Goal: Task Accomplishment & Management: Complete application form

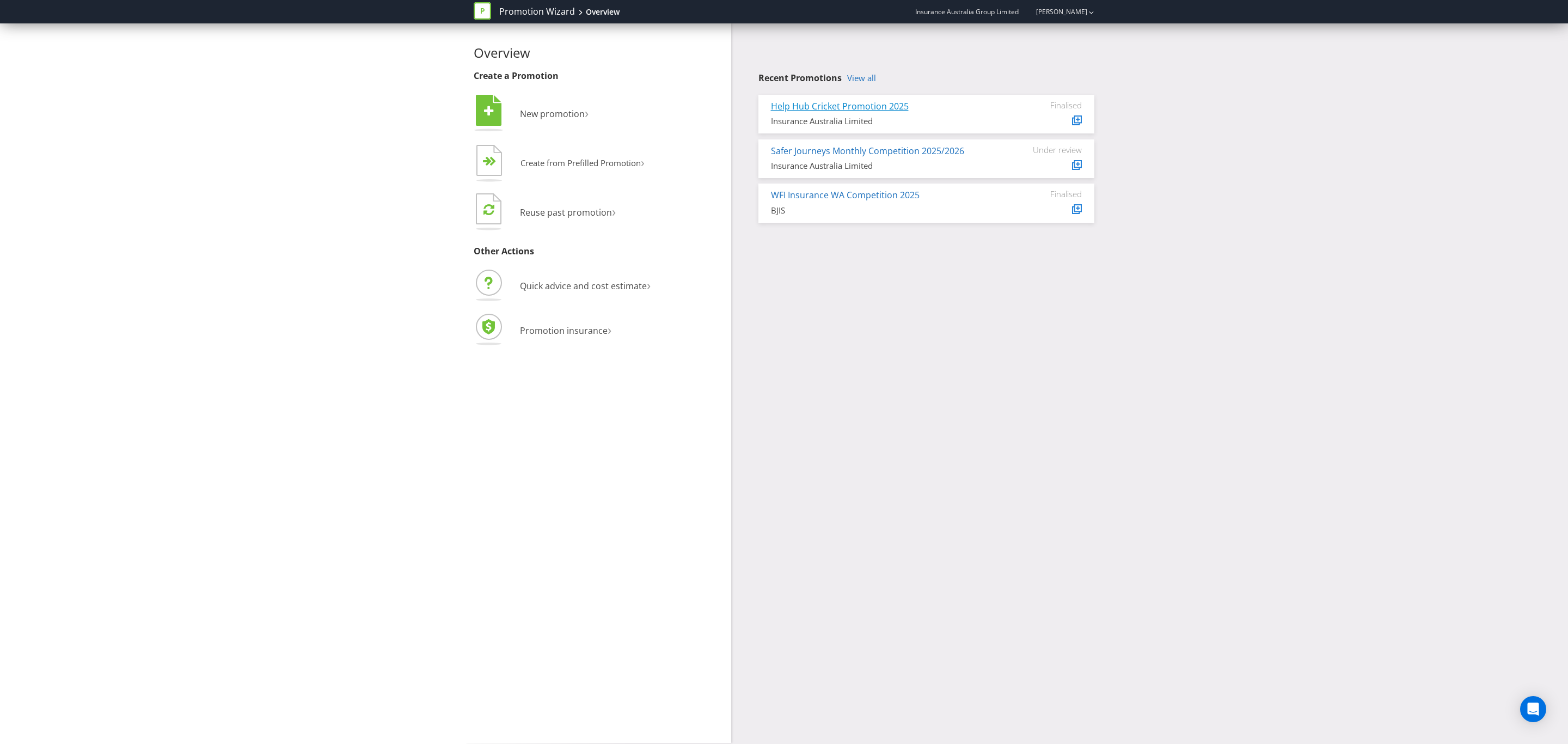
click at [848, 105] on link "Help Hub Cricket Promotion 2025" at bounding box center [840, 106] width 138 height 12
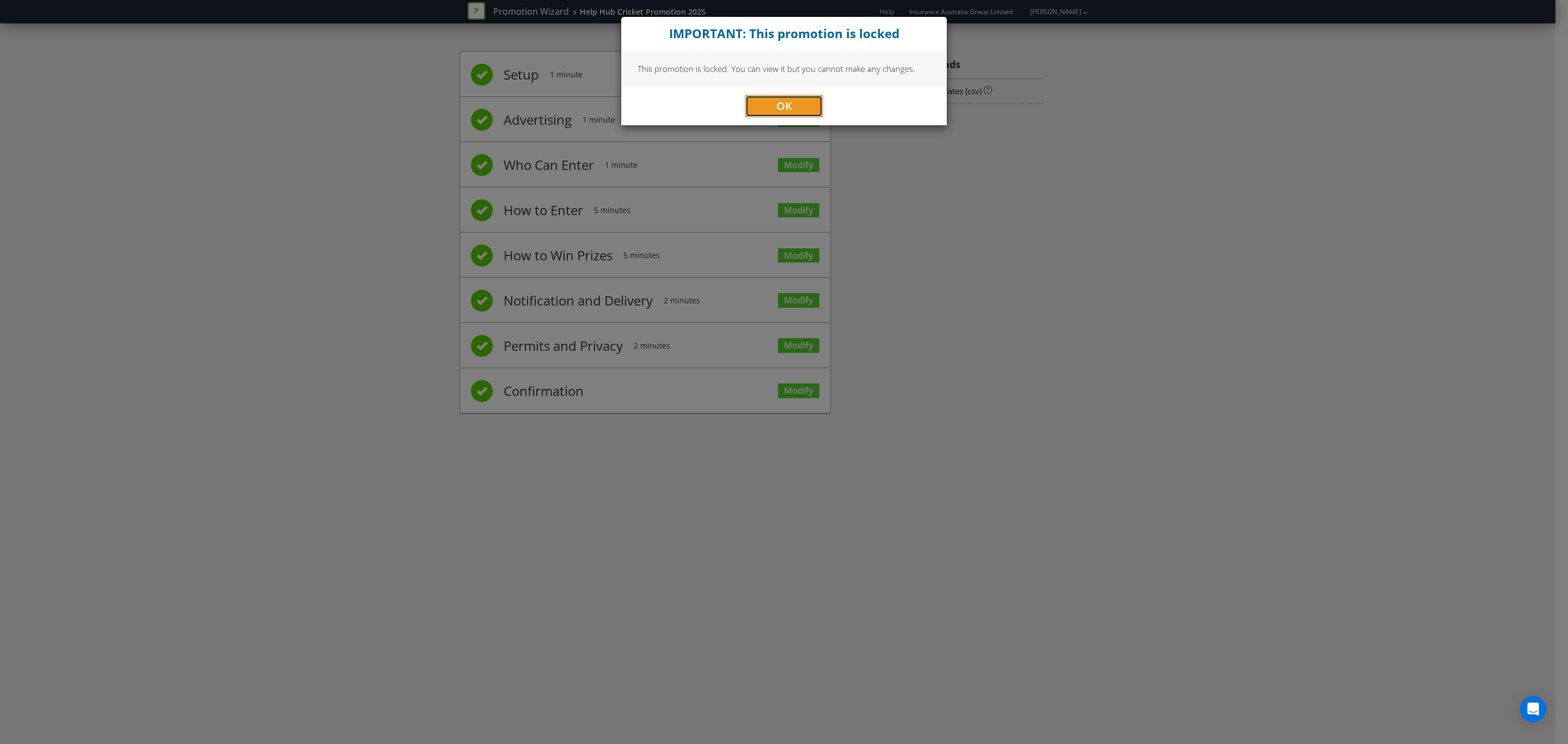
click at [799, 108] on button "OK" at bounding box center [784, 106] width 77 height 22
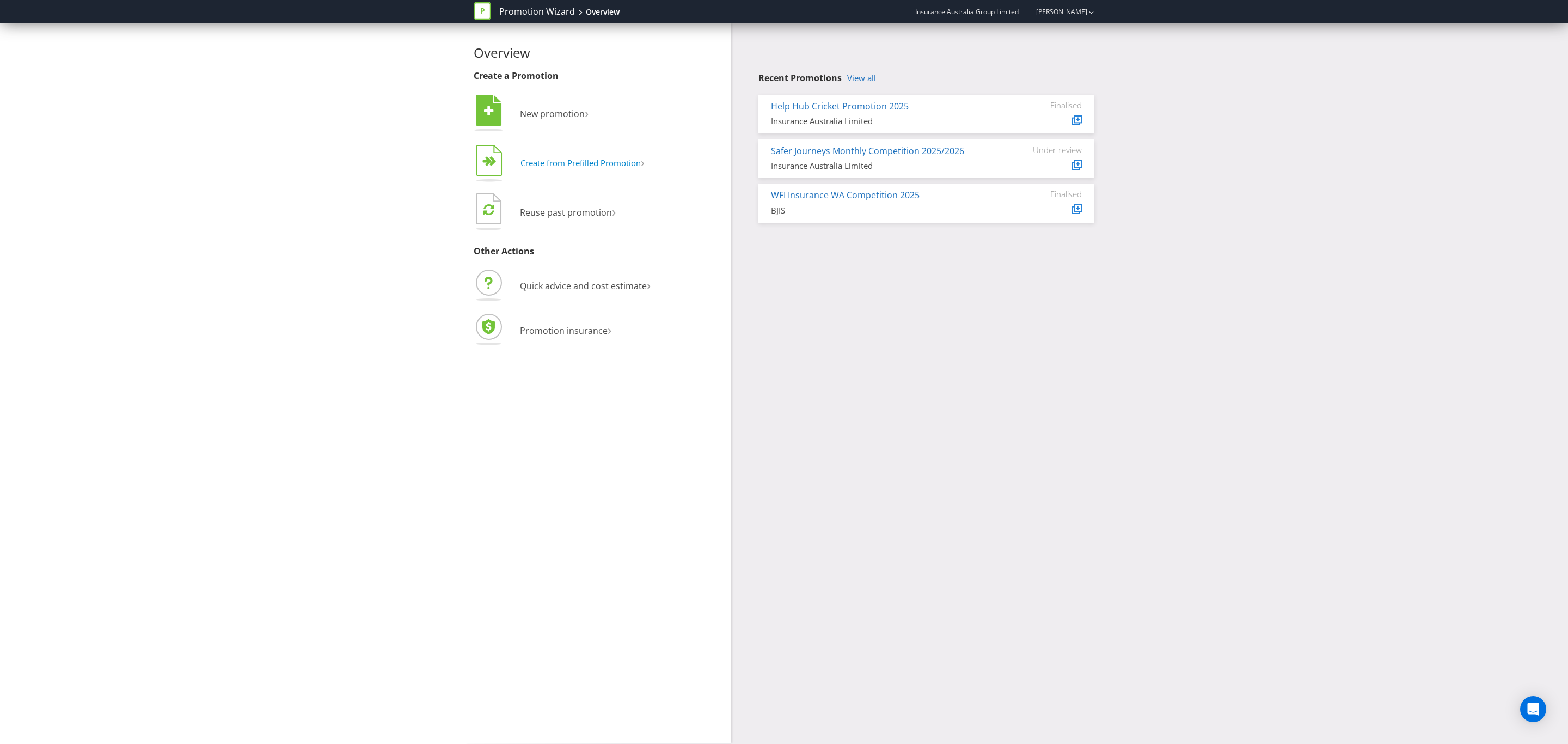
click at [618, 173] on button "  Create from Prefilled Promotion ›" at bounding box center [559, 164] width 172 height 44
click at [387, 158] on div "Overview Create a Promotion  New promotion ›   Create from Prefilled Promoti…" at bounding box center [784, 383] width 1568 height 720
click at [570, 216] on span "Reuse past promotion" at bounding box center [566, 213] width 92 height 12
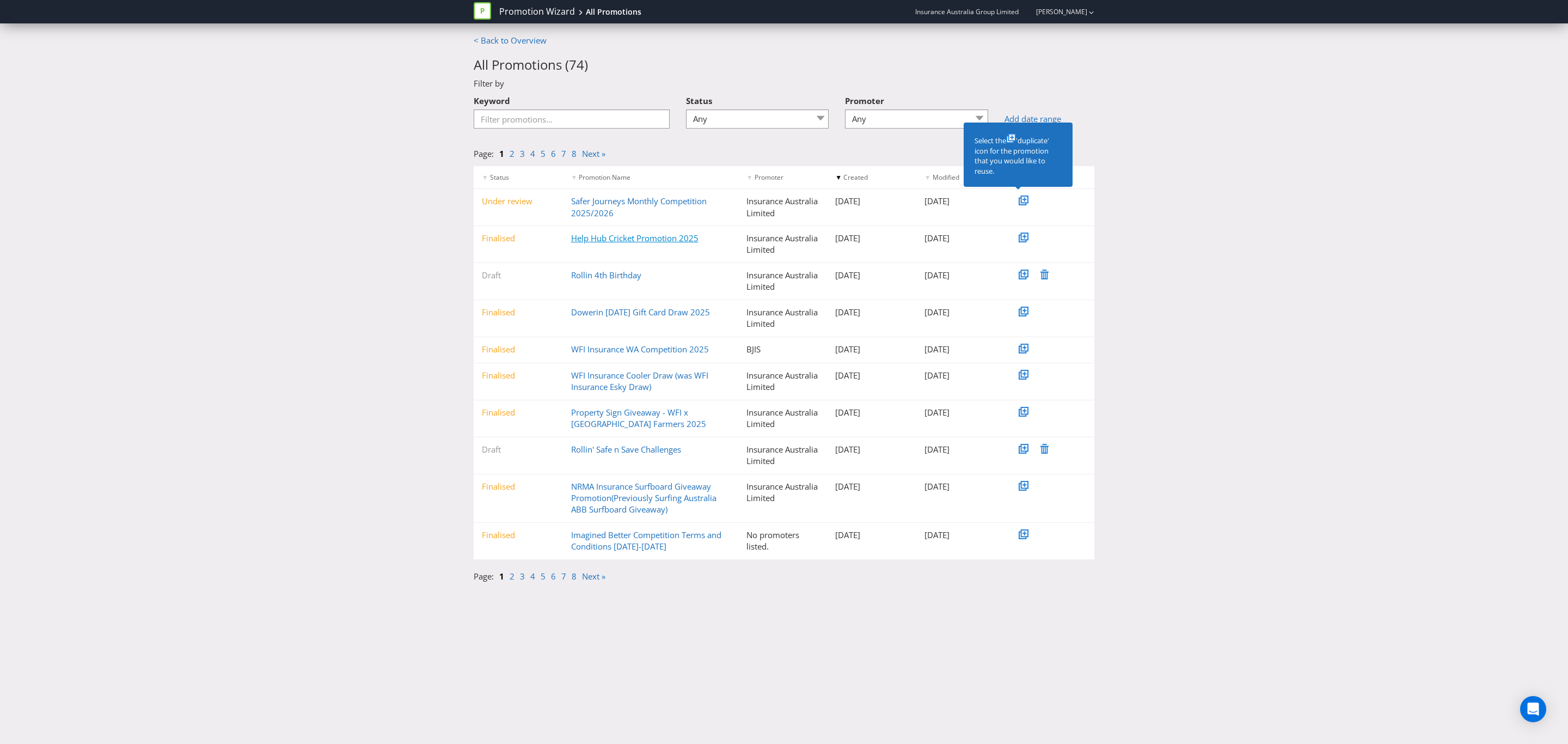
click at [650, 240] on link "Help Hub Cricket Promotion 2025" at bounding box center [635, 238] width 127 height 11
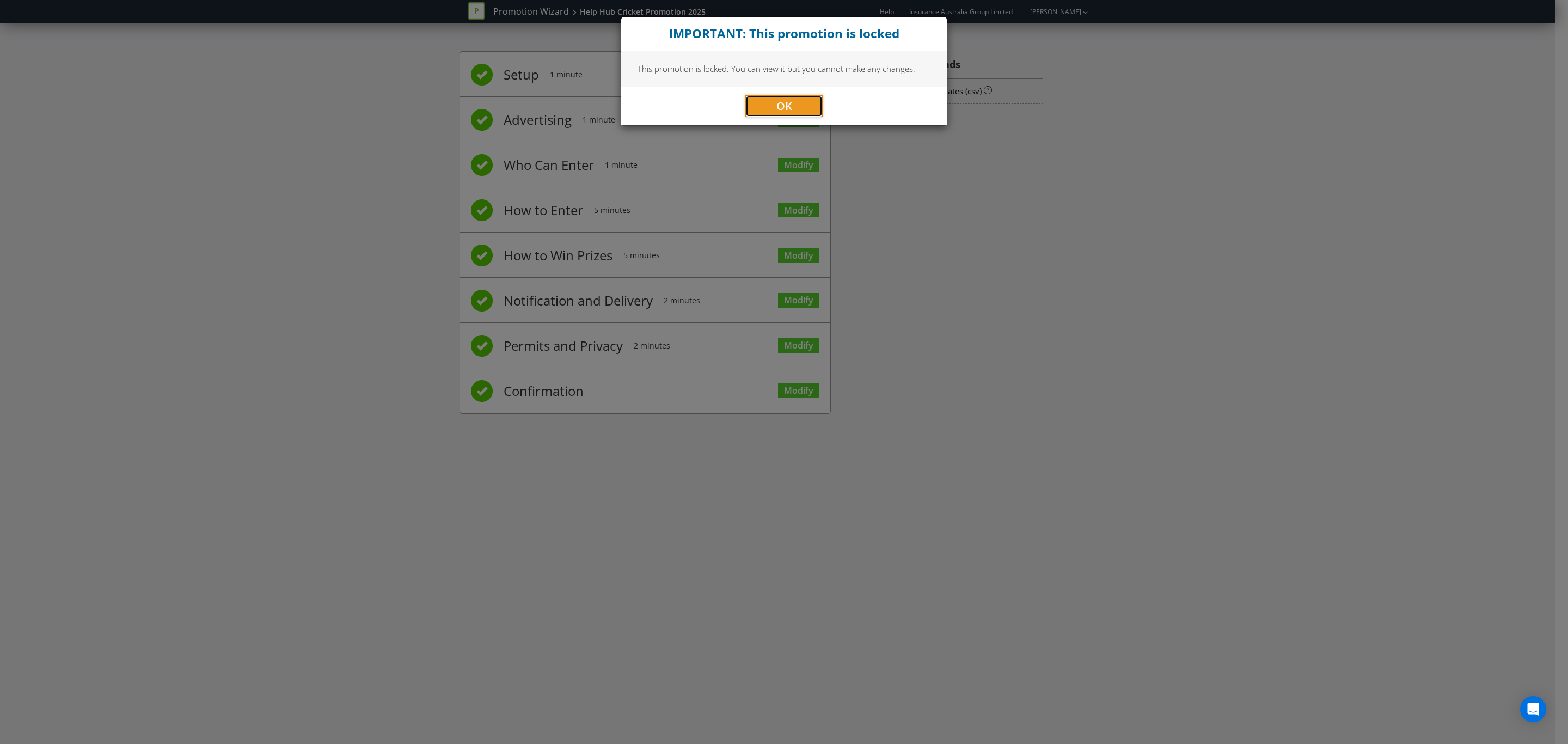
click at [777, 106] on span "OK" at bounding box center [784, 106] width 15 height 15
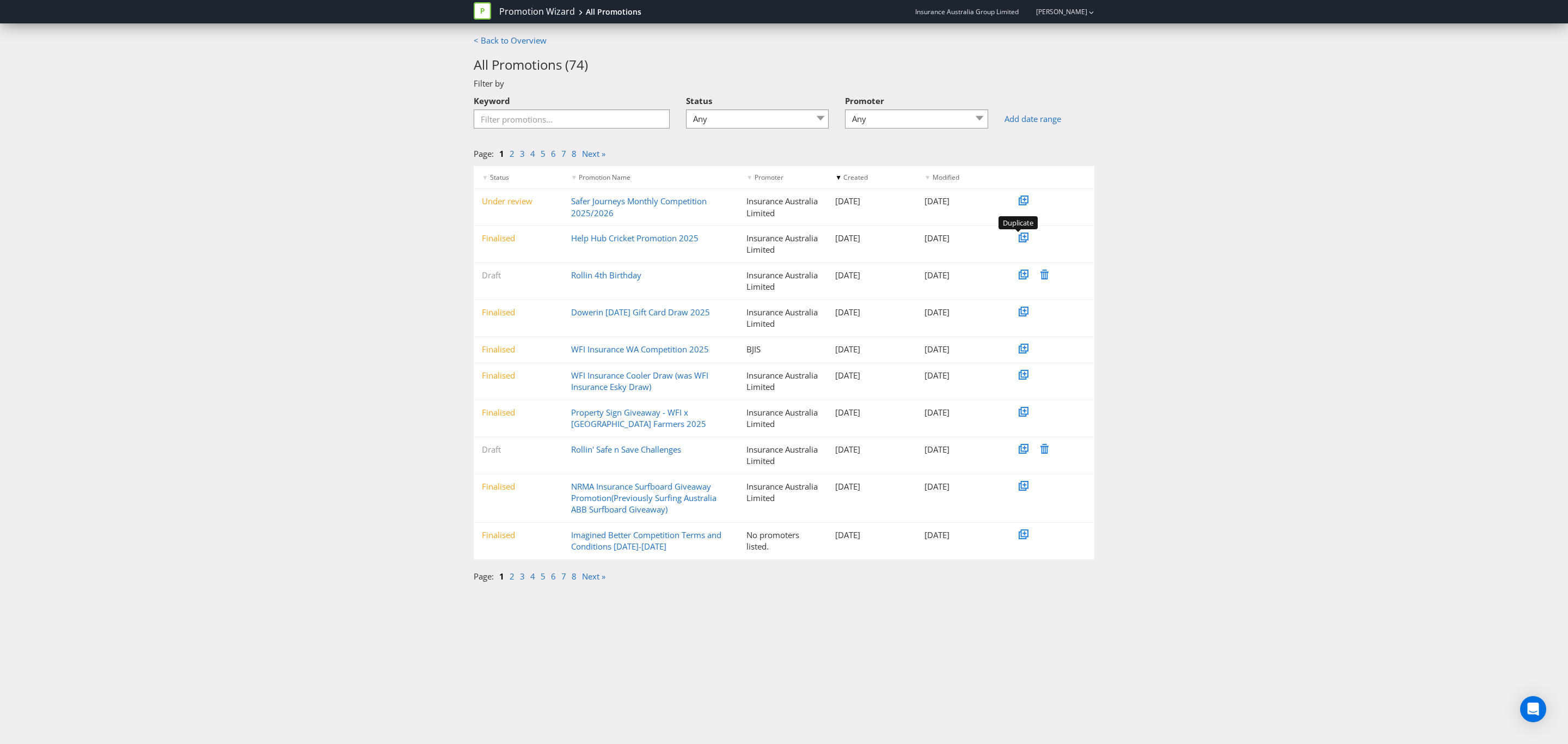
click at [1022, 232] on icon at bounding box center [1024, 236] width 7 height 7
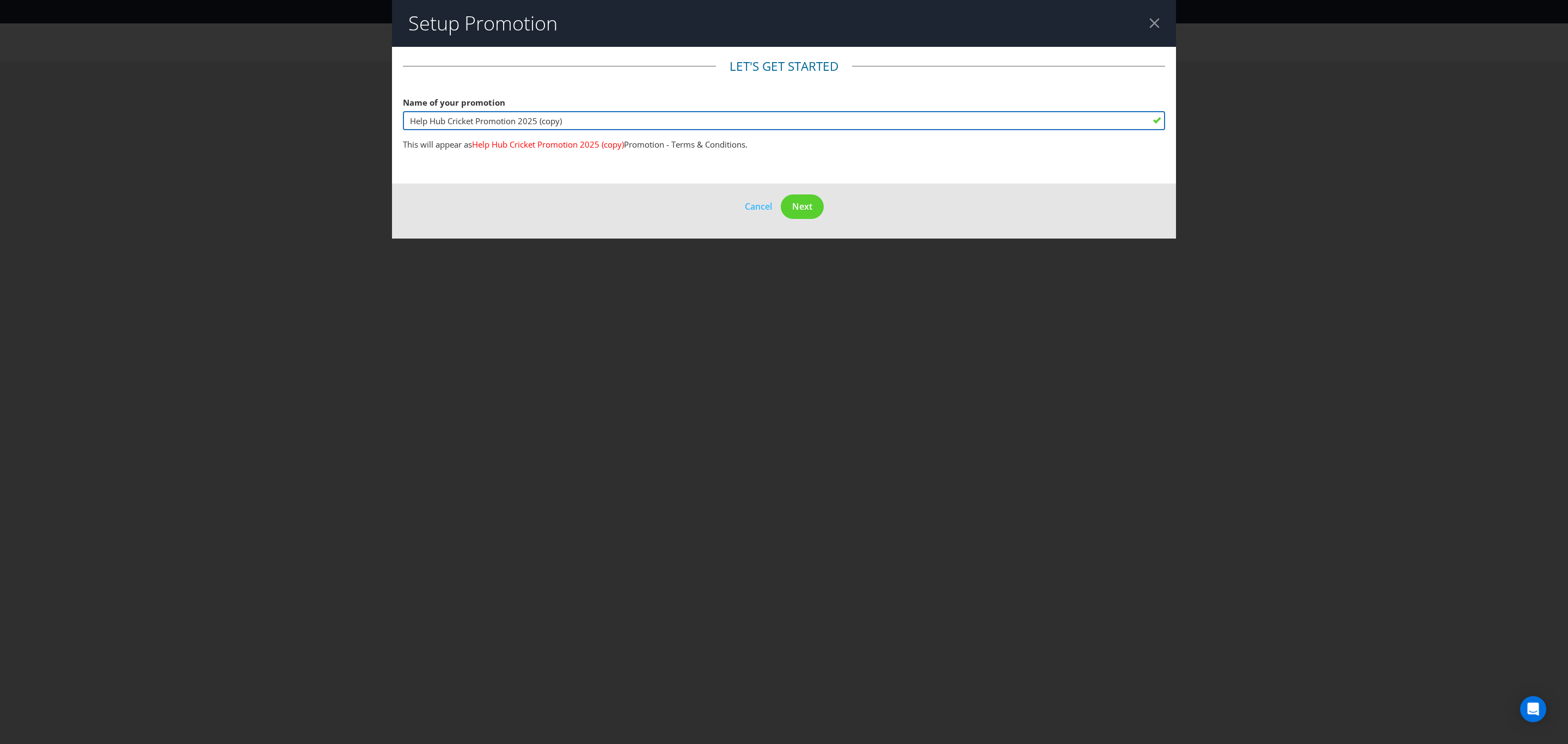
drag, startPoint x: 474, startPoint y: 119, endPoint x: 347, endPoint y: 104, distance: 127.9
click at [347, 104] on div "Setup Promotion Let's get started Name of your promotion Help Hub Cricket Promo…" at bounding box center [784, 372] width 1568 height 744
drag, startPoint x: 608, startPoint y: 121, endPoint x: 544, endPoint y: 119, distance: 64.0
click at [544, 119] on input "Adelaide Fringe Festival Promotion 2025 (copy)" at bounding box center [784, 121] width 762 height 19
click at [408, 116] on input "Adelaide Fringe Festival Promotion" at bounding box center [784, 121] width 762 height 19
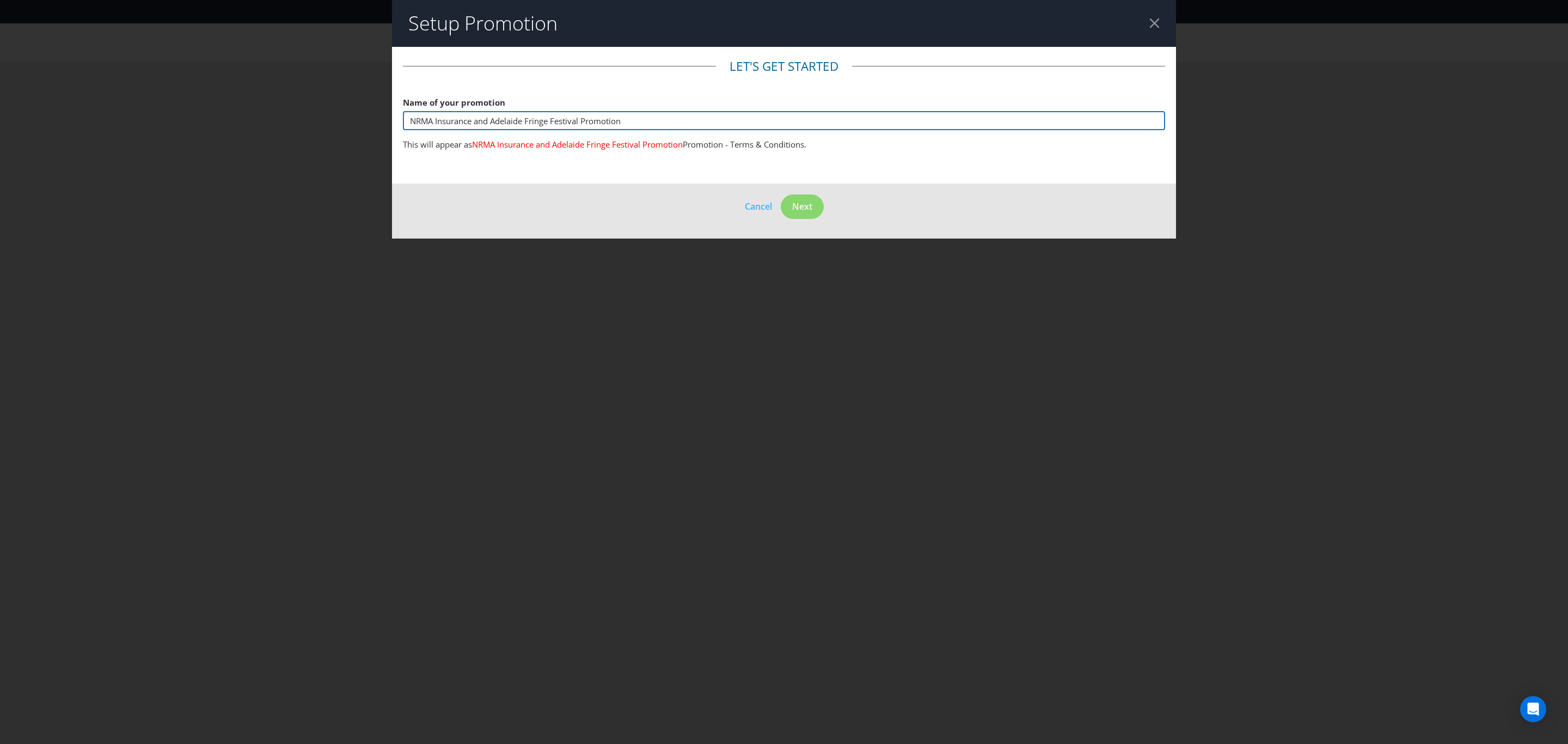
click at [476, 119] on input "NRMA Insurance and Adelaide Fringe Festival Promotion" at bounding box center [784, 121] width 762 height 19
click at [490, 118] on input "NRMA Insurance Rewards and Adelaide Fringe Festival Promotion" at bounding box center [784, 121] width 762 height 19
click at [489, 118] on input "NRMA Insurance Rewards and Adelaide Fringe Festival Promotion" at bounding box center [784, 121] width 762 height 19
click at [672, 116] on input "NRMA Insurance and Adelaide Fringe Festival Promotion" at bounding box center [784, 121] width 762 height 19
click at [802, 202] on footer "Cancel Next" at bounding box center [783, 211] width 784 height 55
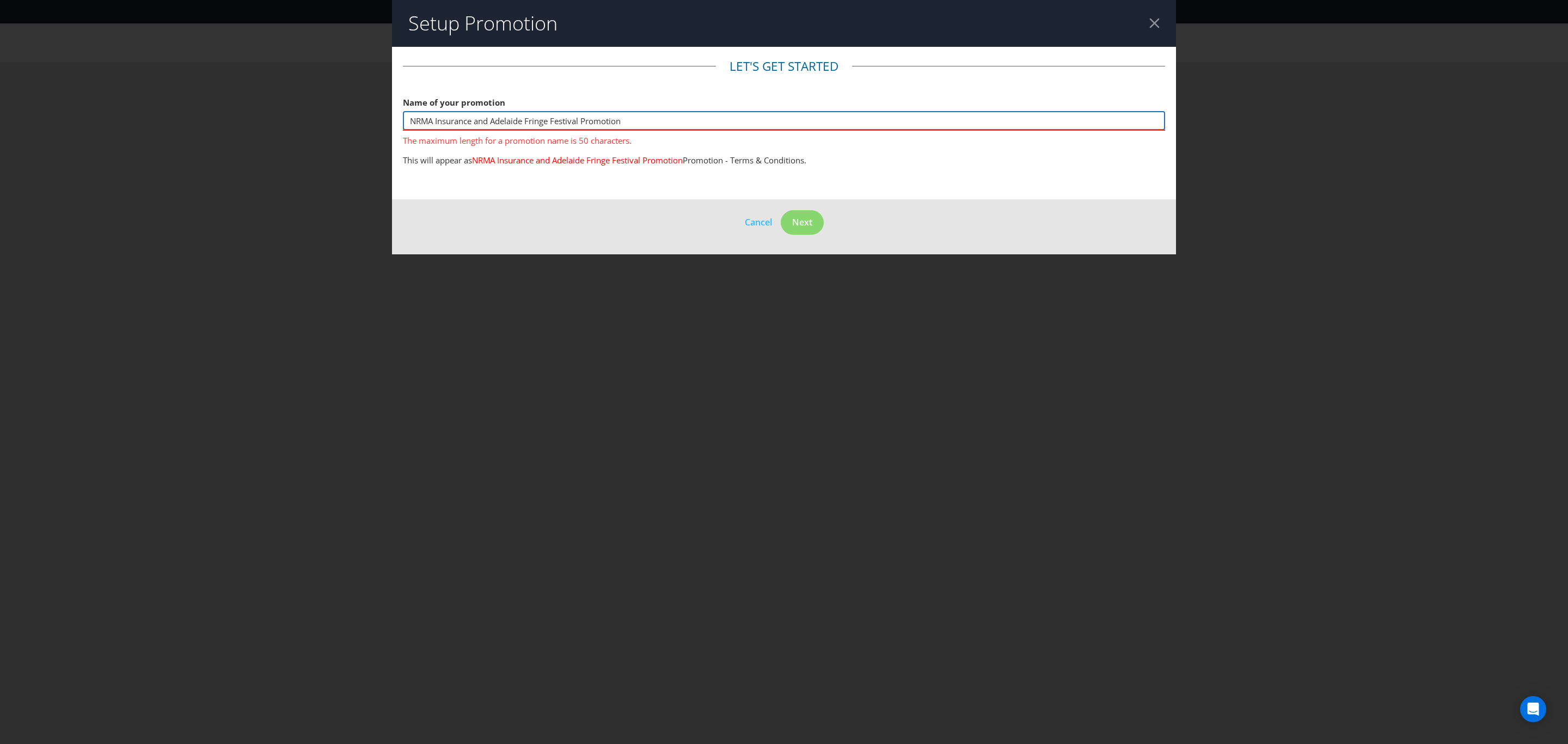
click at [484, 121] on input "NRMA Insurance and Adelaide Fringe Festival Promotion" at bounding box center [784, 121] width 762 height 19
click at [594, 123] on input "NRMA Insurance & Adelaide Fringe Festival Promotion" at bounding box center [784, 121] width 762 height 19
click at [556, 119] on input "NRMA Insurance & Adelaide Fringe Festival Promotion" at bounding box center [784, 121] width 762 height 19
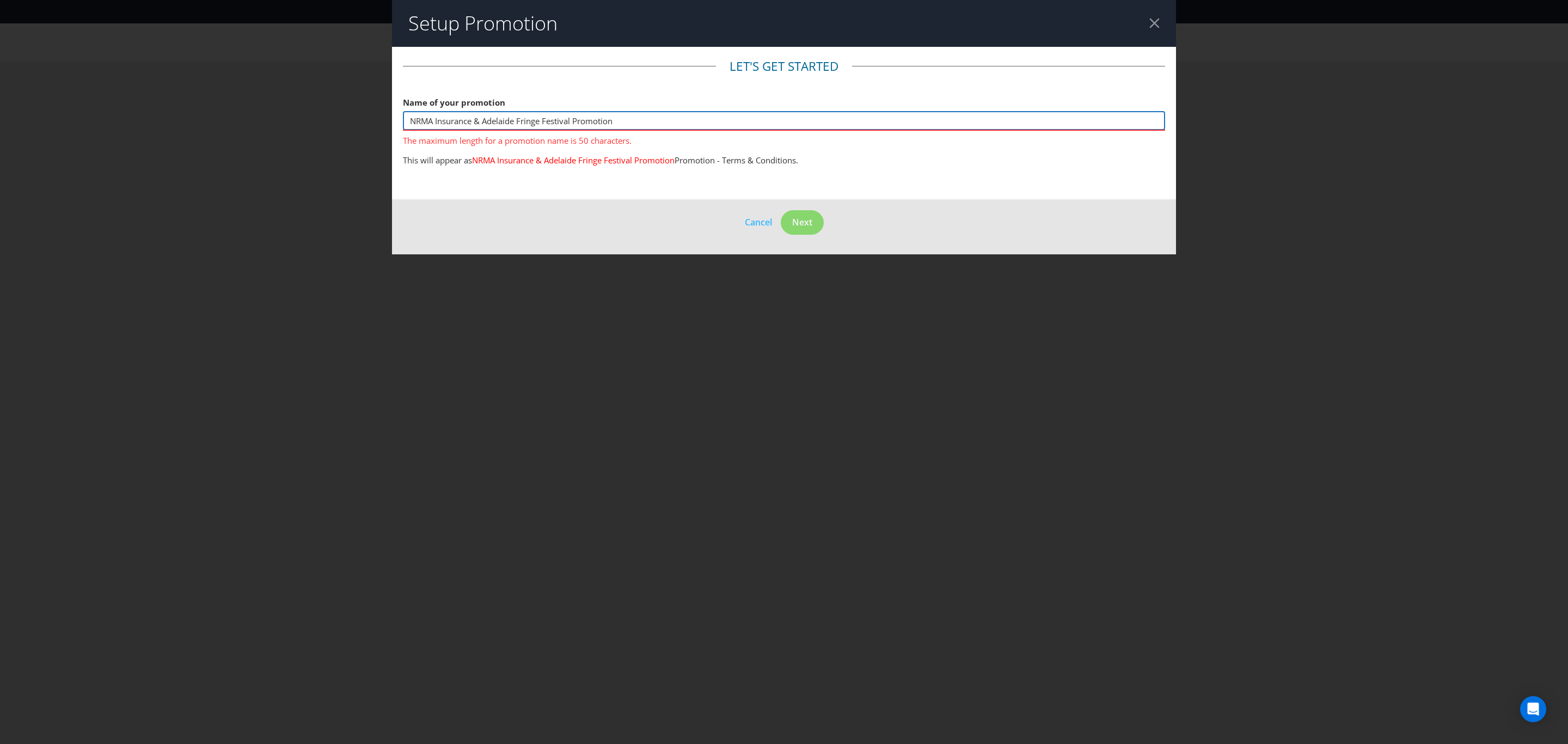
click at [556, 119] on input "NRMA Insurance & Adelaide Fringe Festival Promotion" at bounding box center [784, 121] width 762 height 19
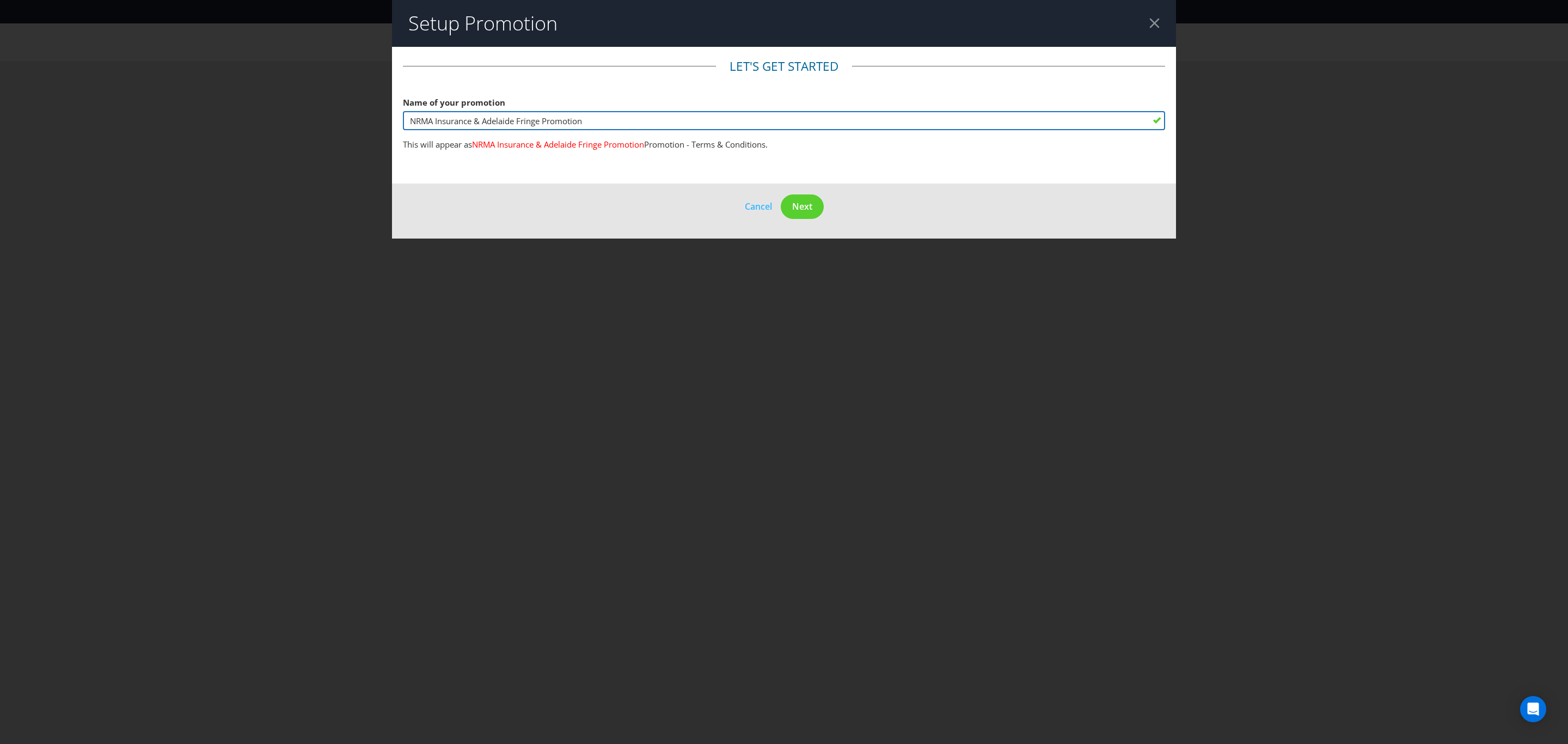
click at [557, 119] on input "NRMA Insurance & Adelaide Fringe Promotion" at bounding box center [784, 121] width 762 height 19
click at [528, 119] on input "NRMA Insurance & Adelaide Fringe Festival" at bounding box center [784, 121] width 762 height 19
type input "NRMA Insurance & Adelaide Fringe Festival"
click at [791, 203] on button "Next" at bounding box center [802, 207] width 43 height 24
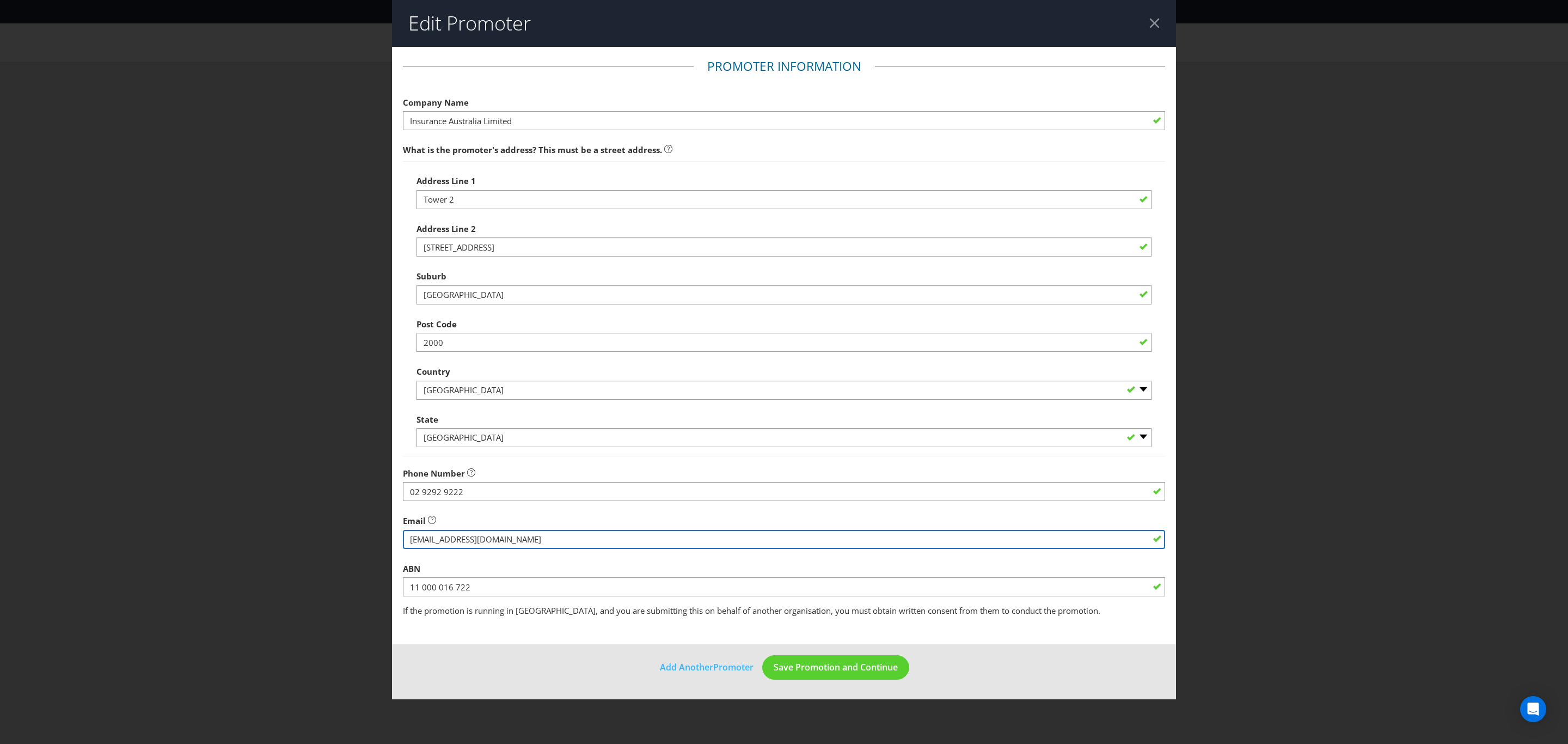
click at [464, 542] on input "string" at bounding box center [784, 539] width 762 height 19
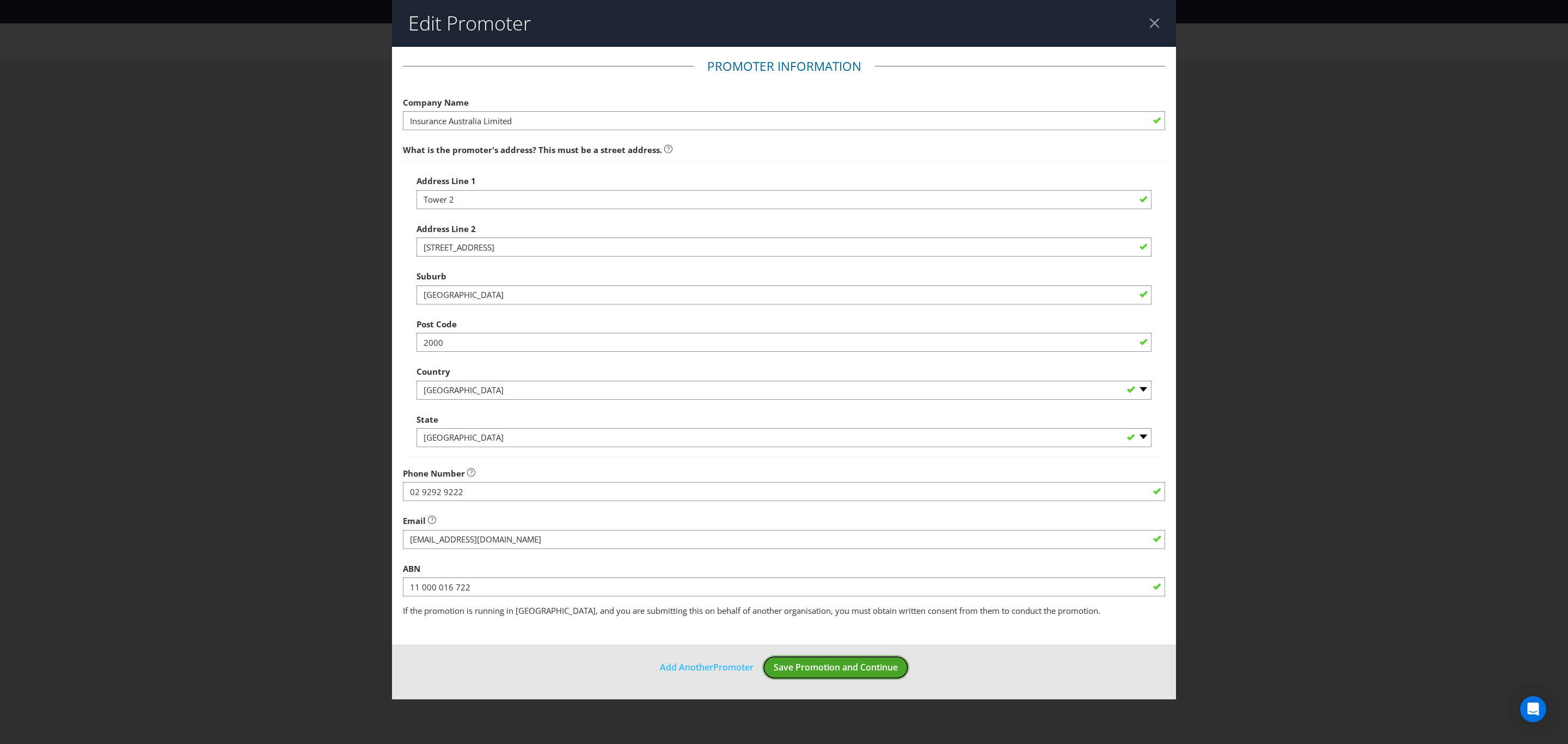
click at [880, 665] on span "Save Promotion and Continue" at bounding box center [836, 667] width 124 height 12
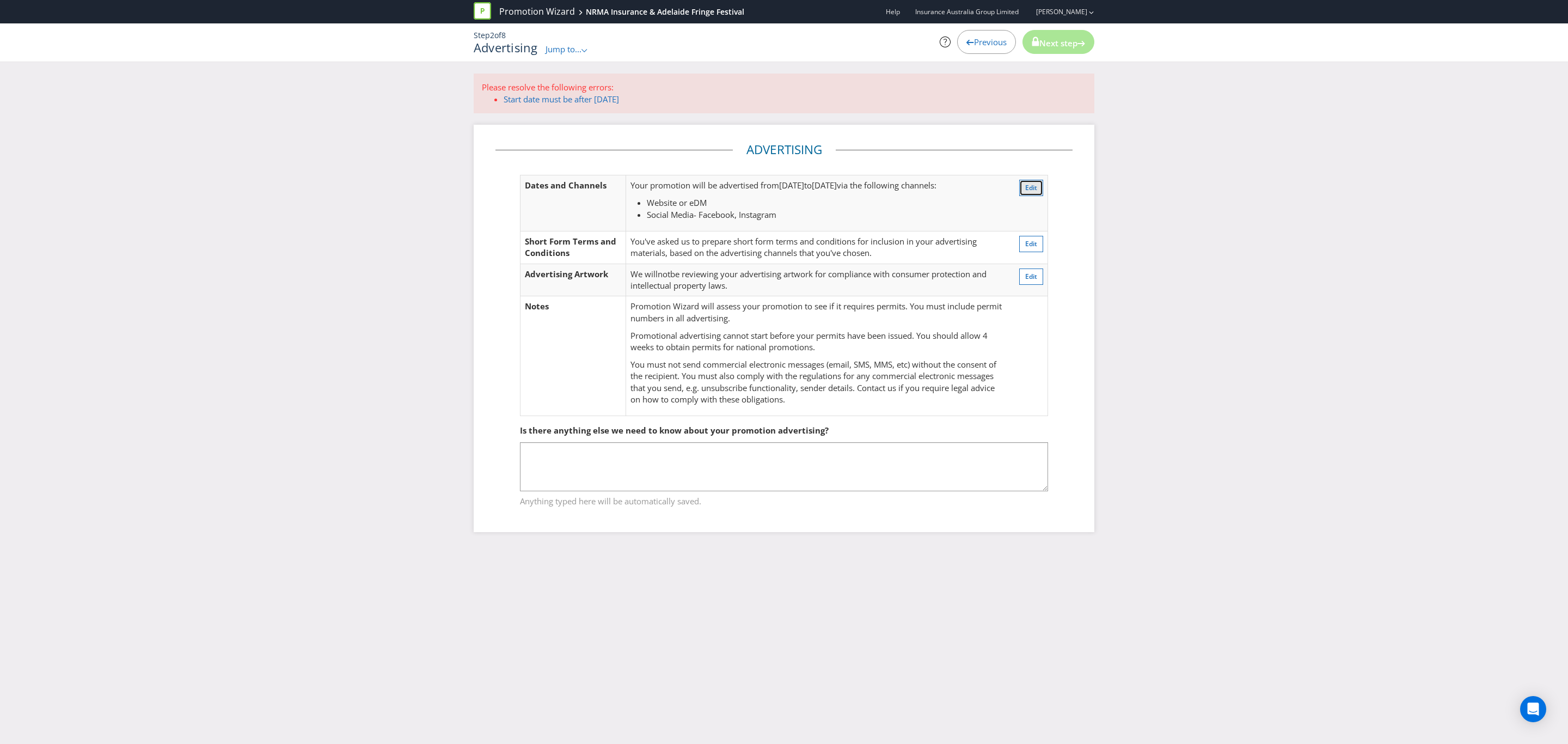
click at [1032, 187] on span "Edit" at bounding box center [1031, 188] width 12 height 9
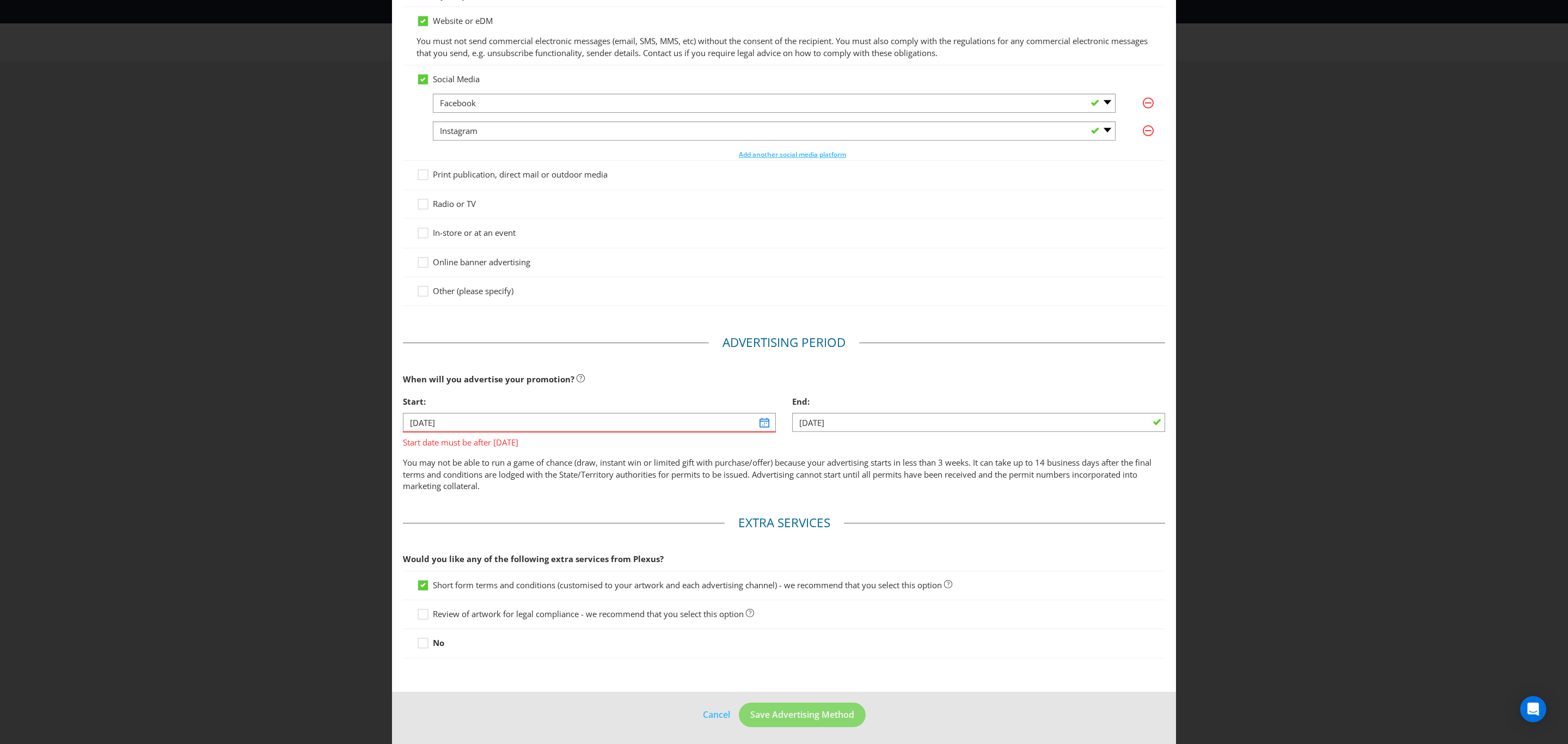
scroll to position [57, 0]
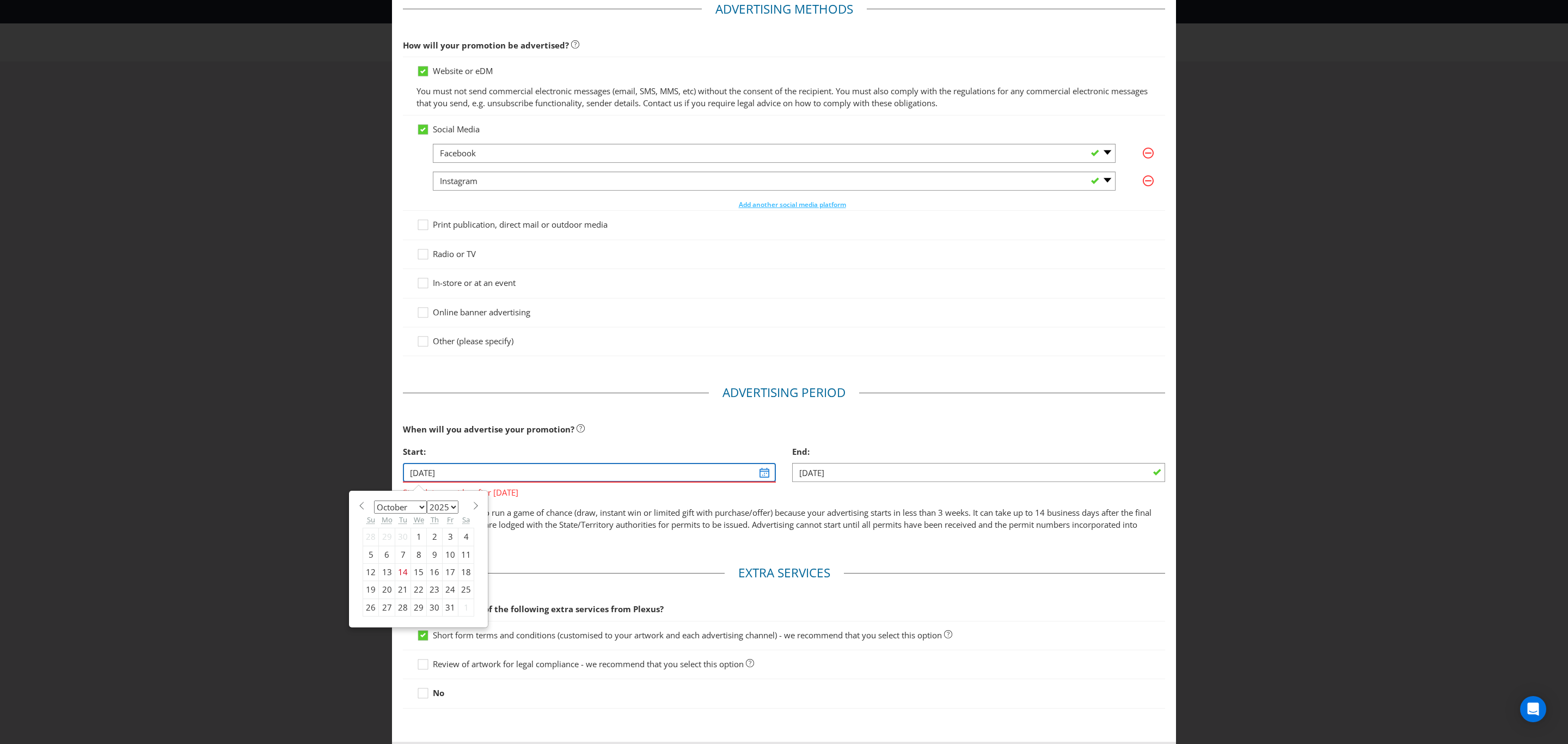
click at [537, 466] on input "[DATE]" at bounding box center [590, 473] width 373 height 19
click at [472, 504] on span at bounding box center [476, 506] width 8 height 8
select select "11"
click at [382, 533] on div "1" at bounding box center [387, 537] width 16 height 18
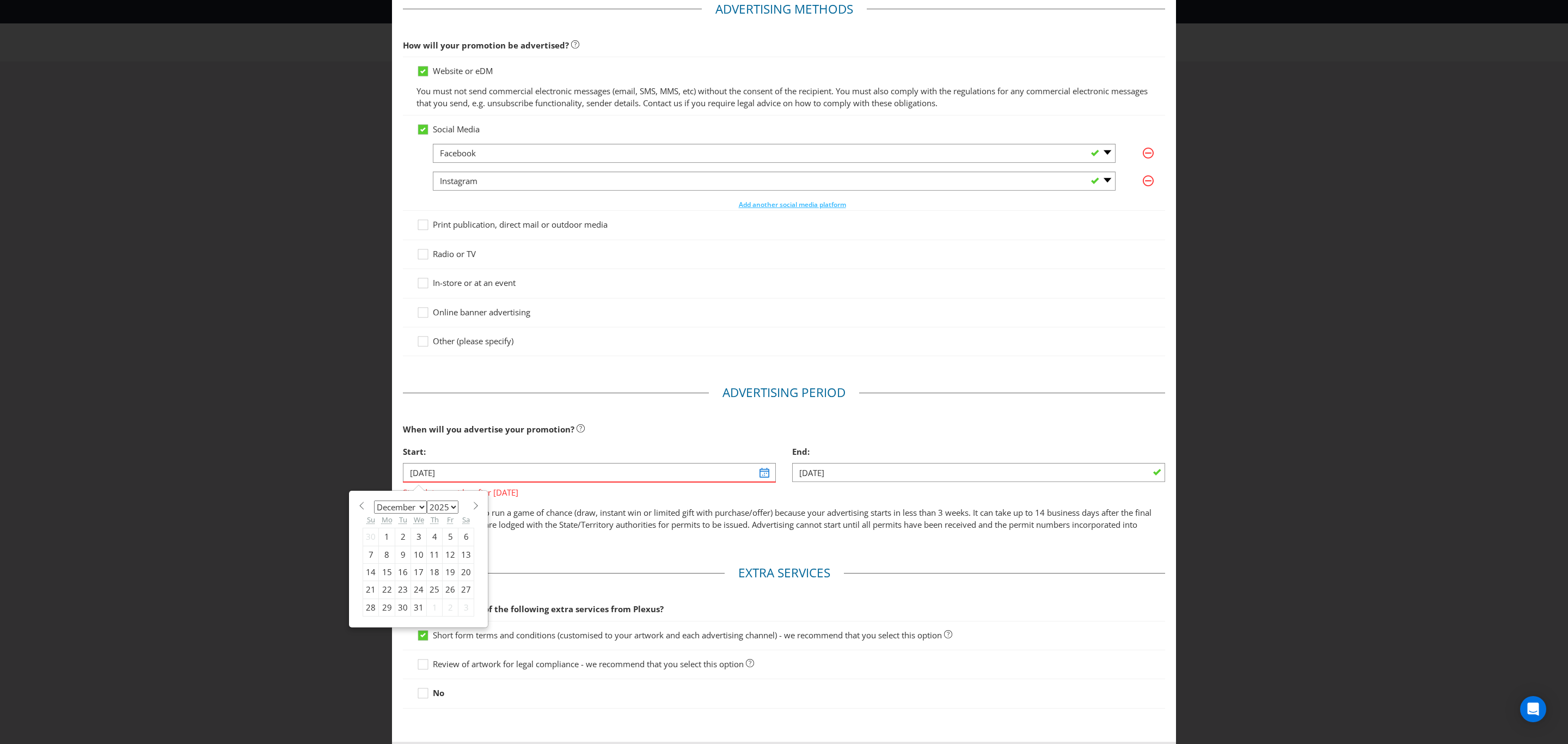
type input "[DATE]"
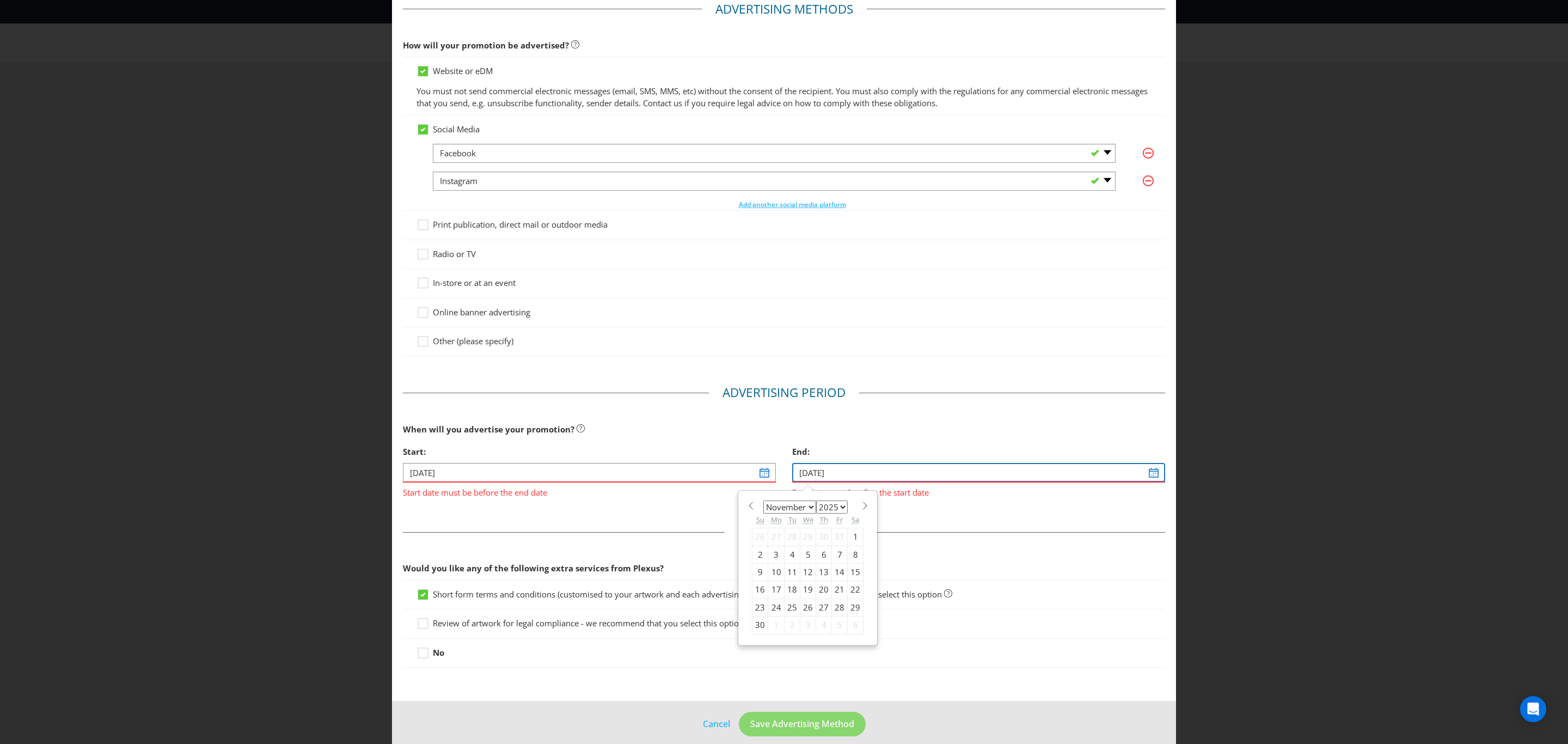
click at [876, 473] on input "[DATE]" at bounding box center [978, 473] width 373 height 19
click at [861, 504] on span at bounding box center [865, 506] width 8 height 8
select select "0"
select select "2026"
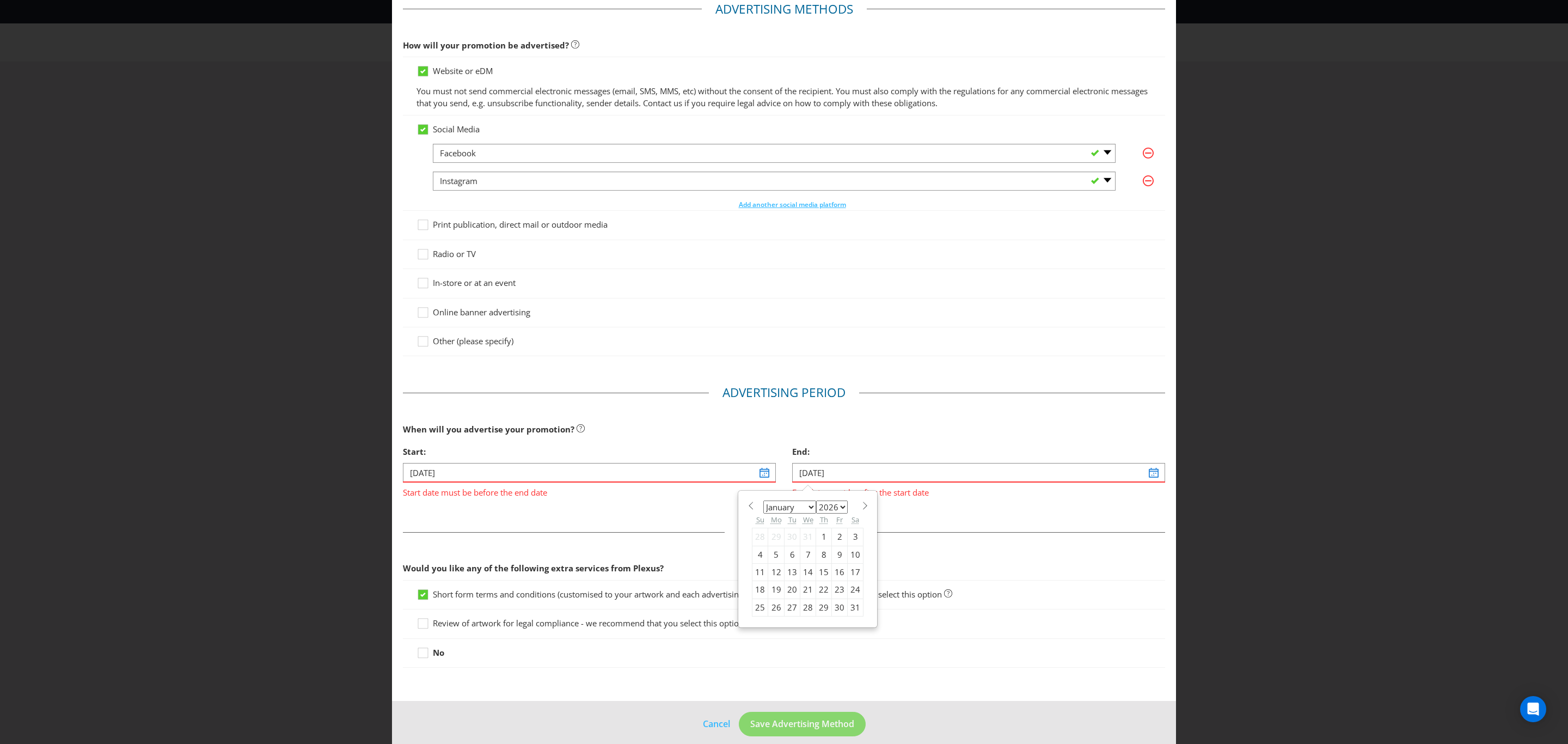
click at [769, 586] on div "19" at bounding box center [777, 590] width 16 height 18
type input "[DATE]"
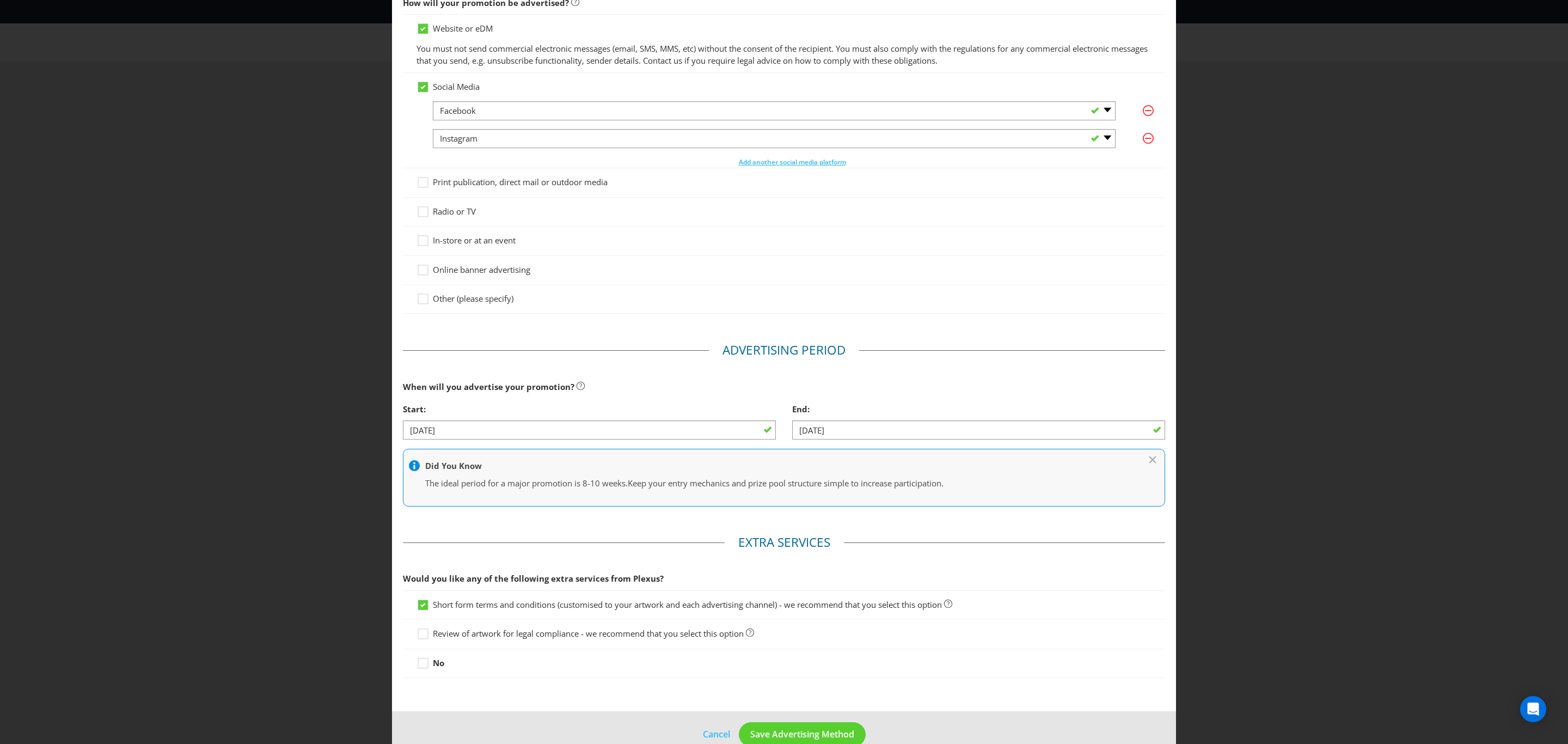
scroll to position [119, 0]
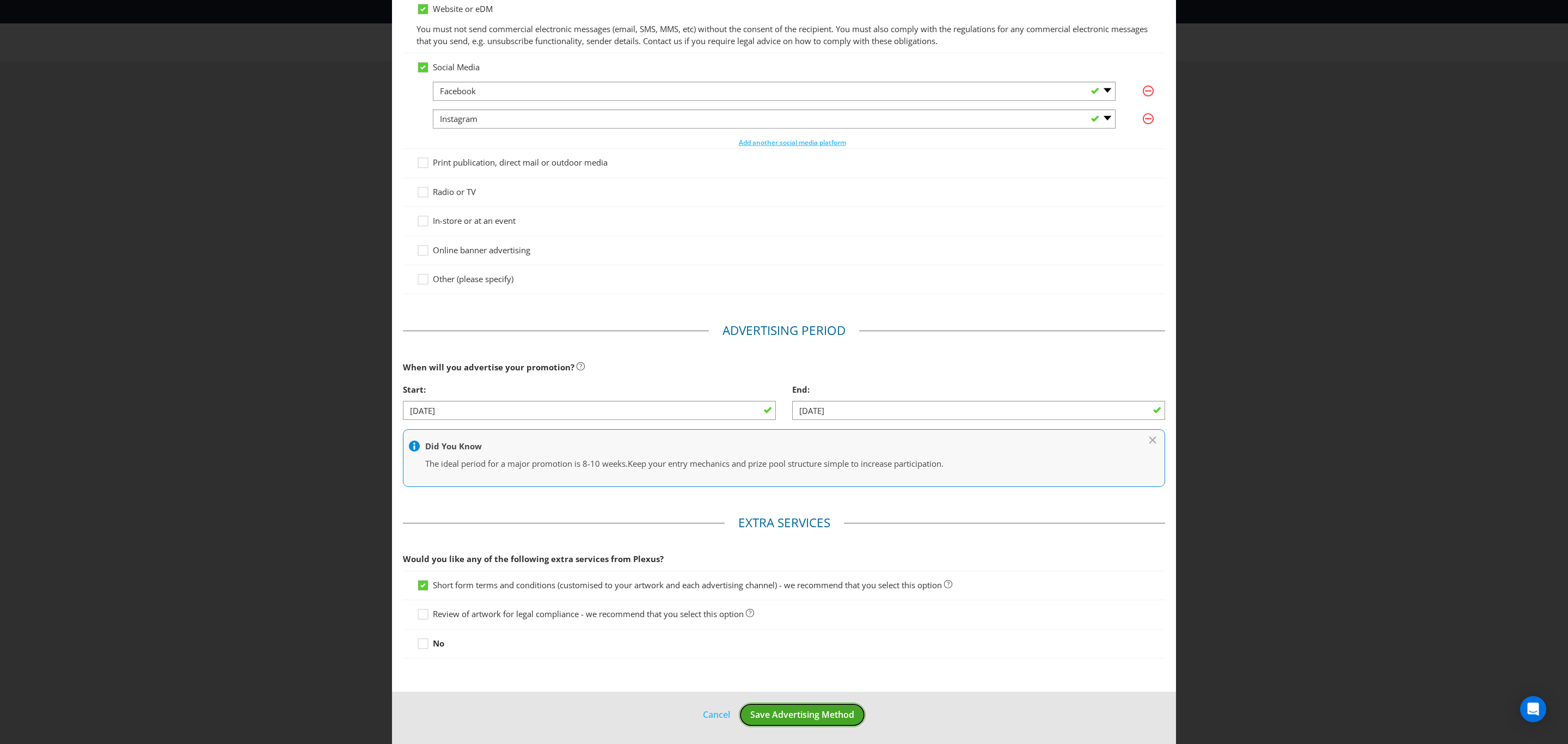
click at [810, 711] on span "Save Advertising Method" at bounding box center [802, 715] width 104 height 12
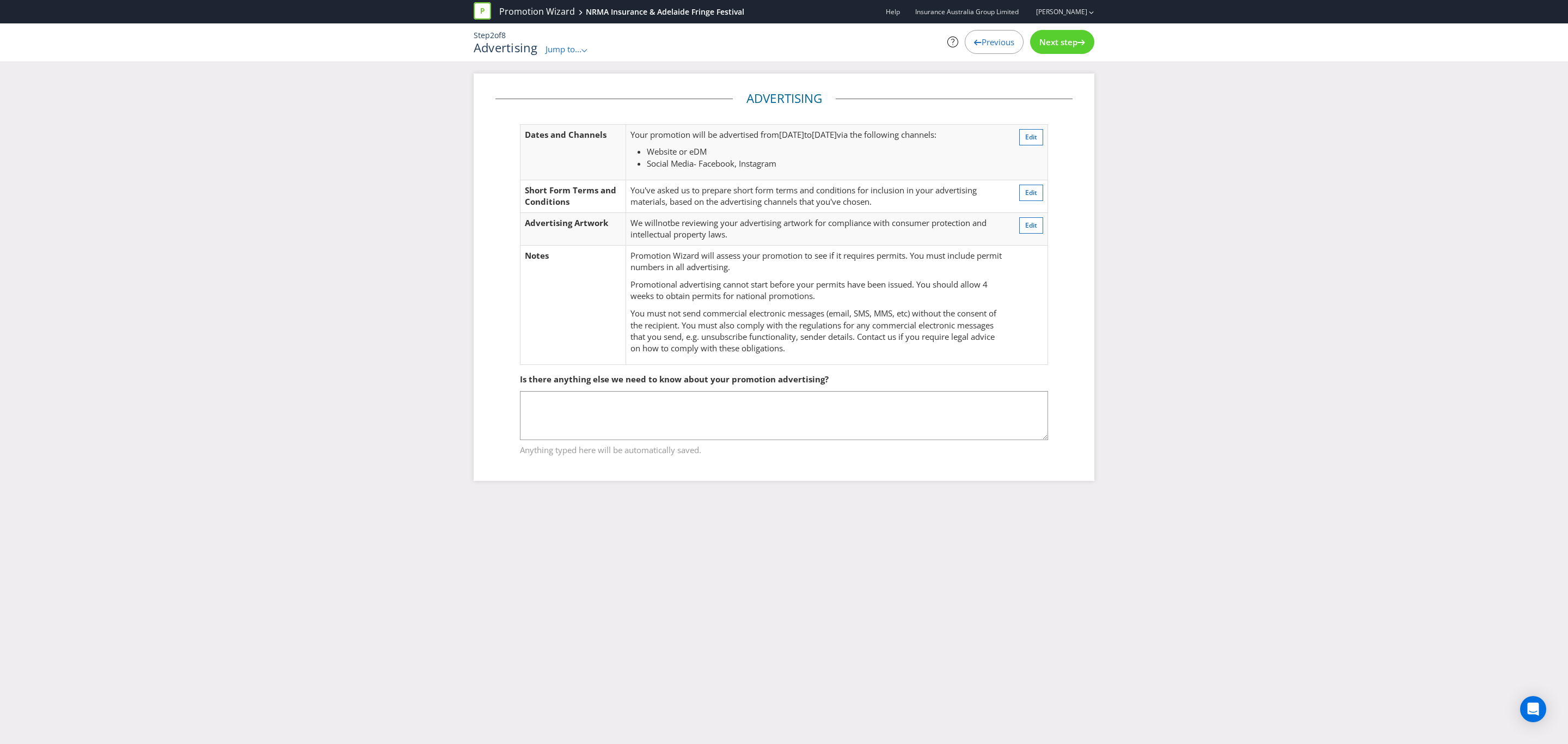
click at [1065, 36] on span "Next step" at bounding box center [1058, 42] width 38 height 11
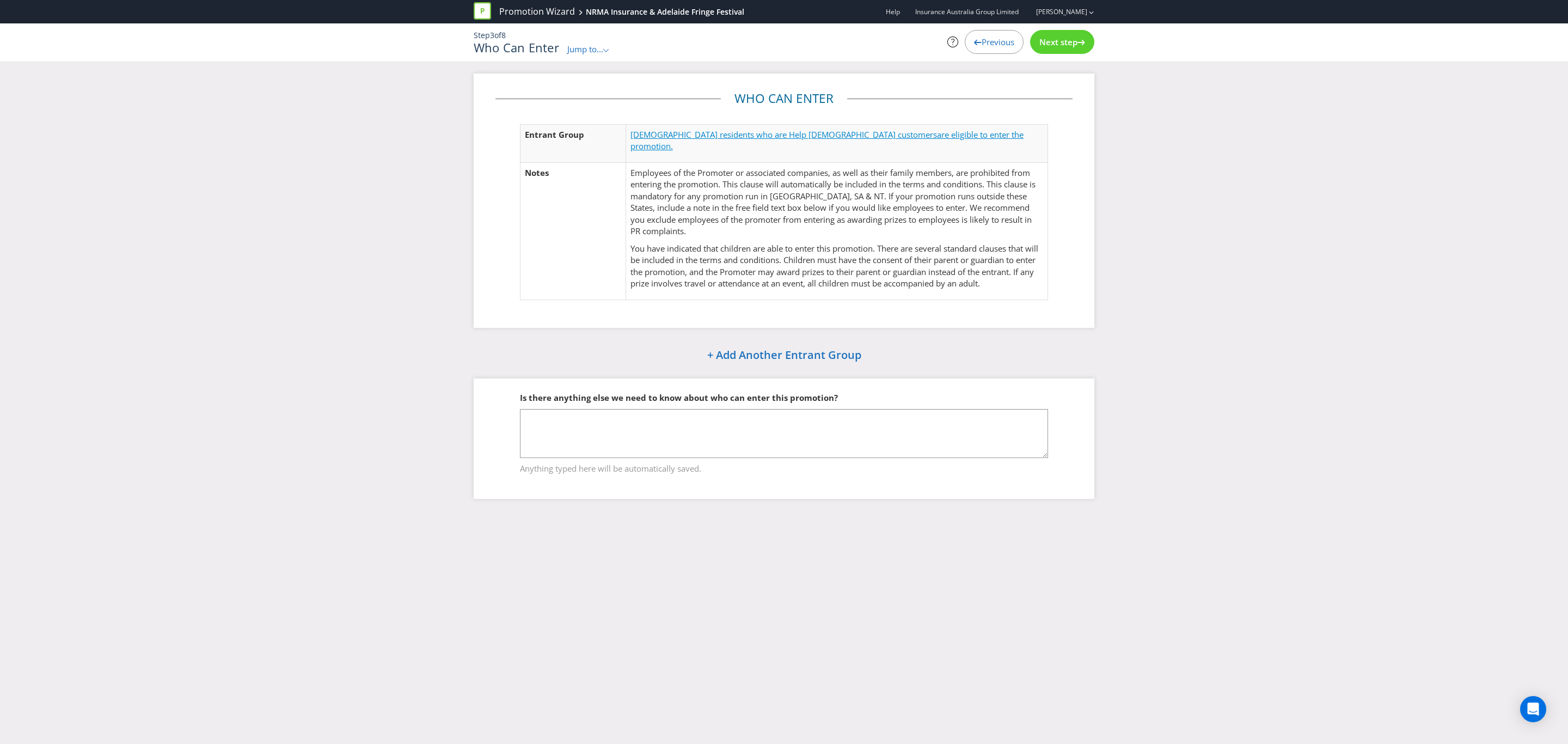
click at [888, 135] on span "are eligible to enter the promotion." at bounding box center [827, 140] width 393 height 22
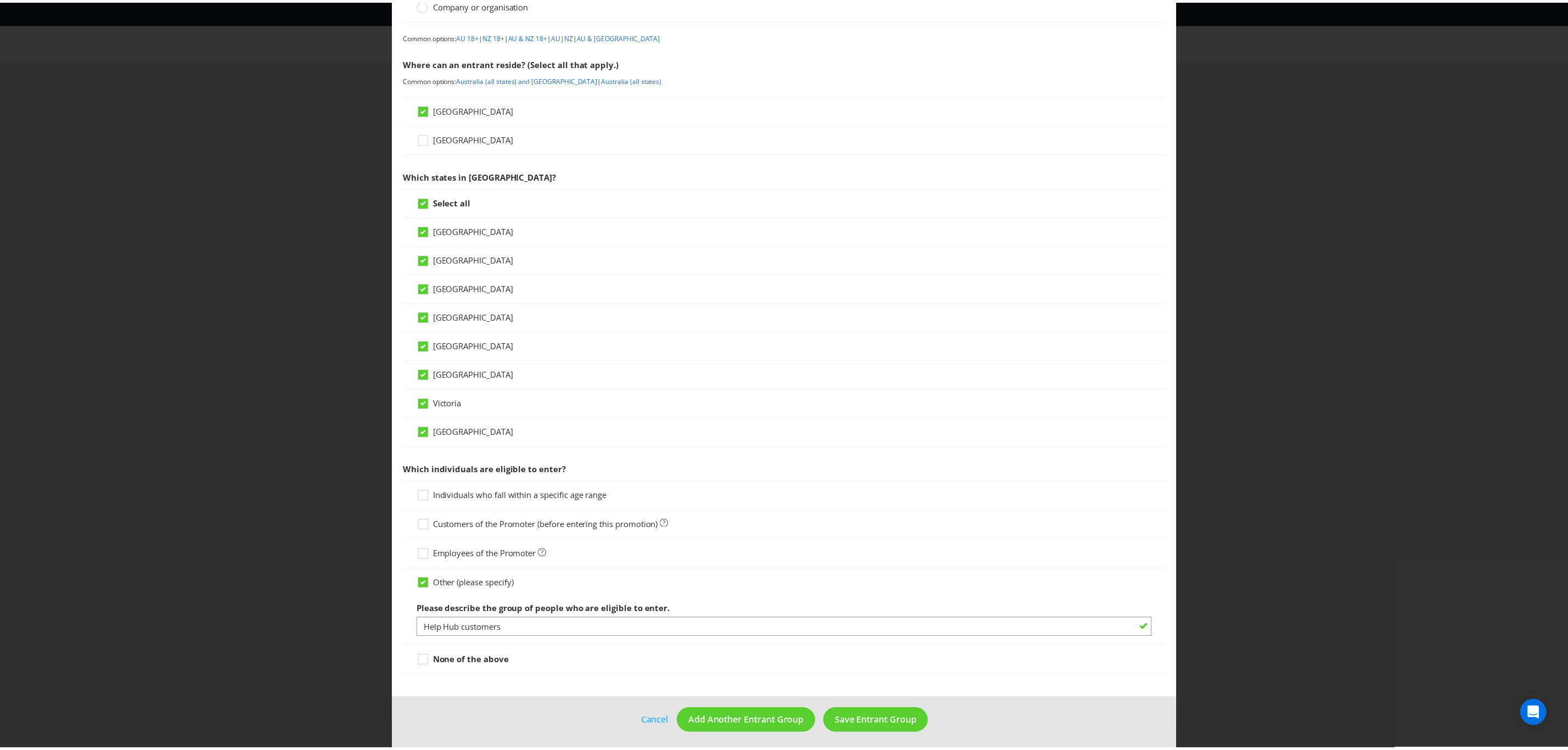
scroll to position [120, 0]
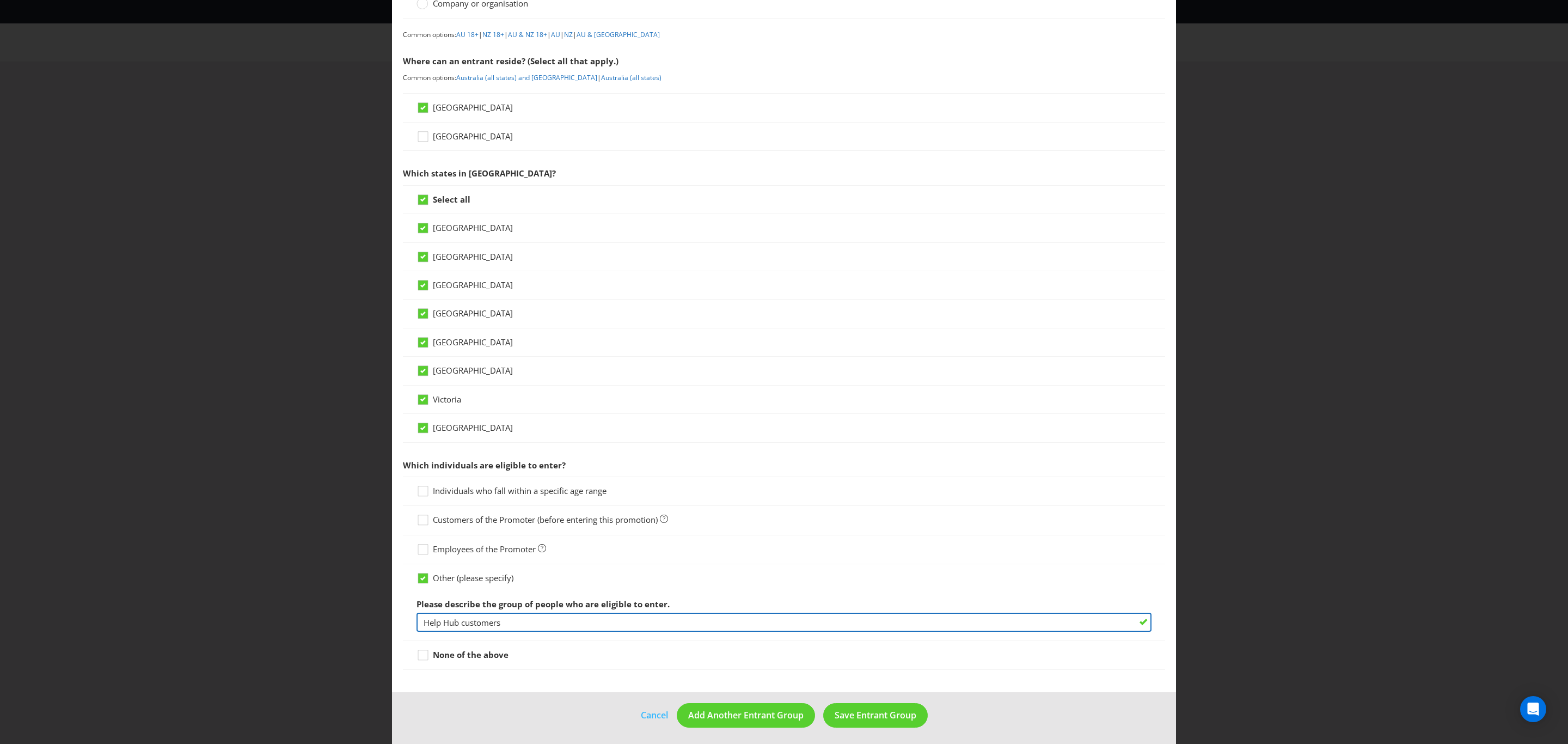
drag, startPoint x: 456, startPoint y: 619, endPoint x: 396, endPoint y: 615, distance: 60.1
click at [396, 615] on main "What type of entrant can enter this promotion? Individual person Company or org…" at bounding box center [783, 310] width 784 height 766
type input "NRMA Insurance Rewards customers"
click at [867, 717] on span "Save Entrant Group" at bounding box center [875, 715] width 81 height 12
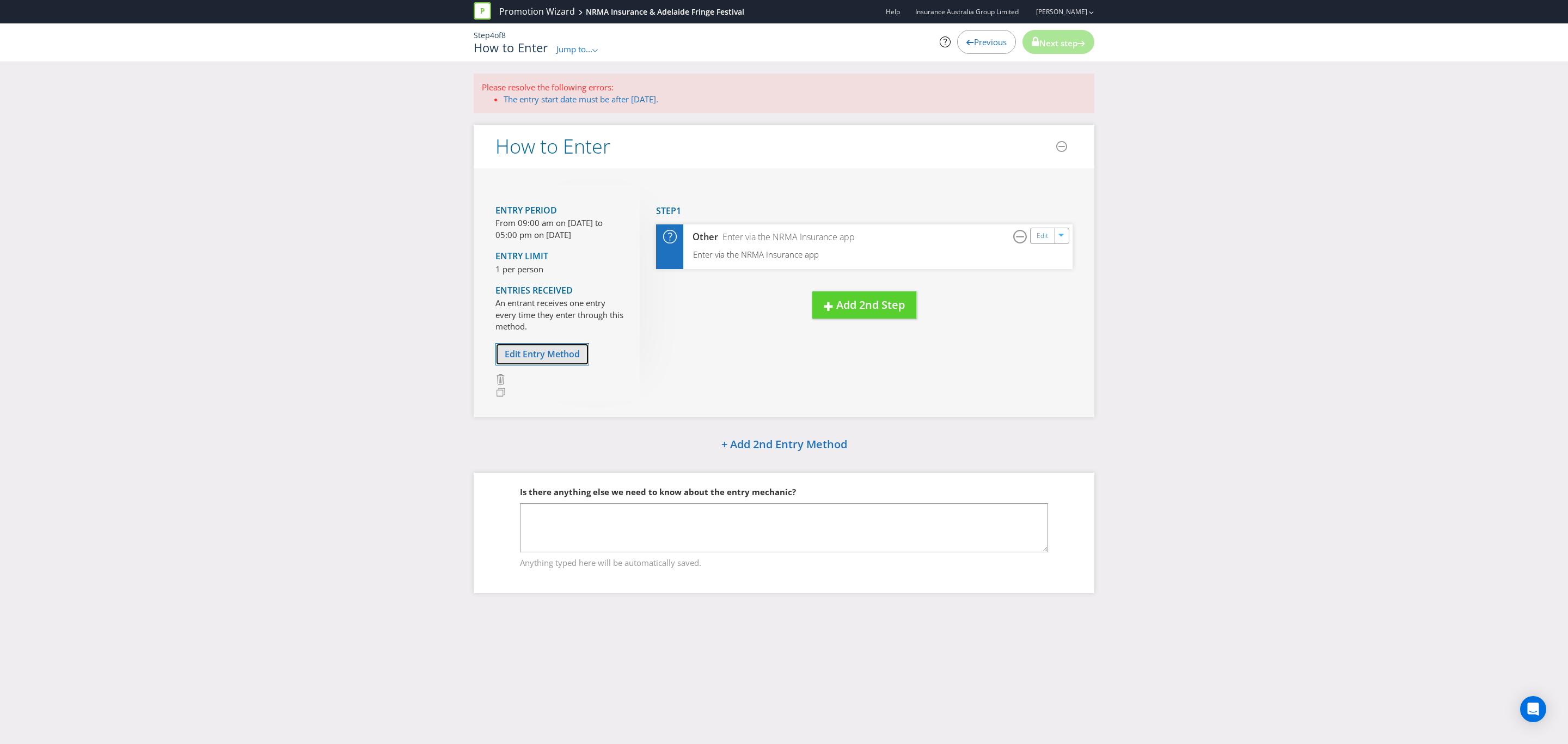
click at [540, 356] on span "Edit Entry Method" at bounding box center [542, 354] width 75 height 12
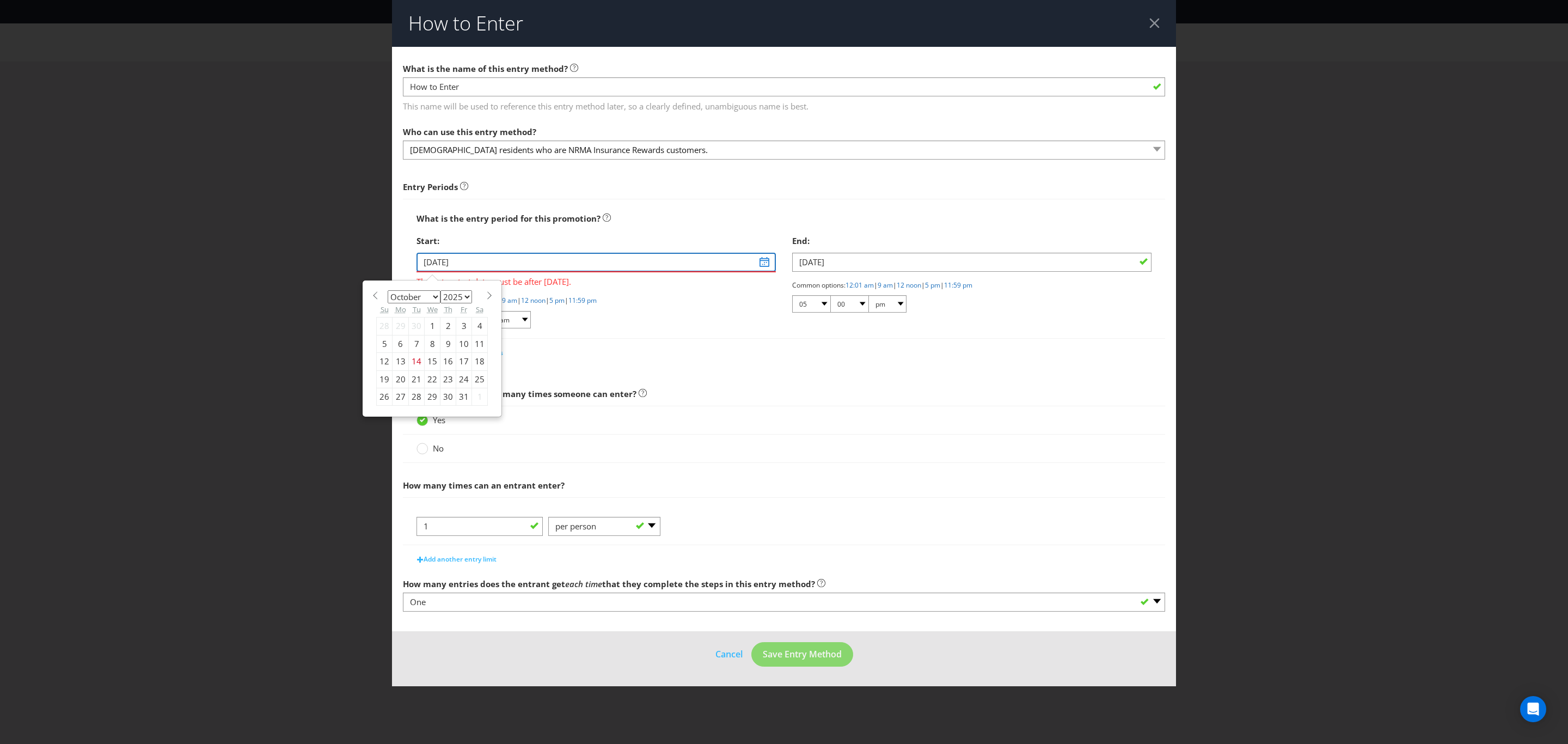
click at [489, 265] on input "[DATE]" at bounding box center [596, 262] width 359 height 19
click at [437, 294] on select "January February March April May June July August September October November De…" at bounding box center [414, 296] width 52 height 13
select select "11"
click at [388, 290] on select "January February March April May June July August September October November De…" at bounding box center [414, 296] width 52 height 13
click at [400, 325] on div "1" at bounding box center [400, 327] width 16 height 18
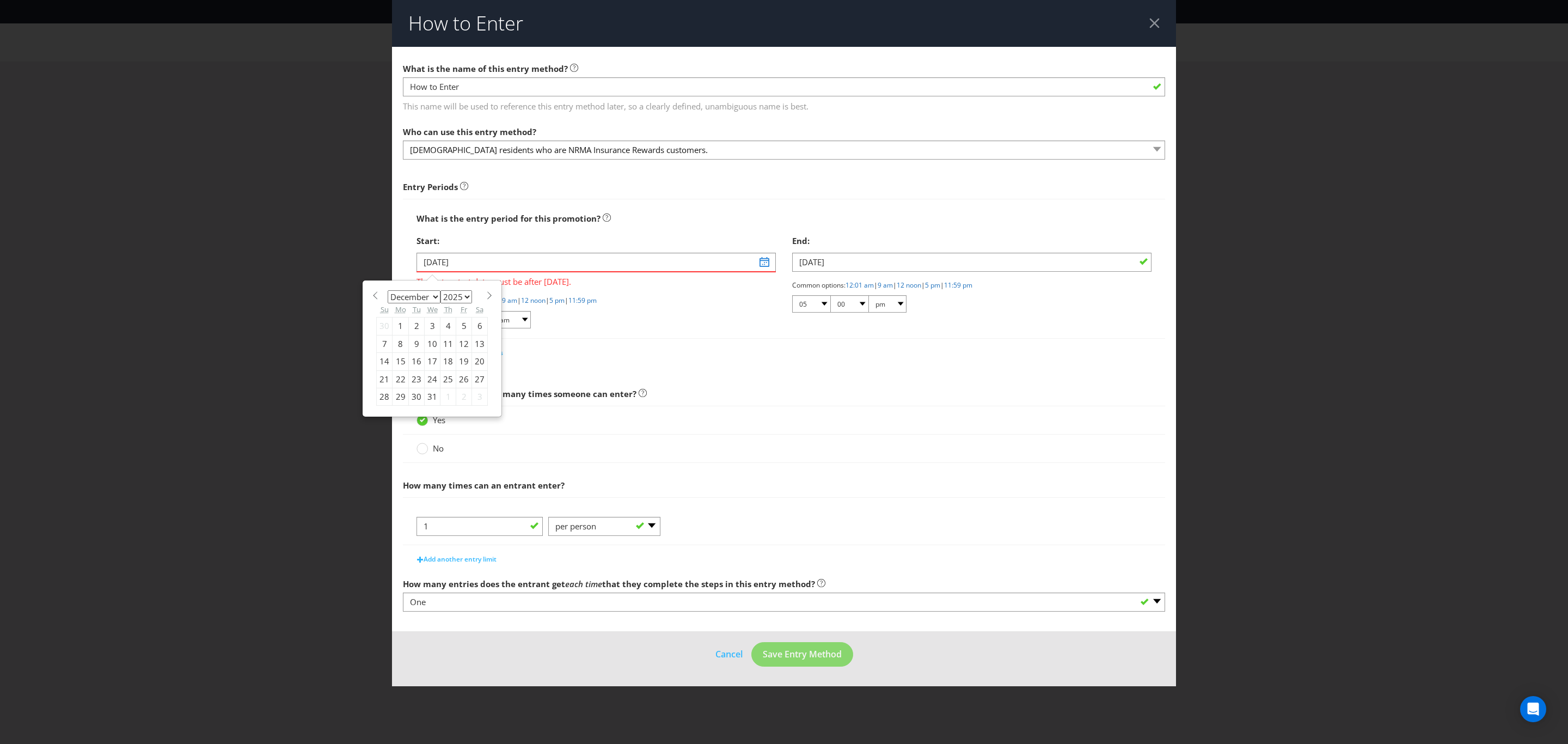
type input "[DATE]"
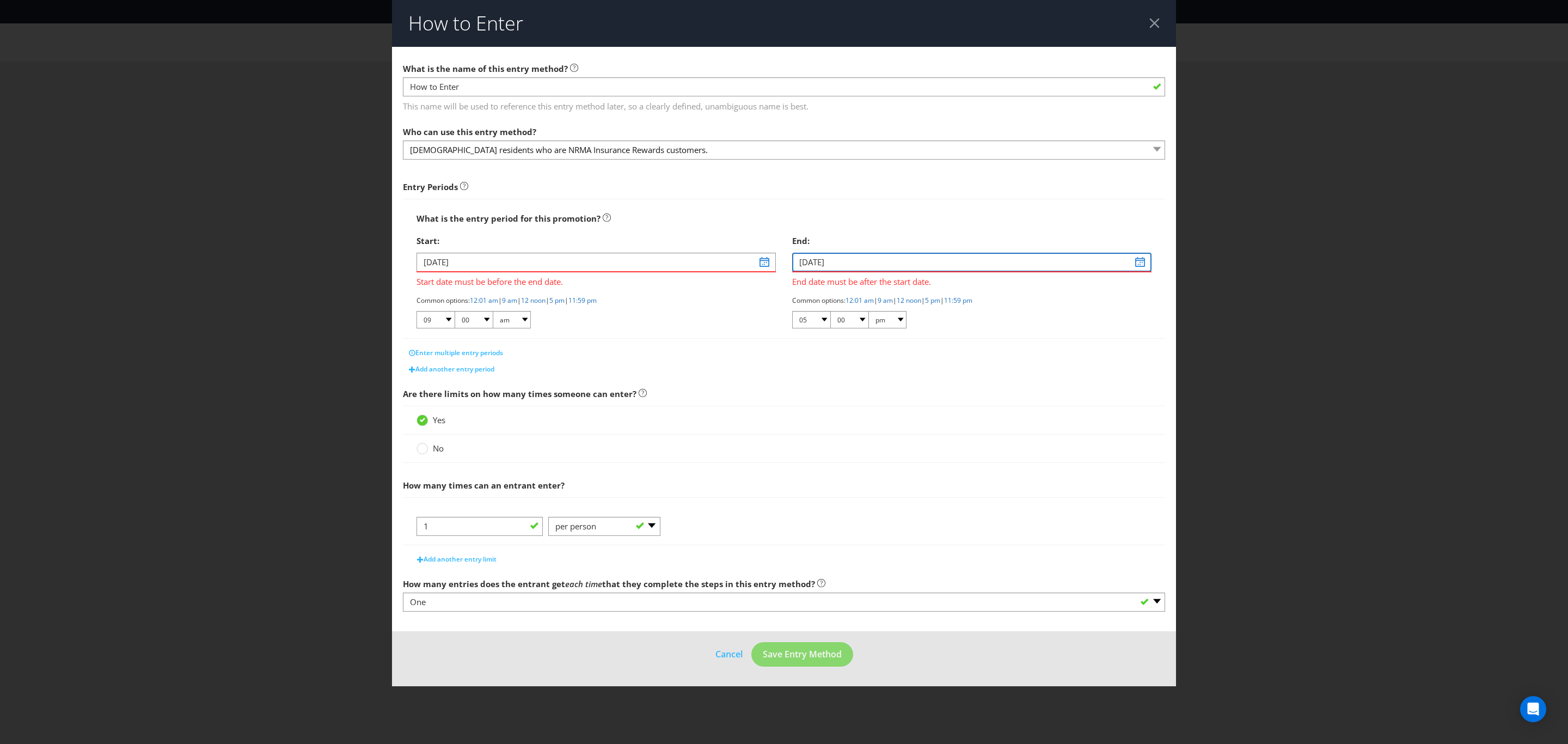
click at [872, 265] on input "[DATE]" at bounding box center [972, 262] width 359 height 19
click at [812, 292] on select "January February March April May June July August September October November De…" at bounding box center [789, 296] width 52 height 13
select select "0"
click at [763, 290] on select "January February March April May June July August September October November De…" at bounding box center [789, 296] width 52 height 13
click at [822, 298] on select "2025 2026 2027 2028 2029 2030 2031 2032 2033 2034 2035" at bounding box center [832, 296] width 32 height 13
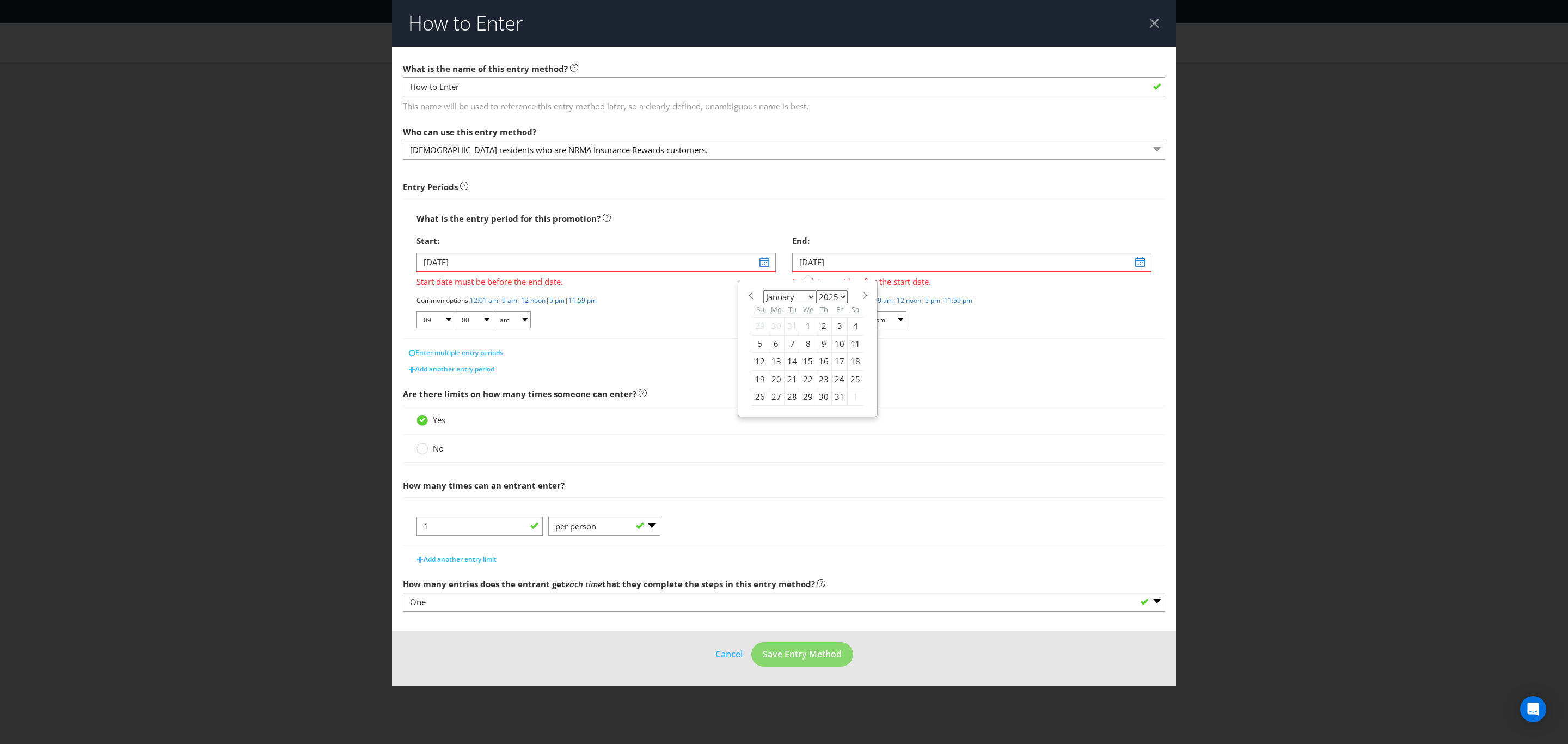
select select "2026"
click at [816, 290] on select "2025 2026 2027 2028 2029 2030 2031 2032 2033 2034 2035" at bounding box center [832, 296] width 32 height 13
click at [773, 378] on div "19" at bounding box center [777, 379] width 16 height 18
type input "[DATE]"
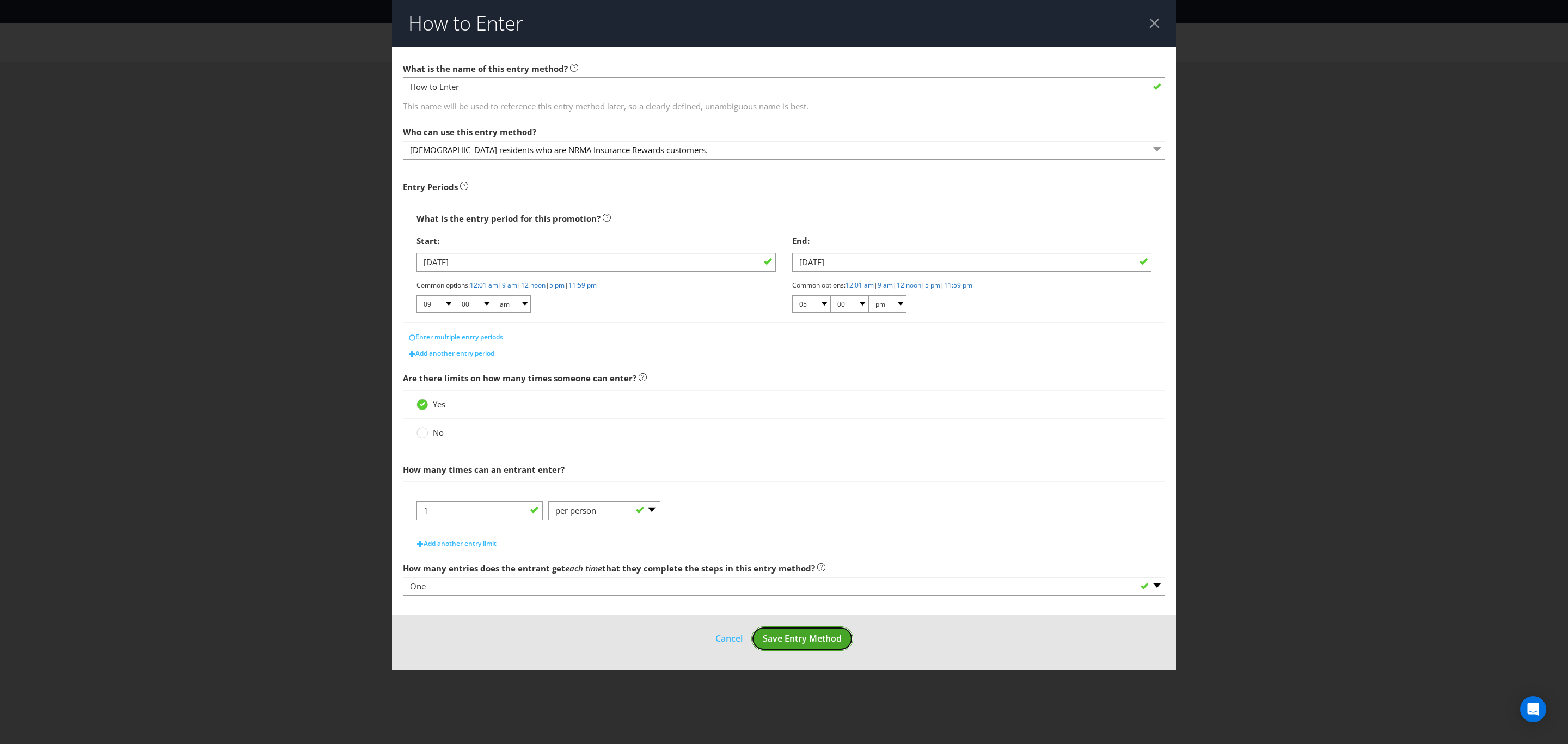
click at [817, 636] on span "Save Entry Method" at bounding box center [801, 638] width 79 height 12
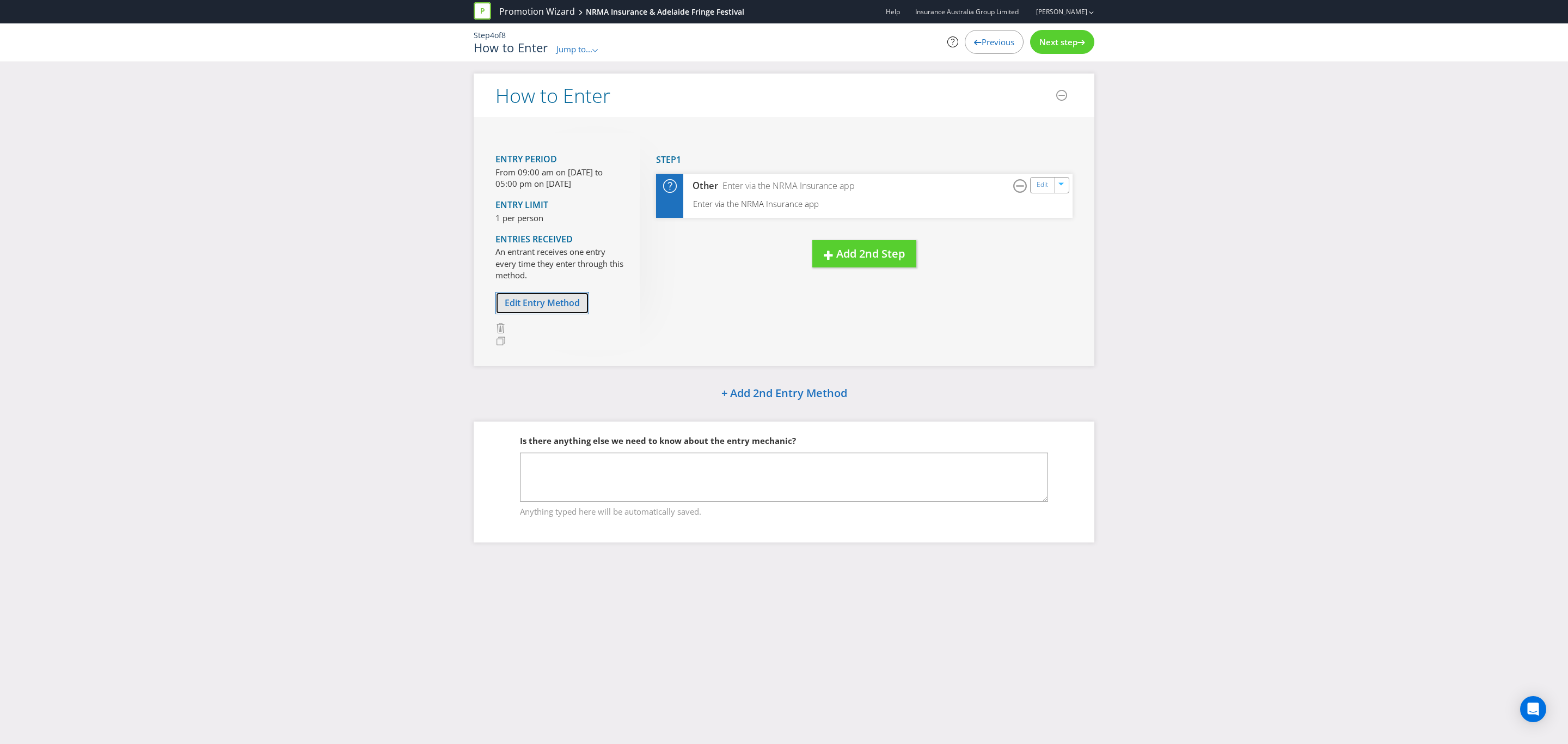
click at [548, 303] on span "Edit Entry Method" at bounding box center [542, 303] width 75 height 12
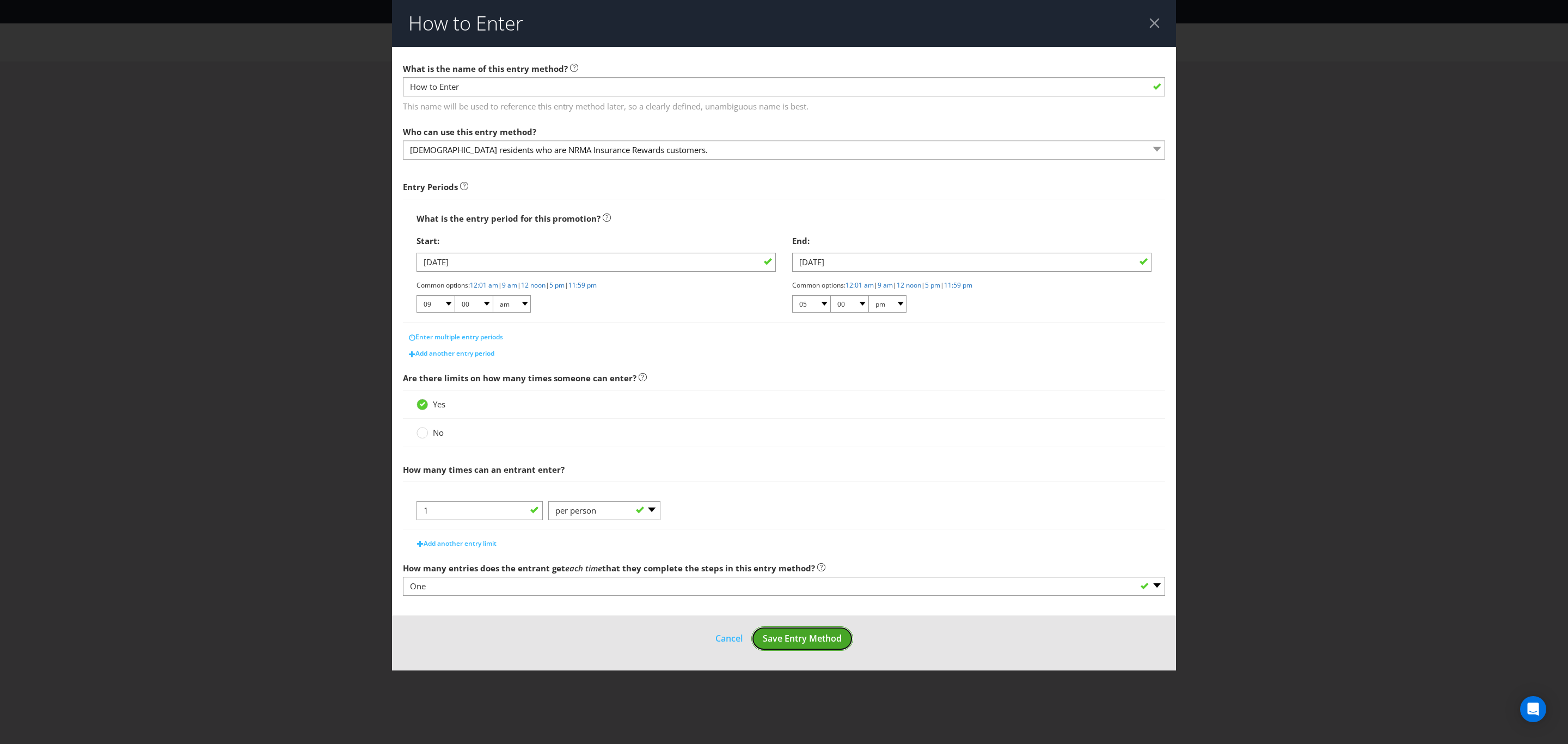
click at [814, 638] on span "Save Entry Method" at bounding box center [801, 638] width 79 height 12
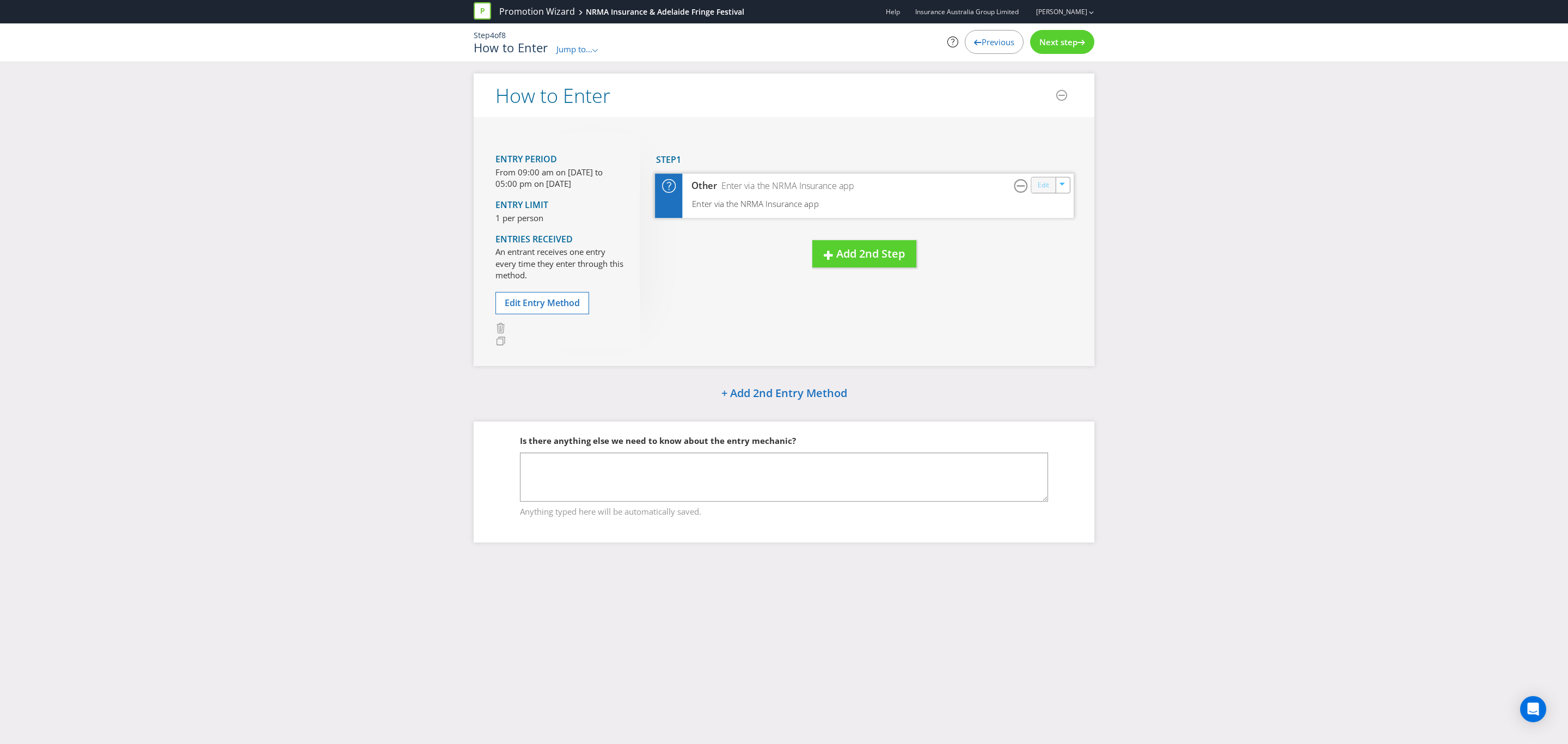
click at [1044, 188] on link "Edit" at bounding box center [1043, 184] width 11 height 13
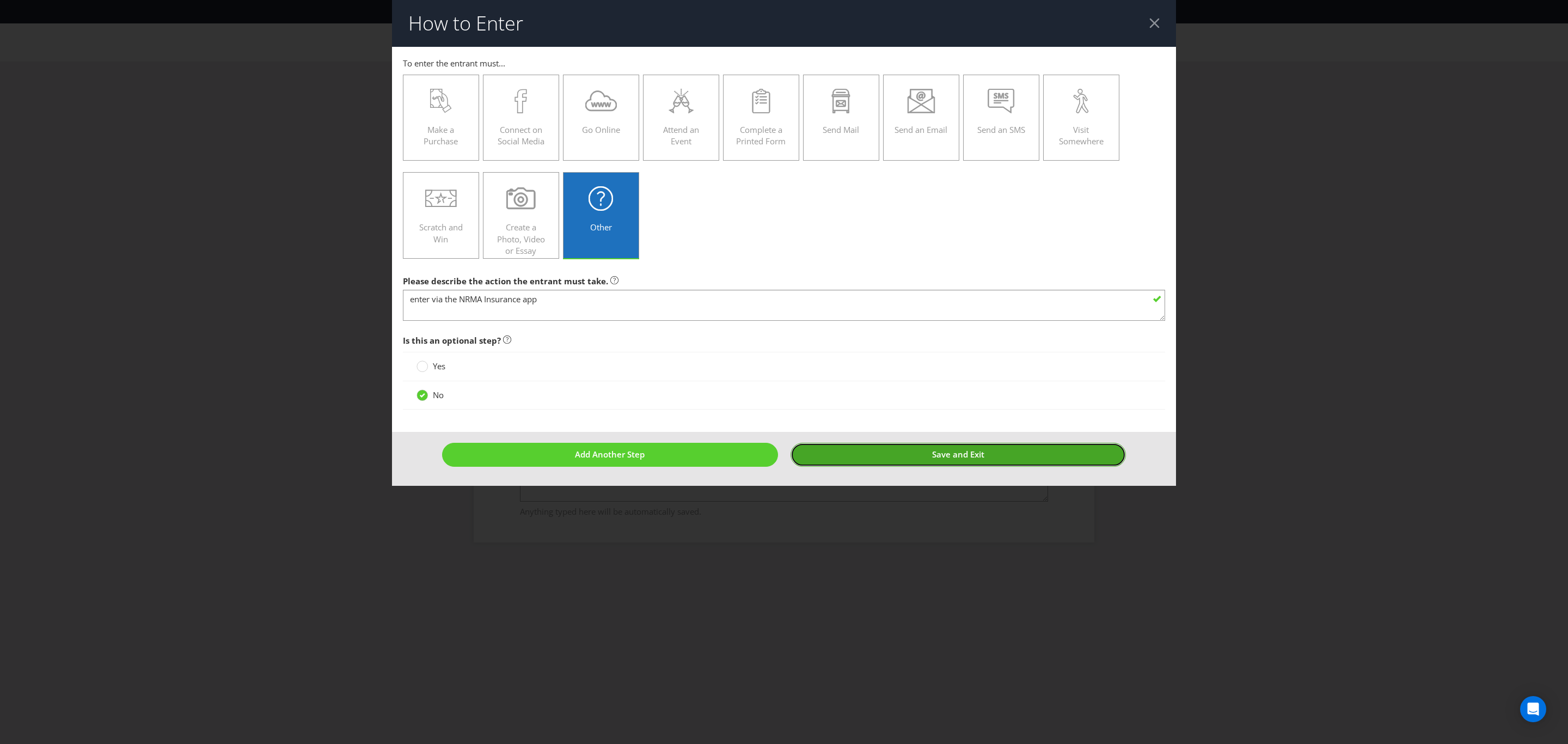
click at [884, 444] on button "Save and Exit" at bounding box center [958, 454] width 336 height 24
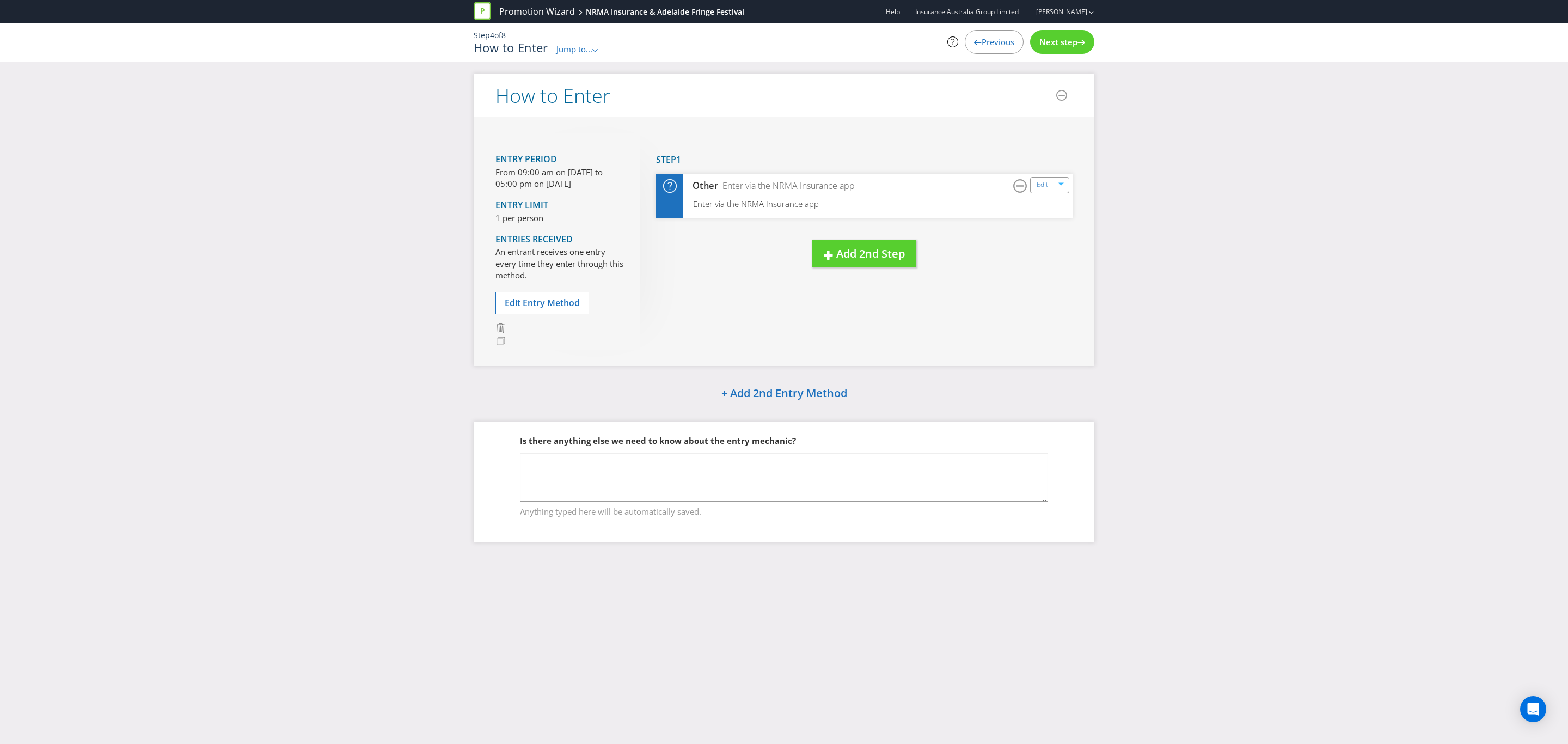
click at [1073, 41] on span "Next step" at bounding box center [1058, 42] width 38 height 11
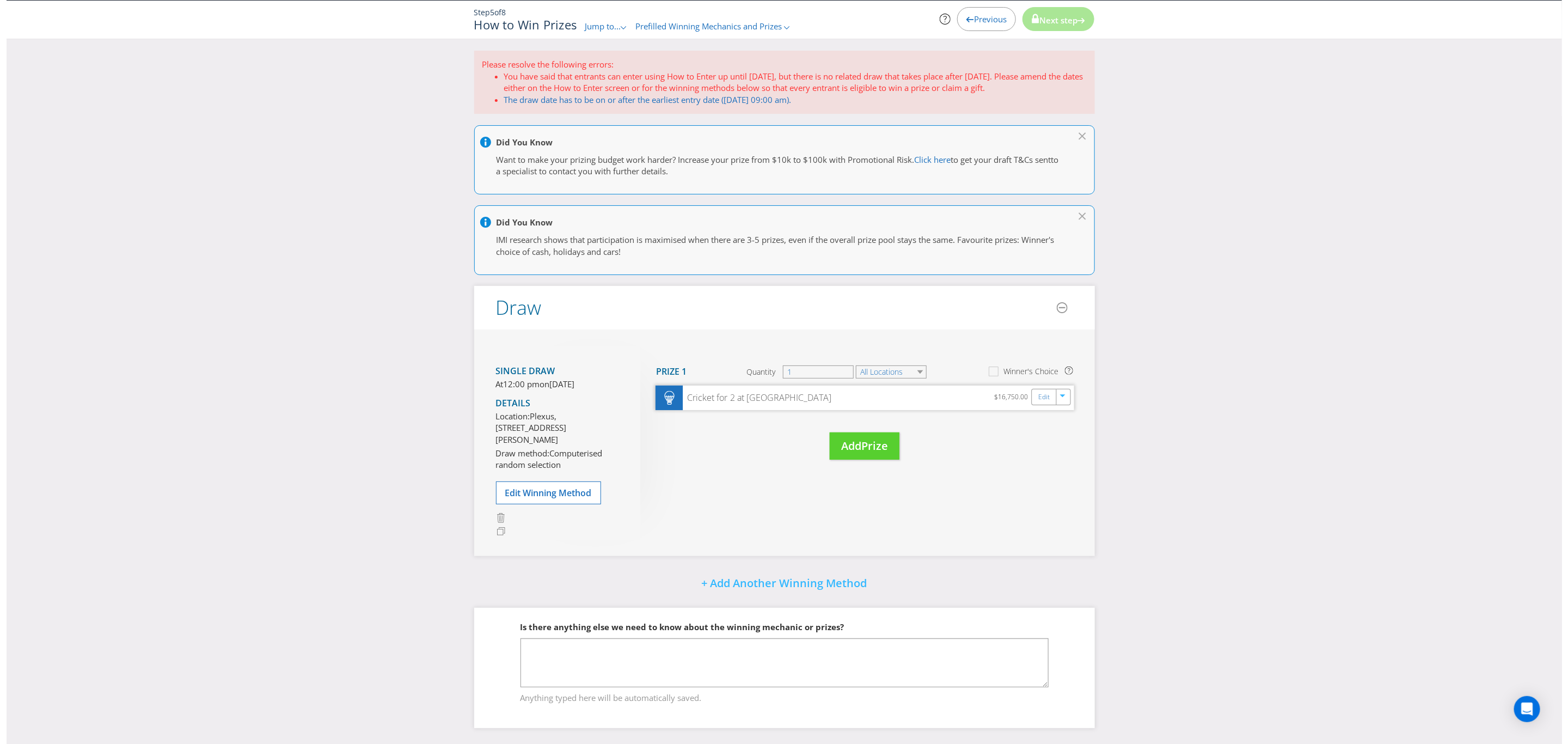
scroll to position [33, 0]
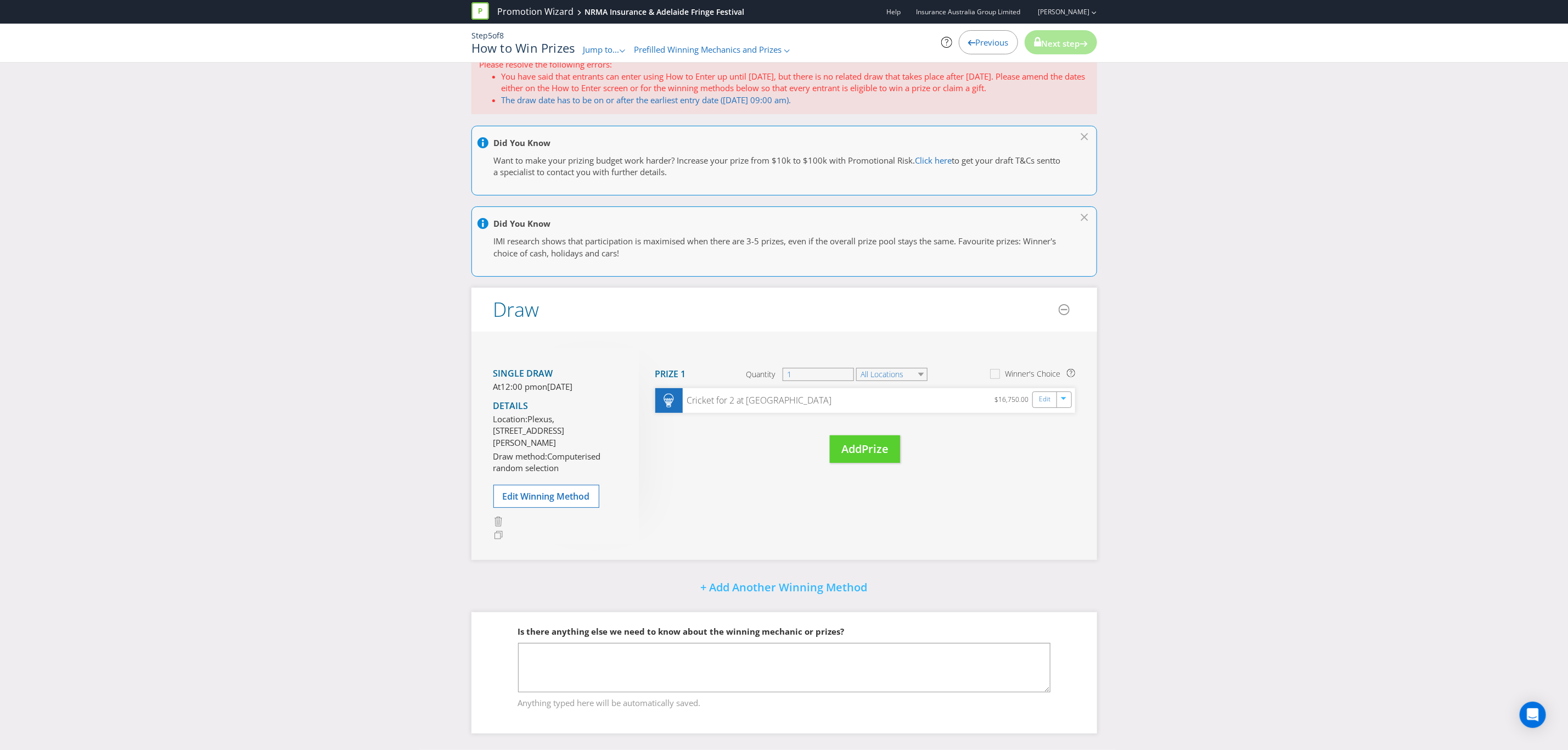
click at [1044, 495] on div "Single draw At 12:00 pm [DATE][DATE] Details Location: Plexus, Level 4, [STREET…" at bounding box center [784, 446] width 626 height 229
click at [1044, 393] on link "Edit" at bounding box center [1045, 399] width 12 height 13
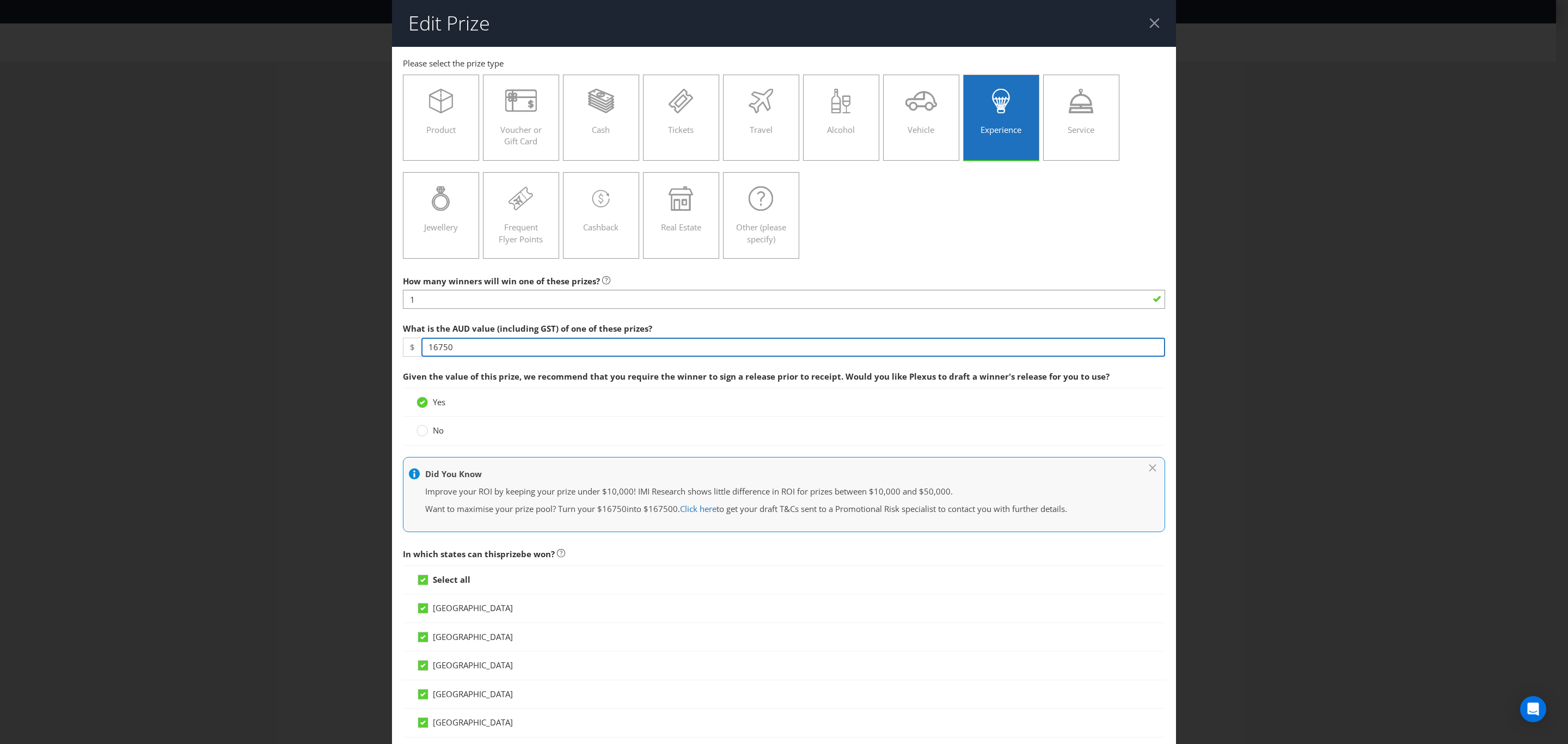
drag, startPoint x: 472, startPoint y: 343, endPoint x: 351, endPoint y: 351, distance: 121.3
click at [351, 351] on div "Edit Prize [GEOGRAPHIC_DATA] [GEOGRAPHIC_DATA] [GEOGRAPHIC_DATA] [GEOGRAPHIC_DA…" at bounding box center [784, 372] width 1568 height 744
type input "3000"
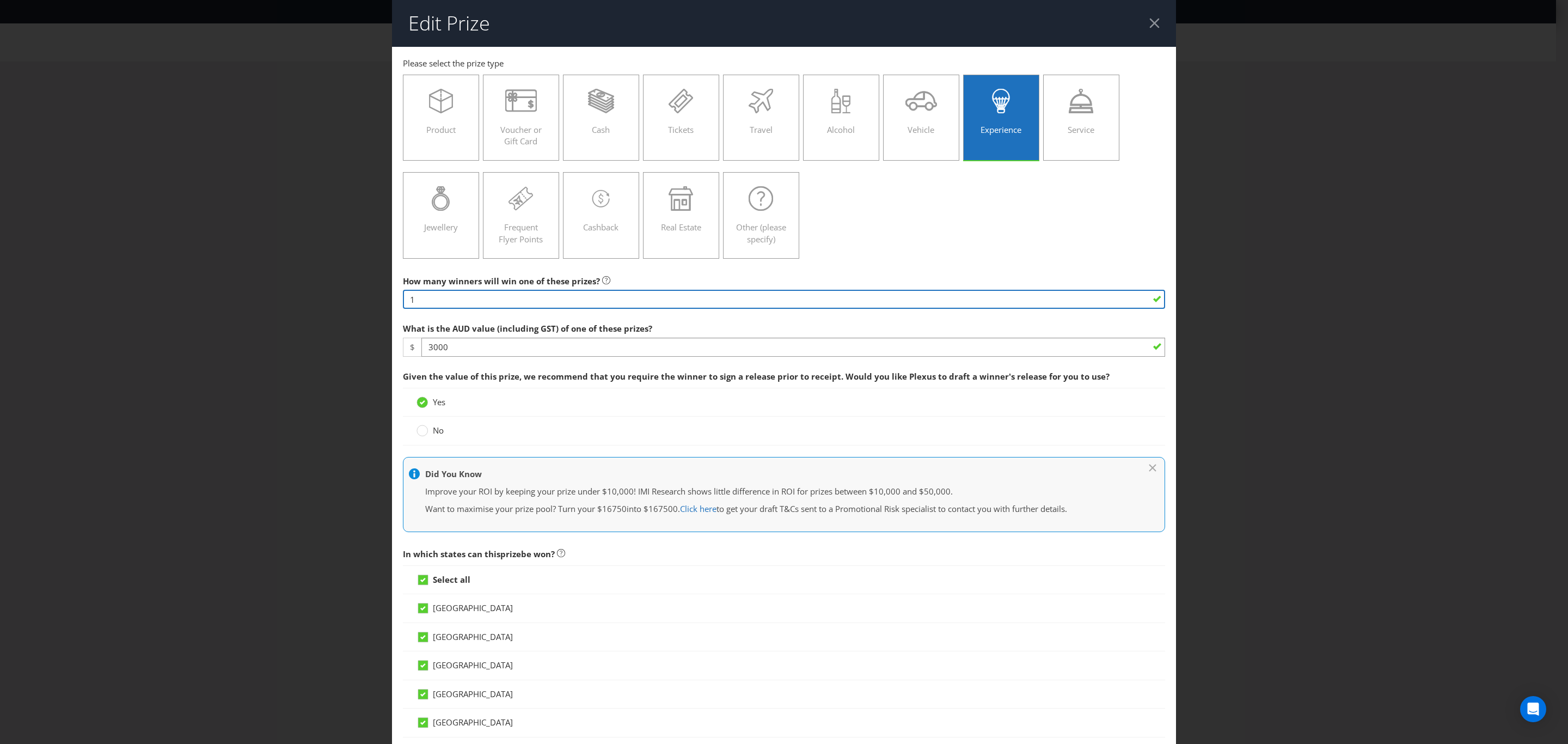
click at [546, 296] on input "1" at bounding box center [784, 299] width 762 height 19
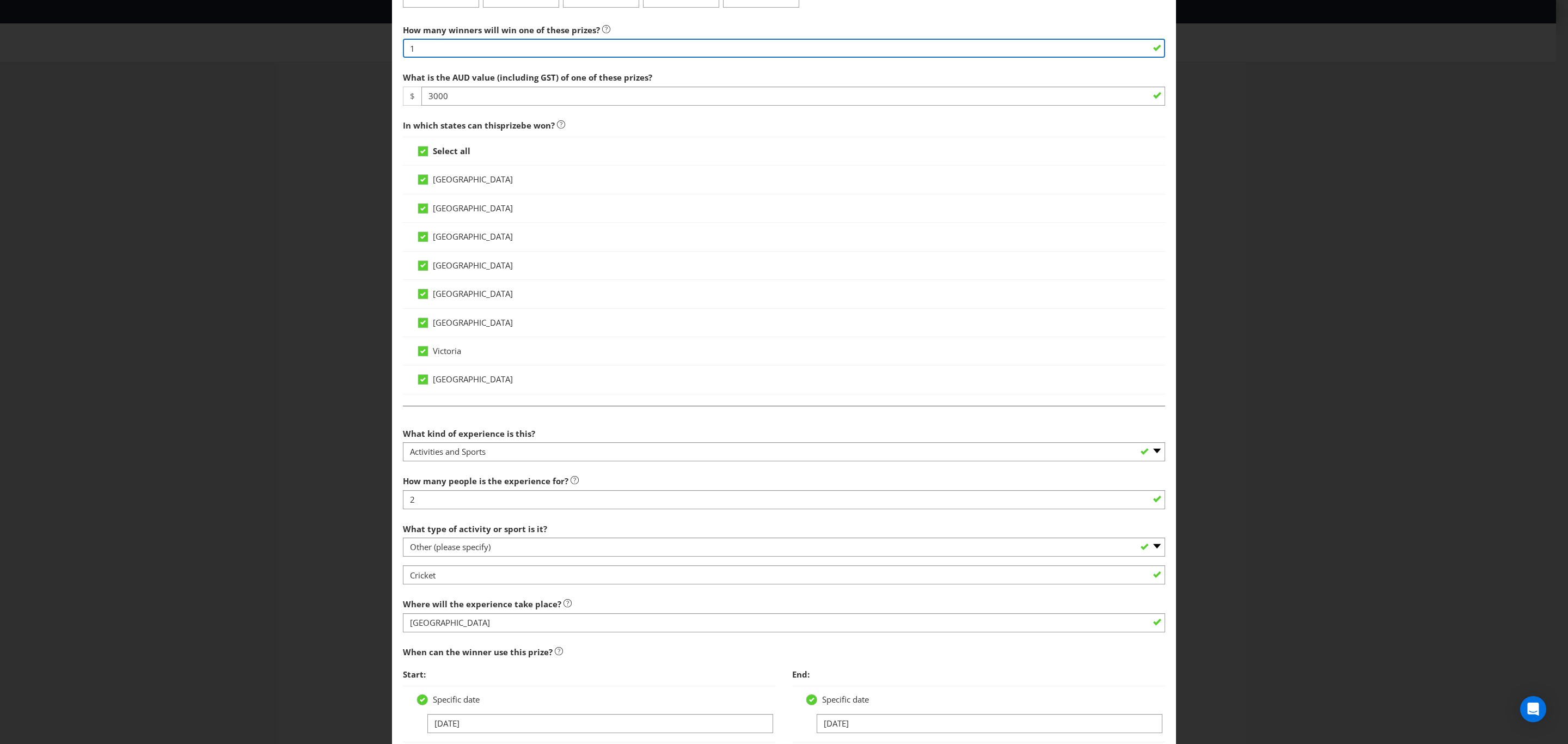
scroll to position [327, 0]
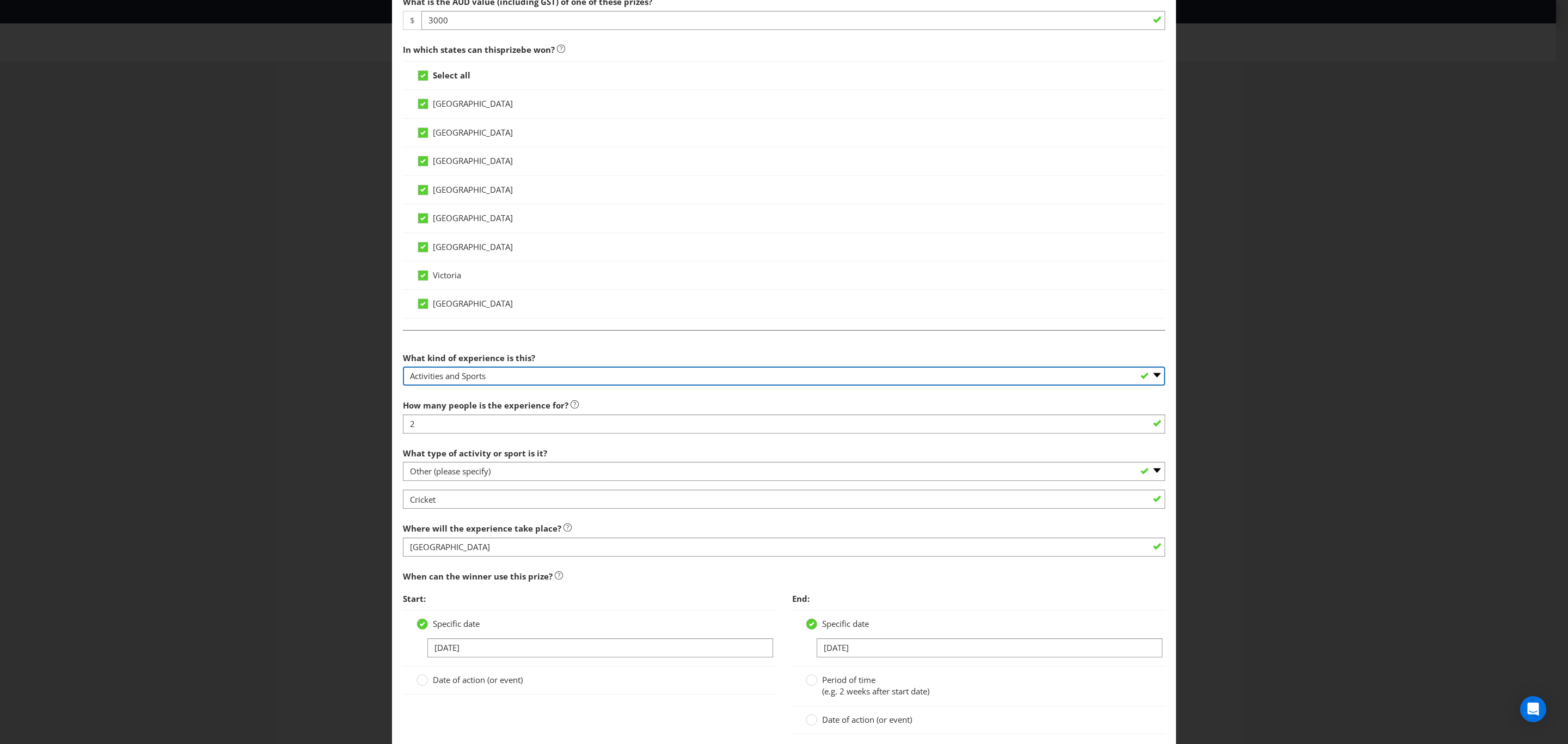
click at [493, 371] on select "-- Please select -- Dining Wellness Celebrity Encounter Activities and Sports O…" at bounding box center [784, 376] width 762 height 19
select select "OTHER"
click at [403, 366] on select "-- Please select -- Dining Wellness Celebrity Encounter Activities and Sports O…" at bounding box center [784, 376] width 762 height 19
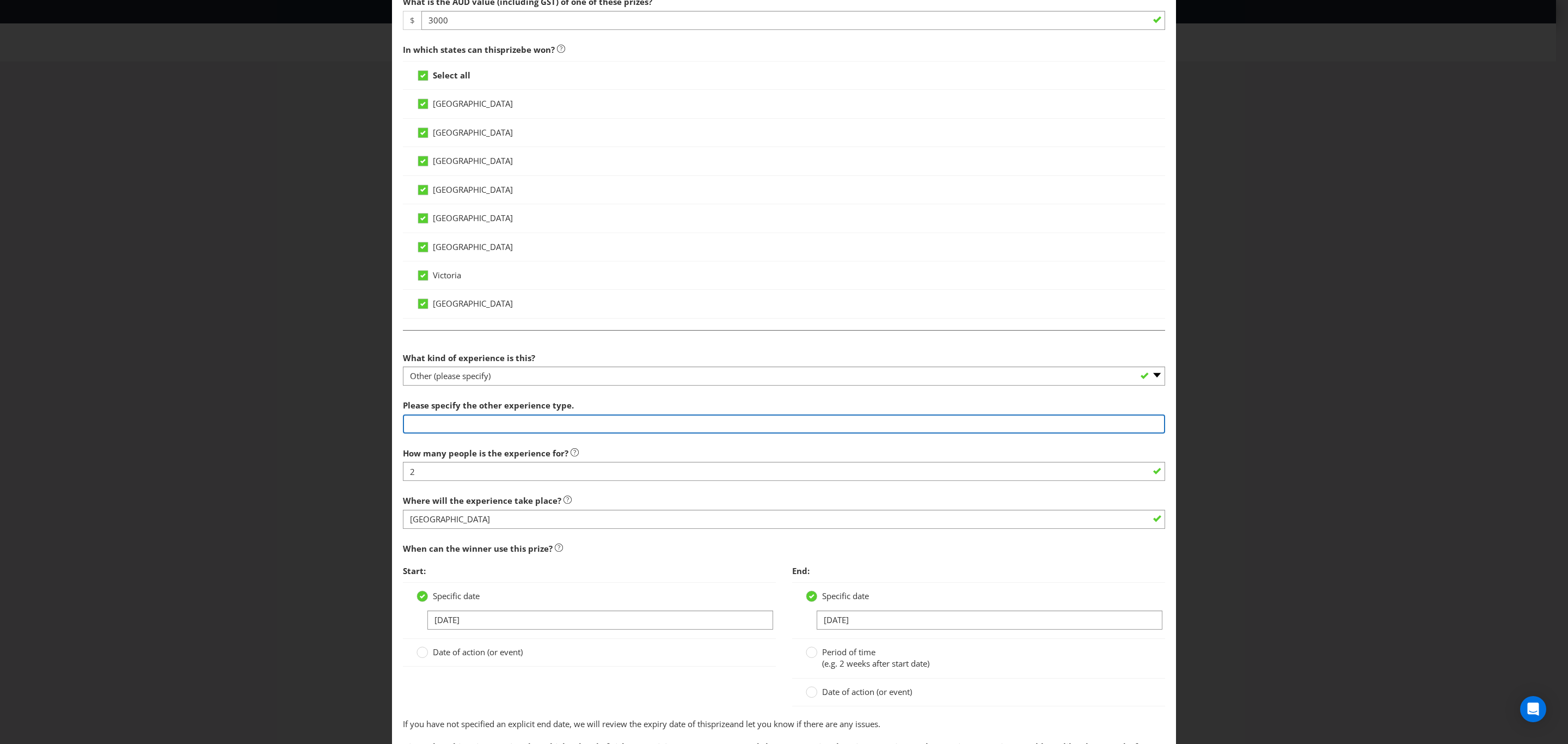
click at [486, 428] on input "text" at bounding box center [784, 424] width 762 height 19
click at [492, 417] on input "text" at bounding box center [784, 424] width 762 height 19
type input "Travel and arts"
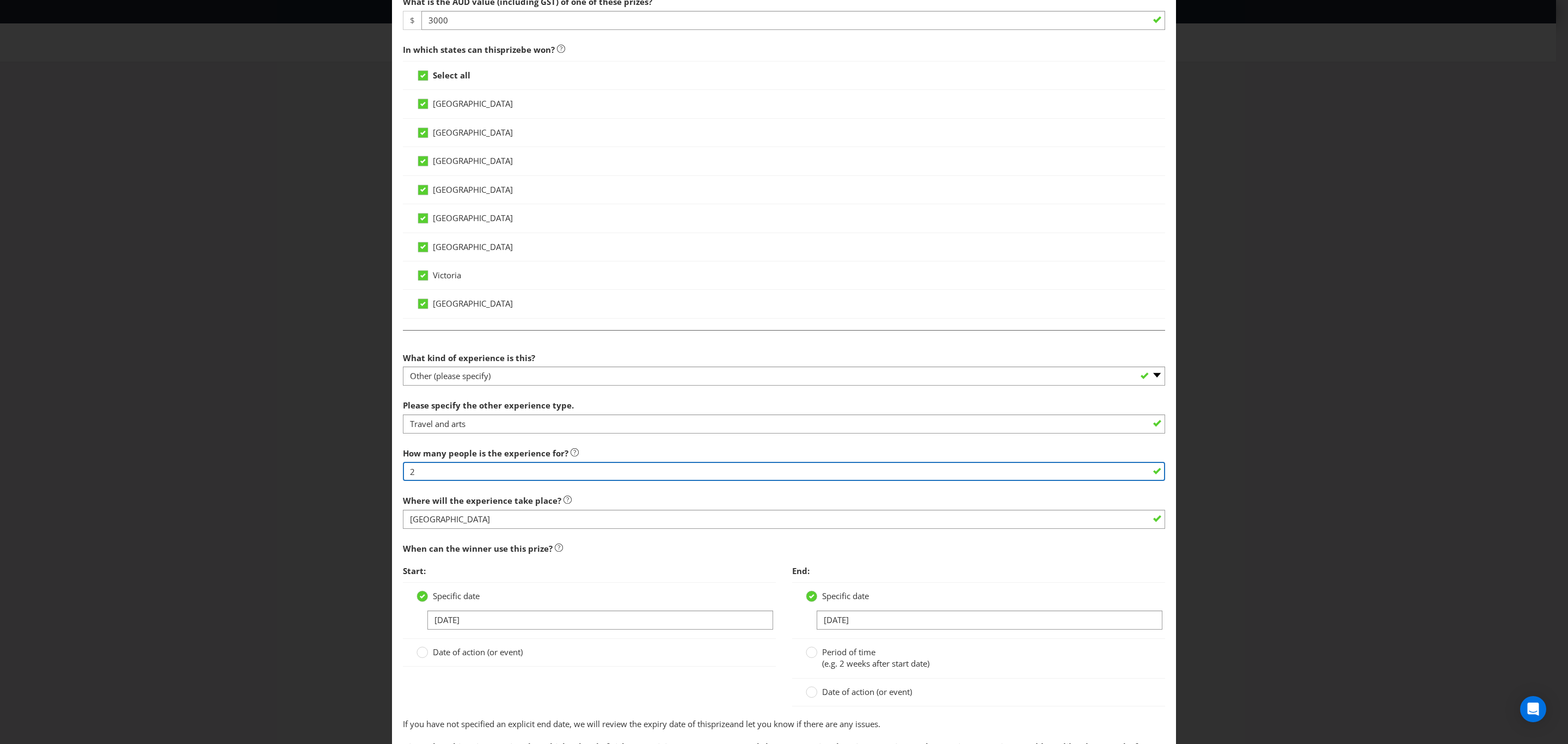
click at [483, 469] on input "2" at bounding box center [784, 471] width 762 height 19
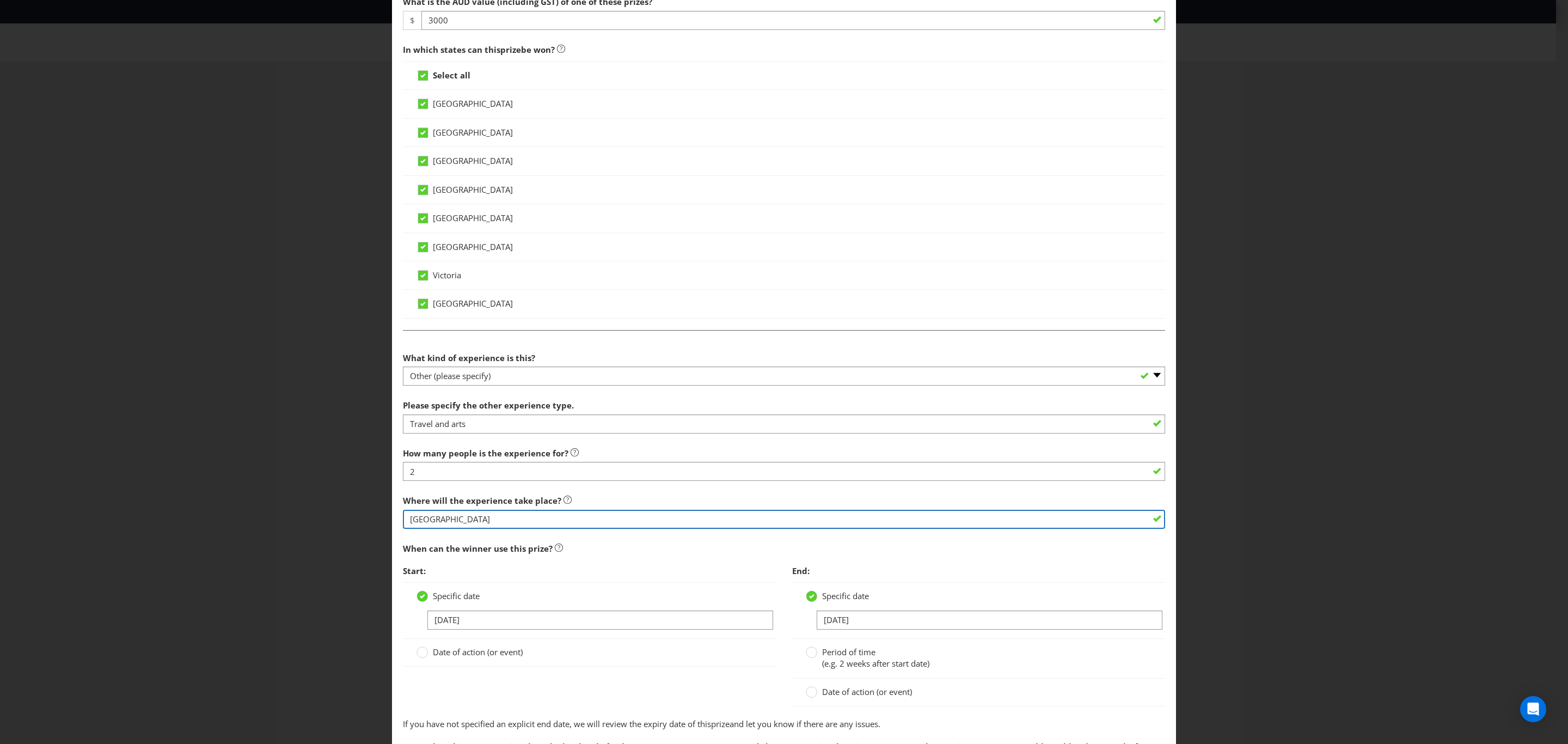
click at [485, 519] on input "[GEOGRAPHIC_DATA]" at bounding box center [784, 519] width 762 height 19
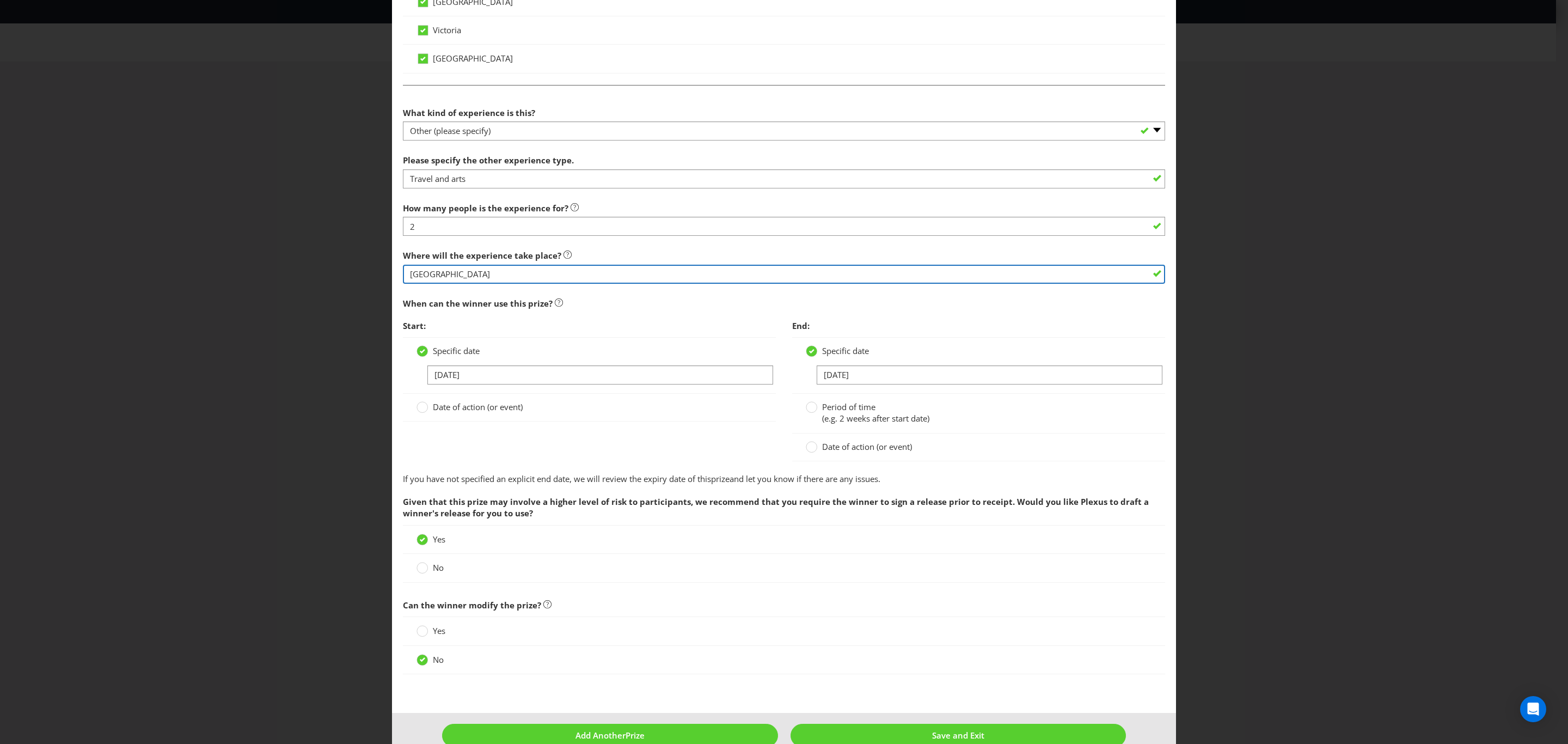
type input "[GEOGRAPHIC_DATA]"
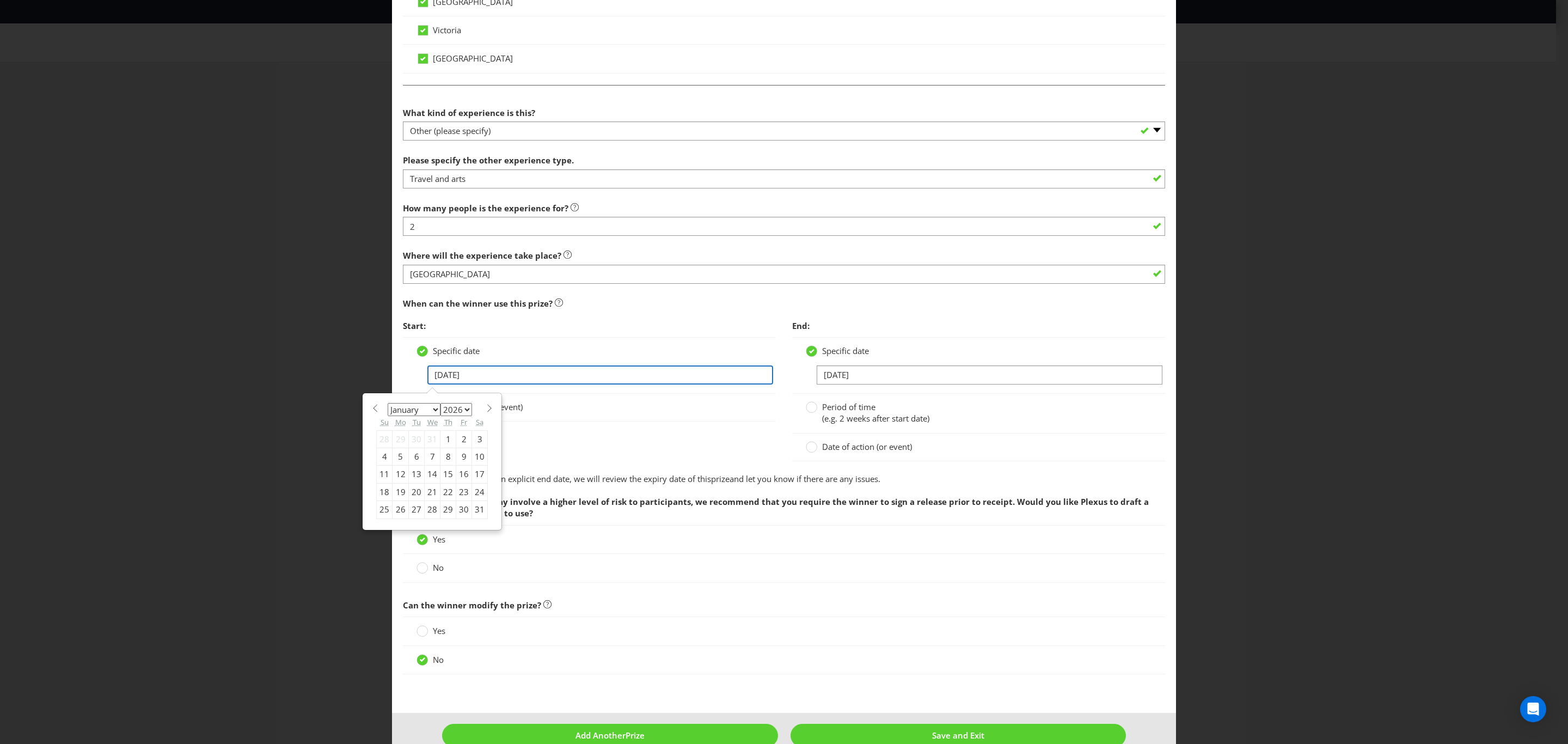
click at [458, 366] on input "[DATE]" at bounding box center [600, 375] width 346 height 19
click at [431, 406] on select "January February March April May June July August September October November De…" at bounding box center [414, 409] width 52 height 13
select select "1"
click at [388, 403] on select "January February March April May June July August September October November De…" at bounding box center [414, 409] width 52 height 13
click at [460, 488] on div "27" at bounding box center [464, 492] width 15 height 18
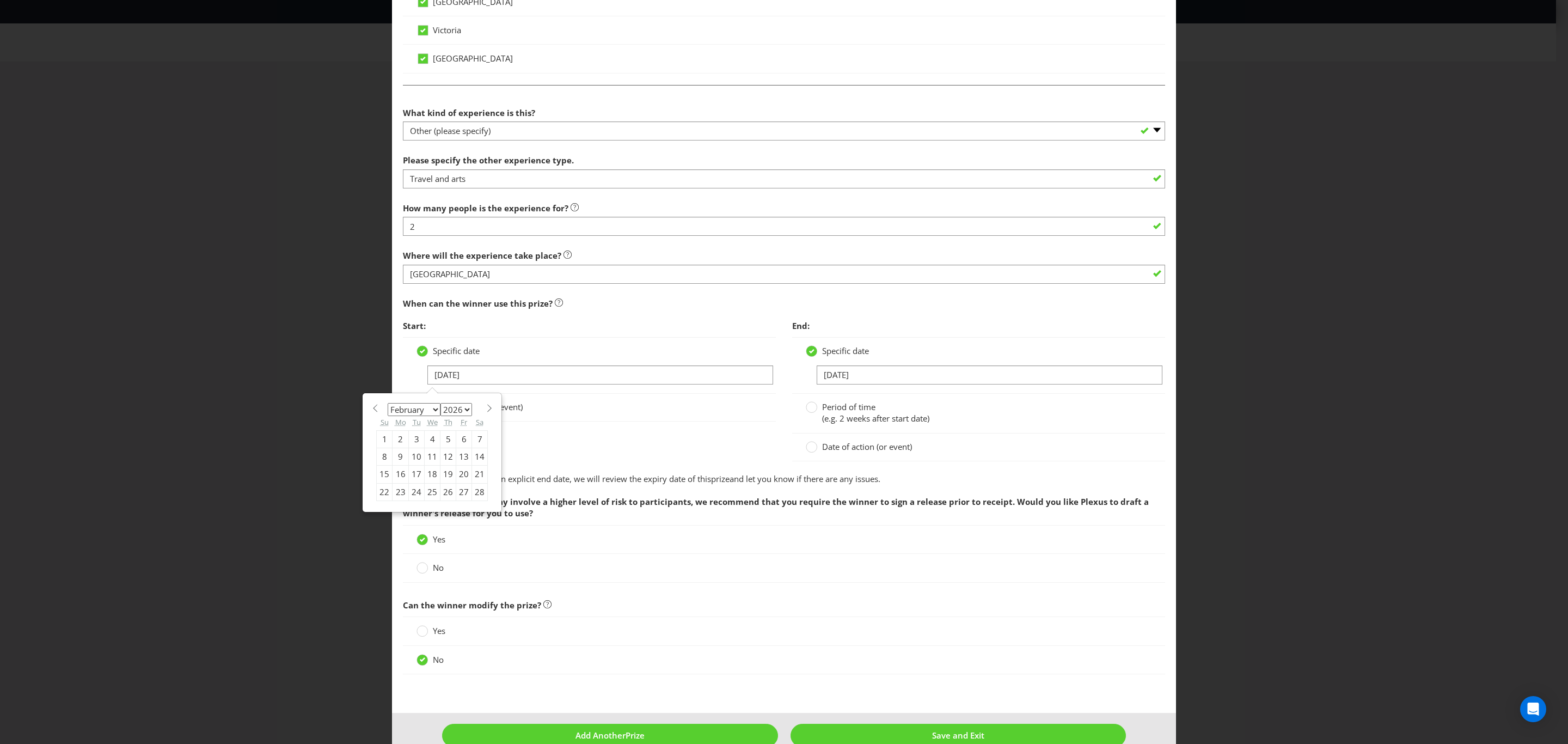
type input "[DATE]"
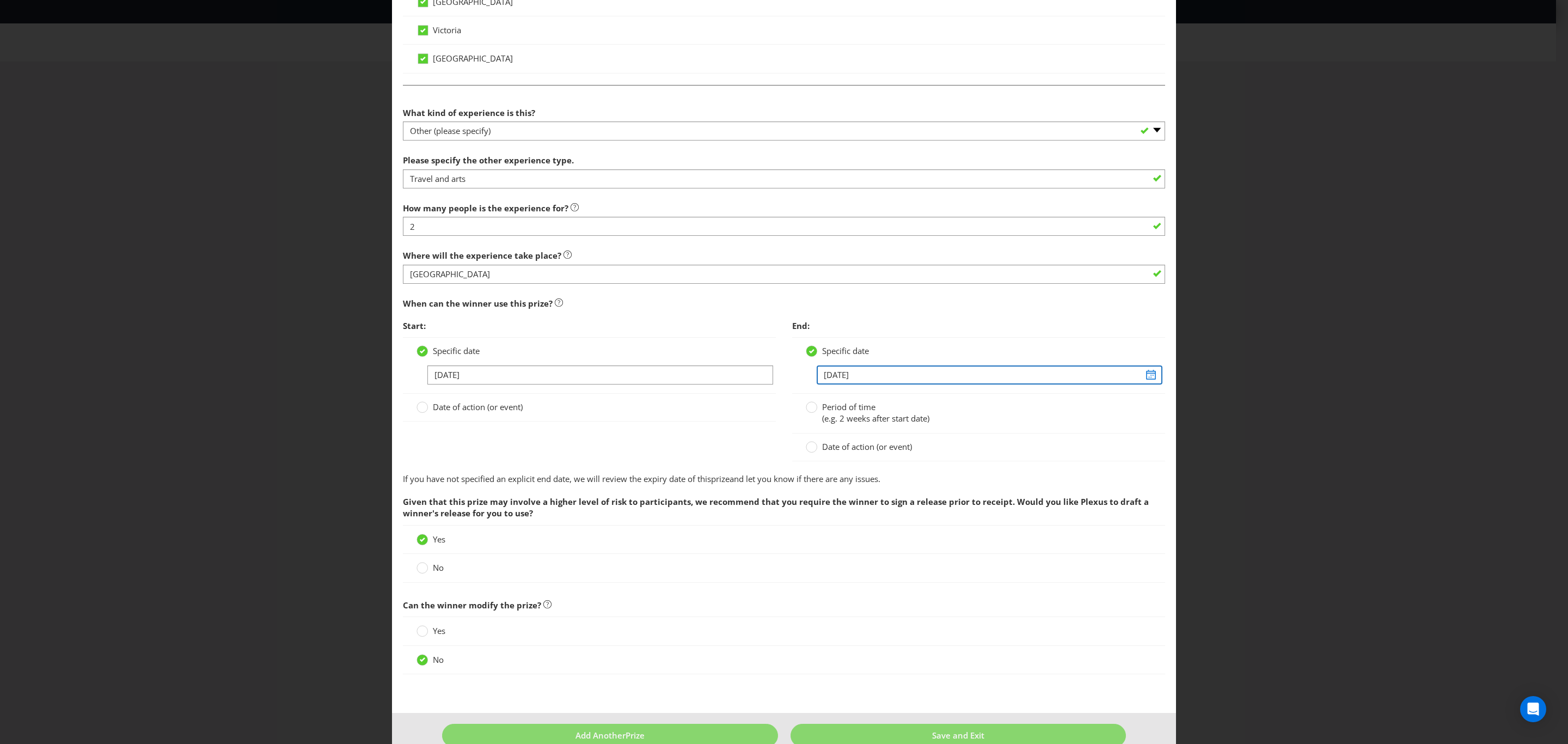
click at [831, 379] on input "[DATE]" at bounding box center [990, 375] width 346 height 19
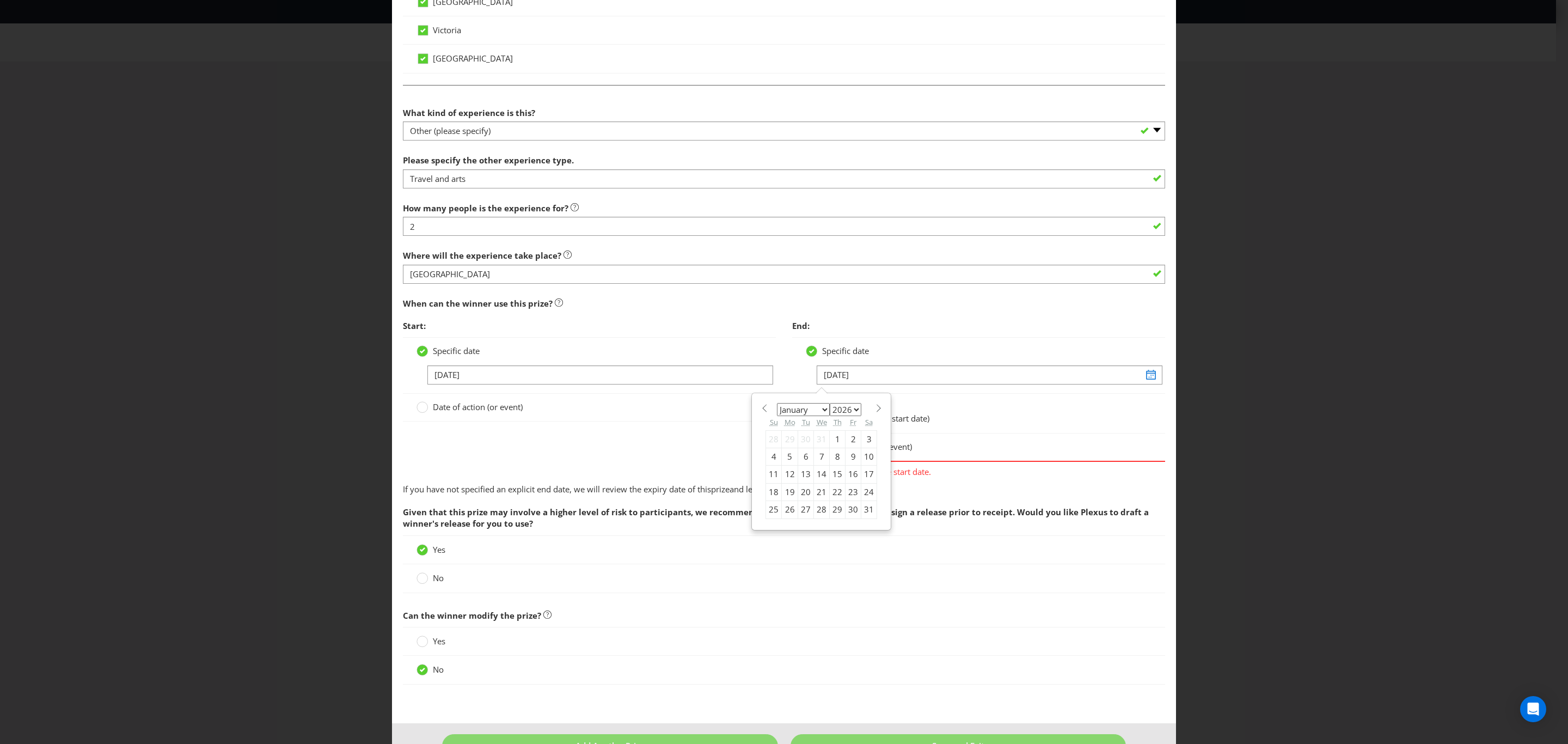
click at [815, 405] on select "January February March April May June July August September October November De…" at bounding box center [803, 409] width 52 height 13
select select "2"
click at [777, 403] on select "January February March April May June July August September October November De…" at bounding box center [803, 409] width 52 height 13
click at [768, 434] on div "1" at bounding box center [773, 439] width 15 height 18
type input "[DATE]"
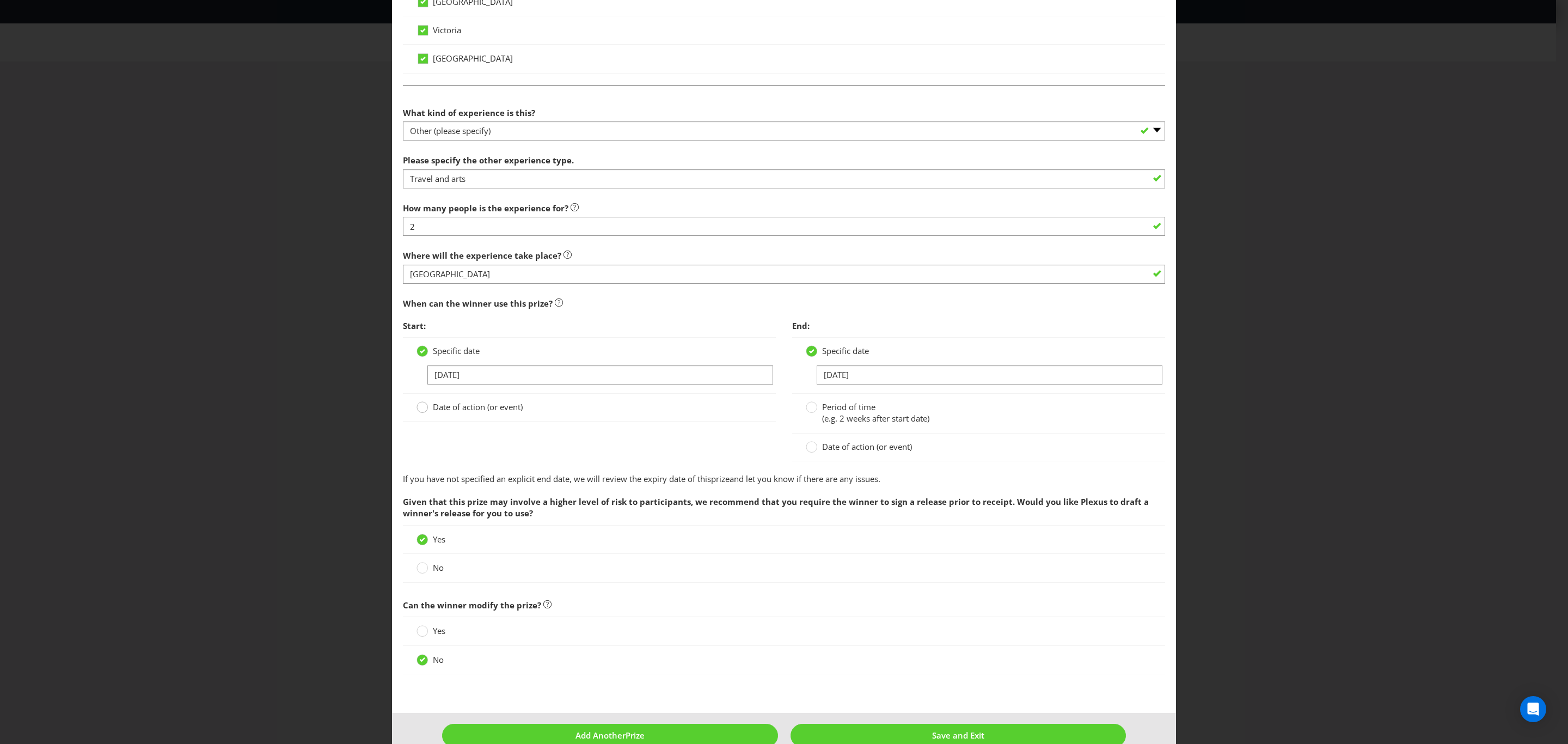
click at [420, 403] on div at bounding box center [423, 403] width 5 height 5
click at [0, 0] on input "Date of action (or event)" at bounding box center [0, 0] width 0 height 0
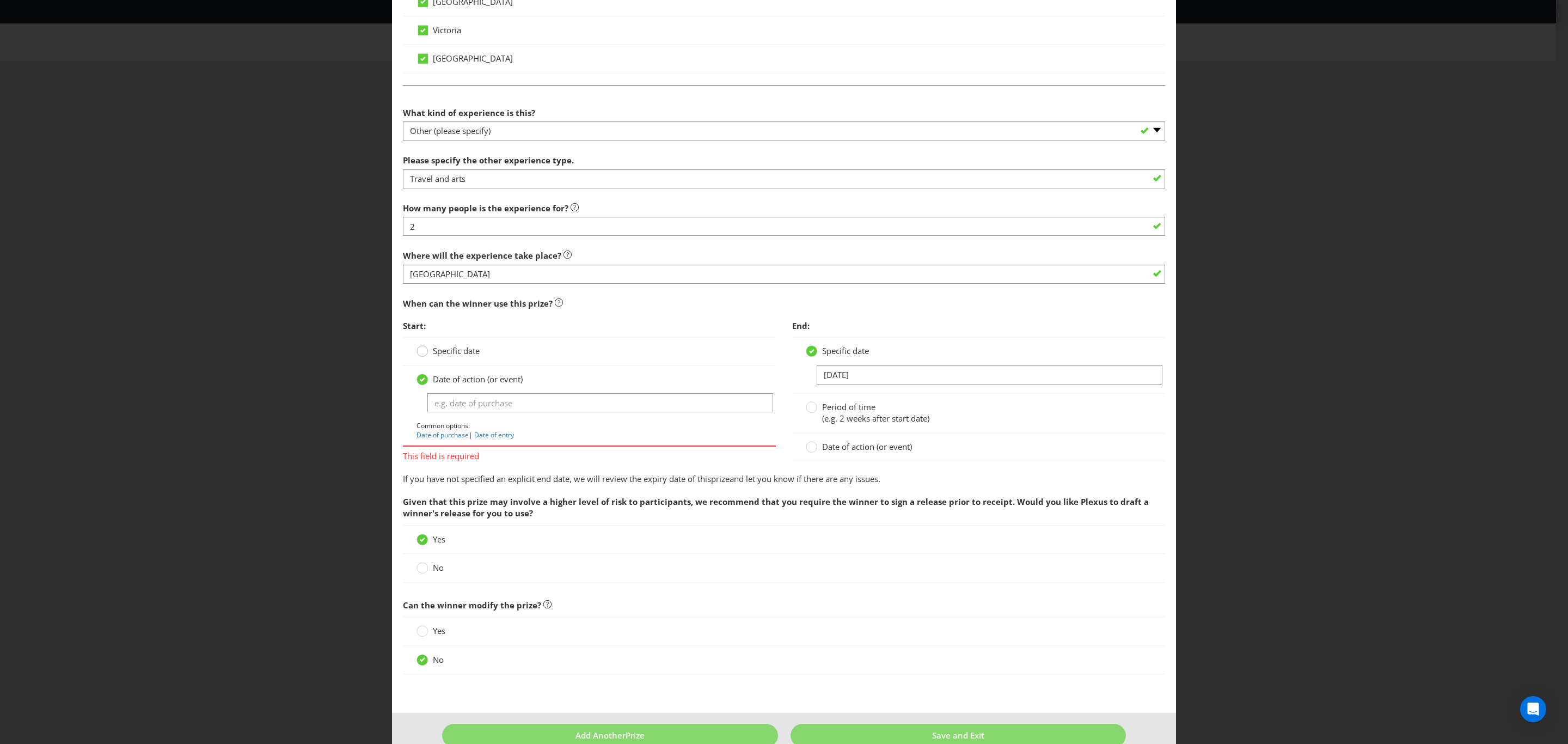
click at [425, 345] on icon at bounding box center [422, 351] width 11 height 11
click at [0, 0] on input "Specific date" at bounding box center [0, 0] width 0 height 0
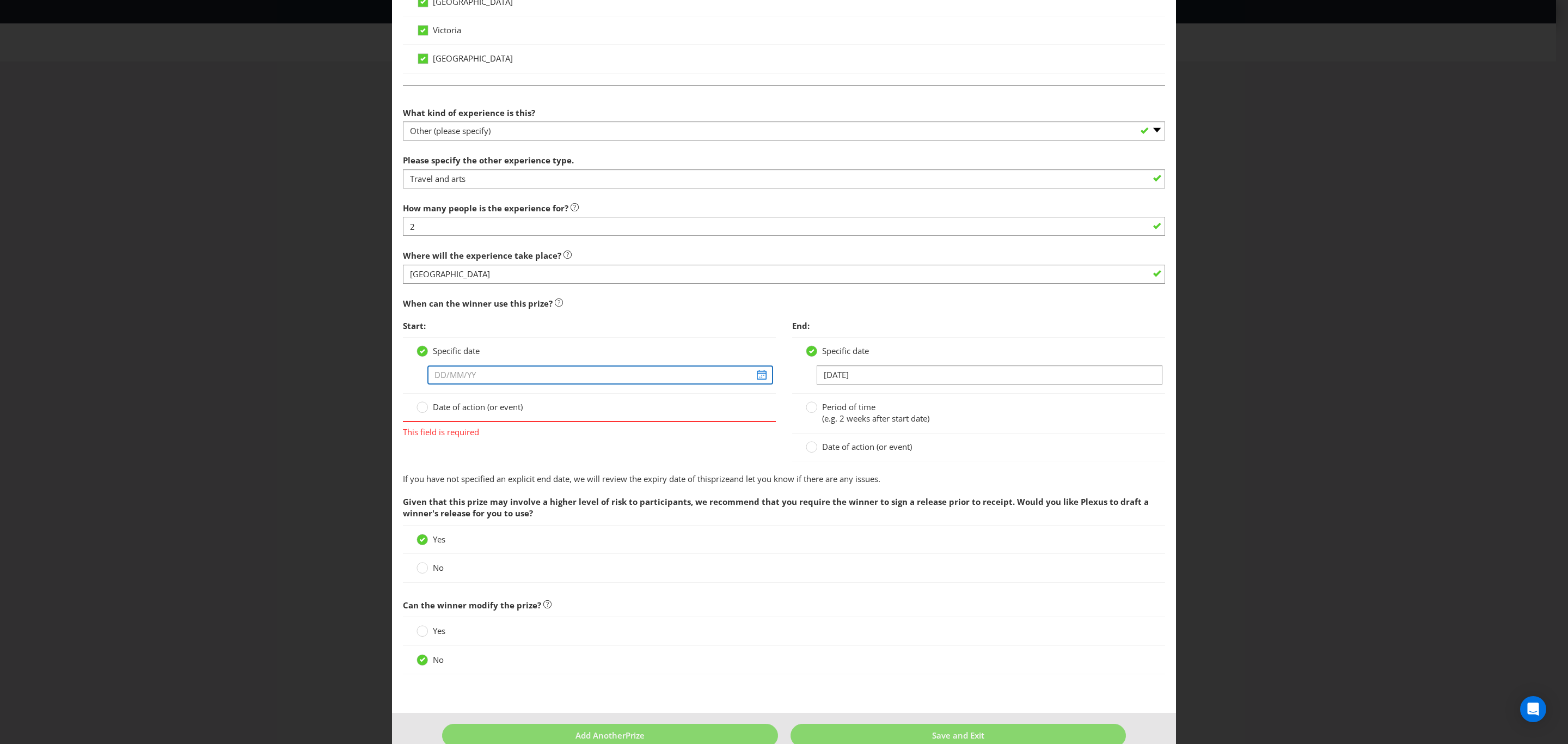
click at [459, 379] on input "text" at bounding box center [600, 375] width 346 height 19
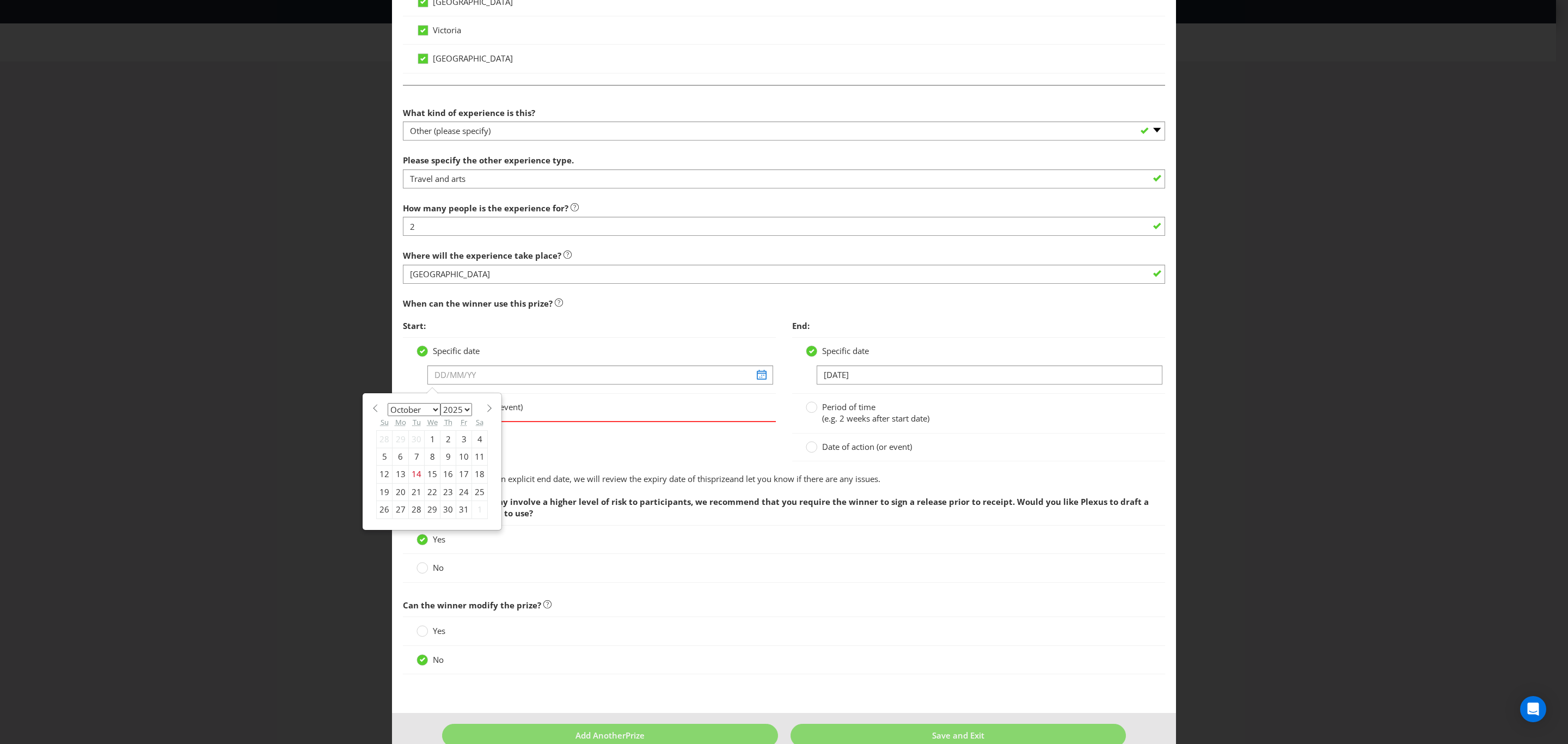
click at [431, 403] on select "January February March April May June July August September October November De…" at bounding box center [414, 409] width 52 height 13
select select "1"
click at [388, 403] on select "January February March April May June July August September October November De…" at bounding box center [414, 409] width 52 height 13
click at [459, 405] on select "2025 2026 2027 2028 2029 2030 2031 2032 2033 2034 2035" at bounding box center [456, 409] width 32 height 13
select select "2026"
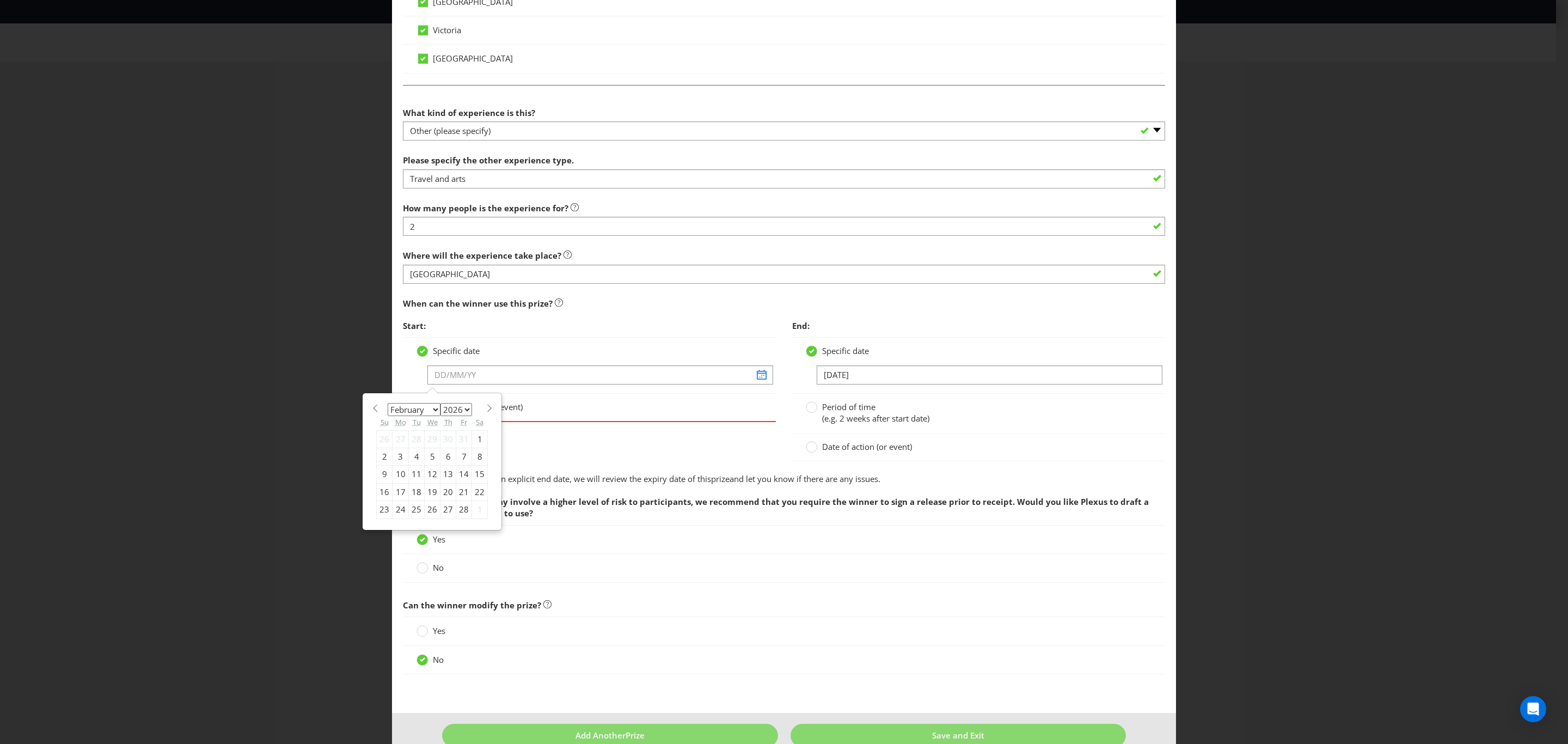
click at [440, 403] on select "2025 2026 2027 2028 2029 2030 2031 2032 2033 2034 2035" at bounding box center [456, 409] width 32 height 13
click at [460, 486] on div "27" at bounding box center [464, 492] width 15 height 18
type input "[DATE]"
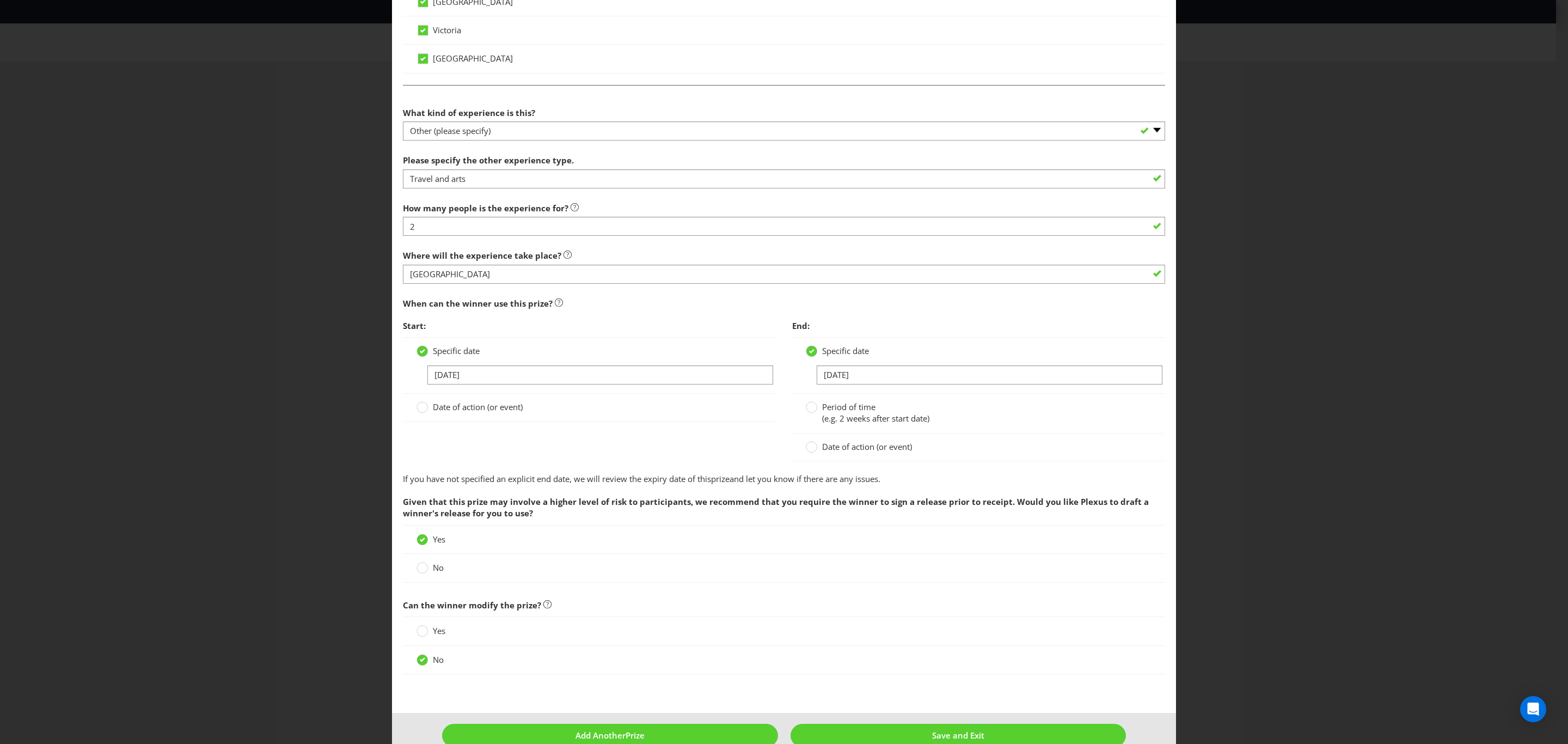
click at [615, 325] on span "Start:" at bounding box center [590, 326] width 373 height 22
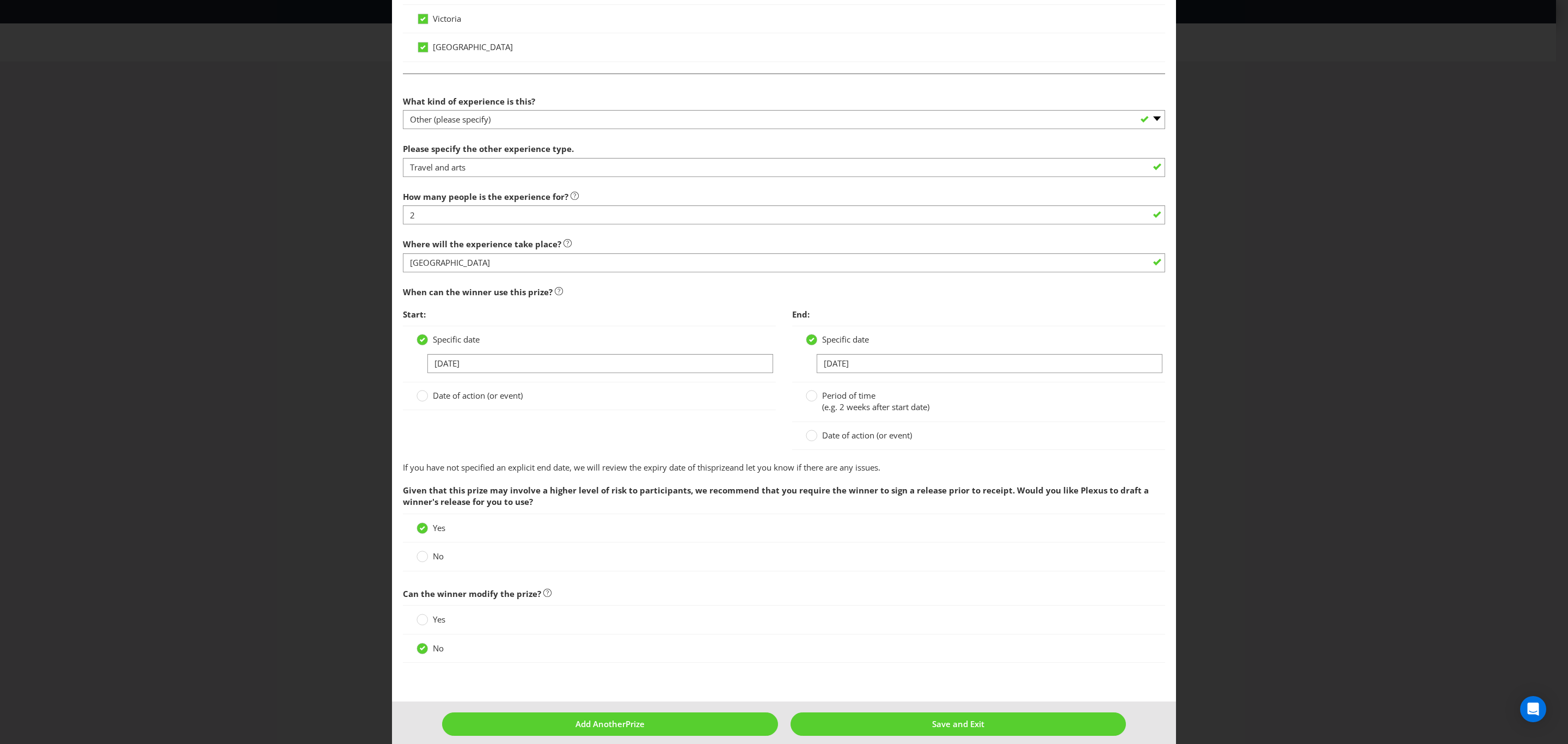
scroll to position [590, 0]
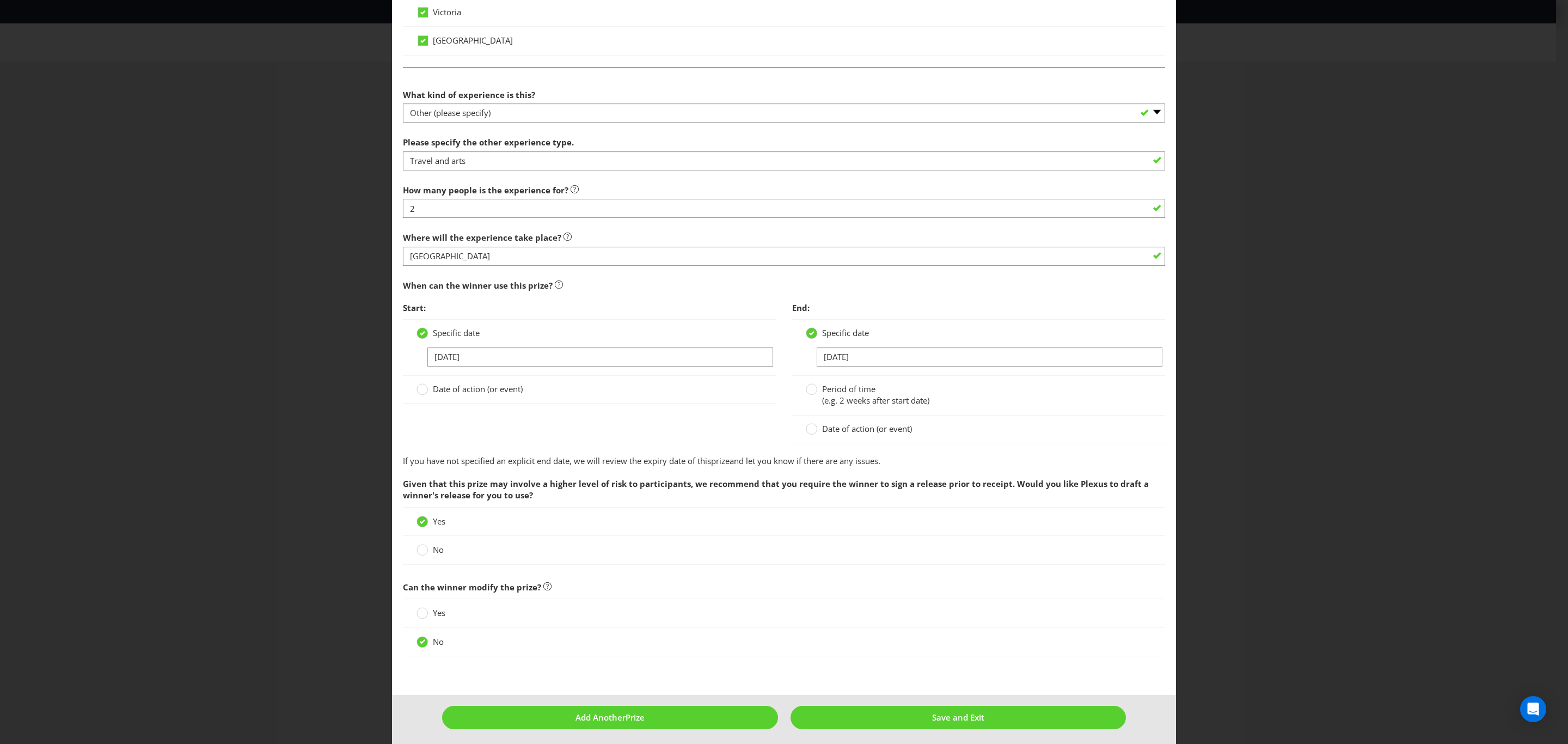
click at [644, 495] on span "Given that this prize may involve a higher level of risk to participants, we re…" at bounding box center [784, 489] width 762 height 34
click at [741, 580] on span "Can the winner modify the prize?" at bounding box center [784, 587] width 762 height 22
click at [896, 714] on button "Save and Exit" at bounding box center [958, 717] width 336 height 24
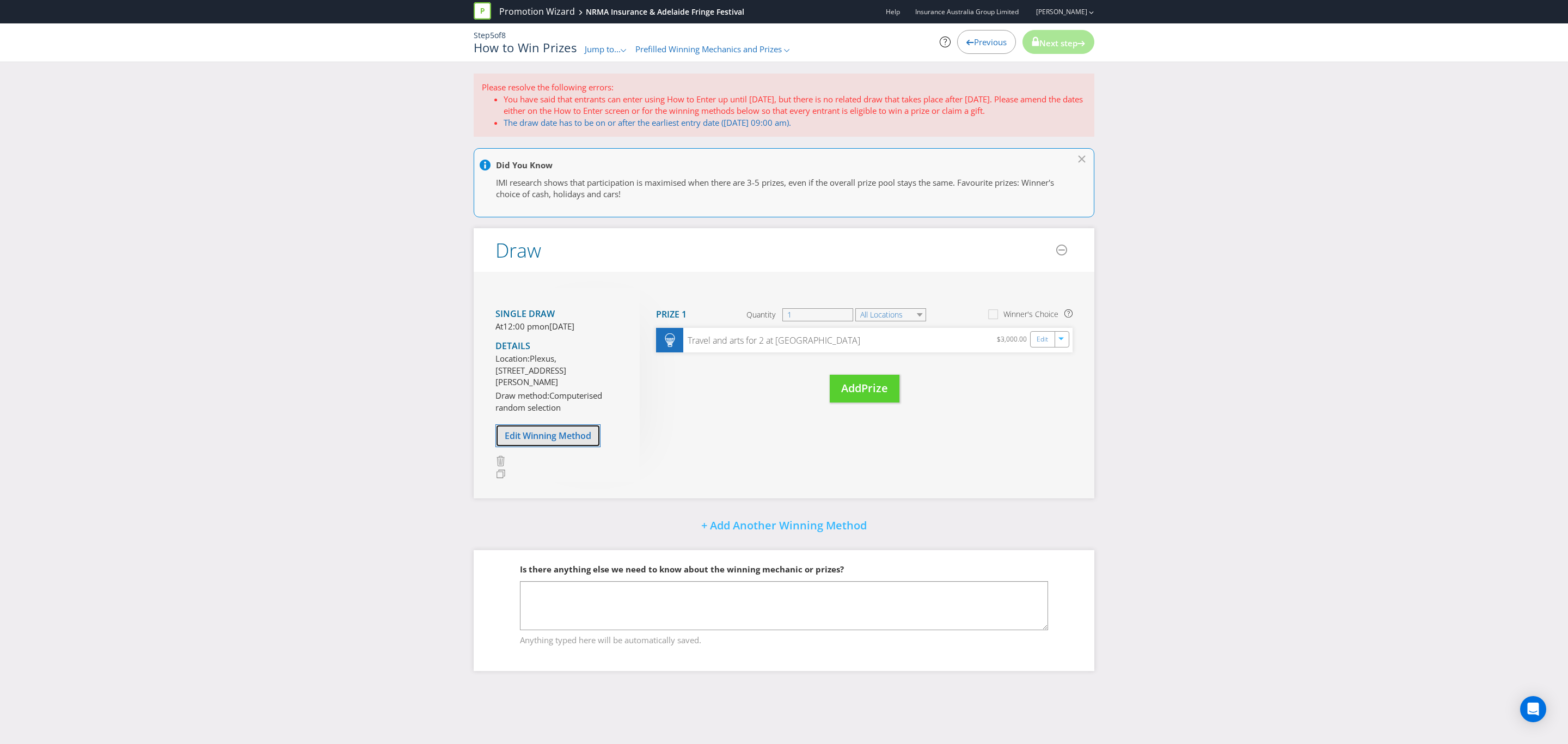
click at [538, 442] on span "Edit Winning Method" at bounding box center [548, 436] width 87 height 12
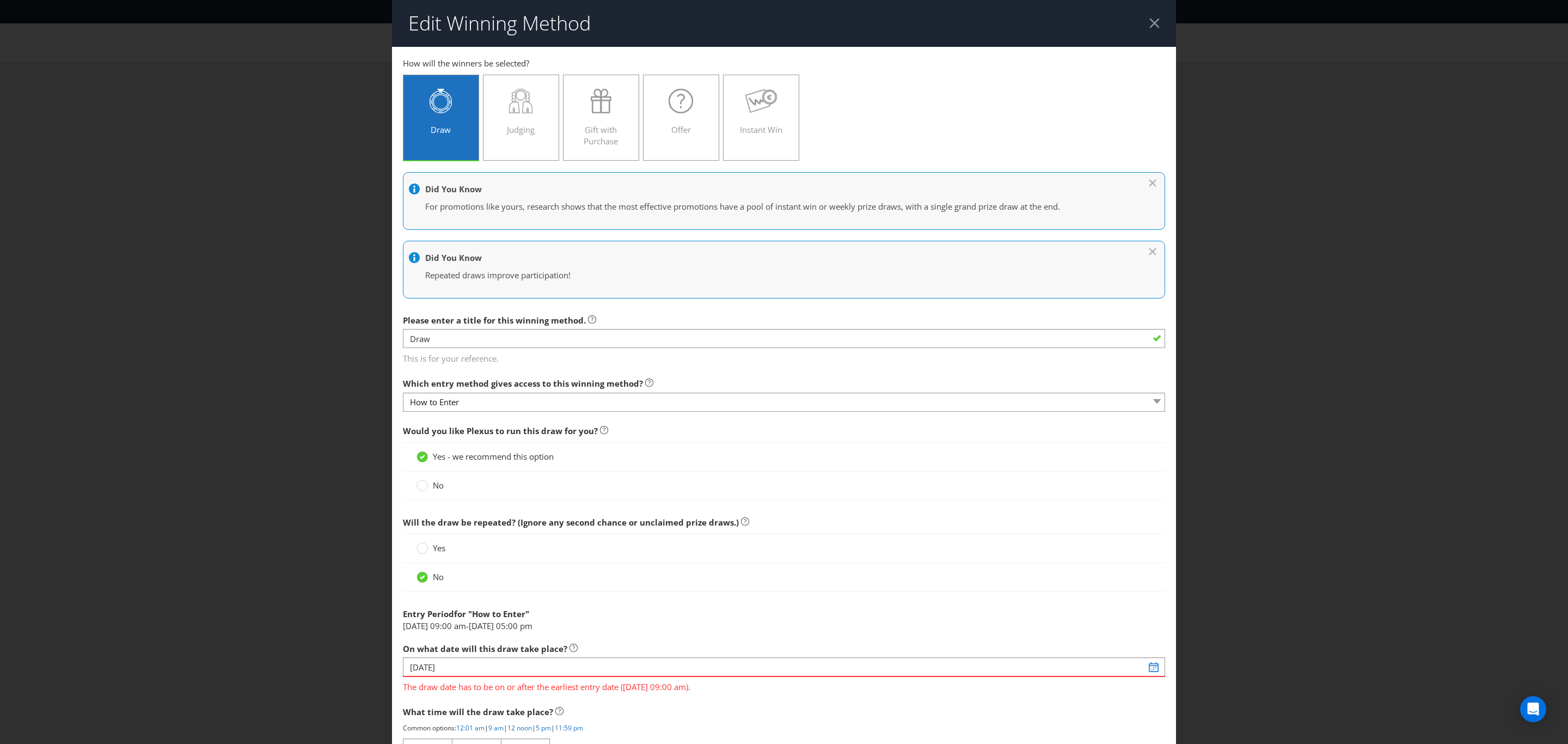
scroll to position [178, 0]
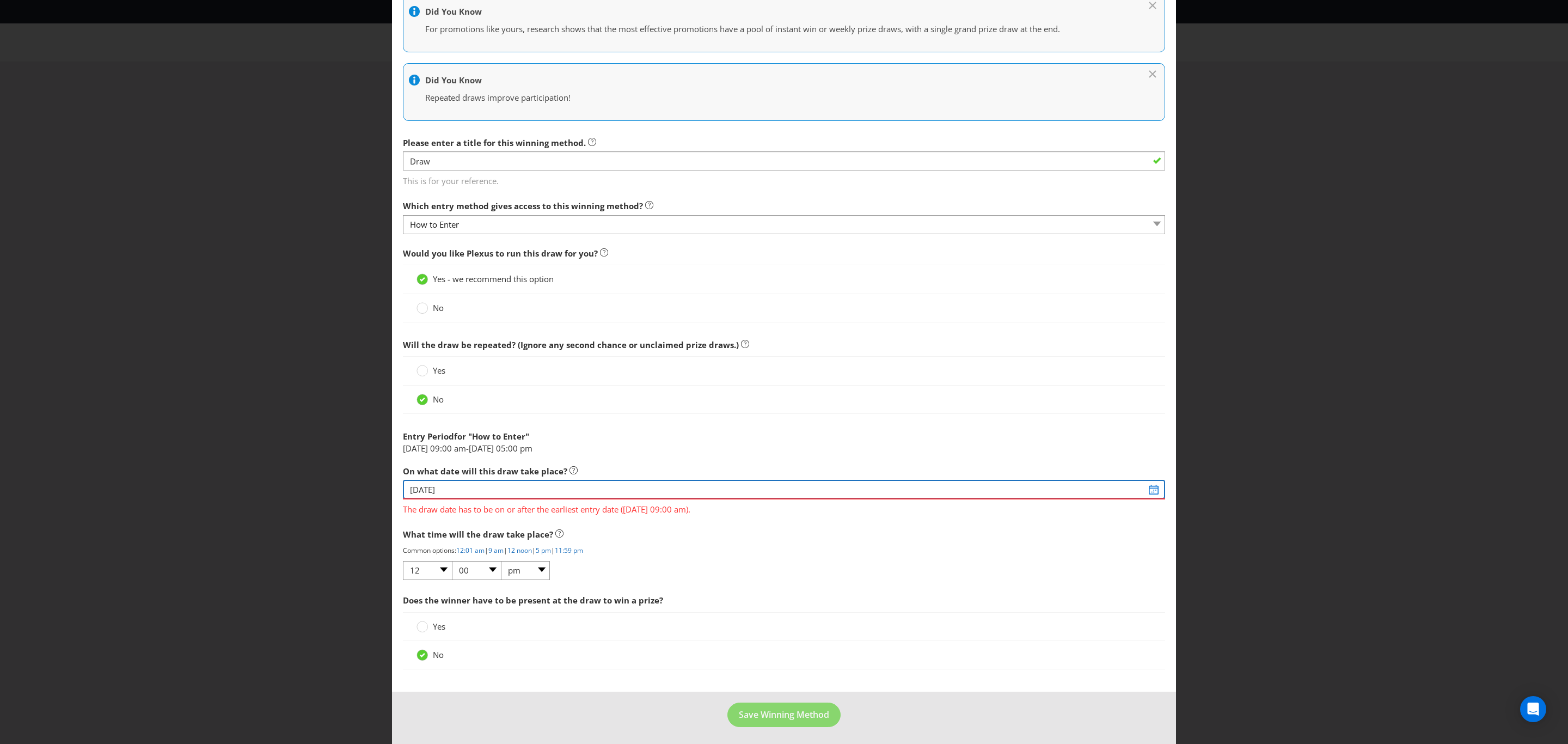
click at [527, 484] on input "[DATE]" at bounding box center [784, 489] width 762 height 19
click at [419, 520] on select "January February March April May June July August September October November De…" at bounding box center [400, 520] width 52 height 13
select select "0"
click at [374, 514] on select "January February March April May June July August September October November De…" at bounding box center [400, 520] width 52 height 13
click at [433, 518] on select "2025 2026 2027 2028 2029 2030 2031 2032 2033 2034 2035" at bounding box center [442, 520] width 32 height 13
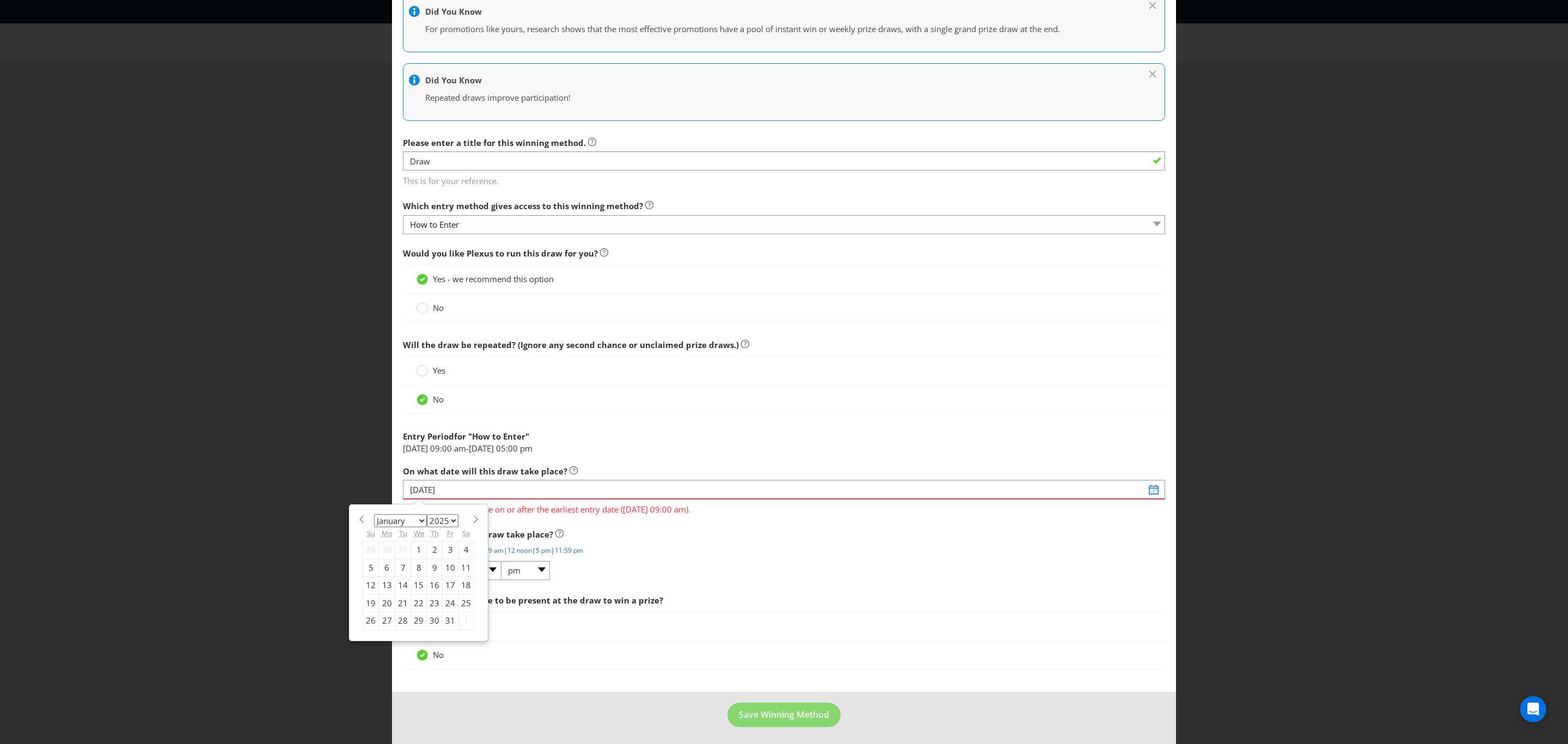
select select "2026"
click at [427, 514] on select "2025 2026 2027 2028 2029 2030 2031 2032 2033 2034 2035" at bounding box center [442, 520] width 32 height 13
click at [446, 601] on div "23" at bounding box center [450, 603] width 15 height 18
type input "[DATE]"
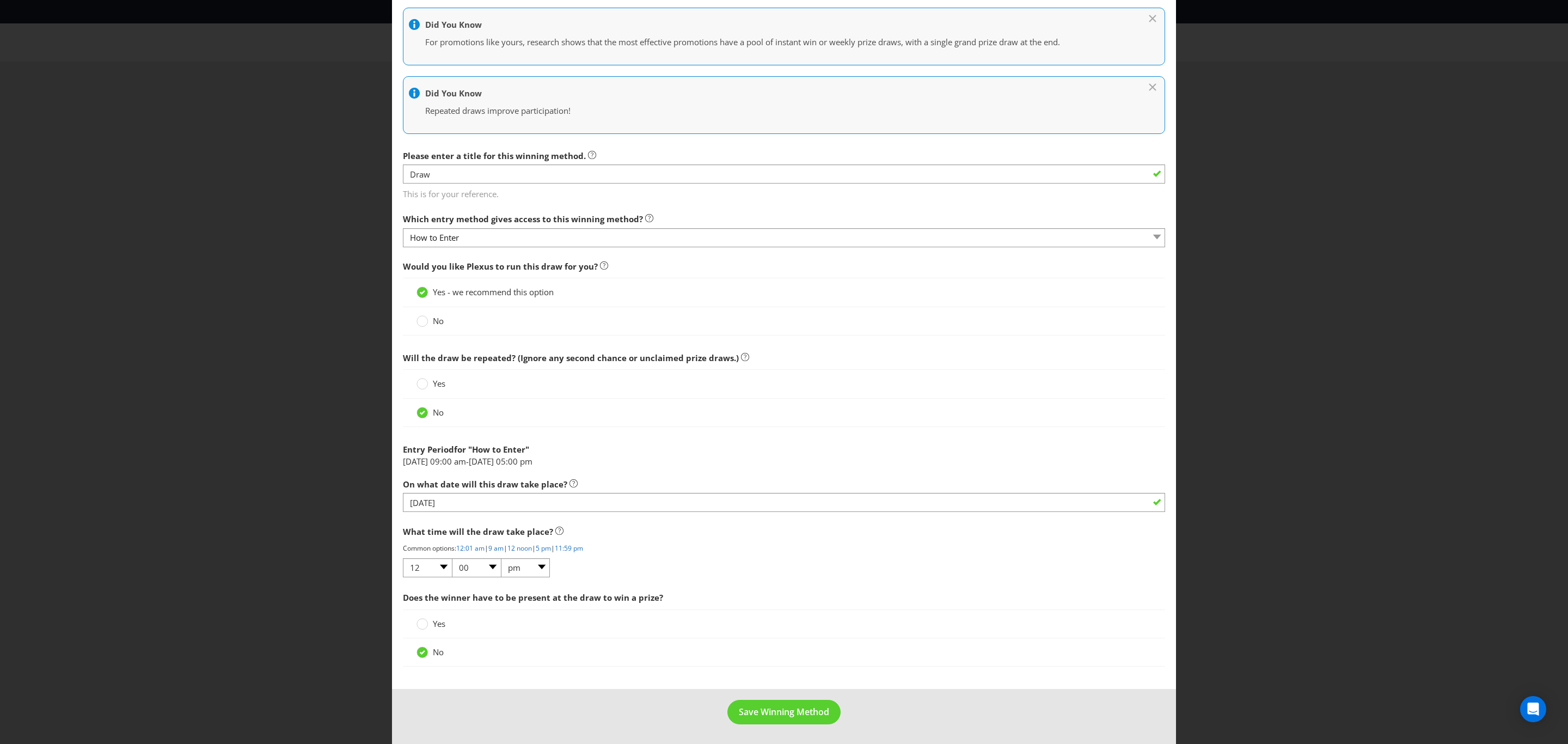
scroll to position [162, 0]
click at [723, 579] on div "What time will the draw take place? Common options: 12:01 am | 9 am | 12 noon |…" at bounding box center [784, 552] width 762 height 58
click at [781, 714] on span "Save Winning Method" at bounding box center [784, 715] width 90 height 12
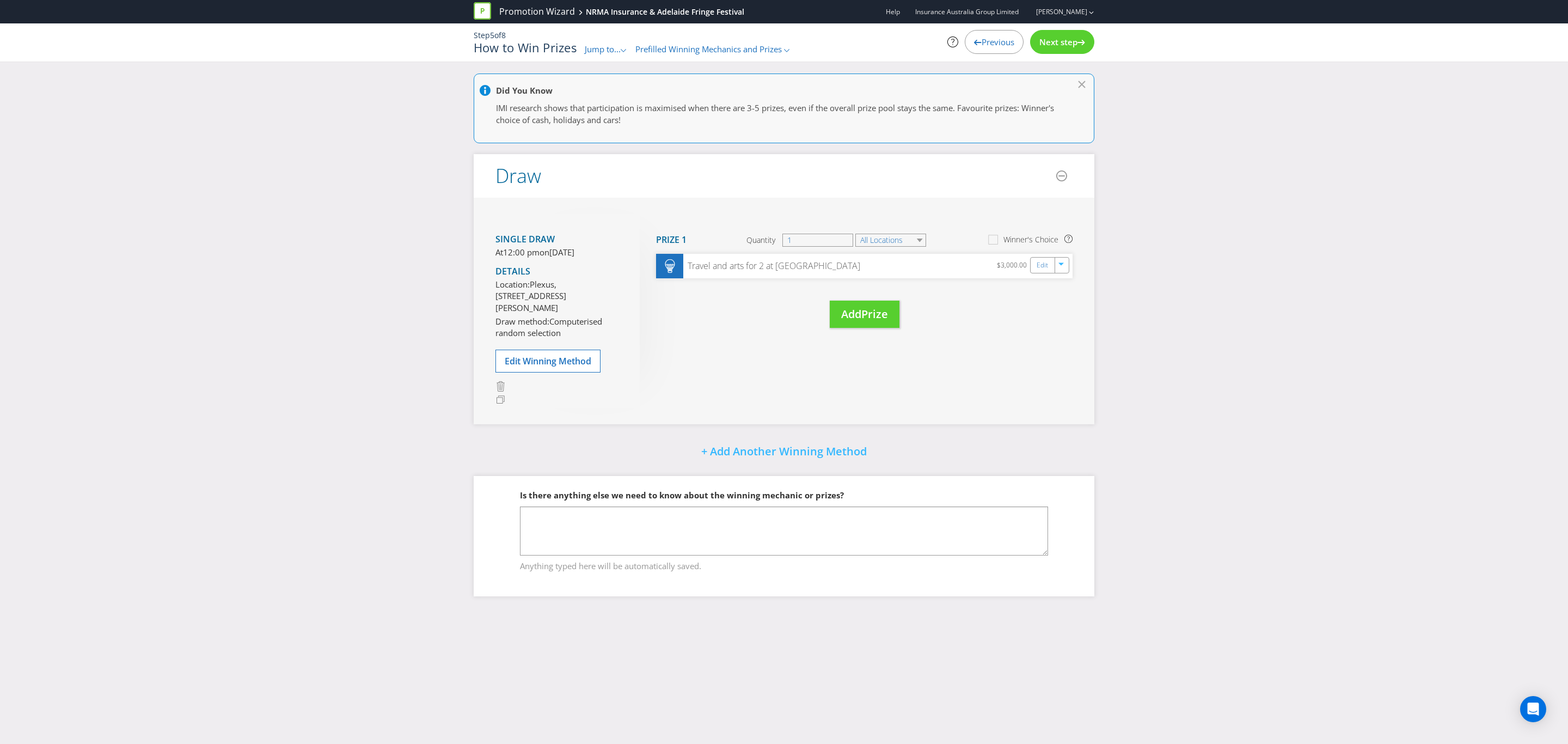
click at [1063, 44] on span "Next step" at bounding box center [1058, 42] width 38 height 11
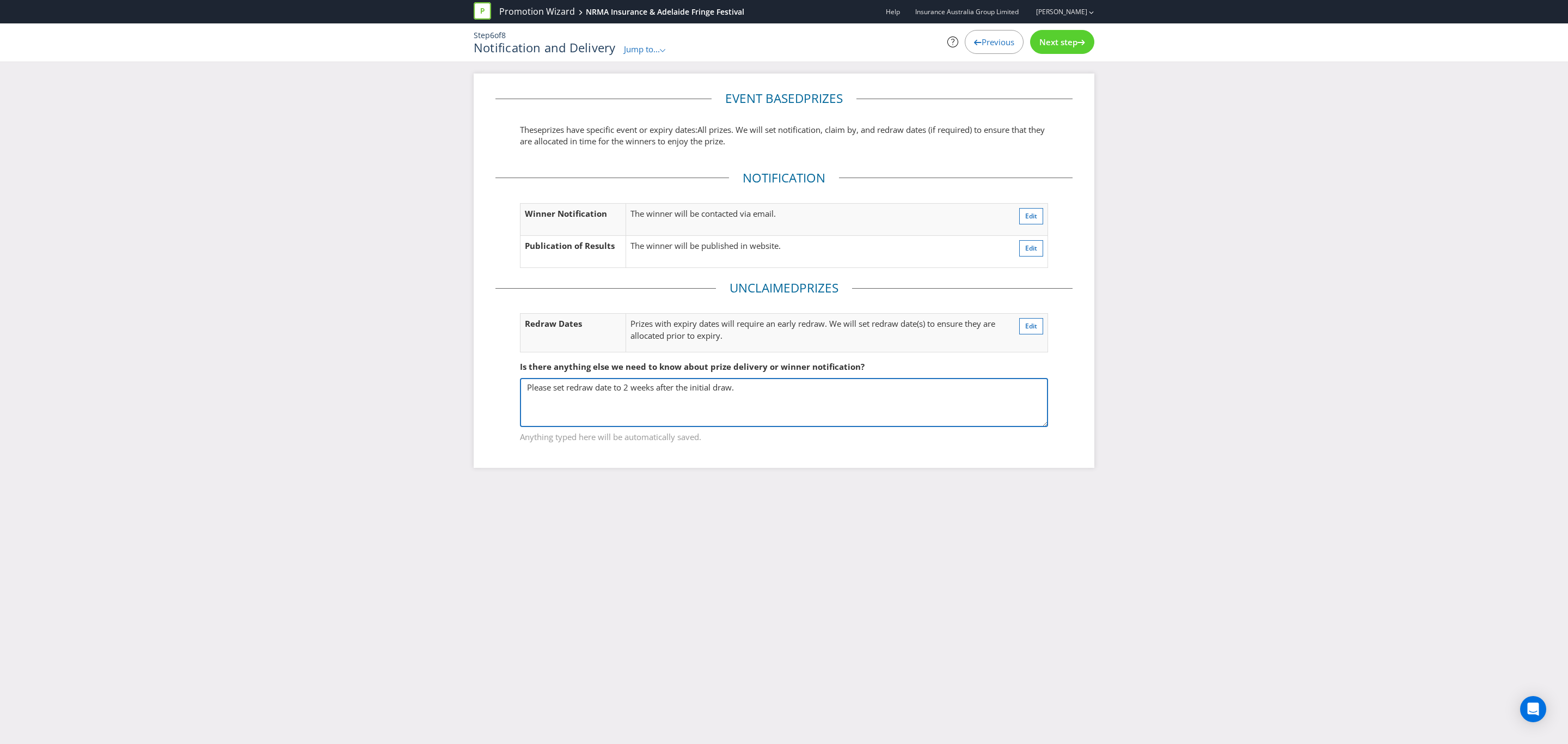
drag, startPoint x: 755, startPoint y: 394, endPoint x: 526, endPoint y: 392, distance: 229.0
click at [526, 392] on textarea "Please set redraw date to 2 weeks after the initial draw." at bounding box center [784, 402] width 528 height 49
click at [763, 387] on textarea "Please set redraw date to 2 weeks after the initial draw." at bounding box center [784, 402] width 528 height 49
click at [1033, 327] on span "Edit" at bounding box center [1031, 326] width 12 height 9
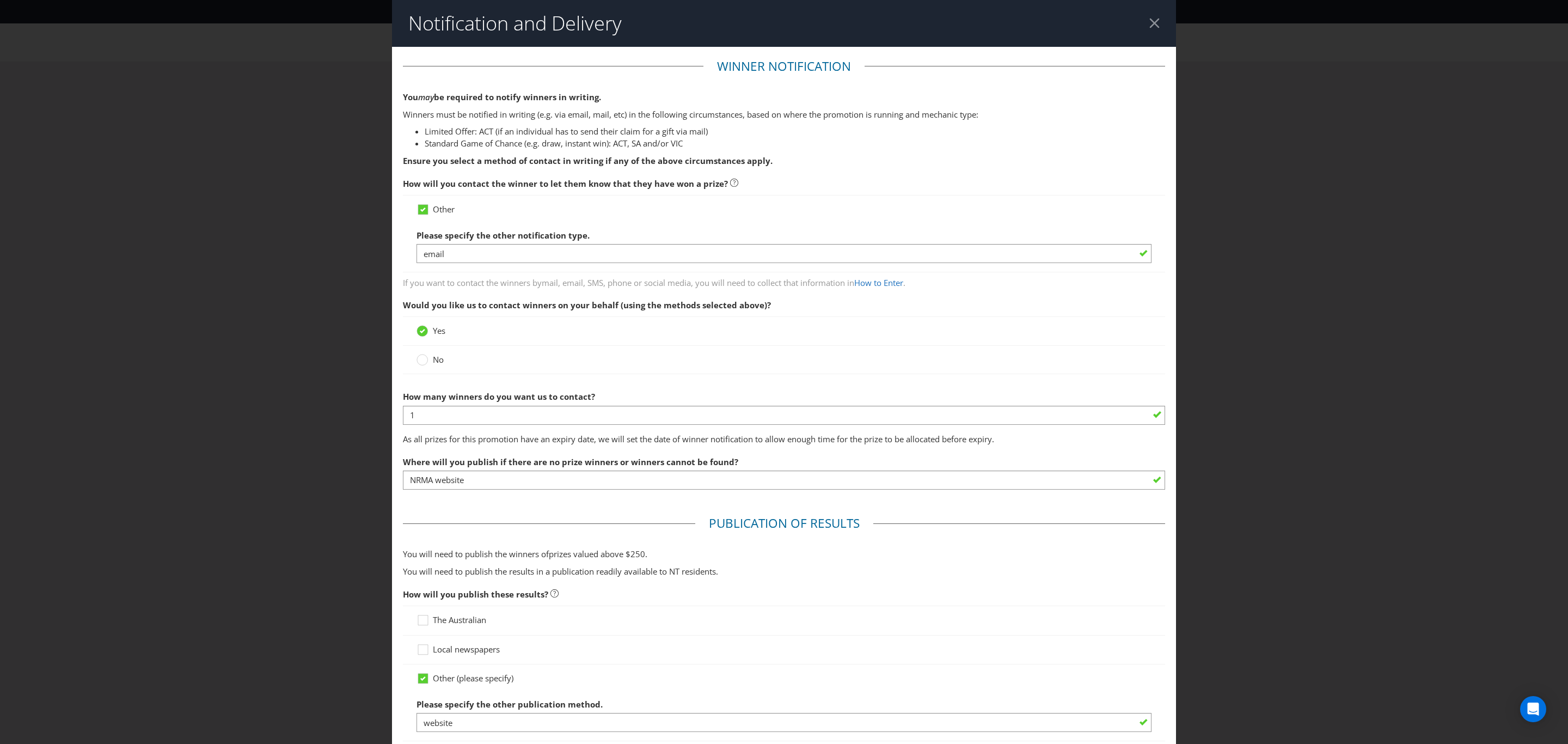
scroll to position [337, 0]
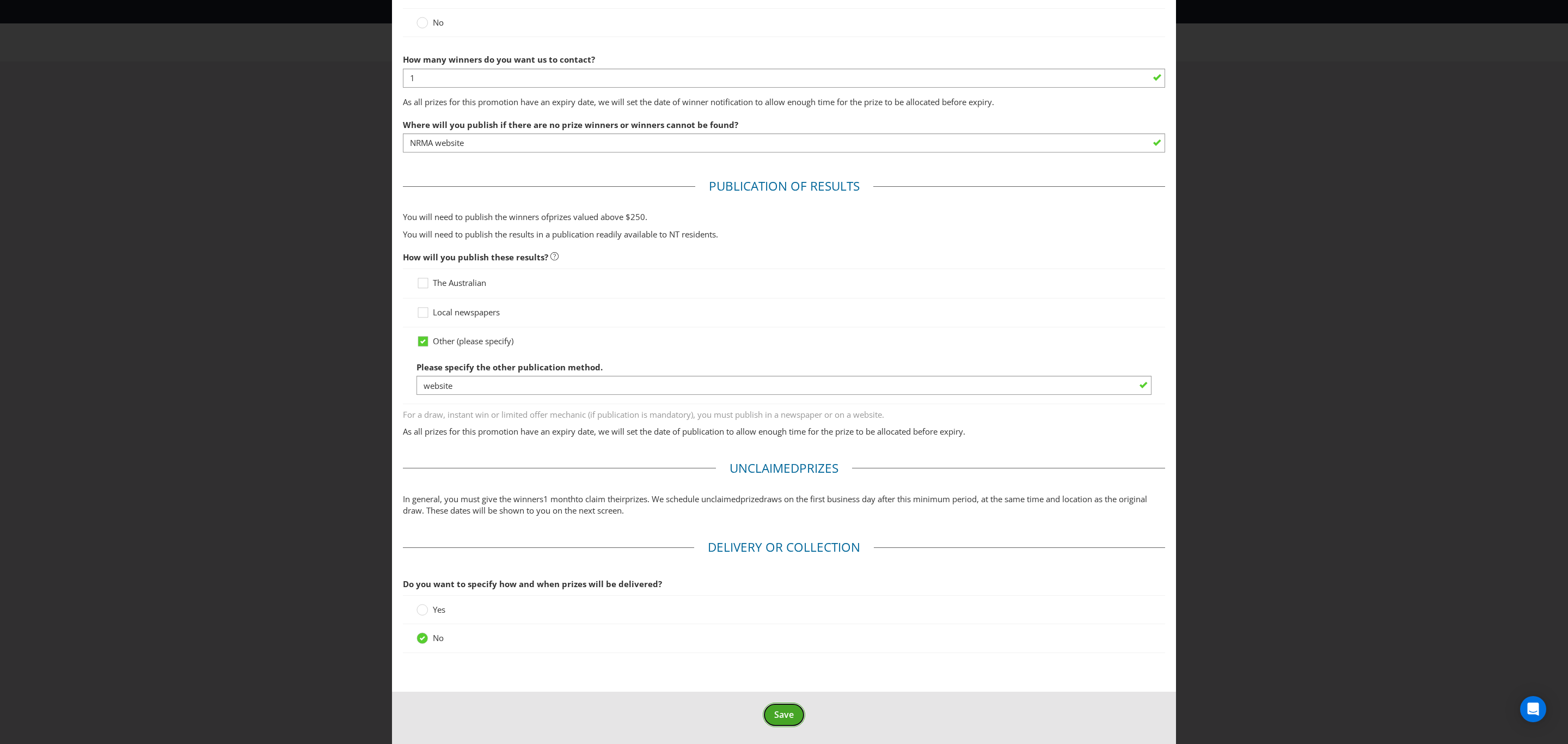
click at [774, 717] on span "Save" at bounding box center [783, 715] width 20 height 12
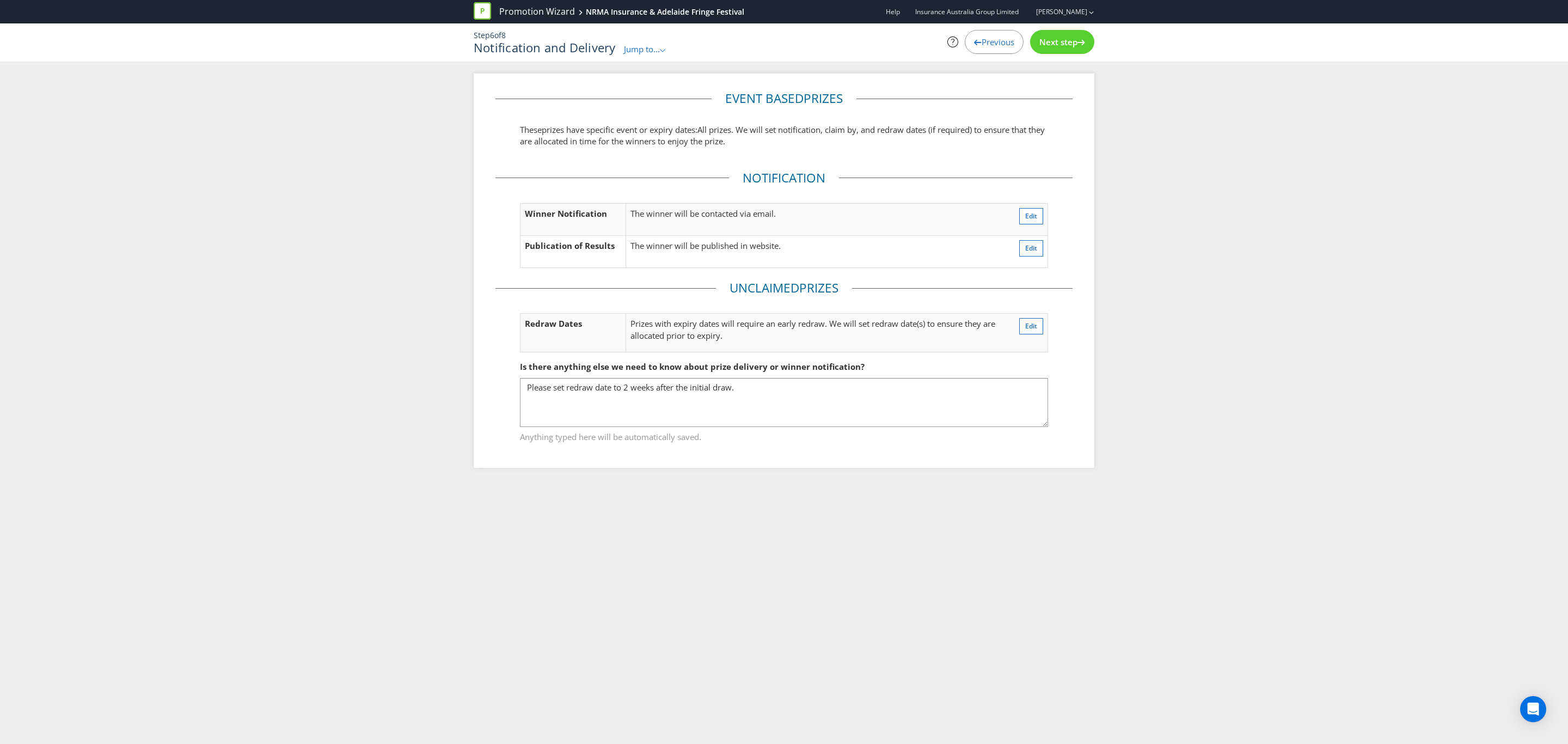
click at [1071, 48] on div "Next step" at bounding box center [1062, 42] width 64 height 24
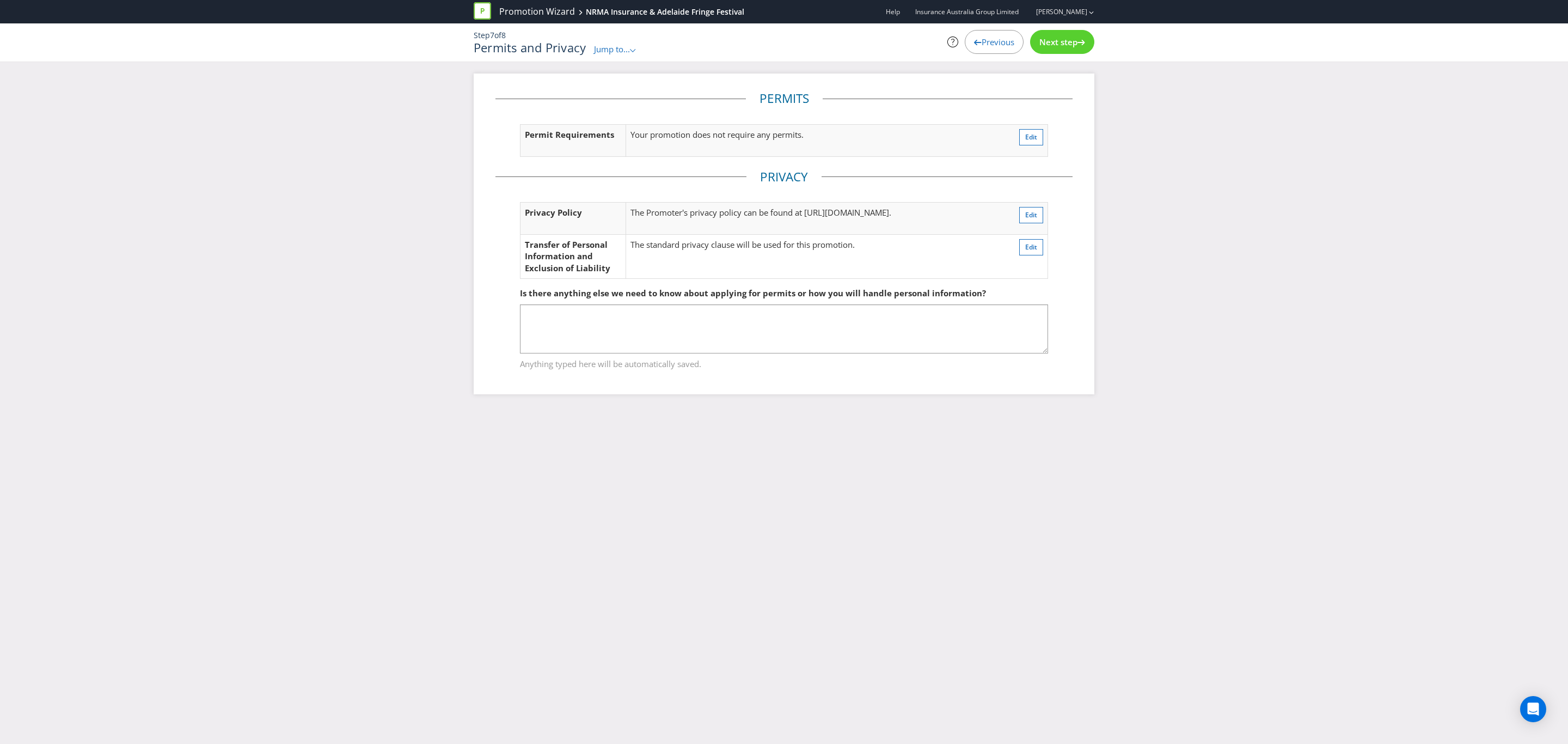
click at [998, 44] on span "Previous" at bounding box center [998, 42] width 33 height 11
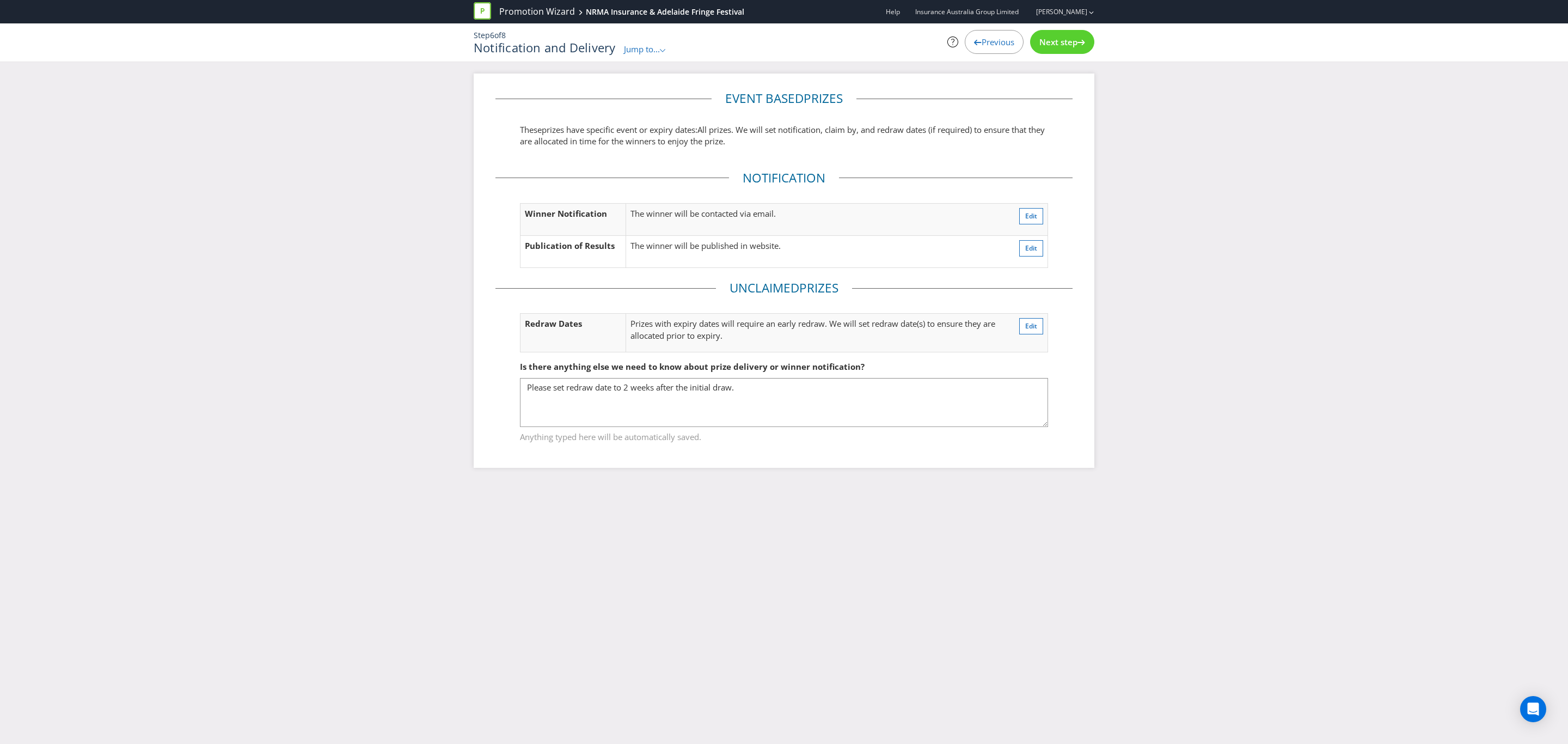
click at [991, 36] on span "Previous" at bounding box center [998, 42] width 33 height 11
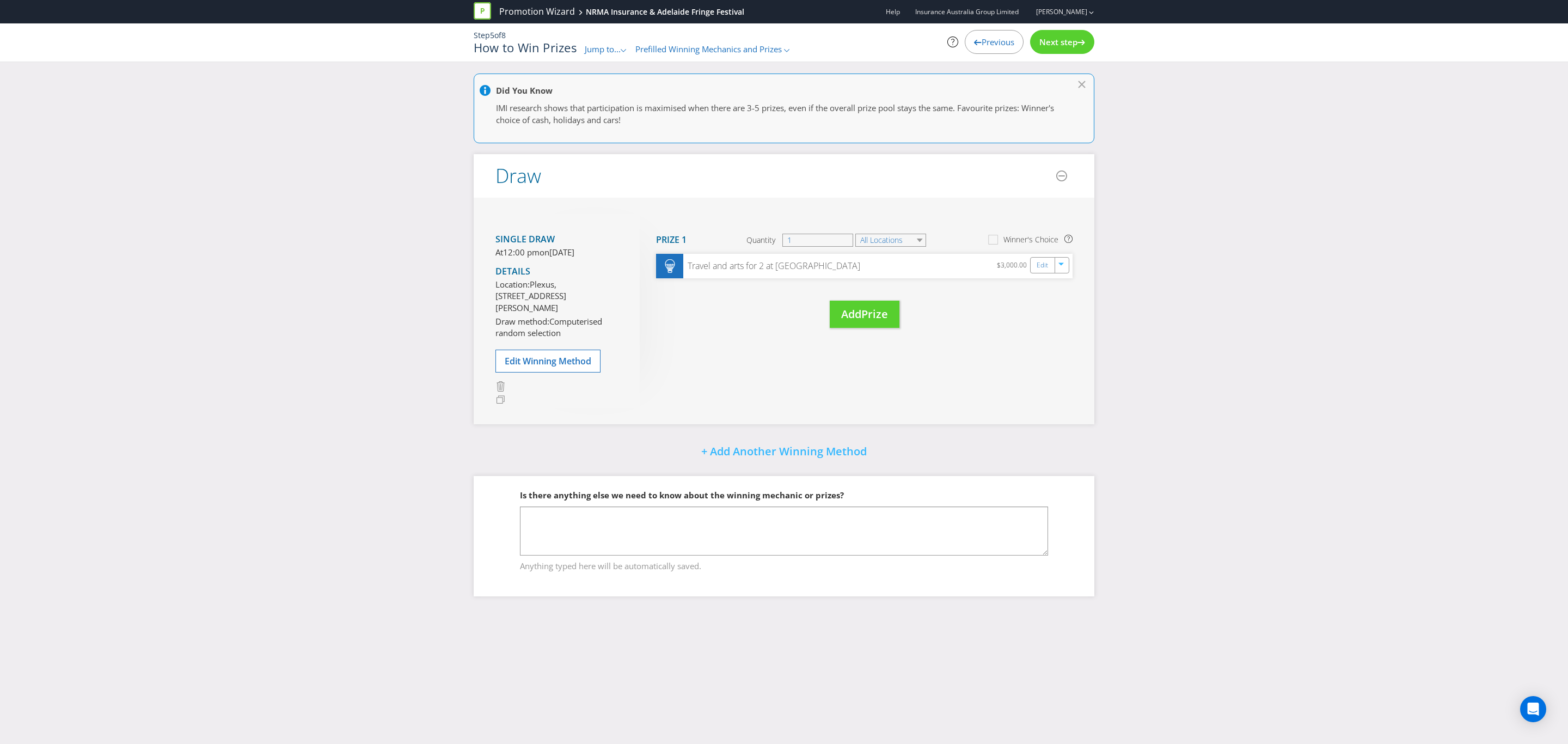
click at [997, 32] on div "Previous" at bounding box center [994, 42] width 59 height 24
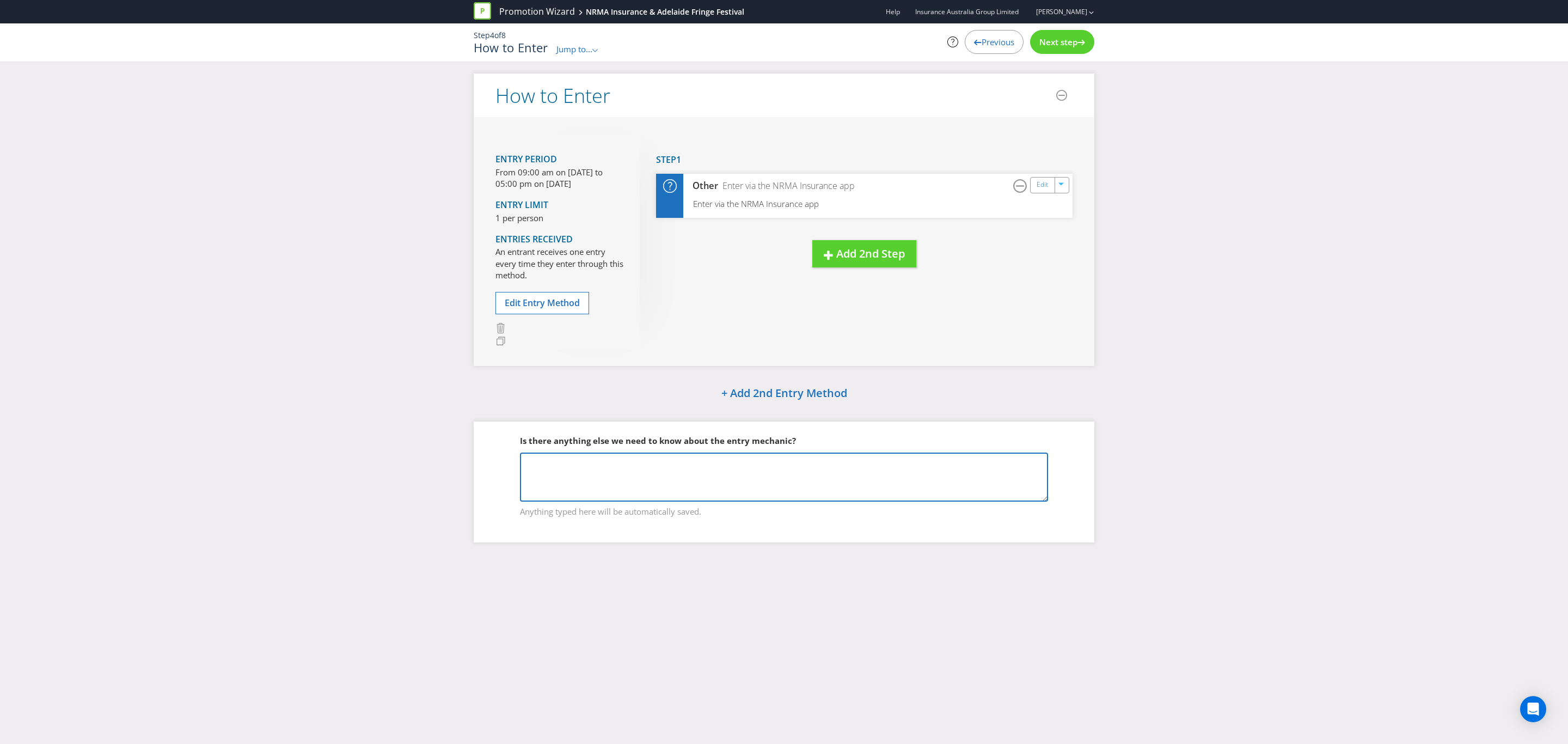
click at [571, 469] on textarea at bounding box center [784, 477] width 528 height 49
paste textarea "To enter the Promotion, the entrant must complete the following steps during th…"
type textarea "To enter the Promotion, the entrant must complete the following steps during th…"
click at [1070, 37] on span "Next step" at bounding box center [1058, 42] width 38 height 11
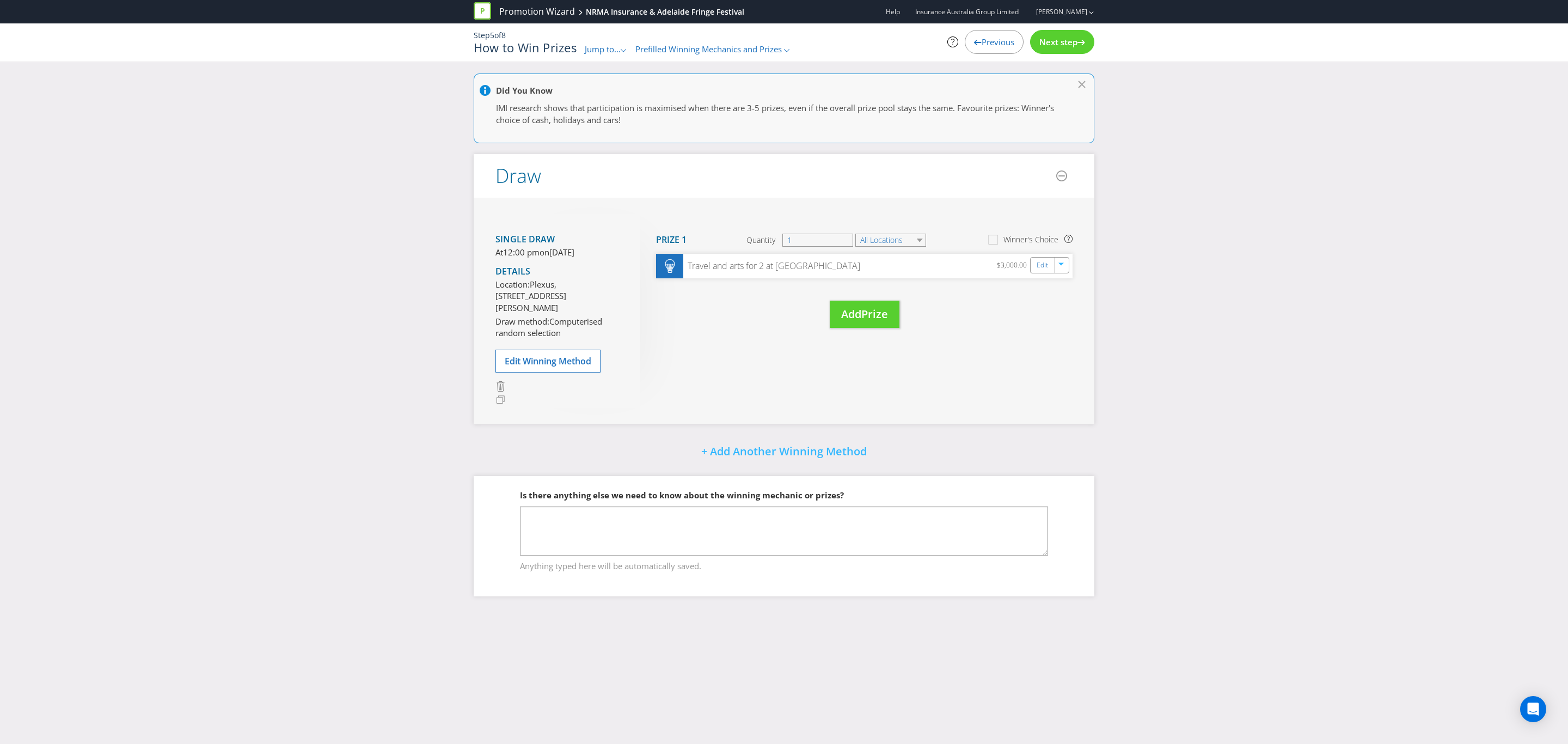
click at [1070, 37] on span "Next step" at bounding box center [1058, 42] width 38 height 11
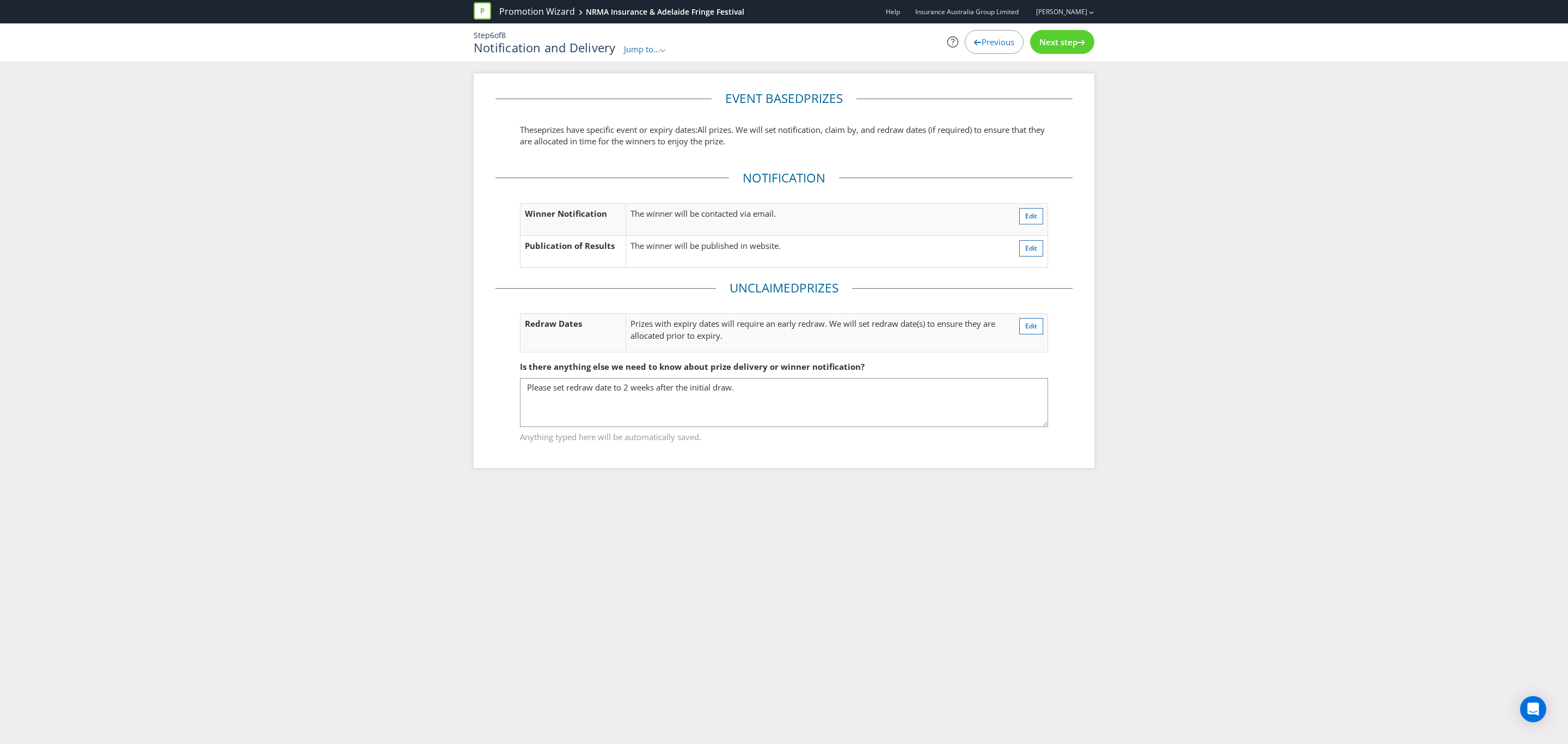
click at [998, 47] on span "Previous" at bounding box center [998, 42] width 33 height 11
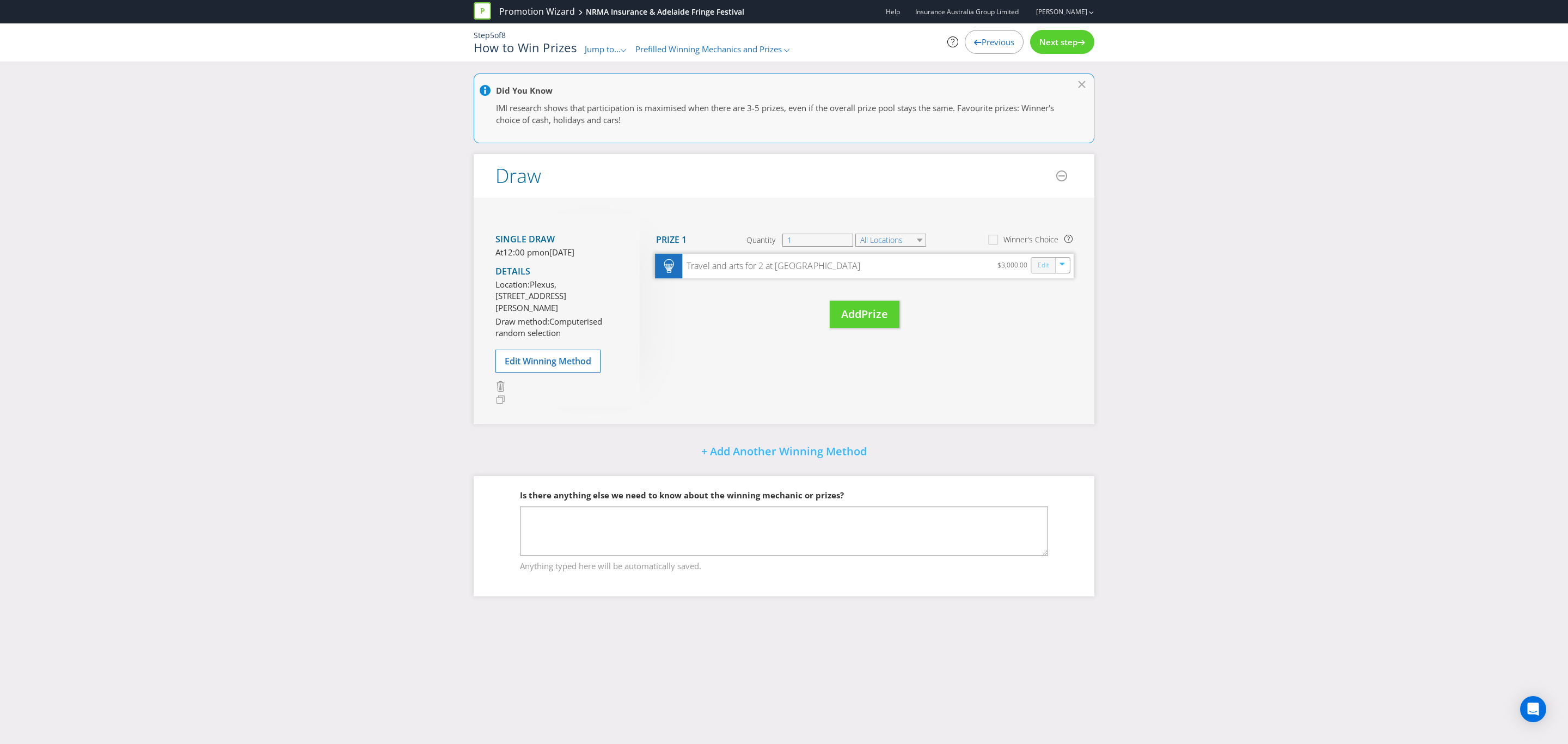
click at [1045, 267] on link "Edit" at bounding box center [1043, 265] width 11 height 13
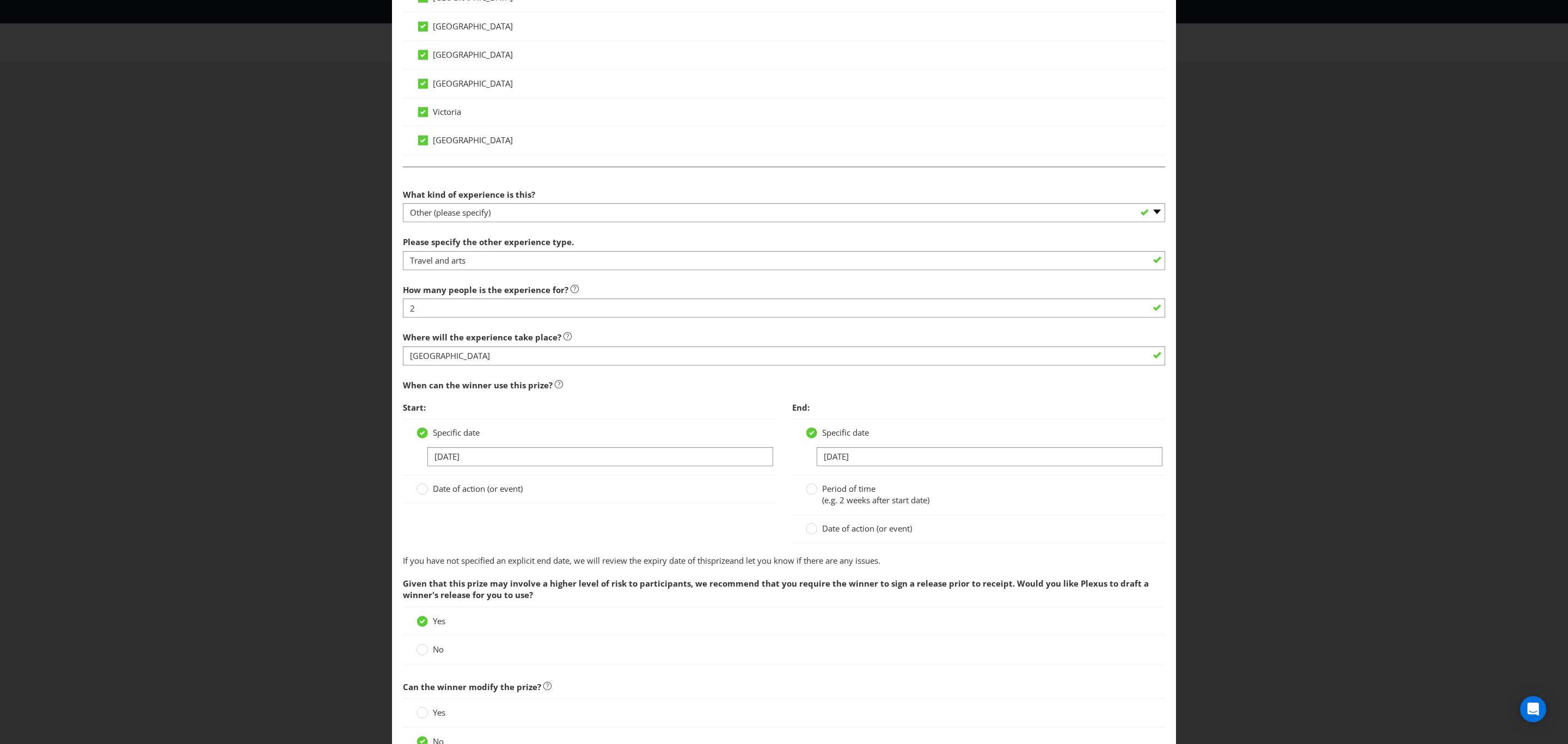
scroll to position [590, 0]
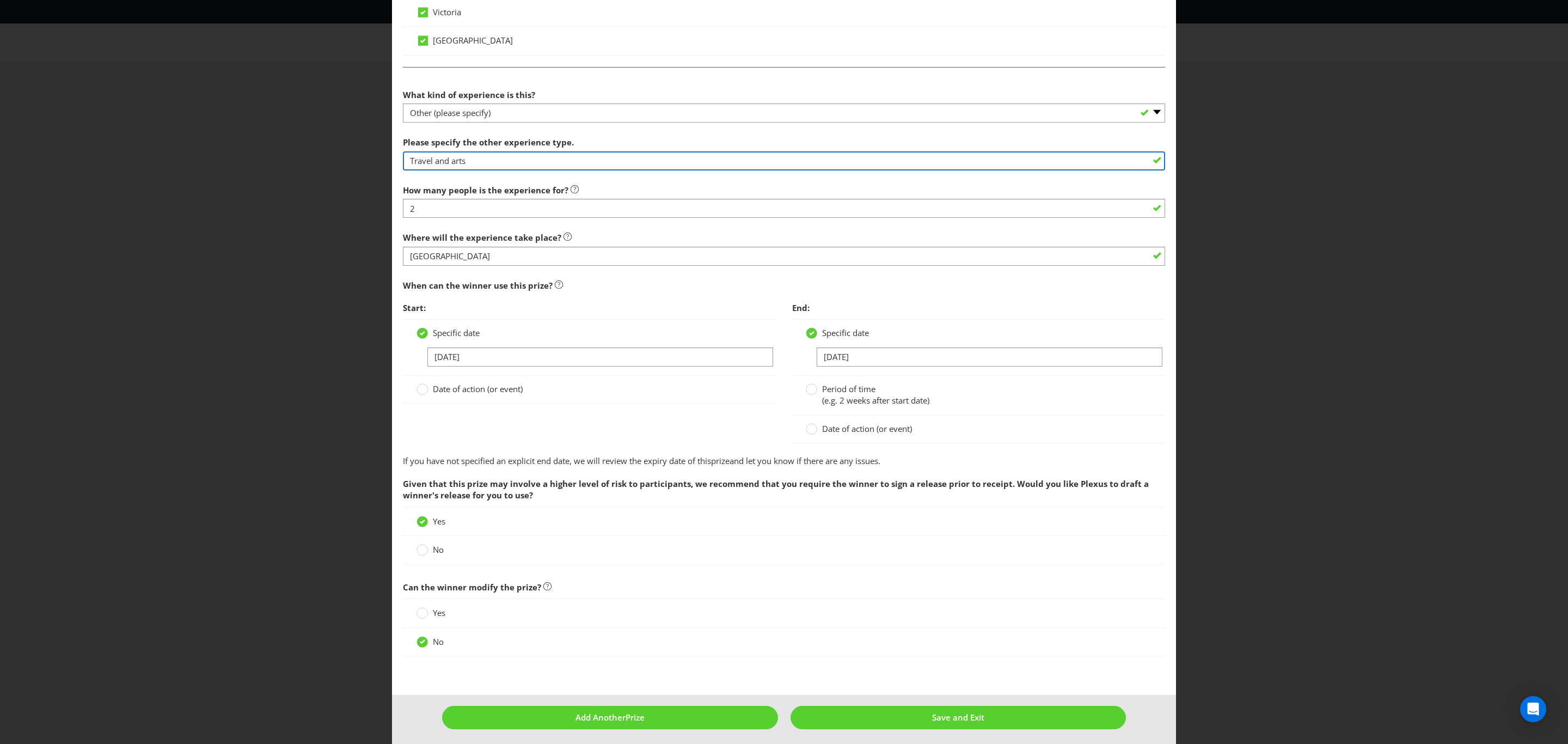
click at [472, 161] on input "Travel and arts" at bounding box center [784, 161] width 762 height 19
drag, startPoint x: 477, startPoint y: 161, endPoint x: 371, endPoint y: 162, distance: 106.0
click at [371, 162] on div "Edit Prize [GEOGRAPHIC_DATA] [GEOGRAPHIC_DATA] [GEOGRAPHIC_DATA] [GEOGRAPHIC_DA…" at bounding box center [784, 372] width 1568 height 744
type input "Adelaide Fringe Festival trip"
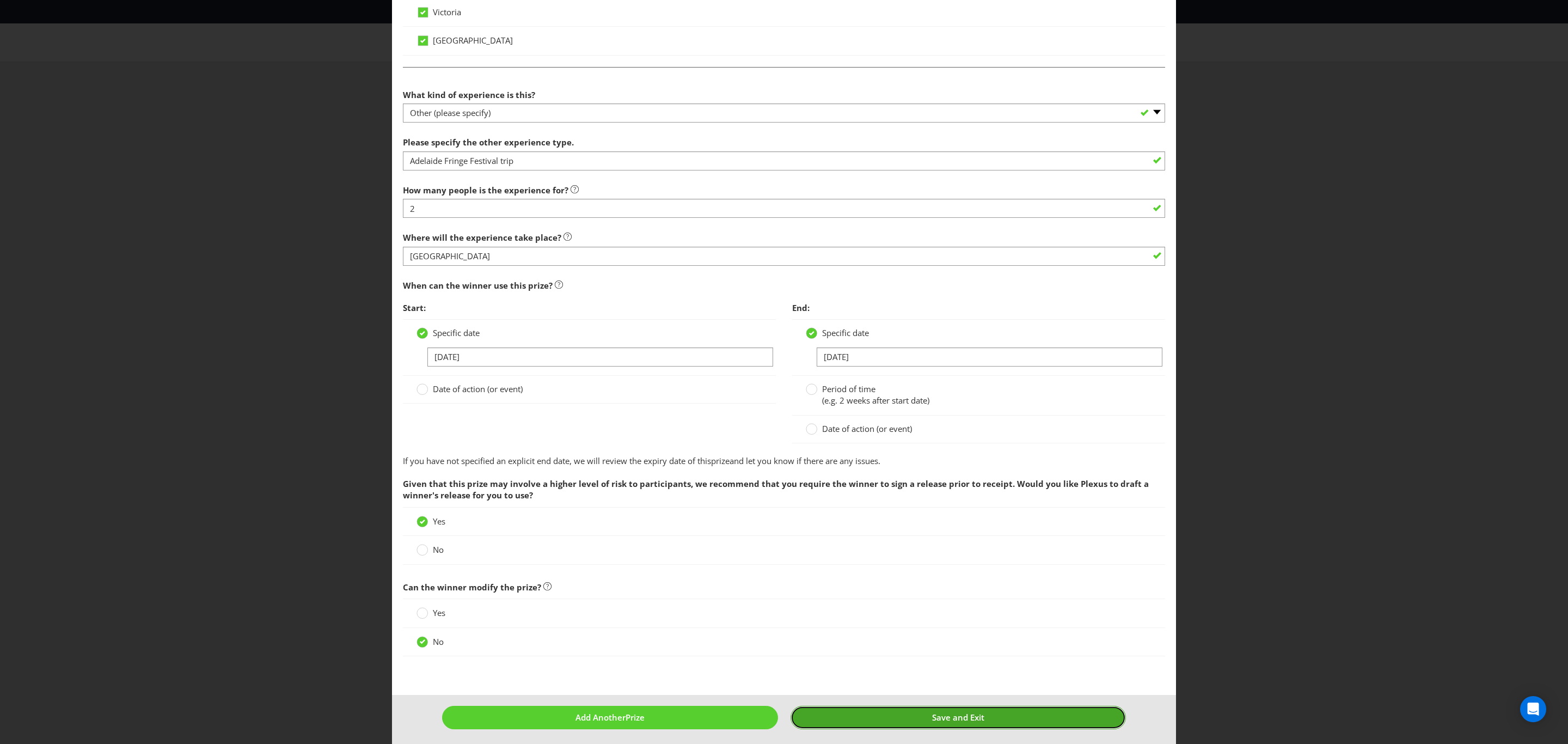
click at [919, 712] on button "Save and Exit" at bounding box center [958, 717] width 336 height 24
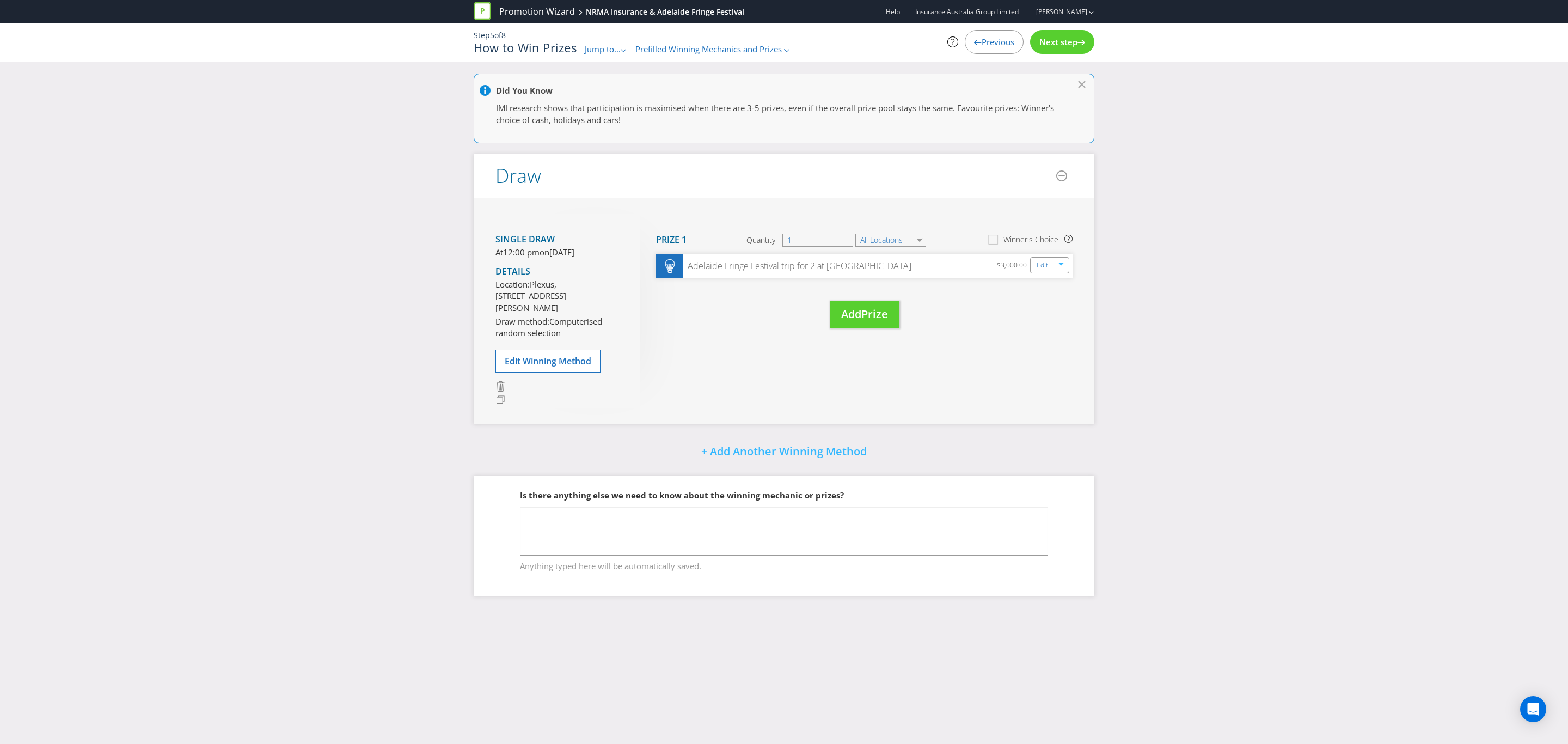
click at [1067, 36] on span "Next step" at bounding box center [1058, 42] width 38 height 11
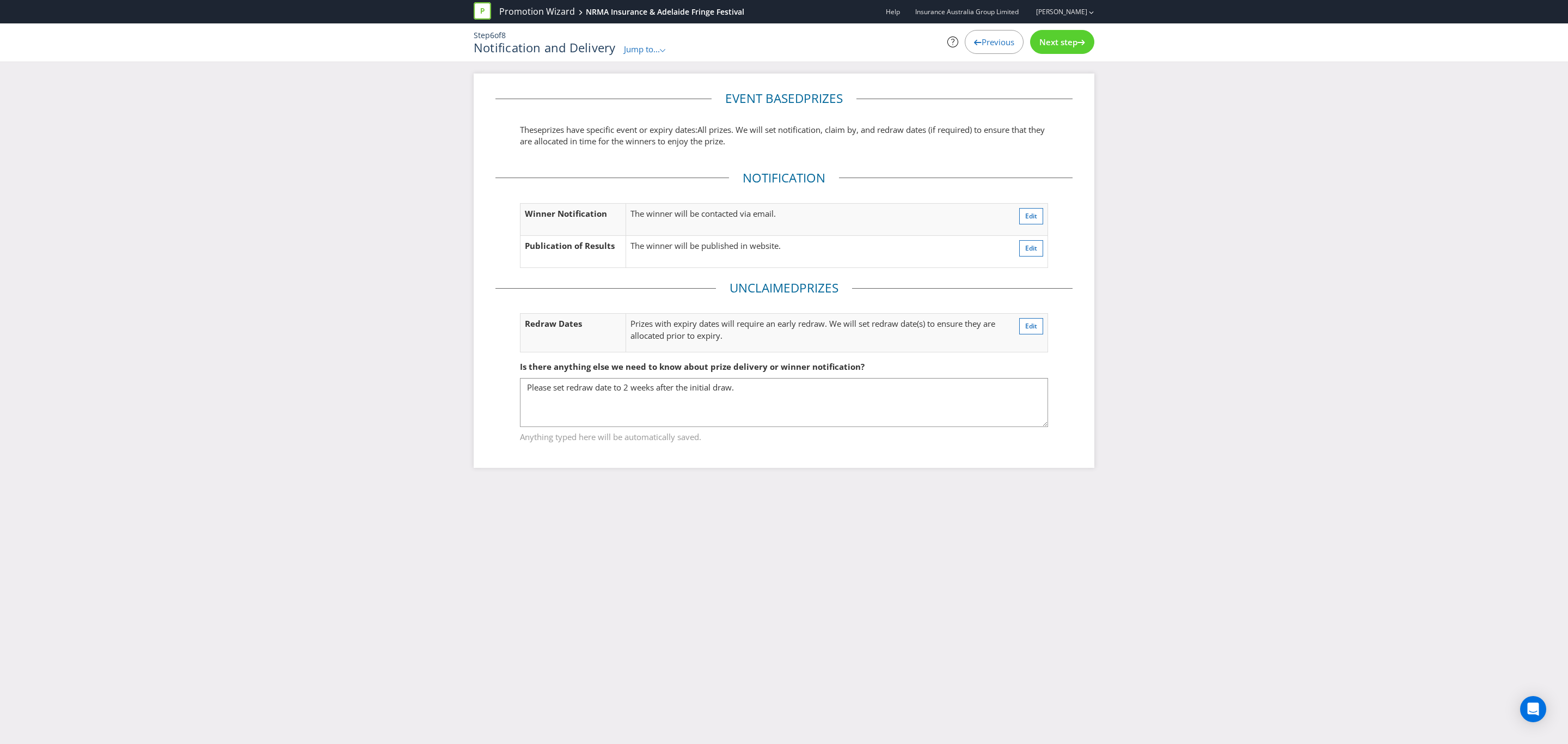
click at [1067, 36] on span "Next step" at bounding box center [1058, 42] width 38 height 11
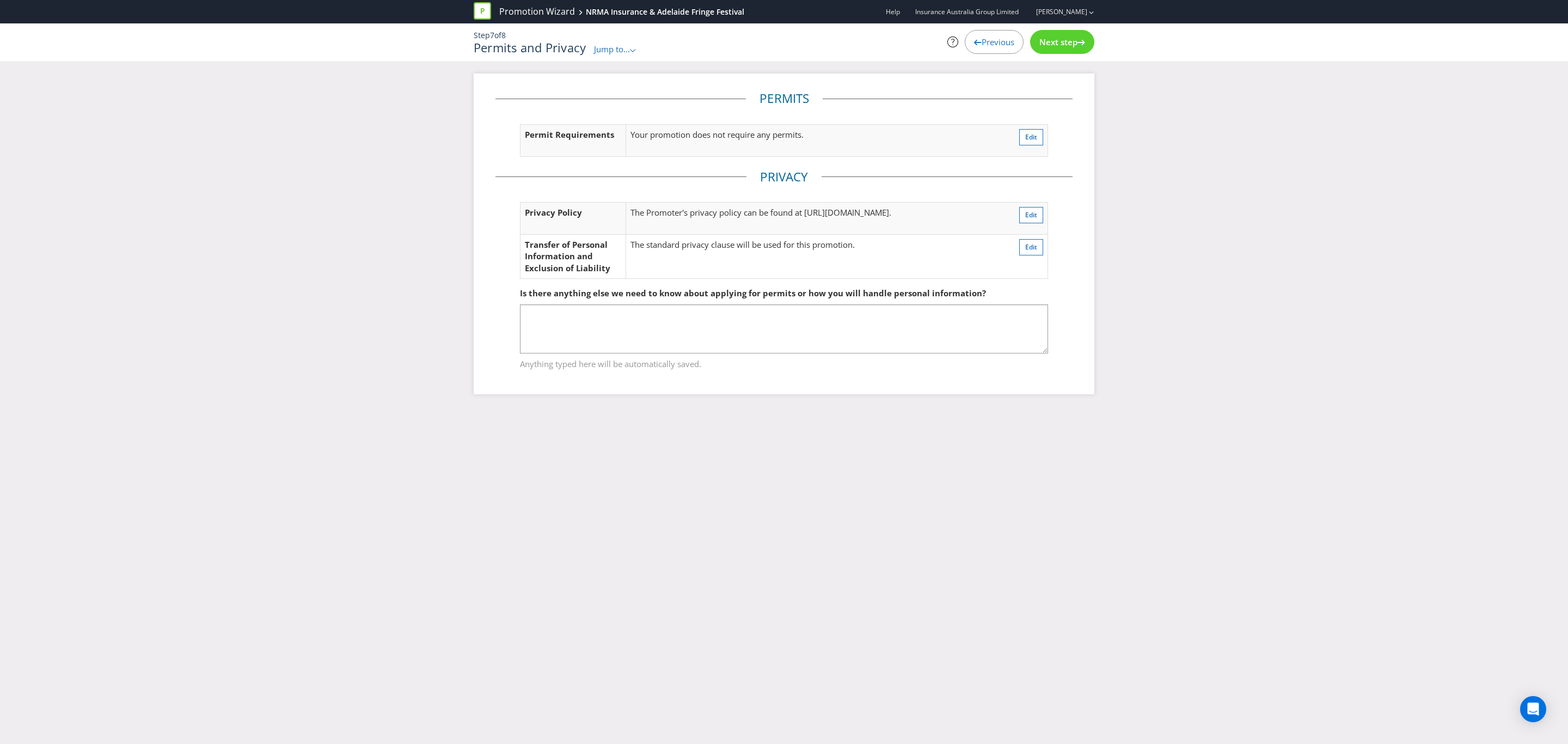
click at [1067, 36] on span "Next step" at bounding box center [1058, 42] width 38 height 11
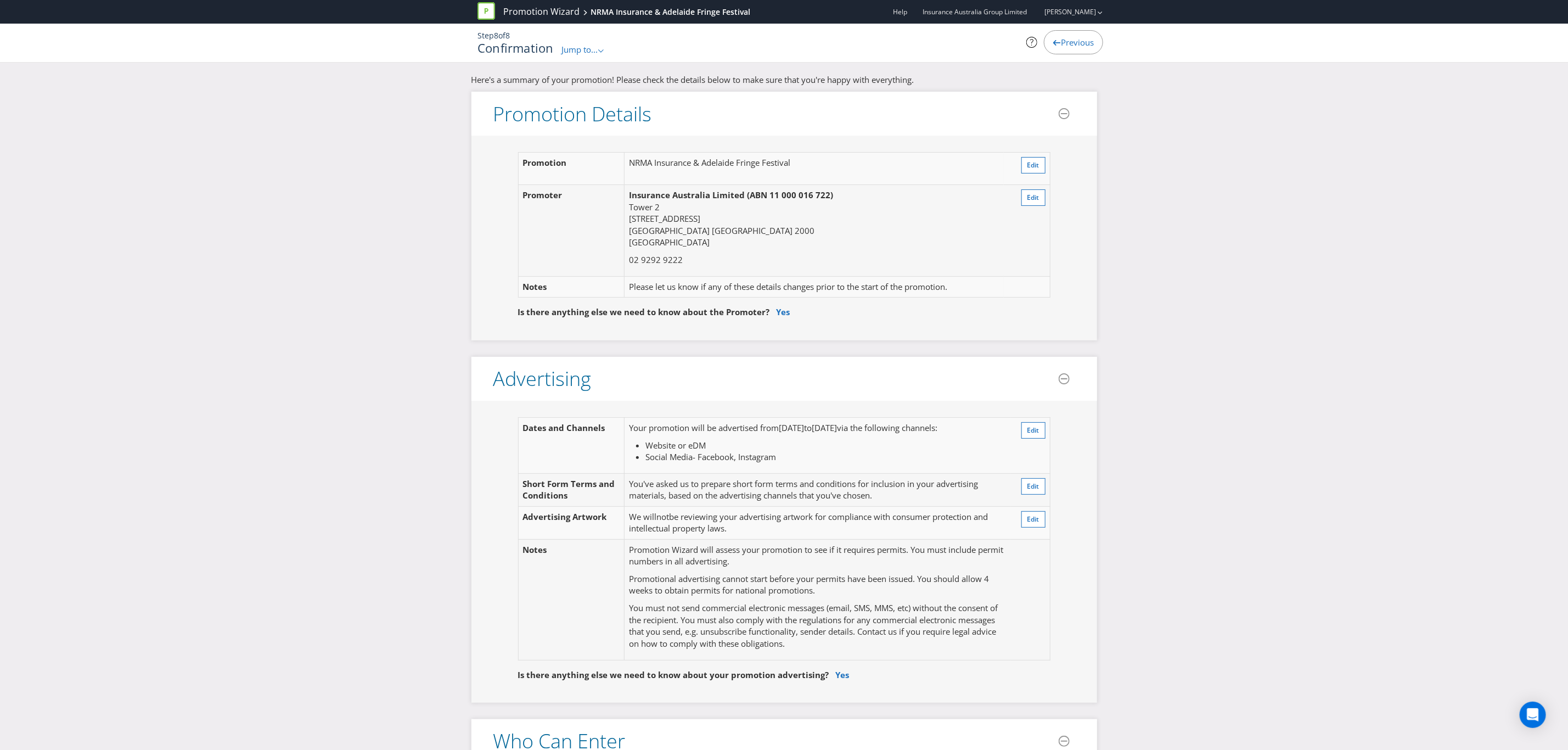
click at [1073, 46] on span "Previous" at bounding box center [1077, 42] width 33 height 11
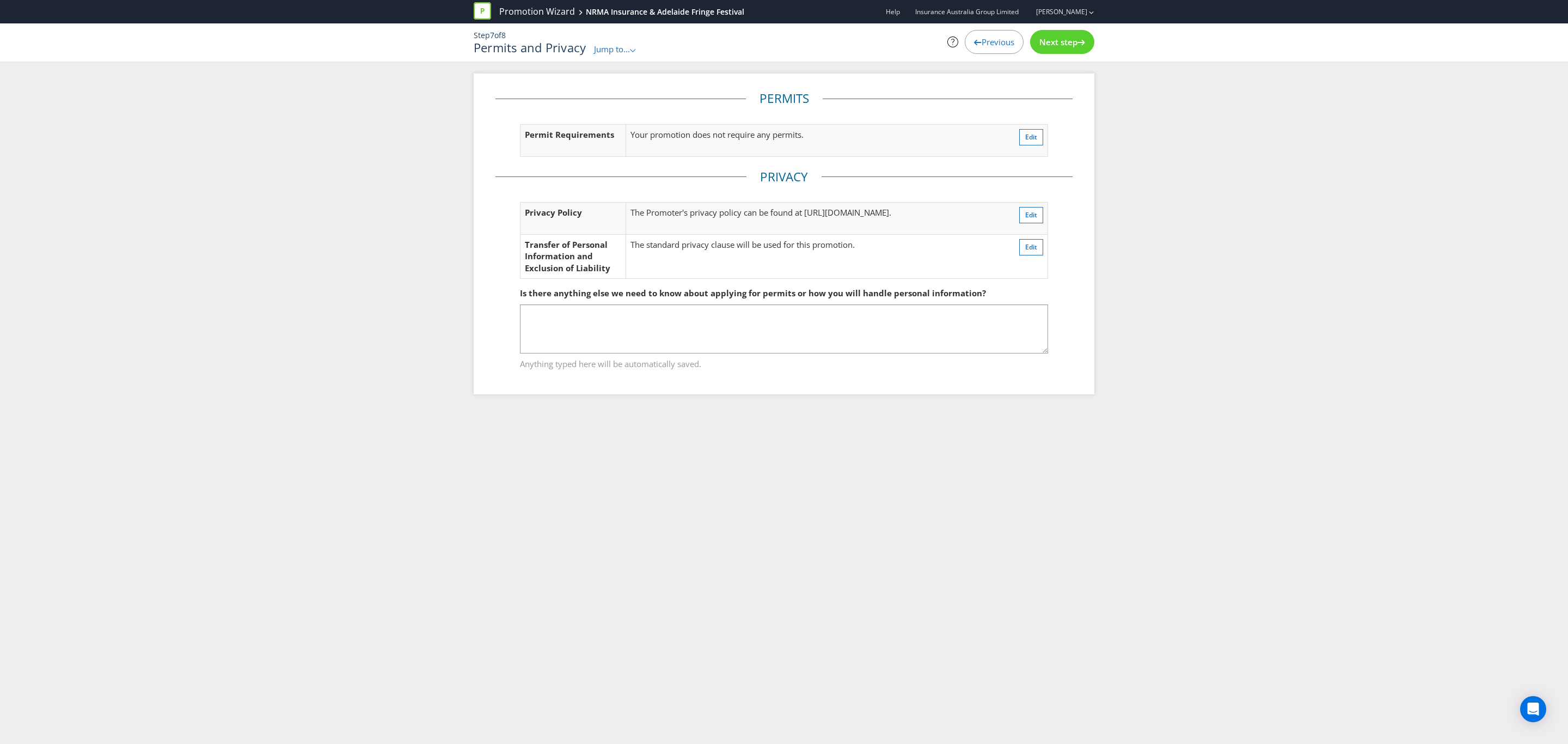
click at [1032, 205] on td "Edit" at bounding box center [1021, 218] width 54 height 32
click at [1030, 211] on span "Edit" at bounding box center [1031, 215] width 12 height 9
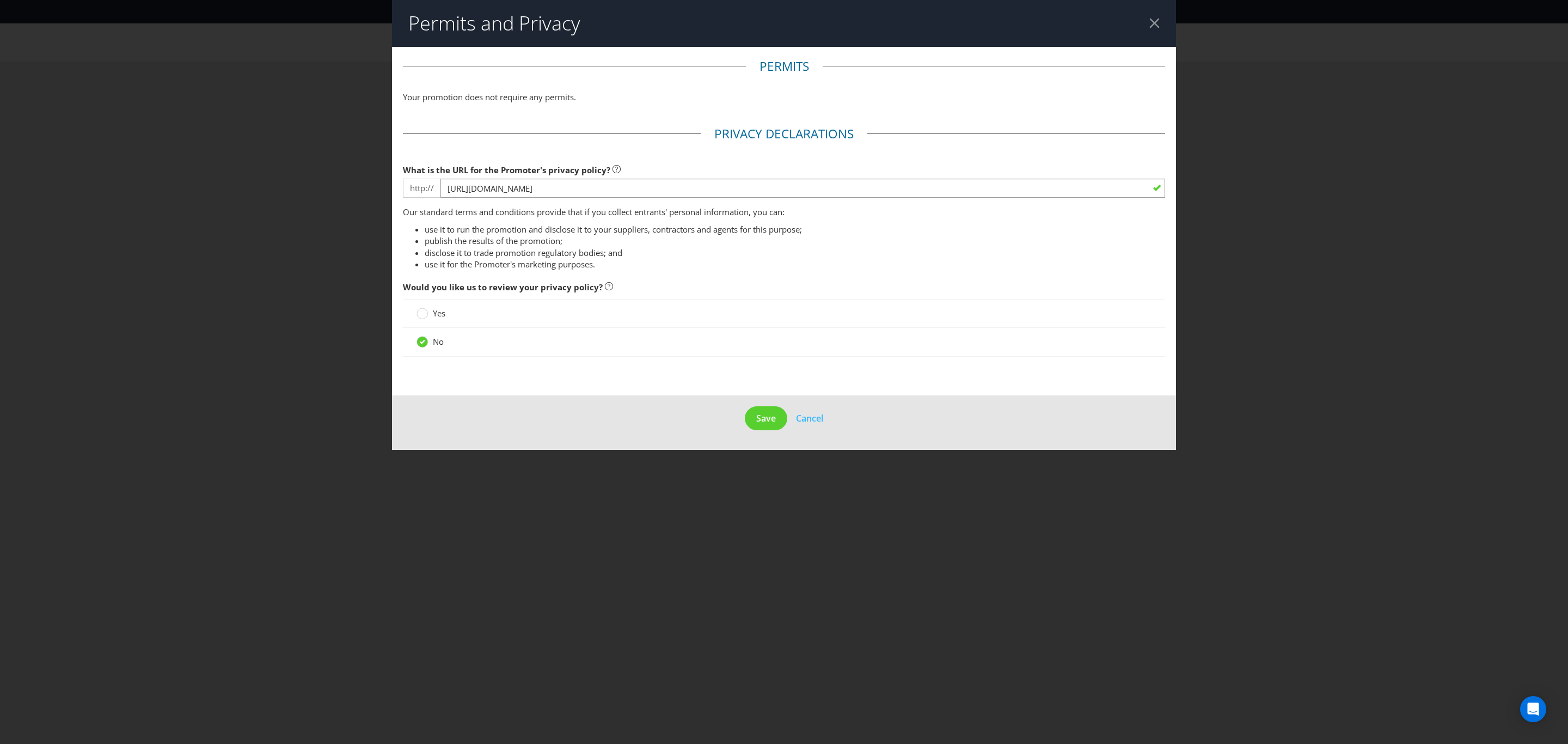
drag, startPoint x: 635, startPoint y: 178, endPoint x: 594, endPoint y: 191, distance: 43.0
click at [594, 191] on div "What is the URL for the Promoter's privacy policy? http:// [URL][DOMAIN_NAME]" at bounding box center [784, 178] width 762 height 39
click at [634, 191] on input "[URL][DOMAIN_NAME]" at bounding box center [802, 188] width 725 height 19
drag, startPoint x: 583, startPoint y: 193, endPoint x: 397, endPoint y: 197, distance: 186.0
click at [397, 197] on main "Permits Your promotion does not require any permits. Privacy Declarations What …" at bounding box center [783, 222] width 784 height 349
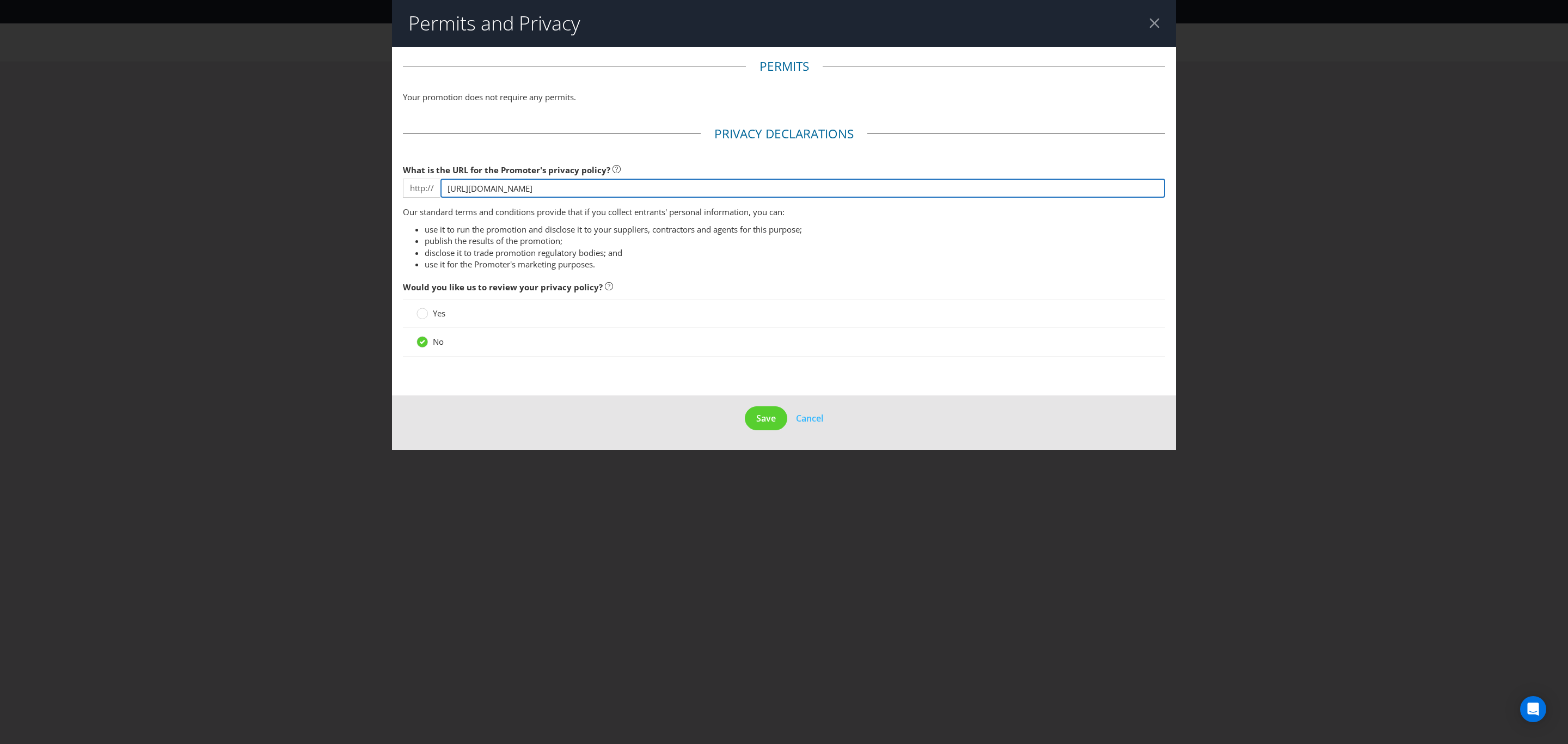
paste input "[DOMAIN_NAME][URL]"
type input "[DOMAIN_NAME][URL]"
click at [770, 416] on span "Save" at bounding box center [766, 418] width 20 height 12
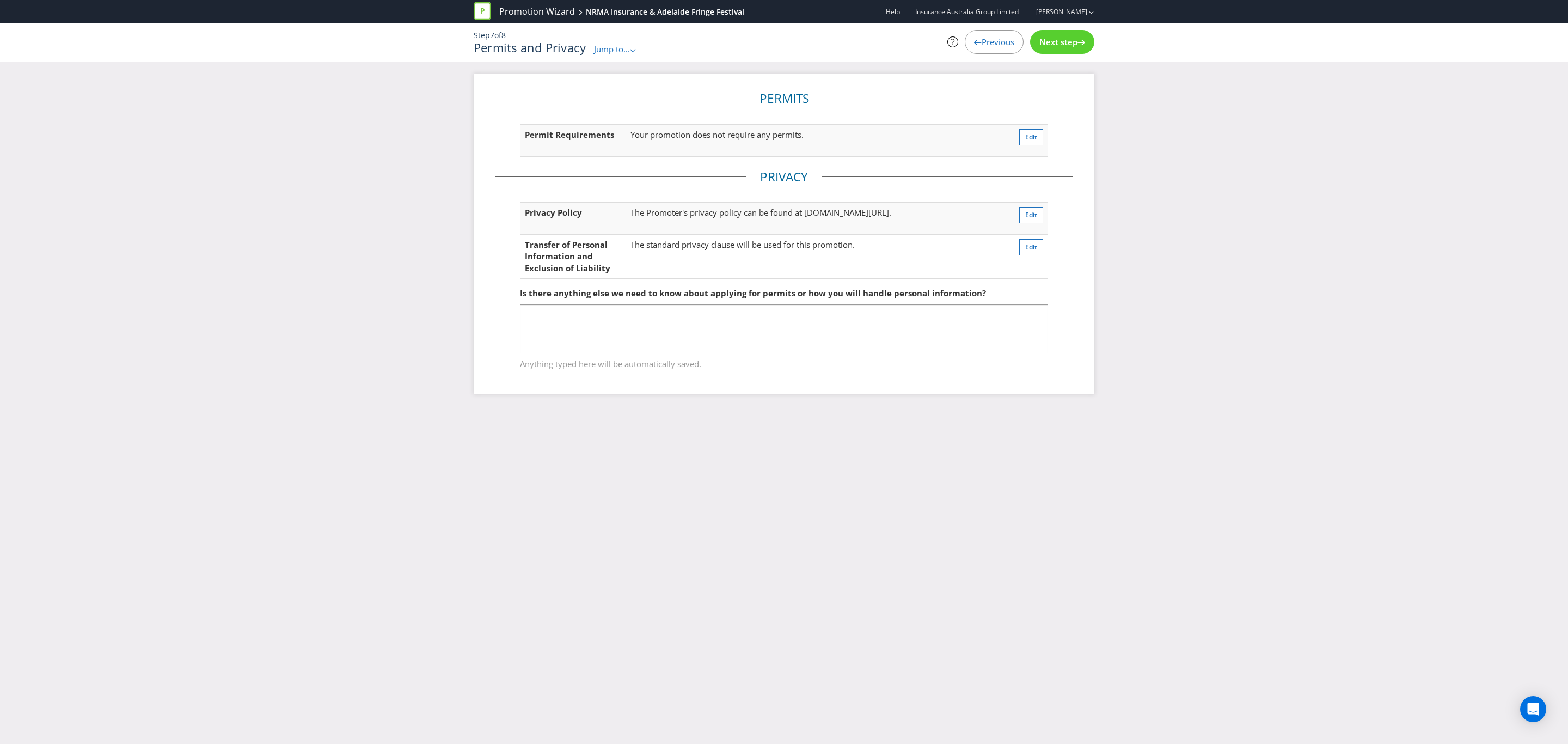
click at [1051, 50] on div "Next step" at bounding box center [1062, 42] width 64 height 24
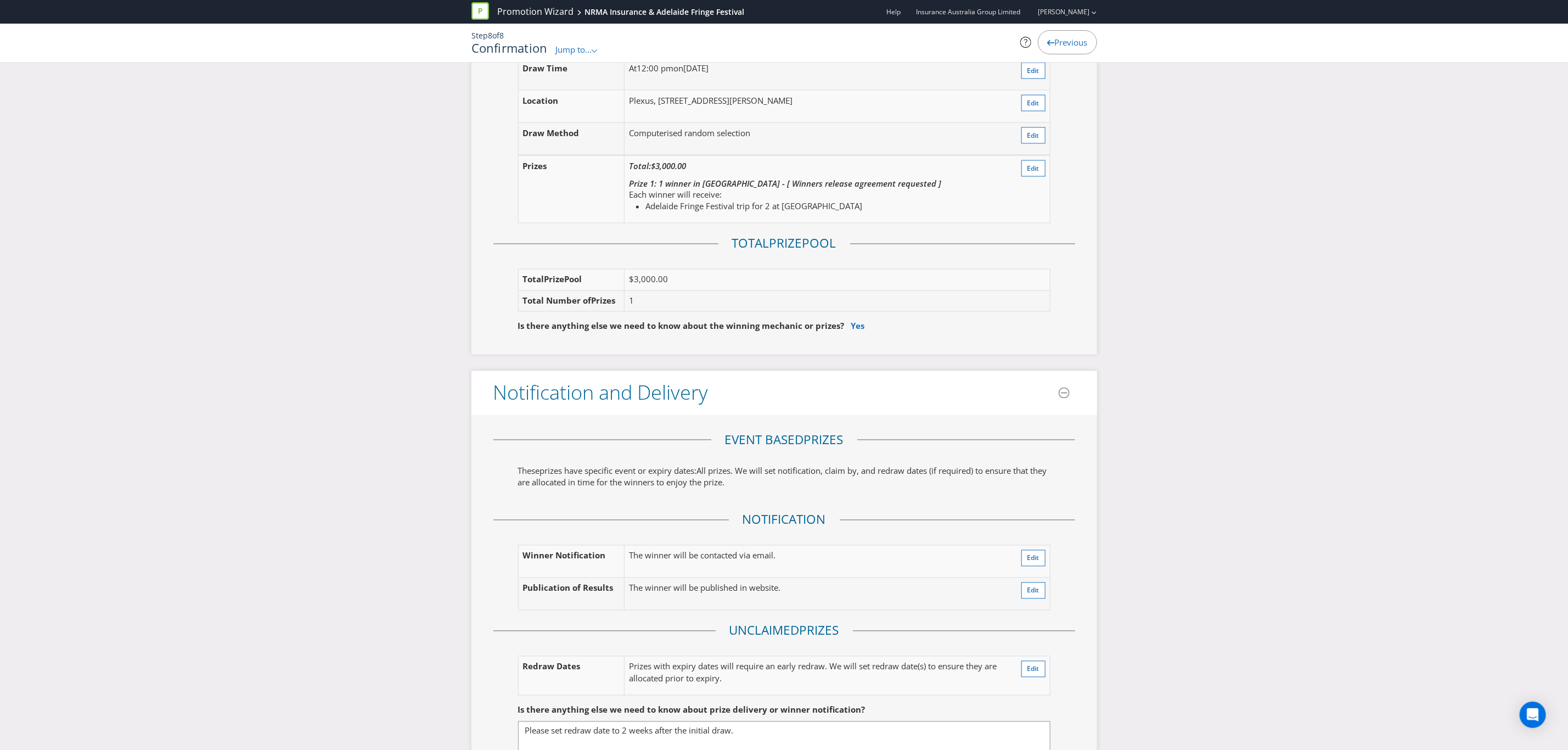
scroll to position [1400, 0]
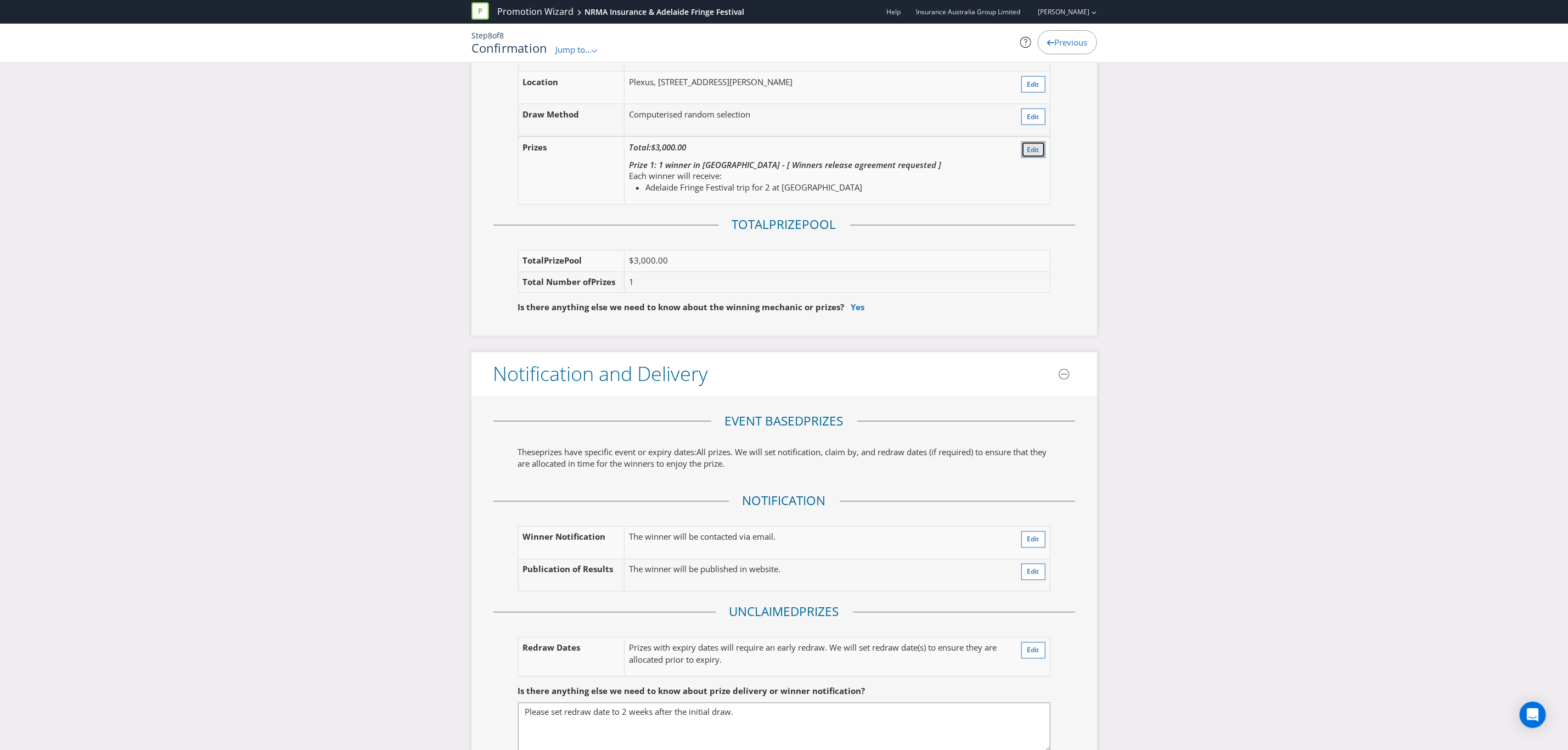
click at [1027, 145] on span "Edit" at bounding box center [1033, 150] width 12 height 10
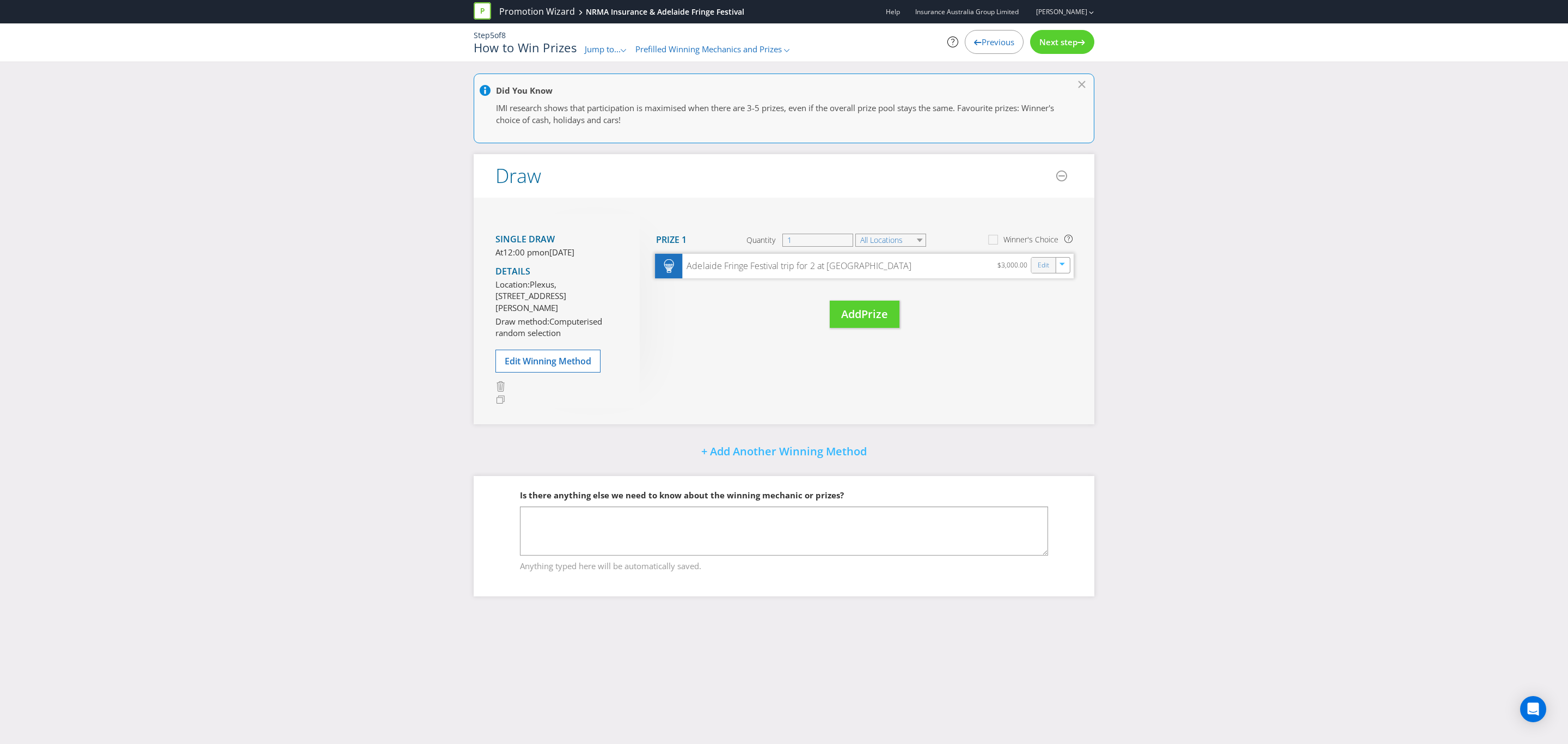
click at [1036, 267] on div "Edit" at bounding box center [1044, 265] width 24 height 15
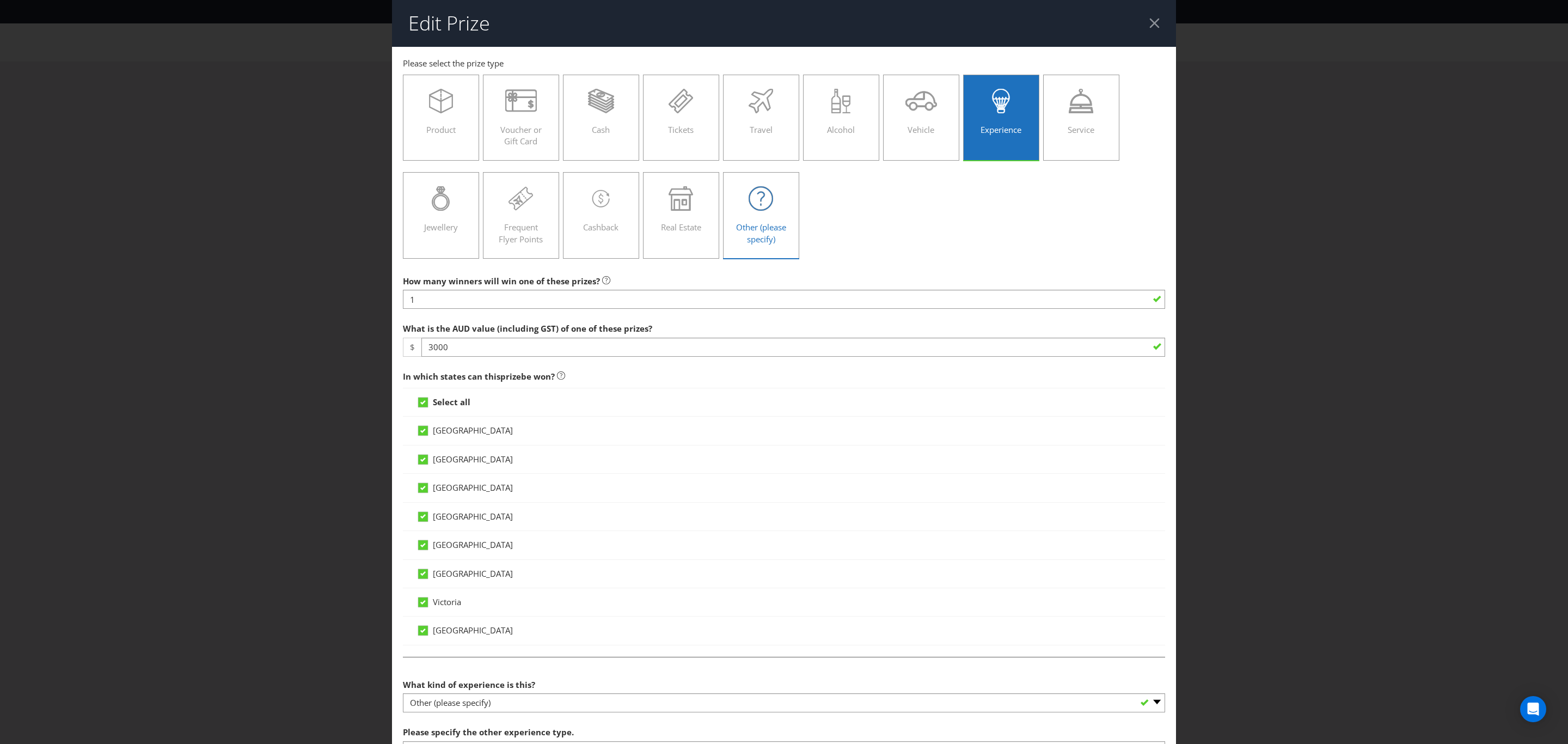
click at [762, 213] on div "Other (please specify)" at bounding box center [760, 211] width 53 height 49
click at [0, 0] on input "Other (please specify)" at bounding box center [0, 0] width 0 height 0
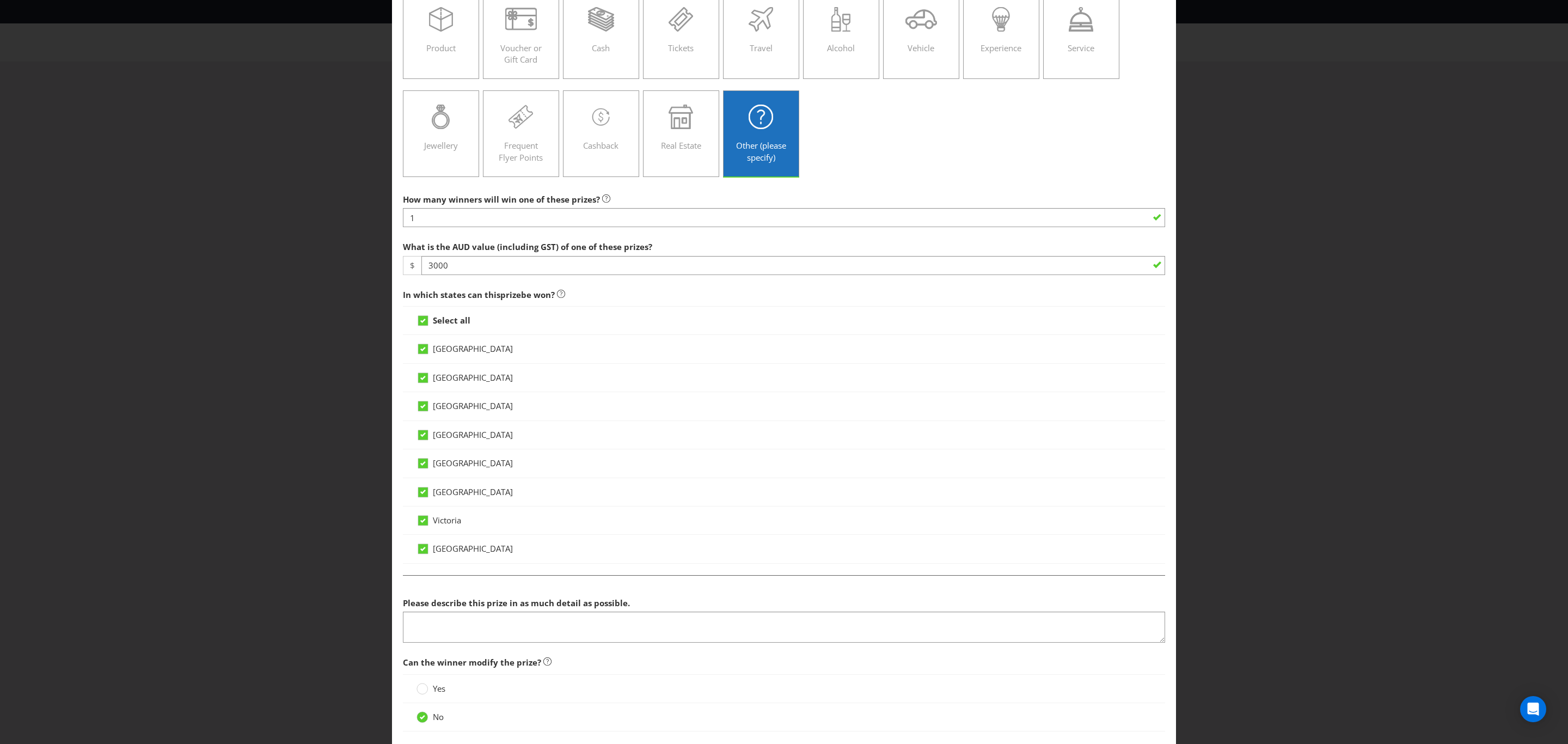
scroll to position [158, 0]
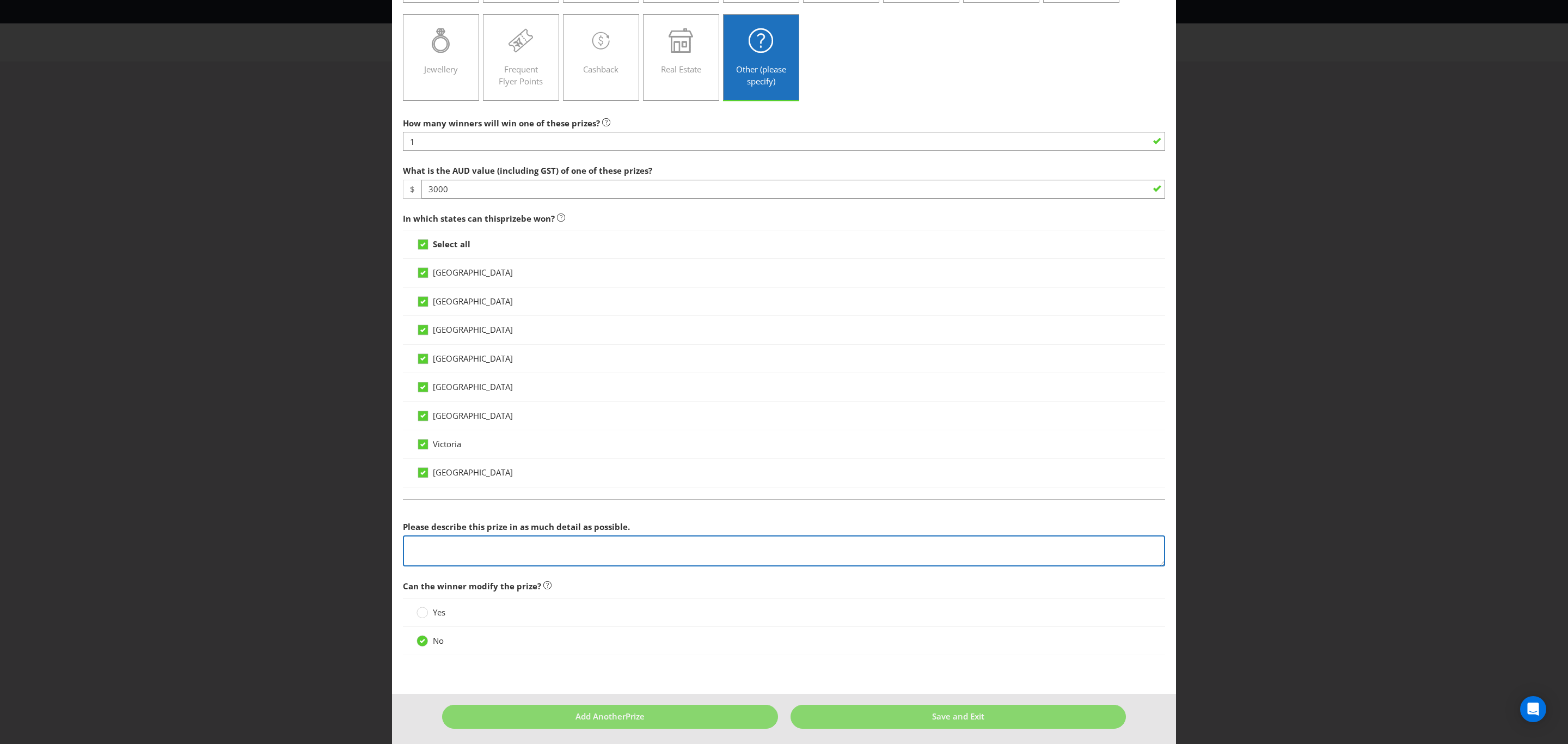
click at [548, 552] on textarea at bounding box center [784, 551] width 762 height 31
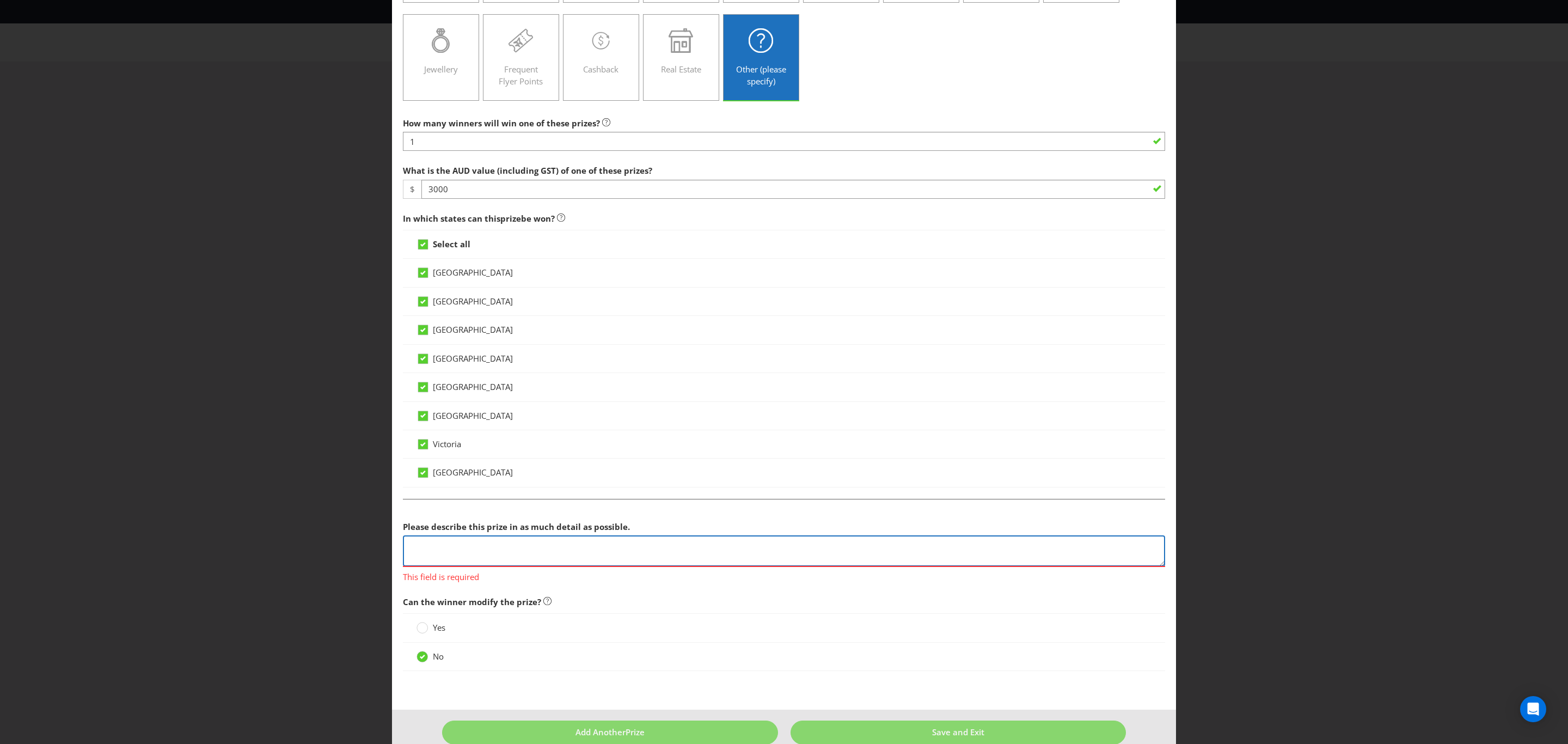
click at [555, 543] on textarea at bounding box center [784, 551] width 762 height 31
paste textarea "Return flights from your nearest capital city to [GEOGRAPHIC_DATA] [DATE] (AM) …"
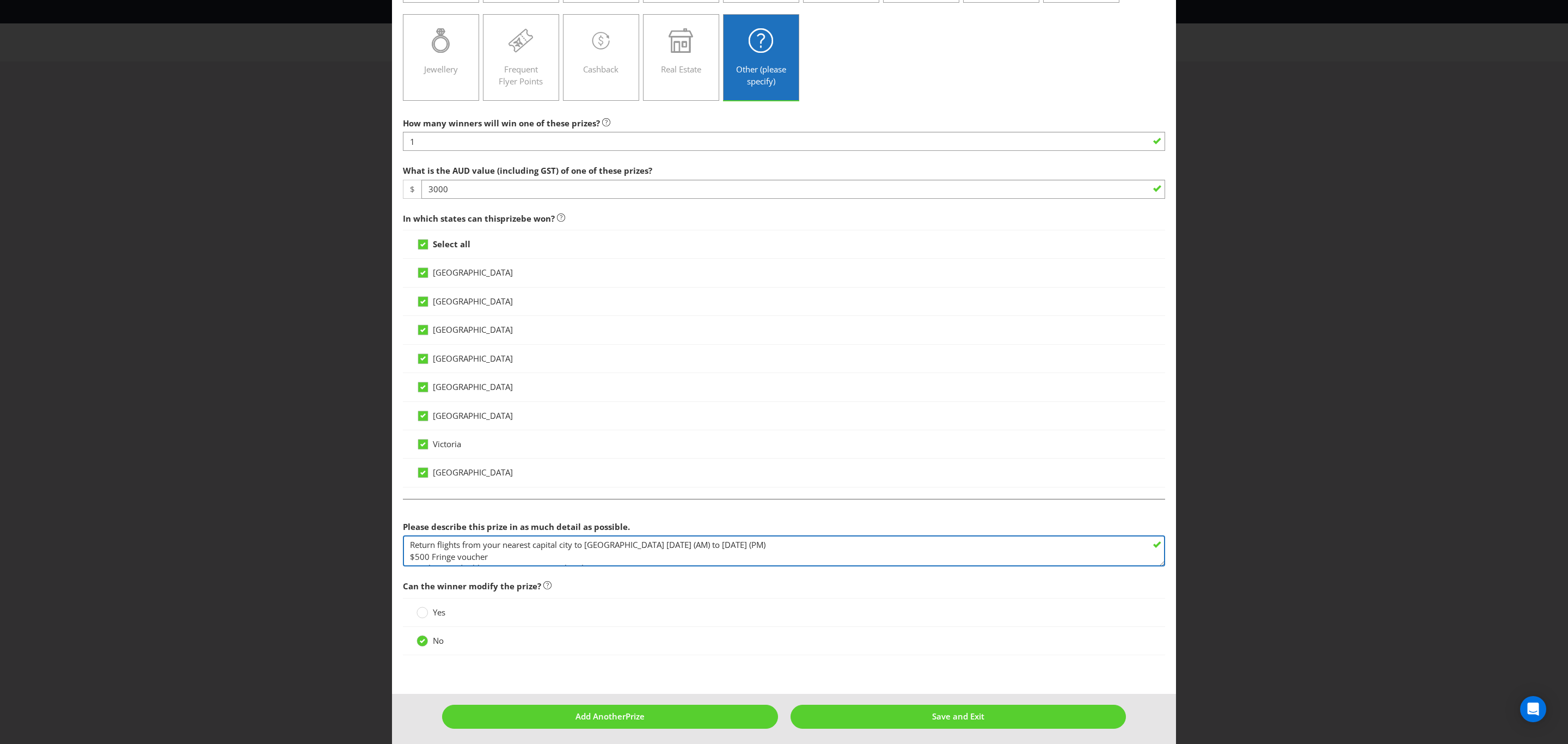
scroll to position [7, 0]
click at [573, 549] on textarea "Return flights from your nearest capital city to [GEOGRAPHIC_DATA] [DATE] (AM) …" at bounding box center [784, 551] width 762 height 31
click at [429, 543] on textarea "Return flights from your nearest capital city to [GEOGRAPHIC_DATA] [DATE] (AM) …" at bounding box center [784, 551] width 762 height 31
click at [522, 543] on textarea "Return flights from your nearest capital city to [GEOGRAPHIC_DATA] [DATE] (AM) …" at bounding box center [784, 551] width 762 height 31
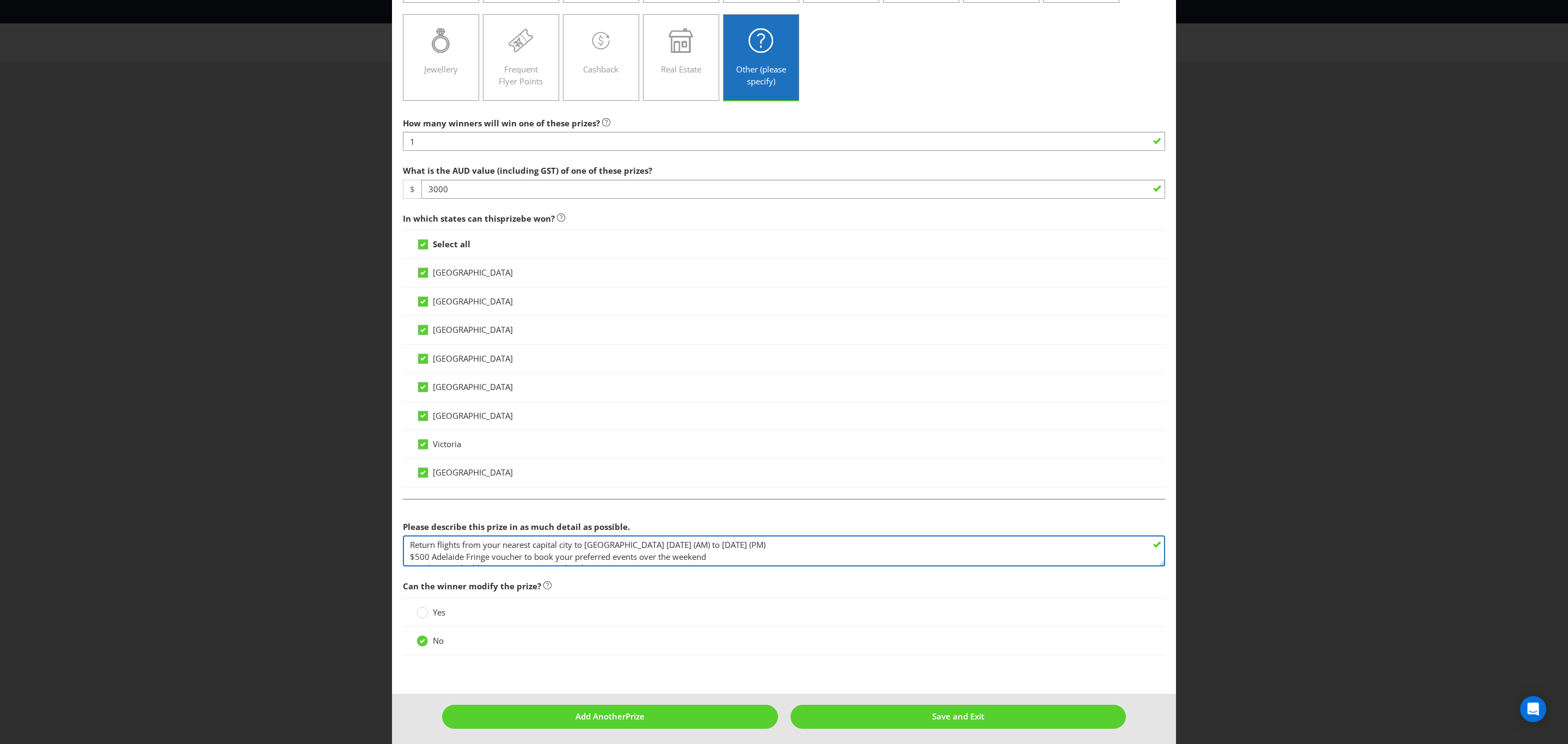
click at [620, 541] on textarea "Return flights from your nearest capital city to [GEOGRAPHIC_DATA] [DATE] (AM) …" at bounding box center [784, 551] width 762 height 31
drag, startPoint x: 616, startPoint y: 542, endPoint x: 629, endPoint y: 555, distance: 18.4
click at [616, 542] on textarea "Return flights from your nearest capital city to [GEOGRAPHIC_DATA] [DATE] (AM) …" at bounding box center [784, 551] width 762 height 31
click at [717, 542] on textarea "Return flights from your nearest capital city to [GEOGRAPHIC_DATA] - departing …" at bounding box center [784, 551] width 762 height 31
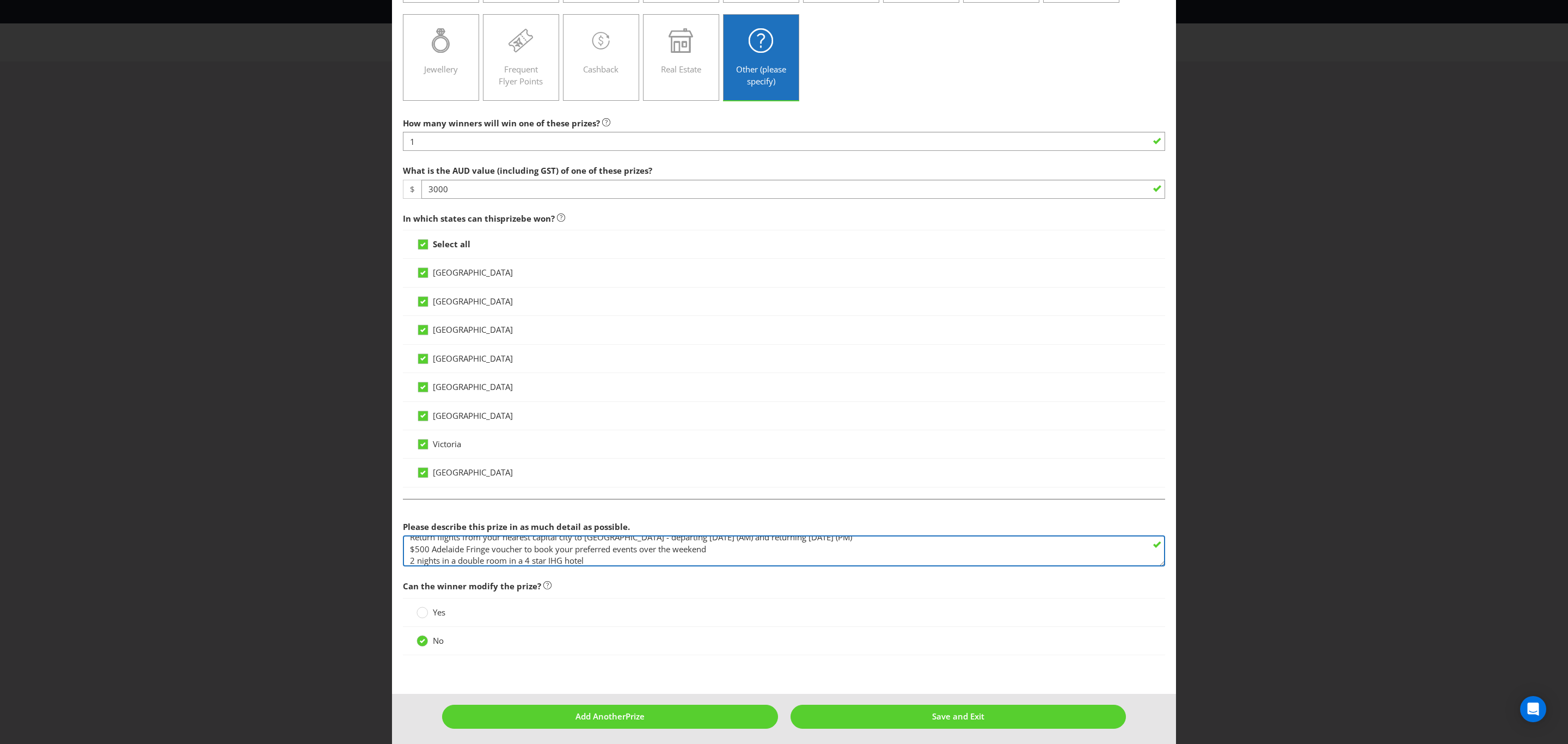
click at [542, 555] on textarea "Return flights from your nearest capital city to [GEOGRAPHIC_DATA] - departing …" at bounding box center [784, 551] width 762 height 31
type textarea "Return flights from your nearest capital city to [GEOGRAPHIC_DATA] - departing …"
click at [932, 717] on span "Save and Exit" at bounding box center [958, 716] width 52 height 11
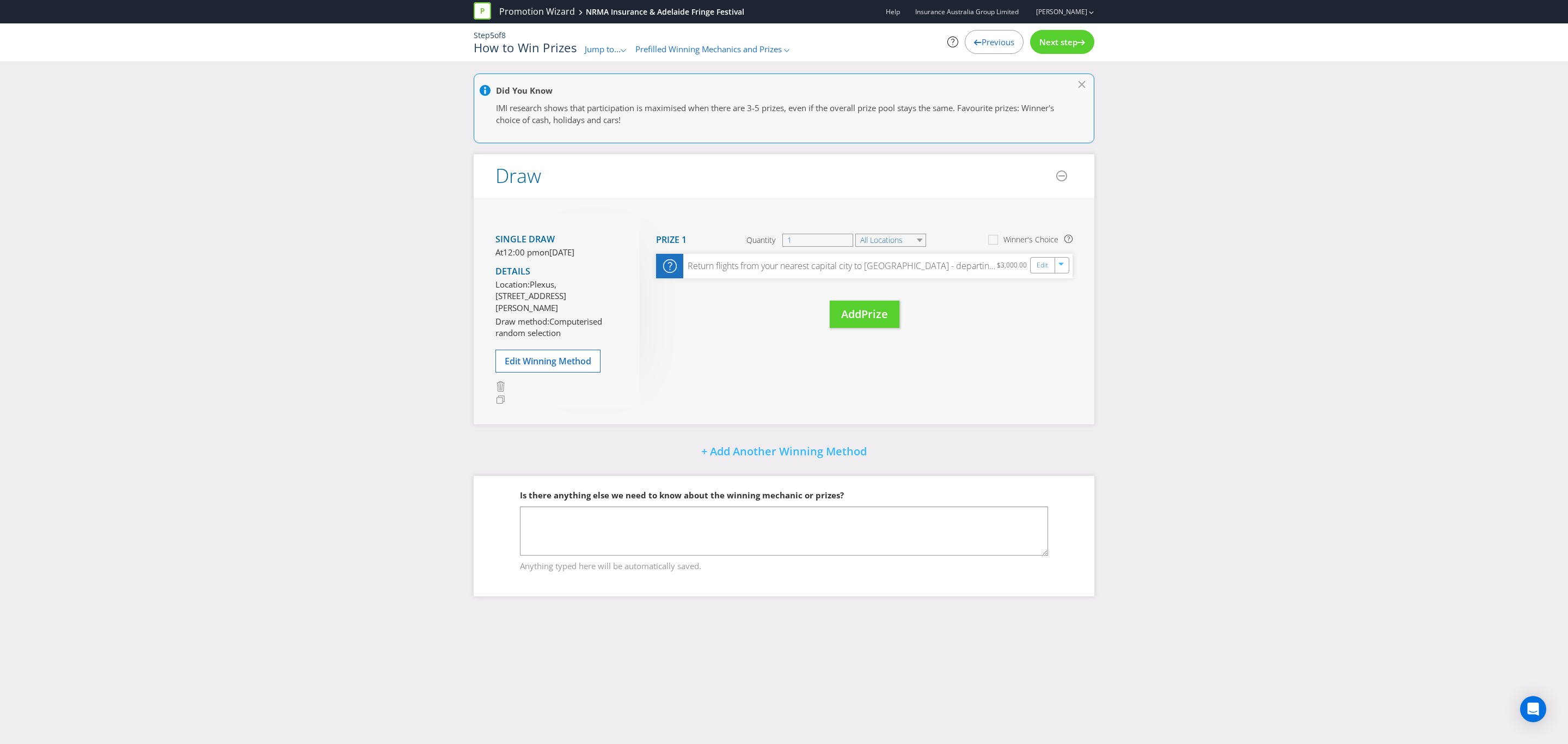
click at [1053, 38] on span "Next step" at bounding box center [1058, 42] width 38 height 11
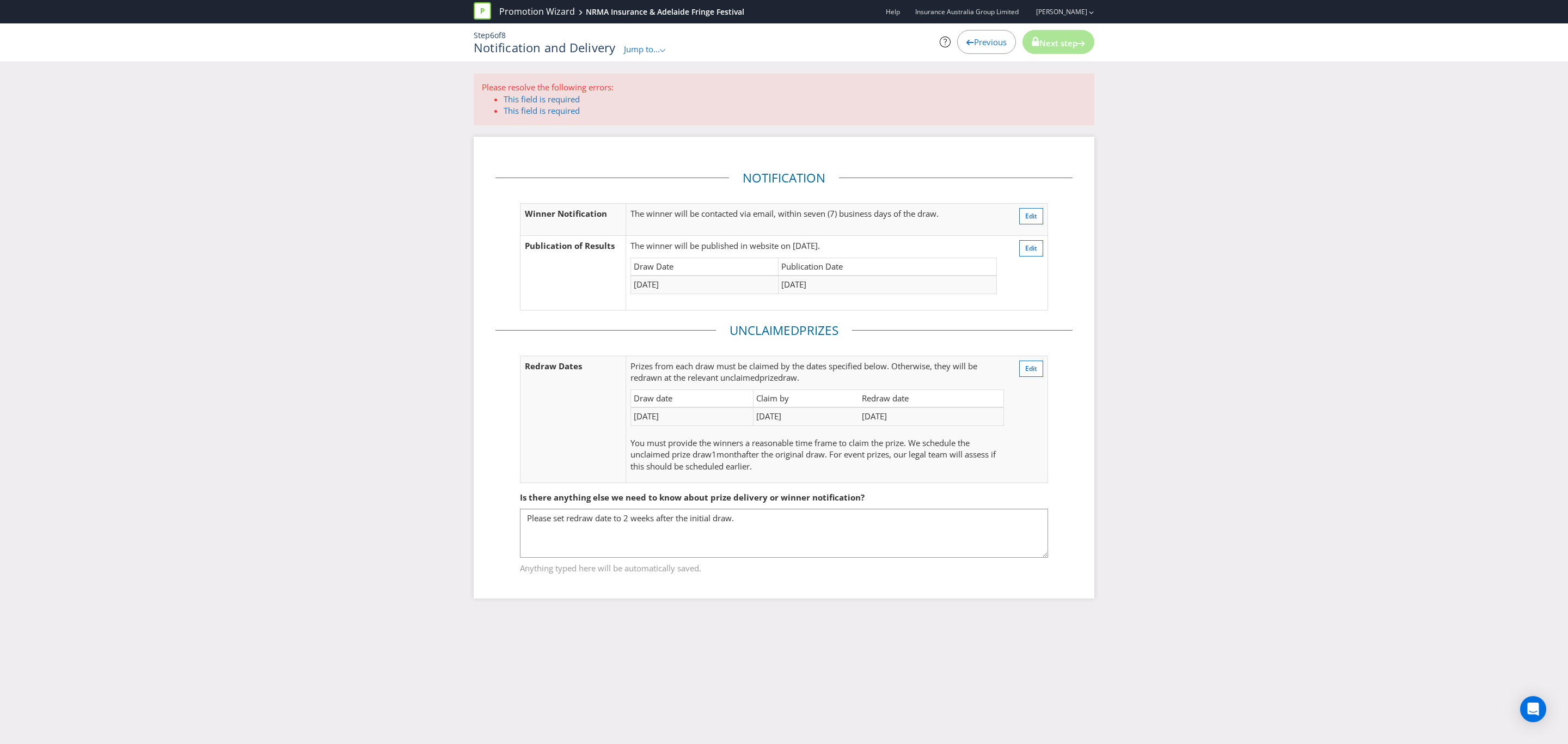
click at [1052, 38] on span "Next step" at bounding box center [1058, 43] width 38 height 11
click at [553, 97] on link "This field is required" at bounding box center [541, 99] width 76 height 11
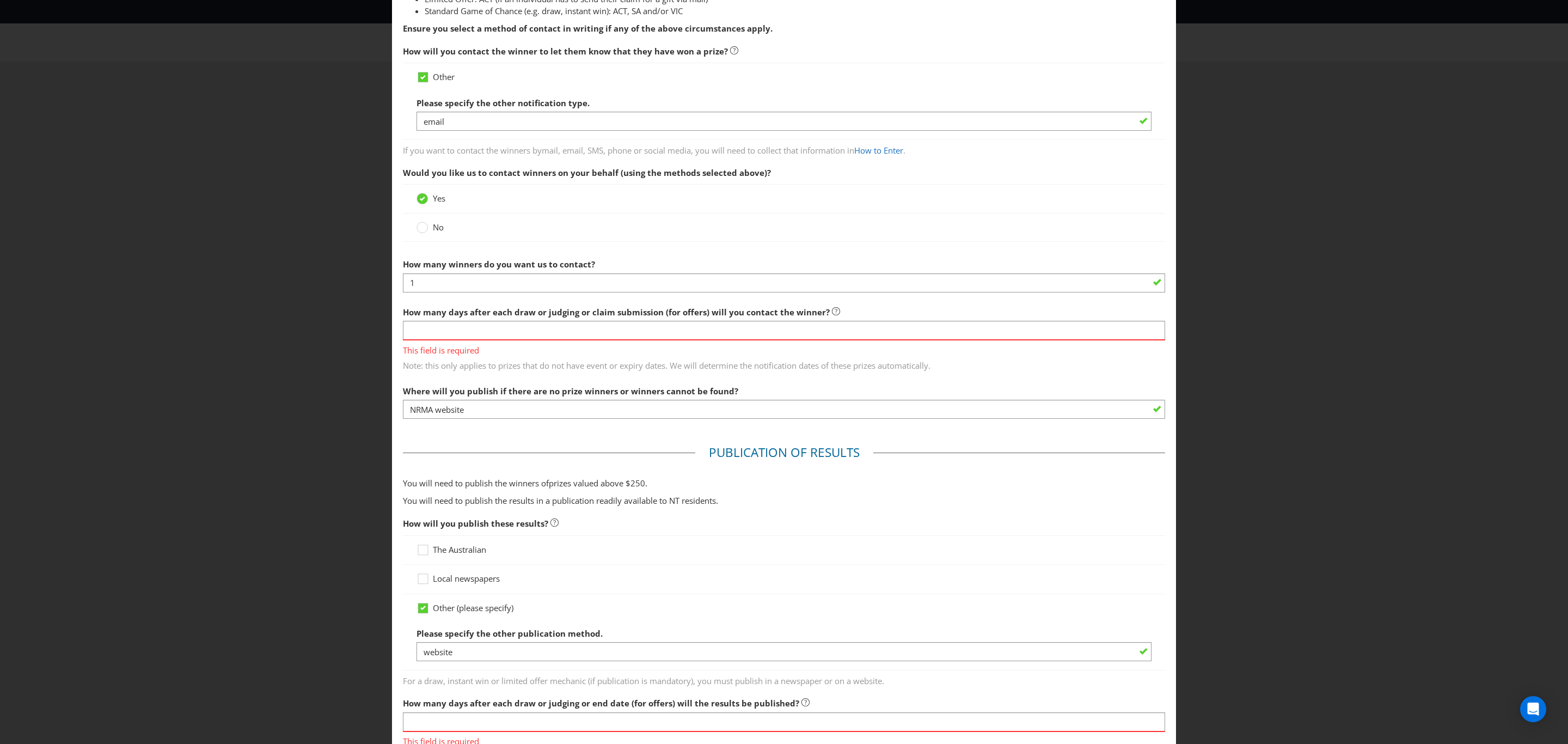
scroll to position [126, 0]
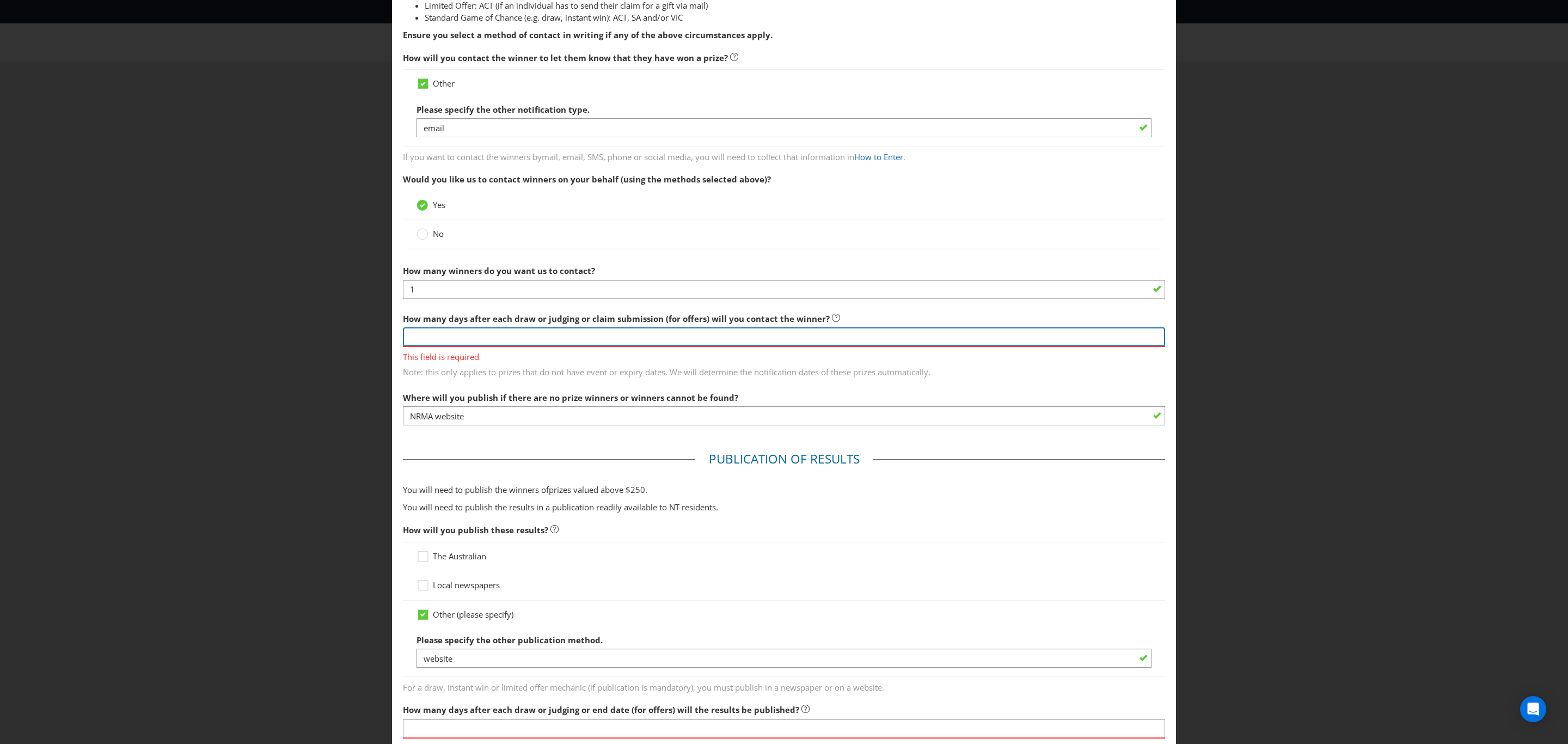
click at [513, 338] on input "number" at bounding box center [784, 337] width 762 height 19
click at [868, 339] on input "number" at bounding box center [784, 337] width 762 height 19
click at [742, 346] on div "This field is required Note: this only applies to prizes that do not have event…" at bounding box center [784, 362] width 762 height 33
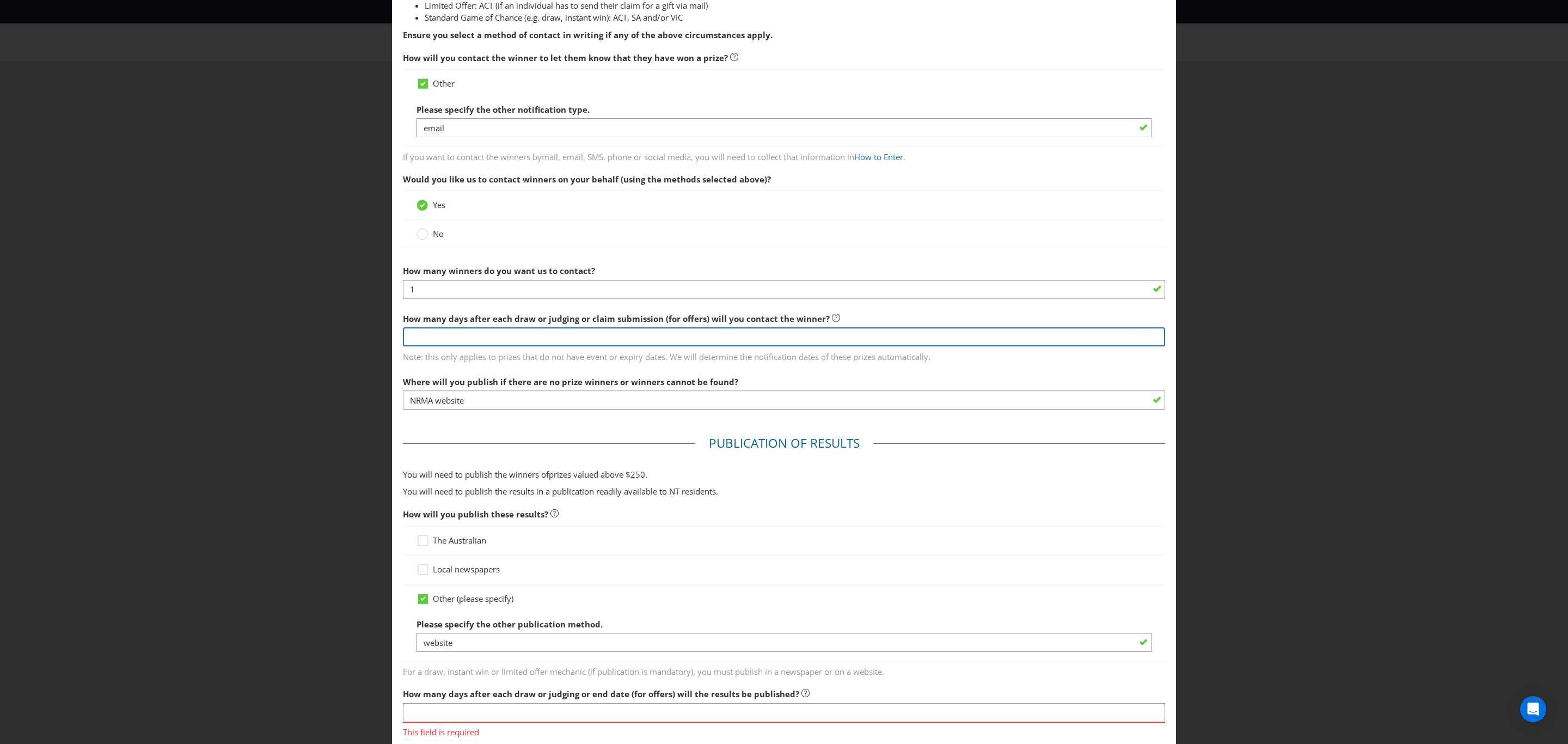
click at [642, 344] on input "number" at bounding box center [784, 337] width 762 height 19
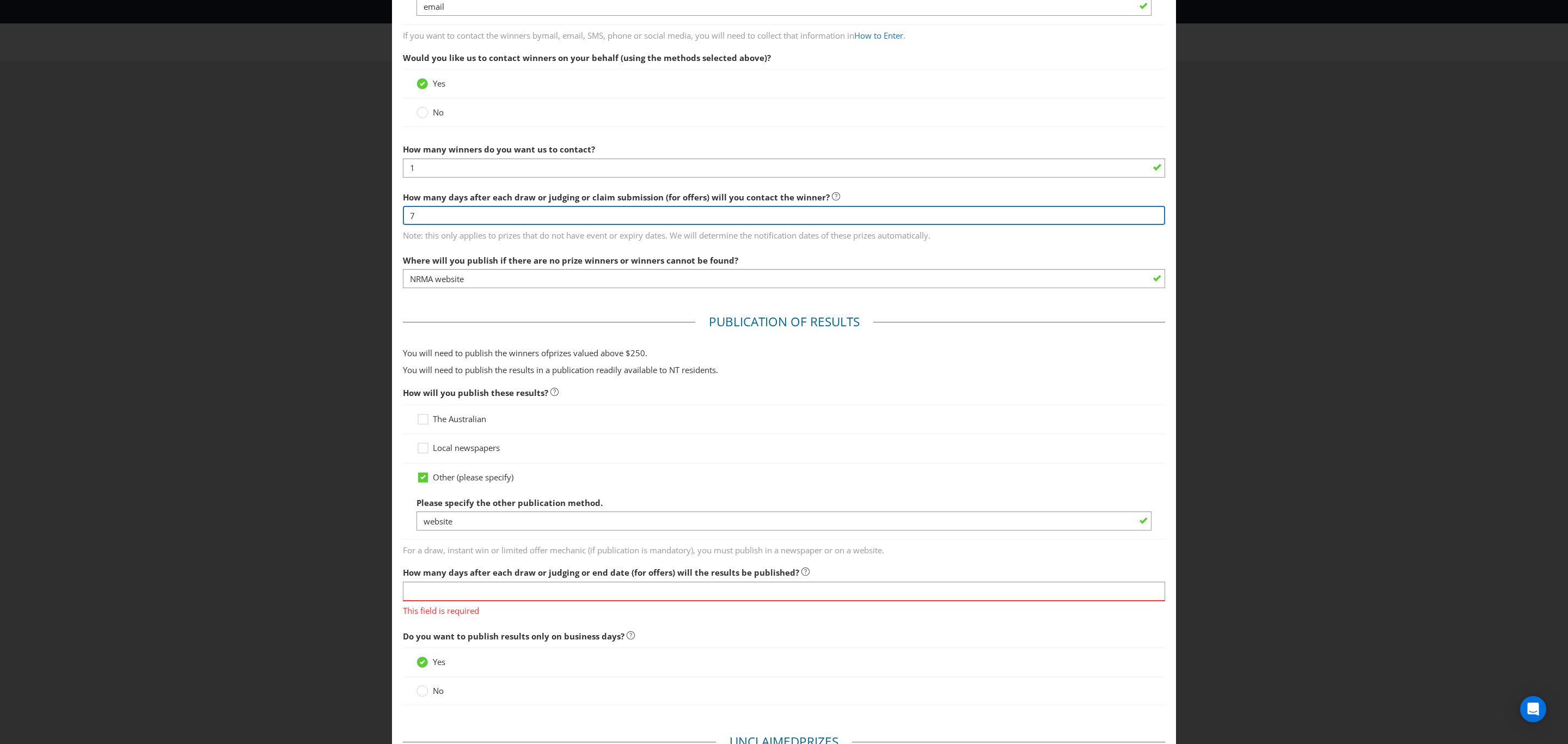
scroll to position [290, 0]
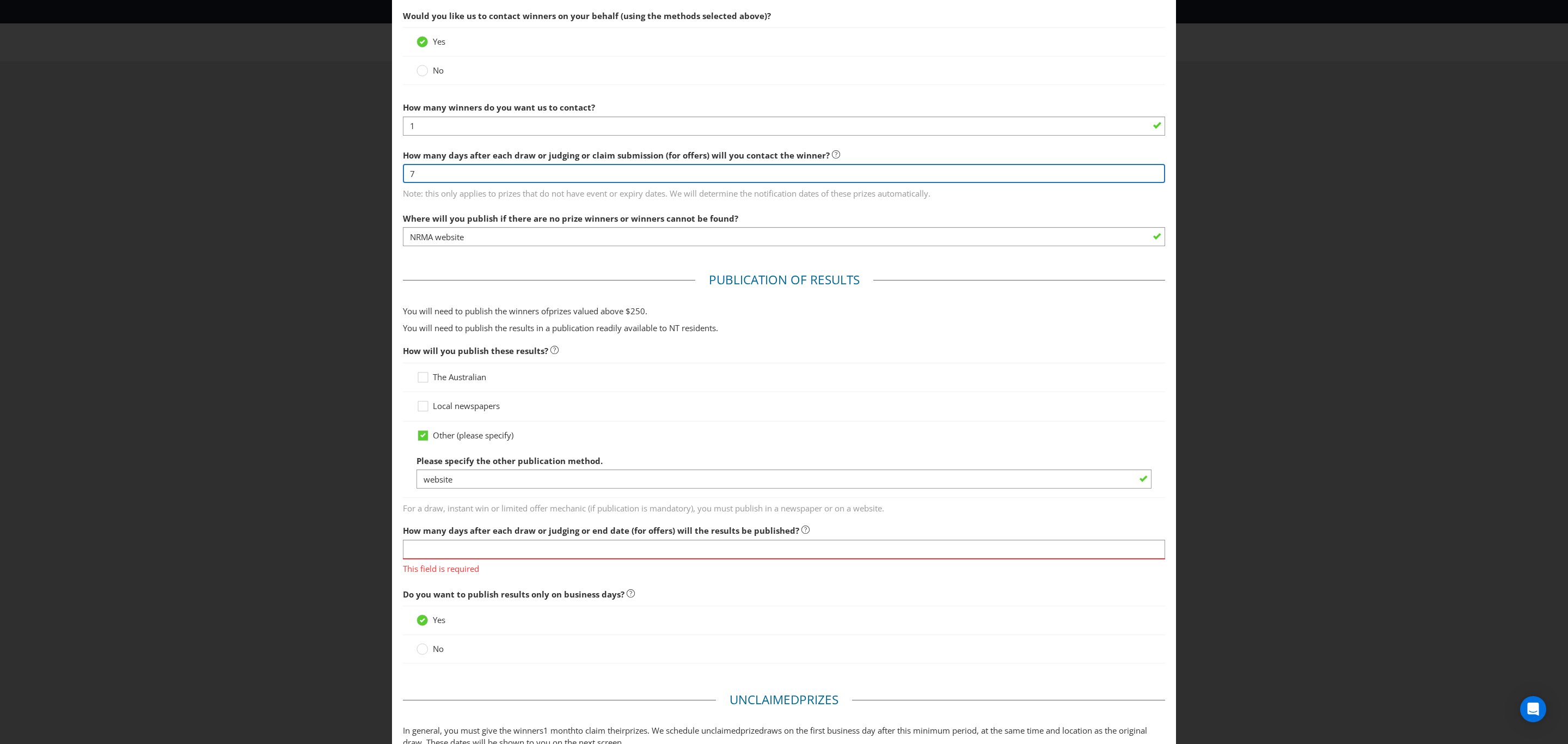
type input "7"
click at [480, 550] on input "text" at bounding box center [784, 549] width 762 height 19
type input "14"
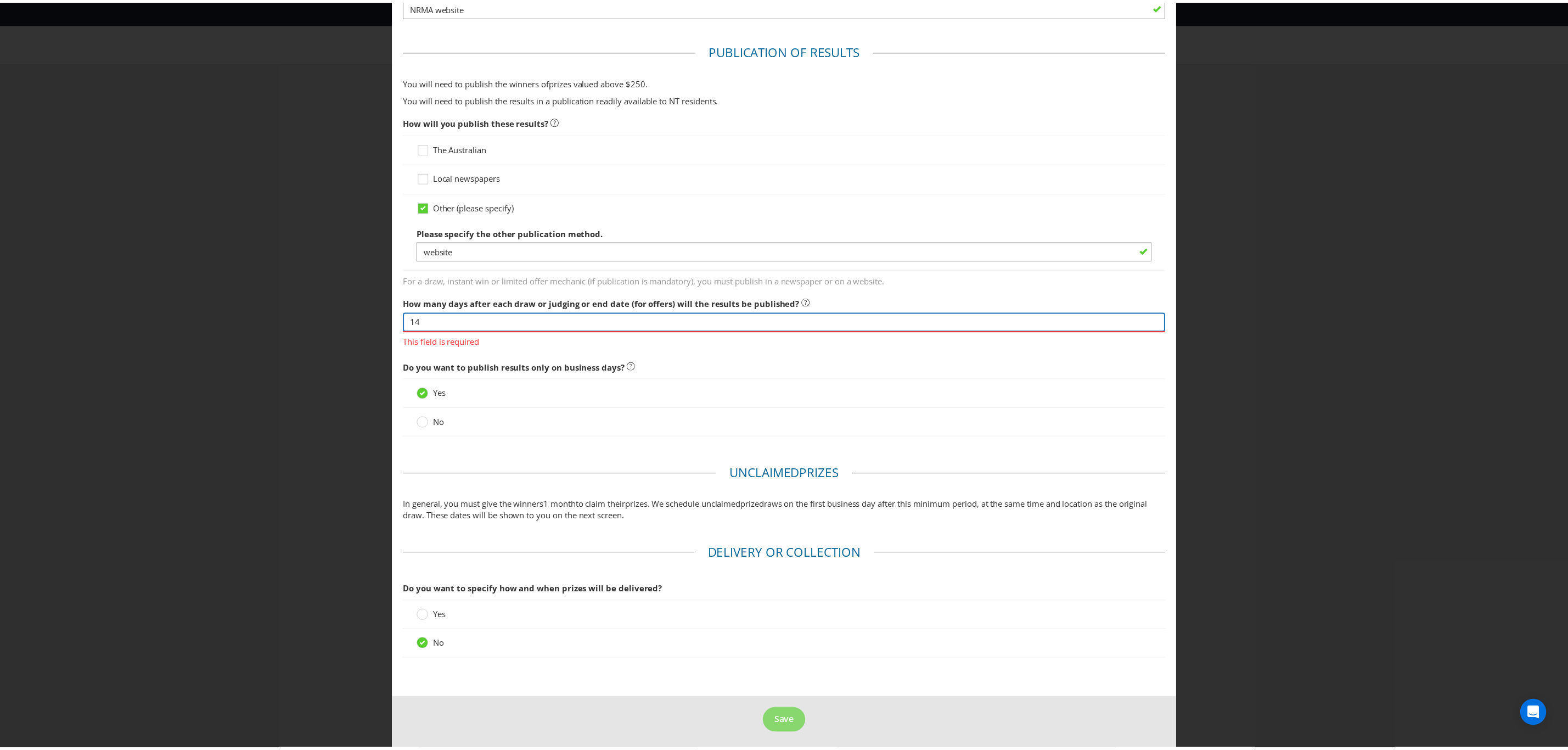
scroll to position [525, 0]
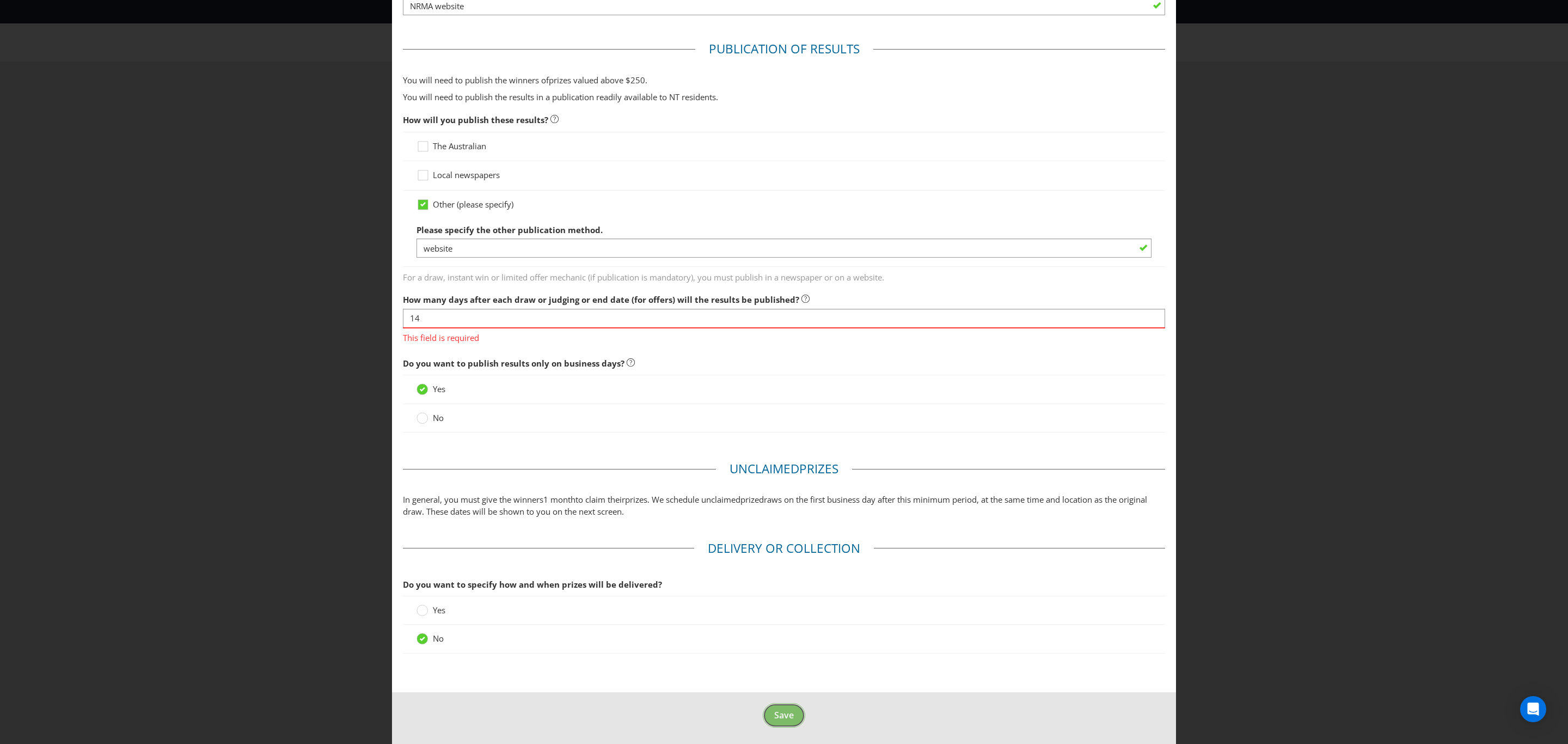
click at [774, 716] on span "Save" at bounding box center [783, 715] width 20 height 12
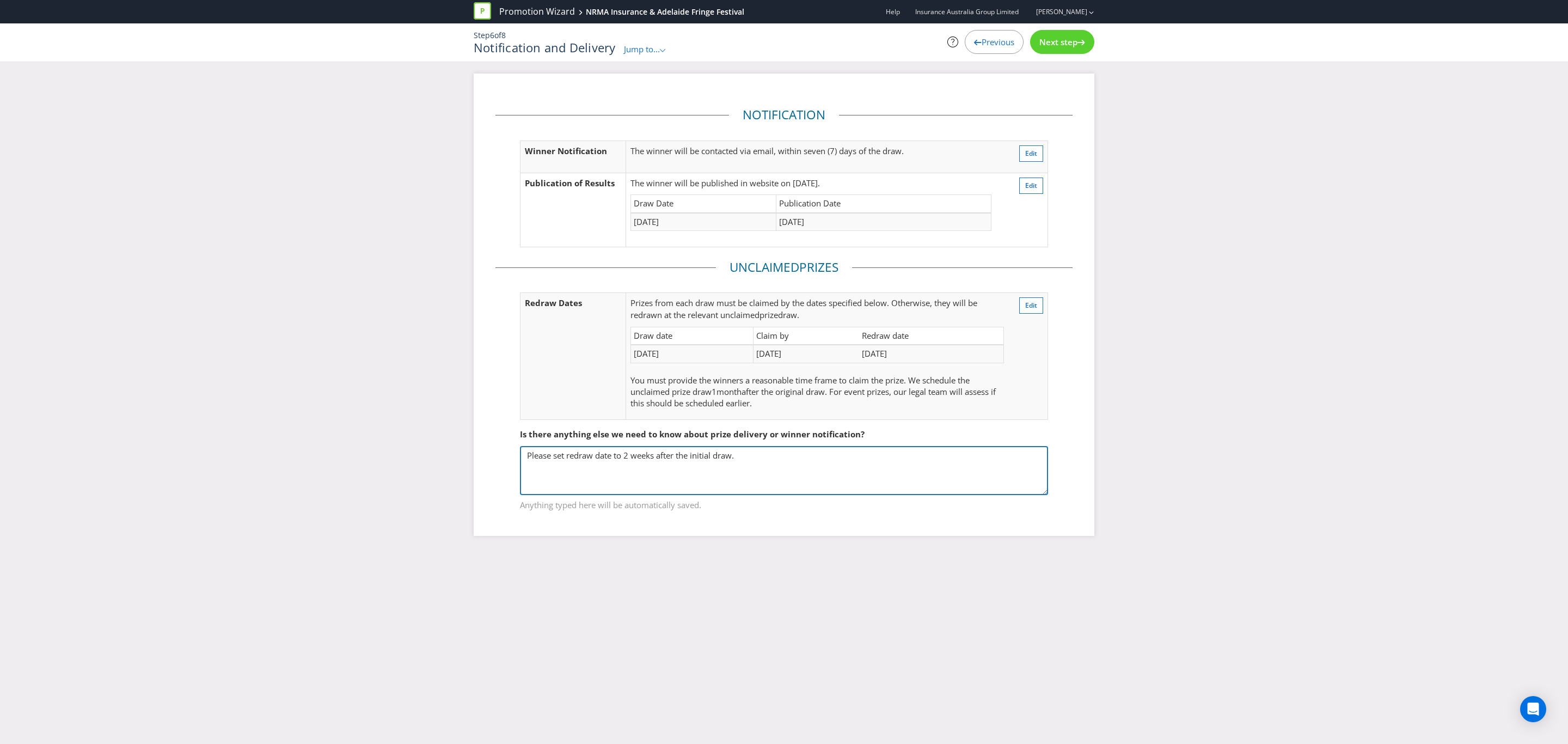
click at [686, 456] on textarea "Please set redraw date to 2 weeks after the initial draw." at bounding box center [784, 471] width 528 height 49
click at [758, 452] on textarea "Please set redraw date to 2 weeks after the initial draw." at bounding box center [784, 471] width 528 height 49
click at [735, 450] on textarea "Please set redraw date to 2 weeks after the initial draw." at bounding box center [784, 471] width 528 height 49
type textarea "Please set redraw date to 2 weeks after the initial draw to align with travel d…"
click at [1044, 39] on span "Next step" at bounding box center [1058, 42] width 38 height 11
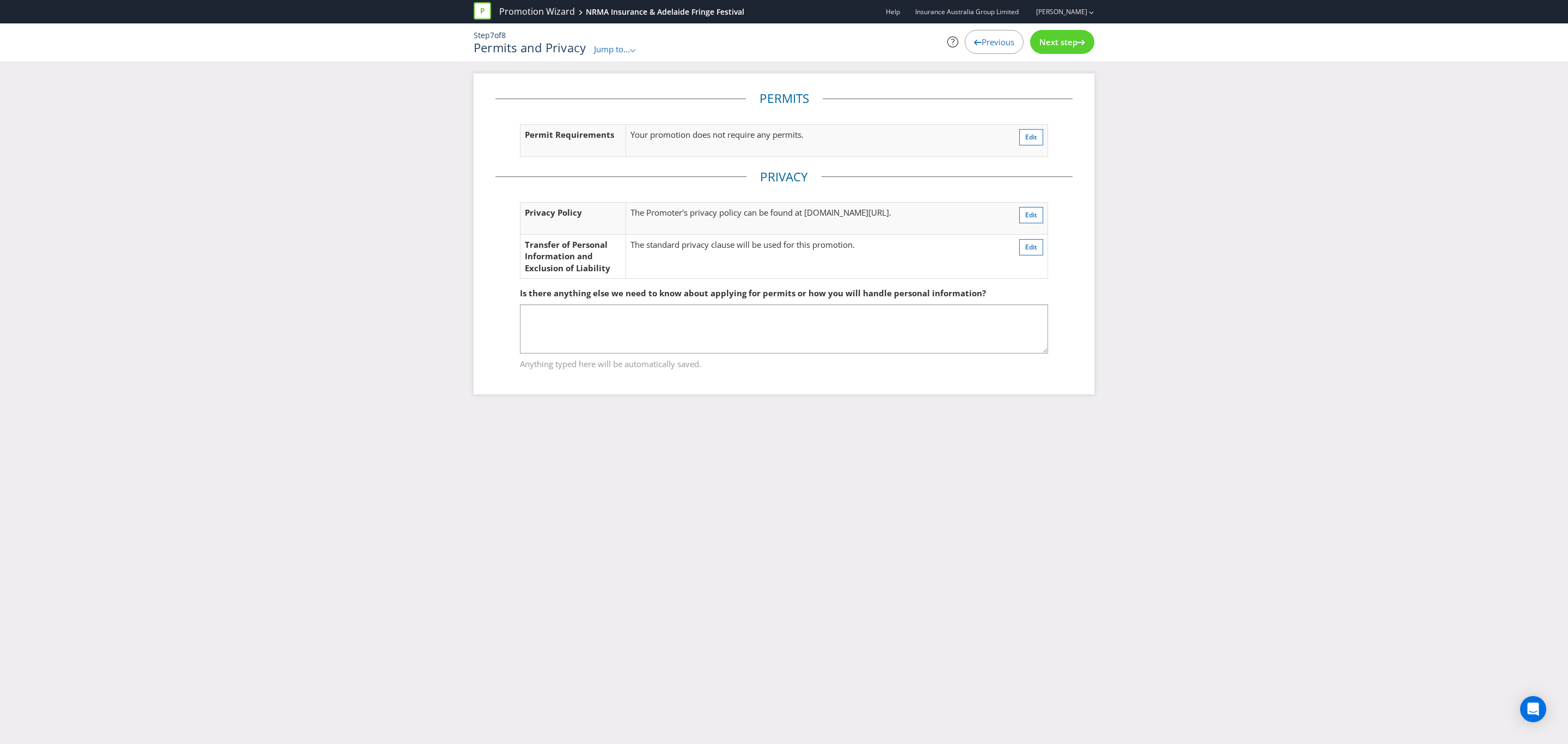
click at [1044, 39] on span "Next step" at bounding box center [1058, 42] width 38 height 11
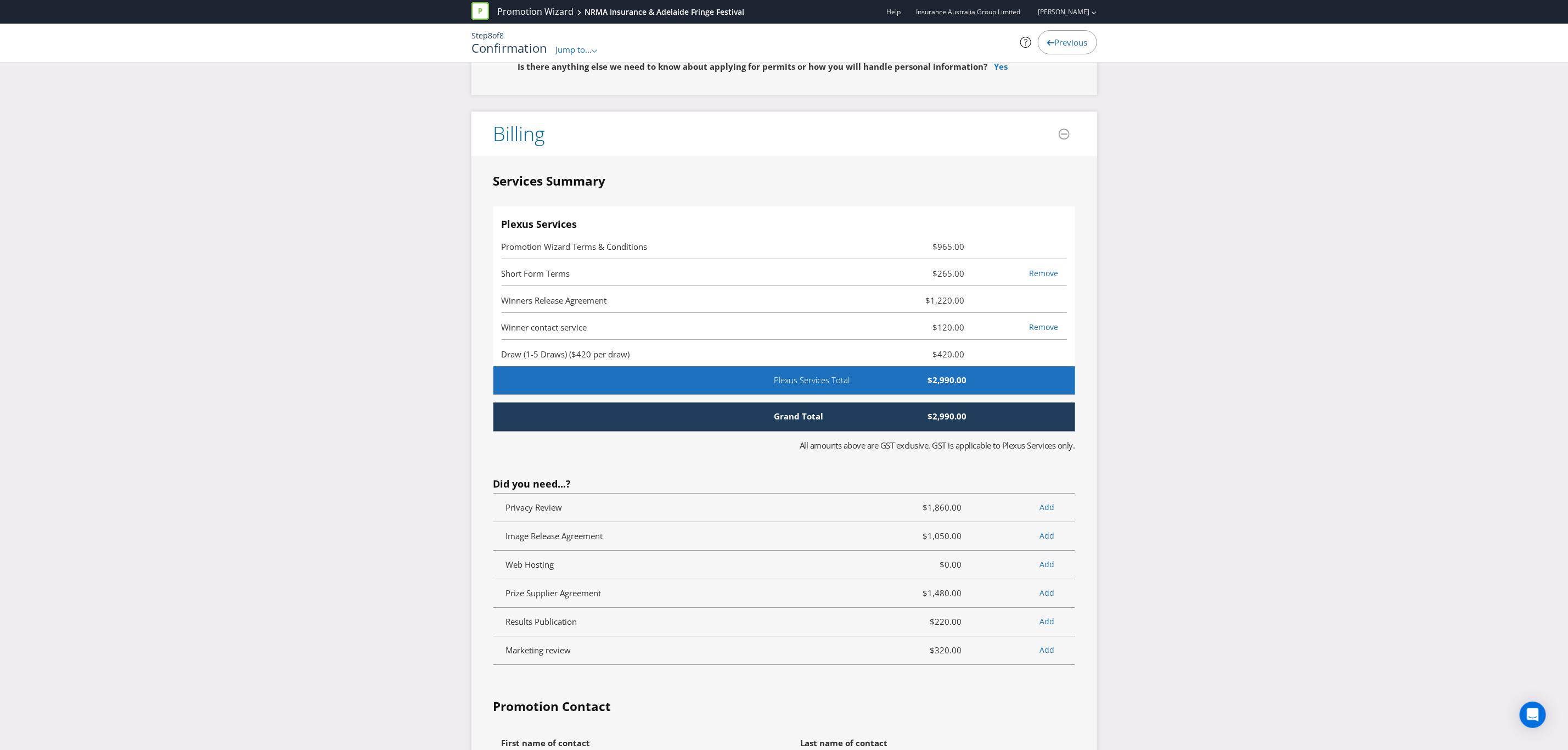
scroll to position [2488, 0]
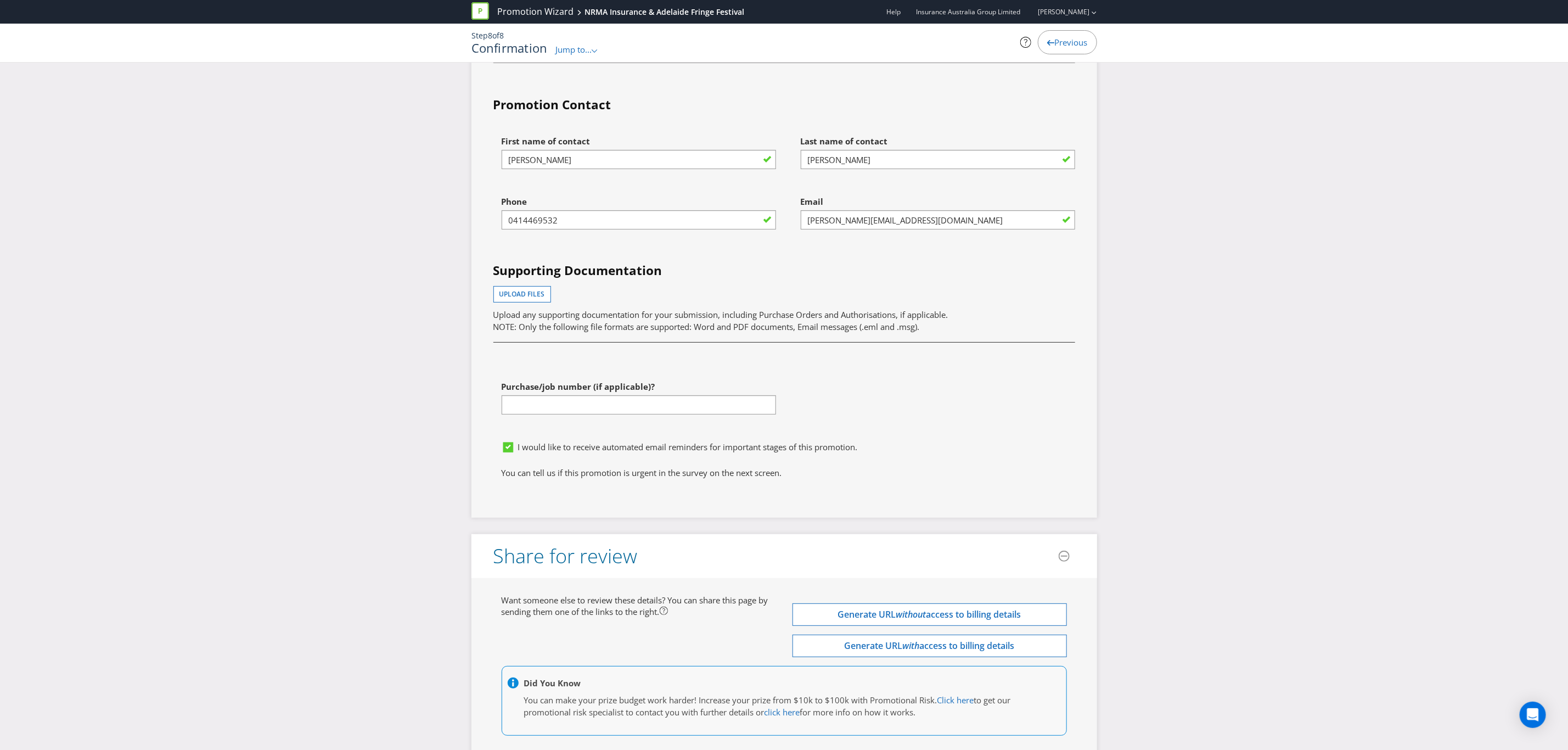
scroll to position [3147, 0]
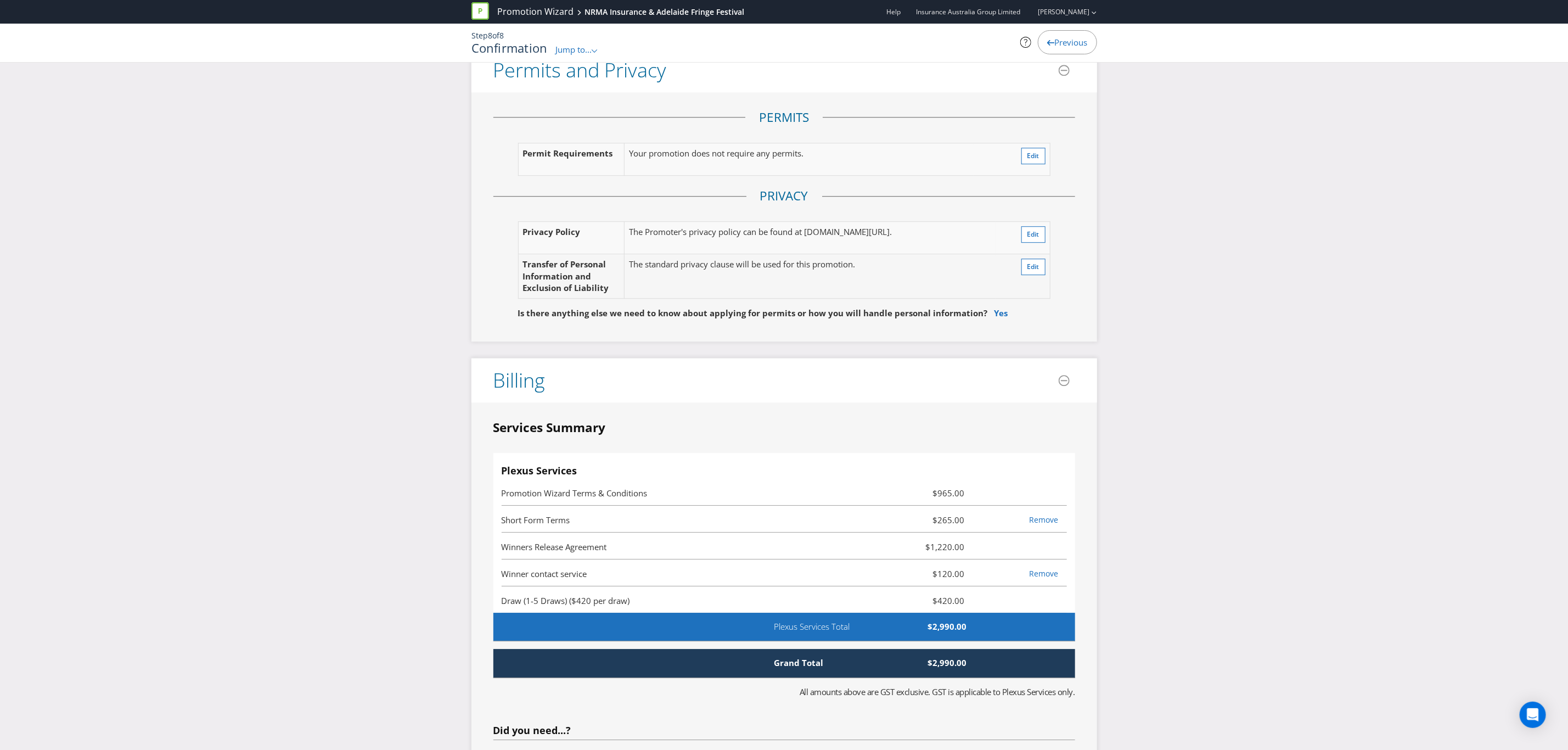
scroll to position [2240, 0]
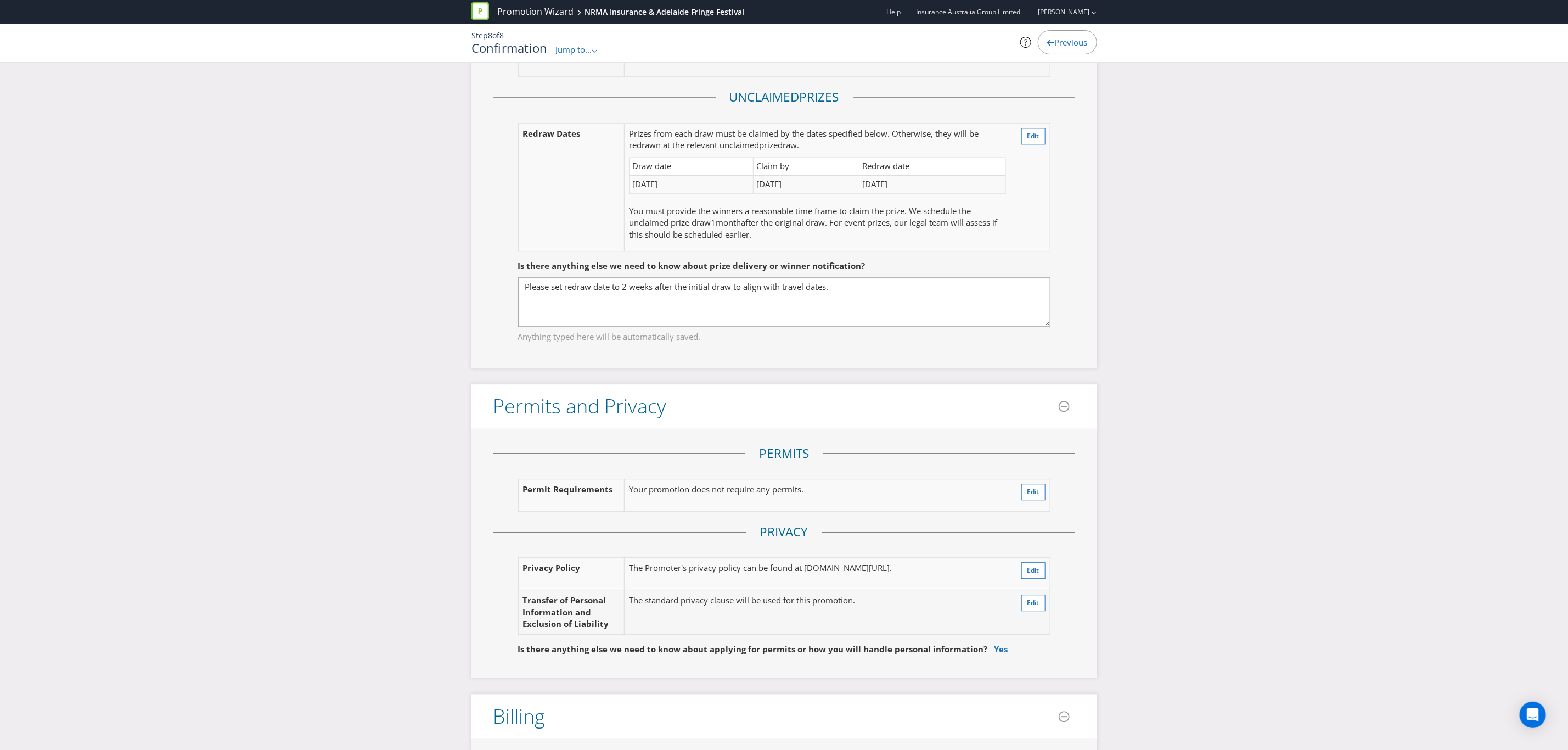
scroll to position [1911, 0]
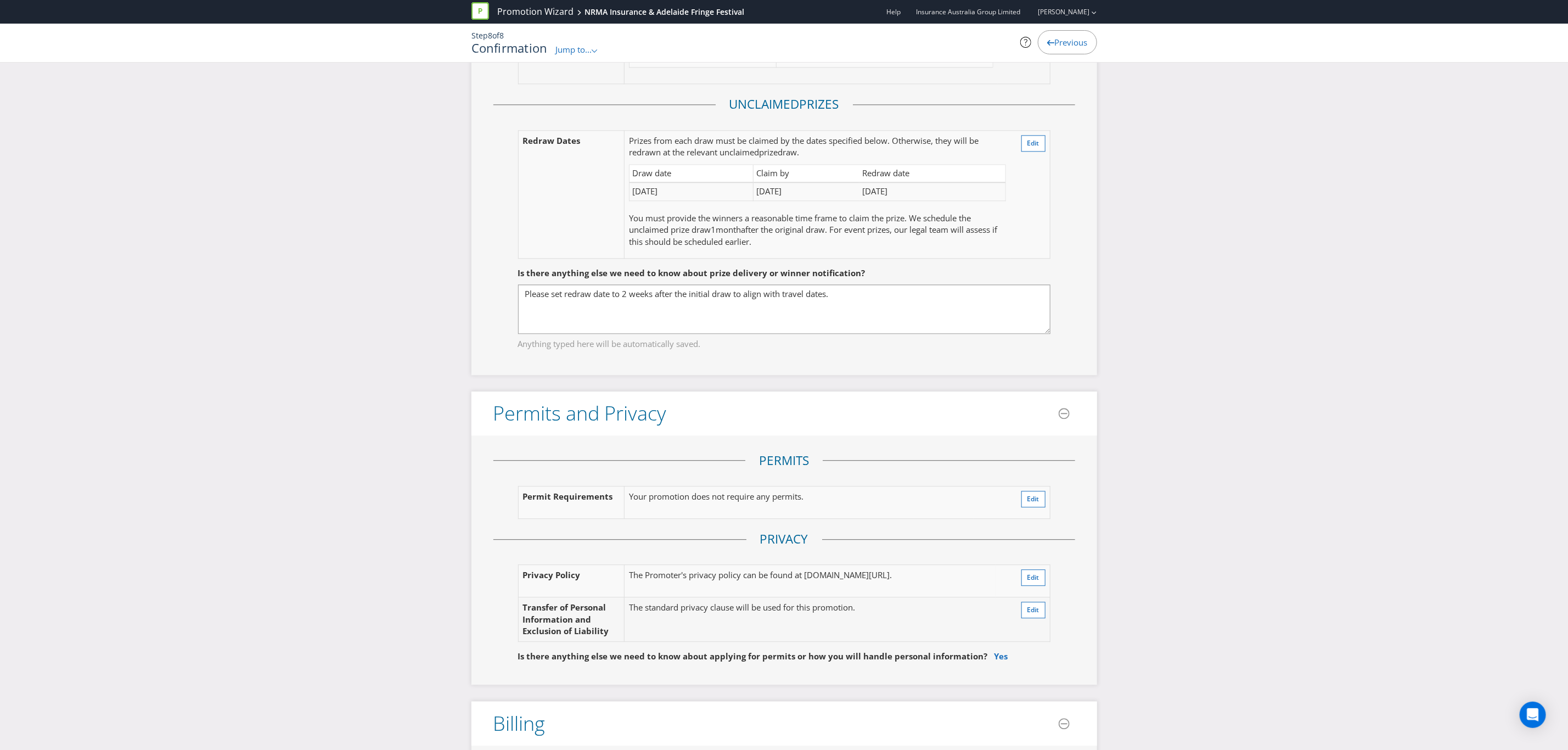
click at [1075, 320] on div "Notification Winner Notification The winner will be contacted via email, within…" at bounding box center [784, 143] width 626 height 466
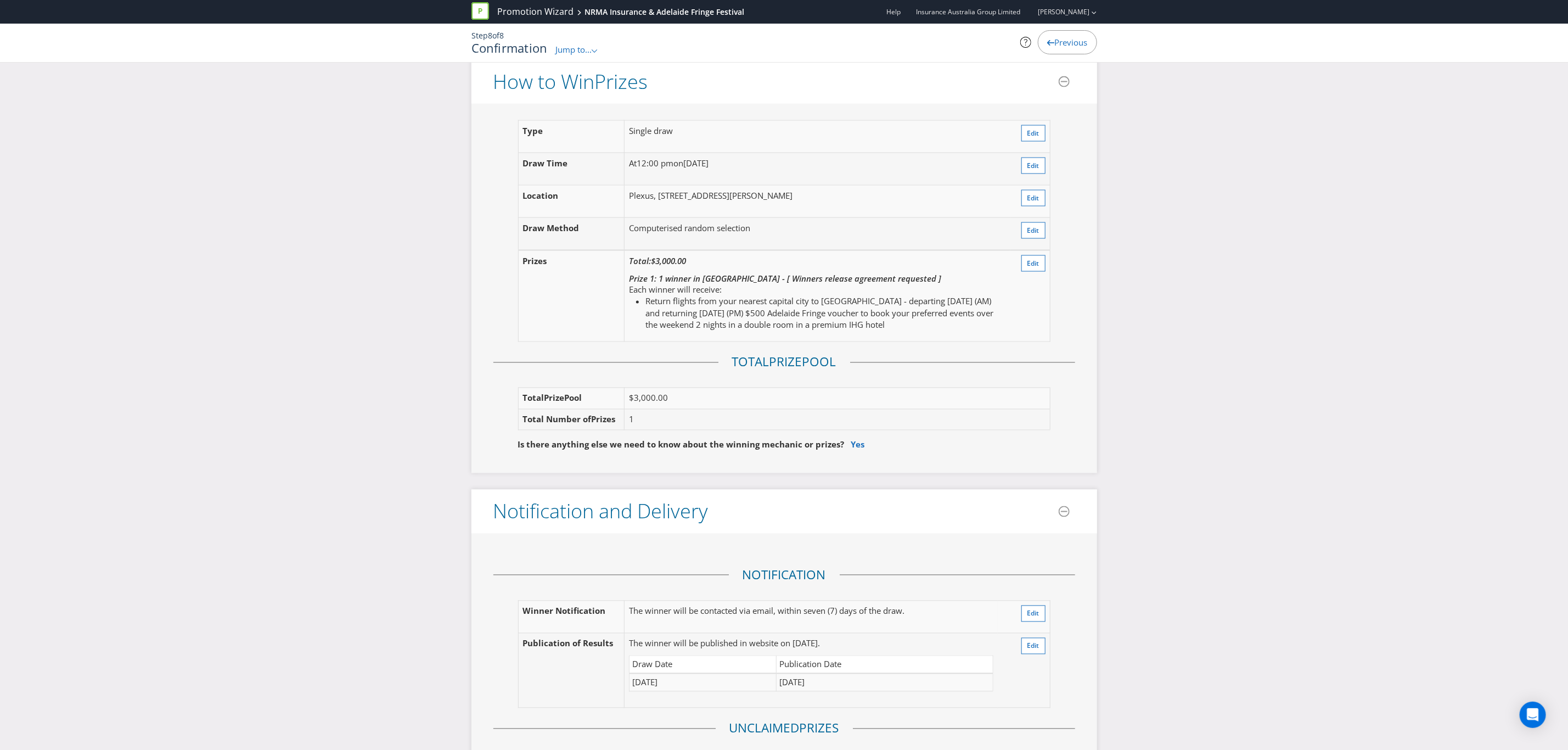
scroll to position [1252, 0]
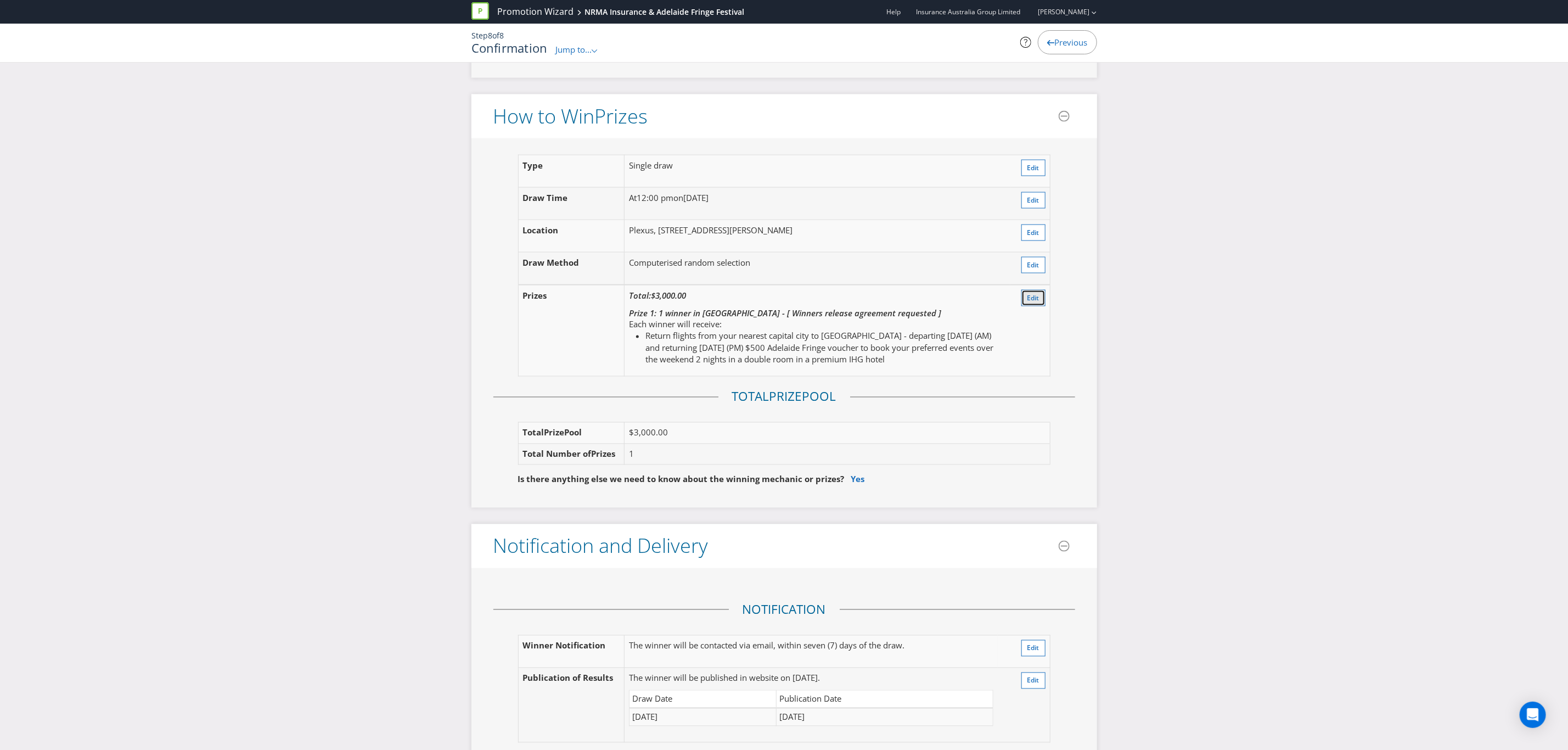
click at [1031, 293] on span "Edit" at bounding box center [1033, 298] width 12 height 10
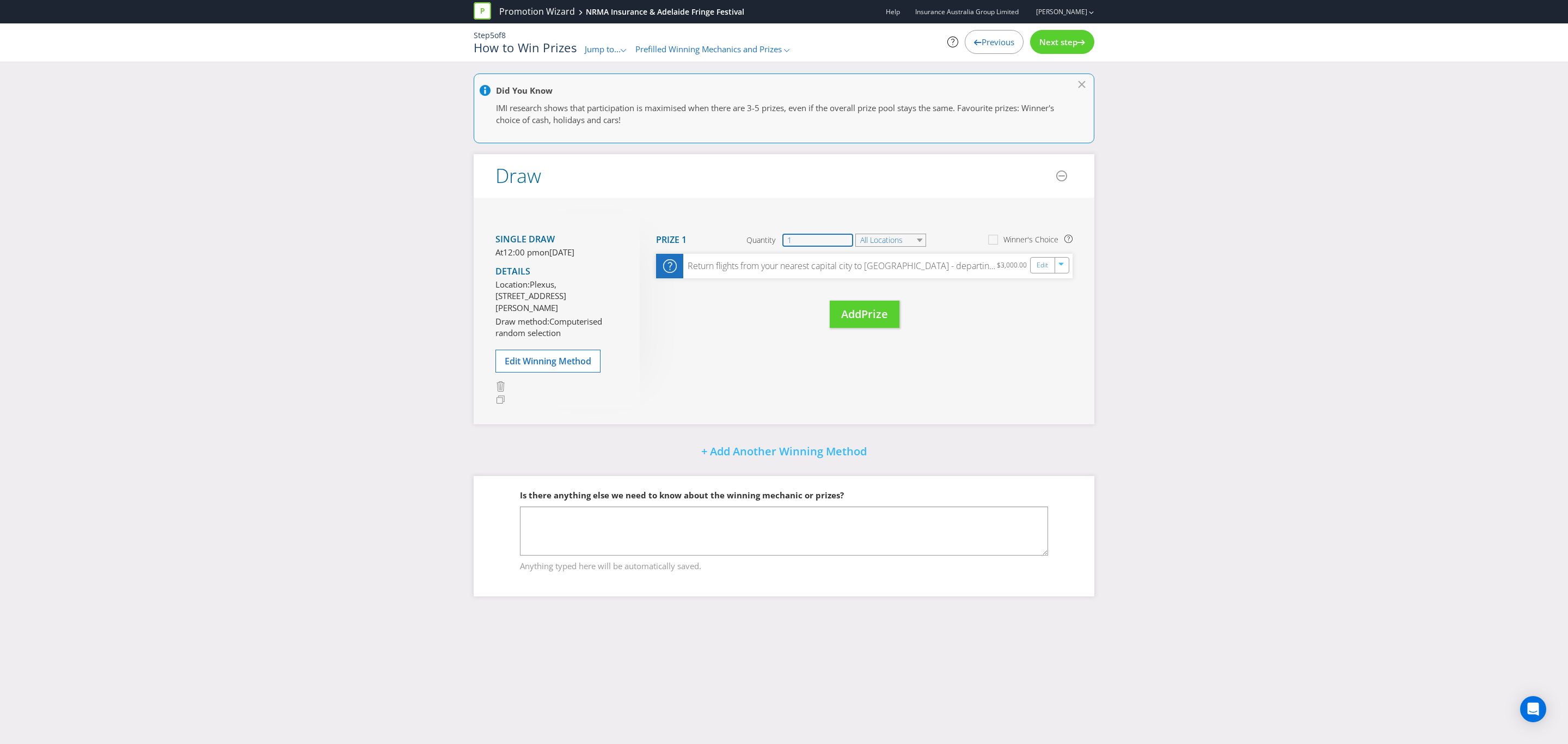
click at [814, 236] on input "1" at bounding box center [818, 240] width 71 height 13
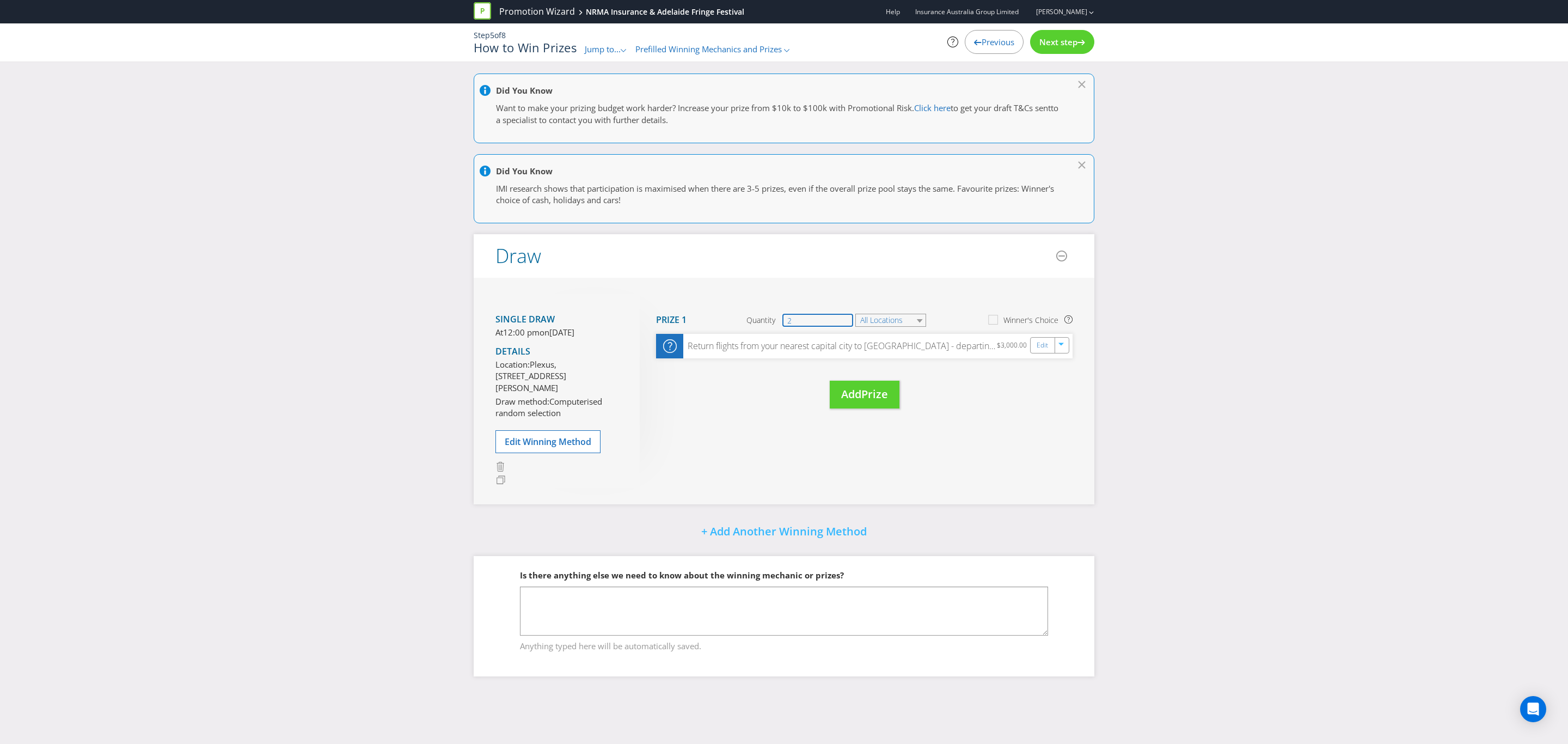
type input "2"
click at [736, 384] on div "Move Here Drag here to move prize Prize 1 Quantity 2 All Locations Winner's Cho…" at bounding box center [856, 362] width 433 height 136
click at [1061, 36] on span "Next step" at bounding box center [1058, 42] width 38 height 11
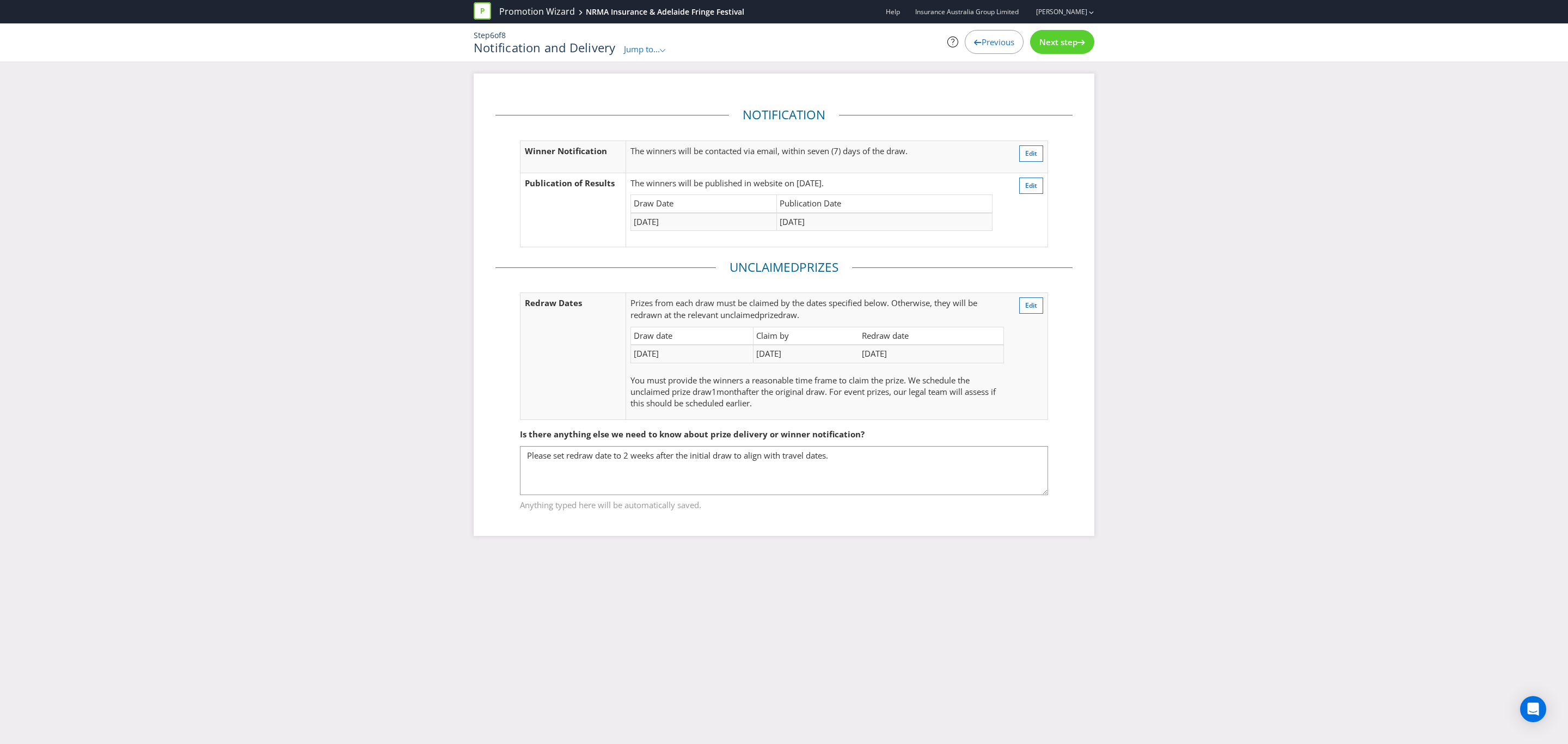
click at [1065, 42] on span "Next step" at bounding box center [1058, 42] width 38 height 11
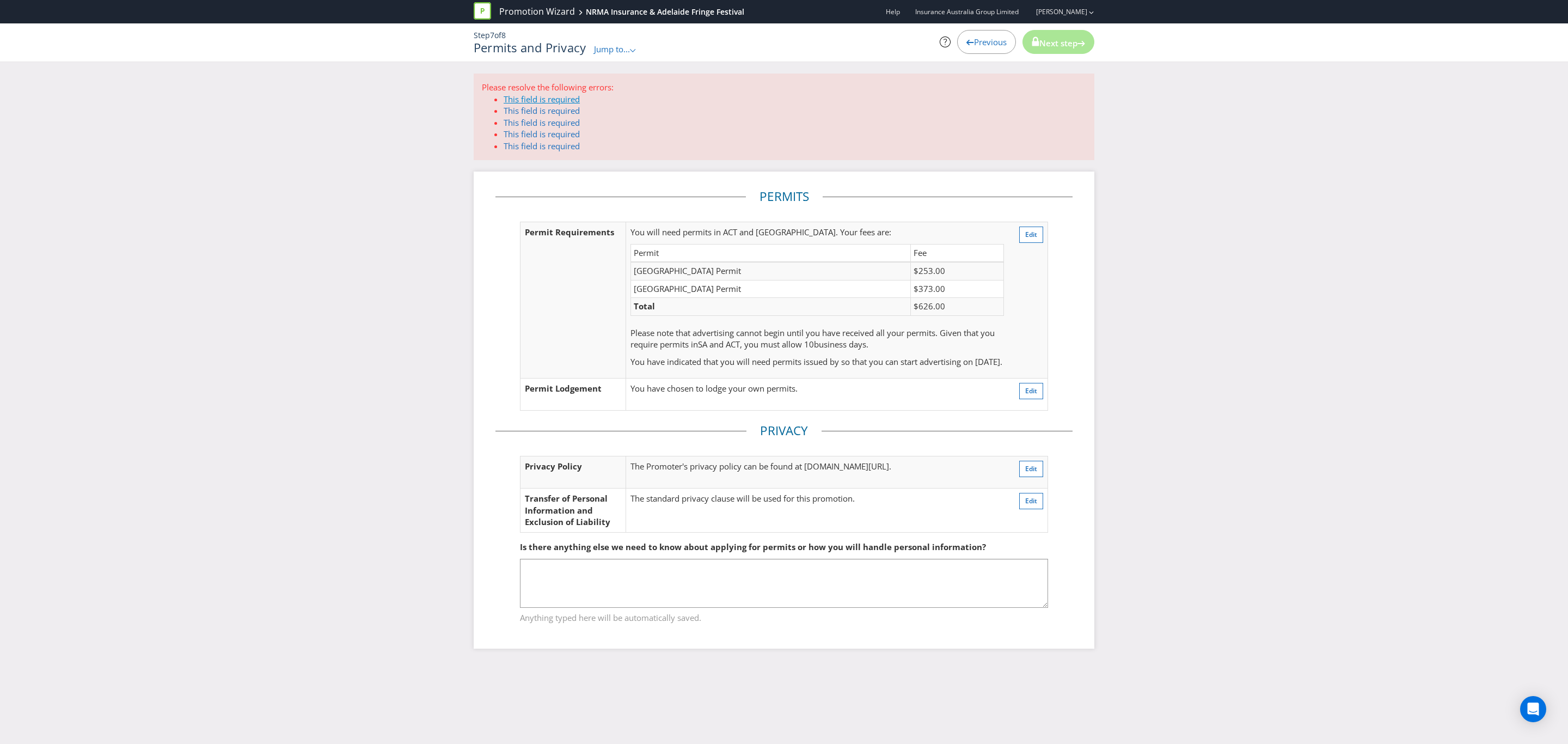
click at [528, 98] on link "This field is required" at bounding box center [541, 99] width 76 height 11
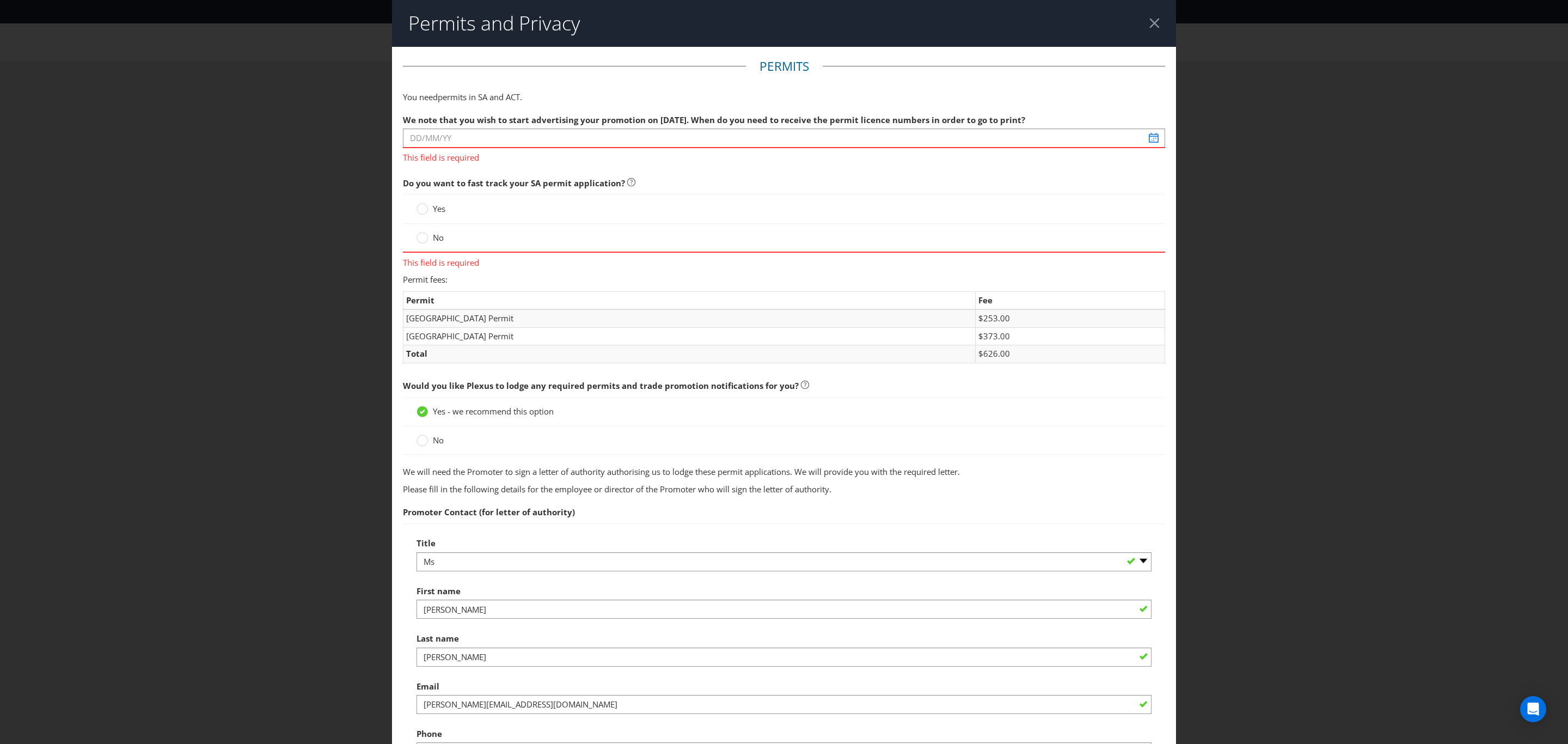
scroll to position [129, 0]
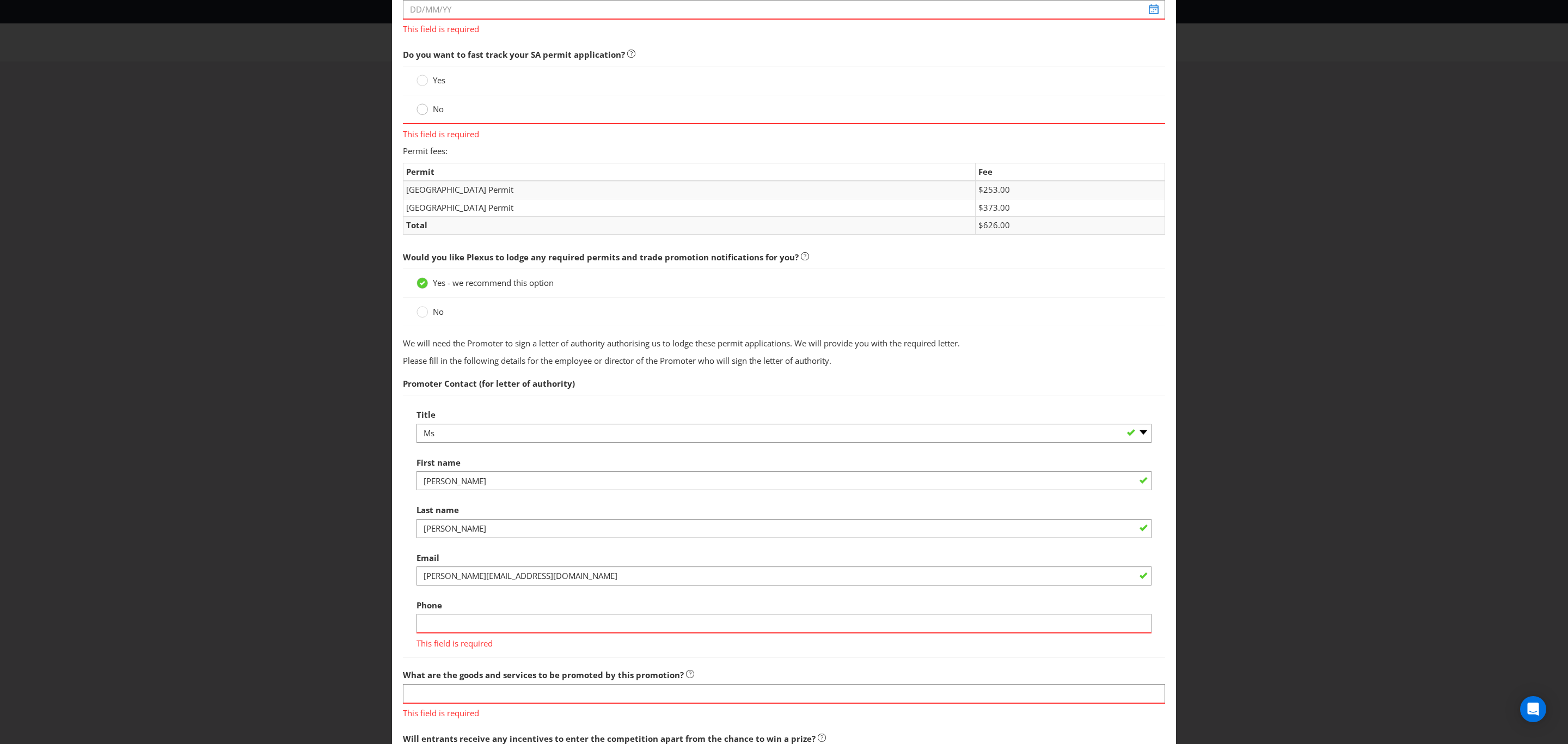
click at [418, 110] on circle at bounding box center [423, 110] width 11 height 11
click at [0, 0] on input "No" at bounding box center [0, 0] width 0 height 0
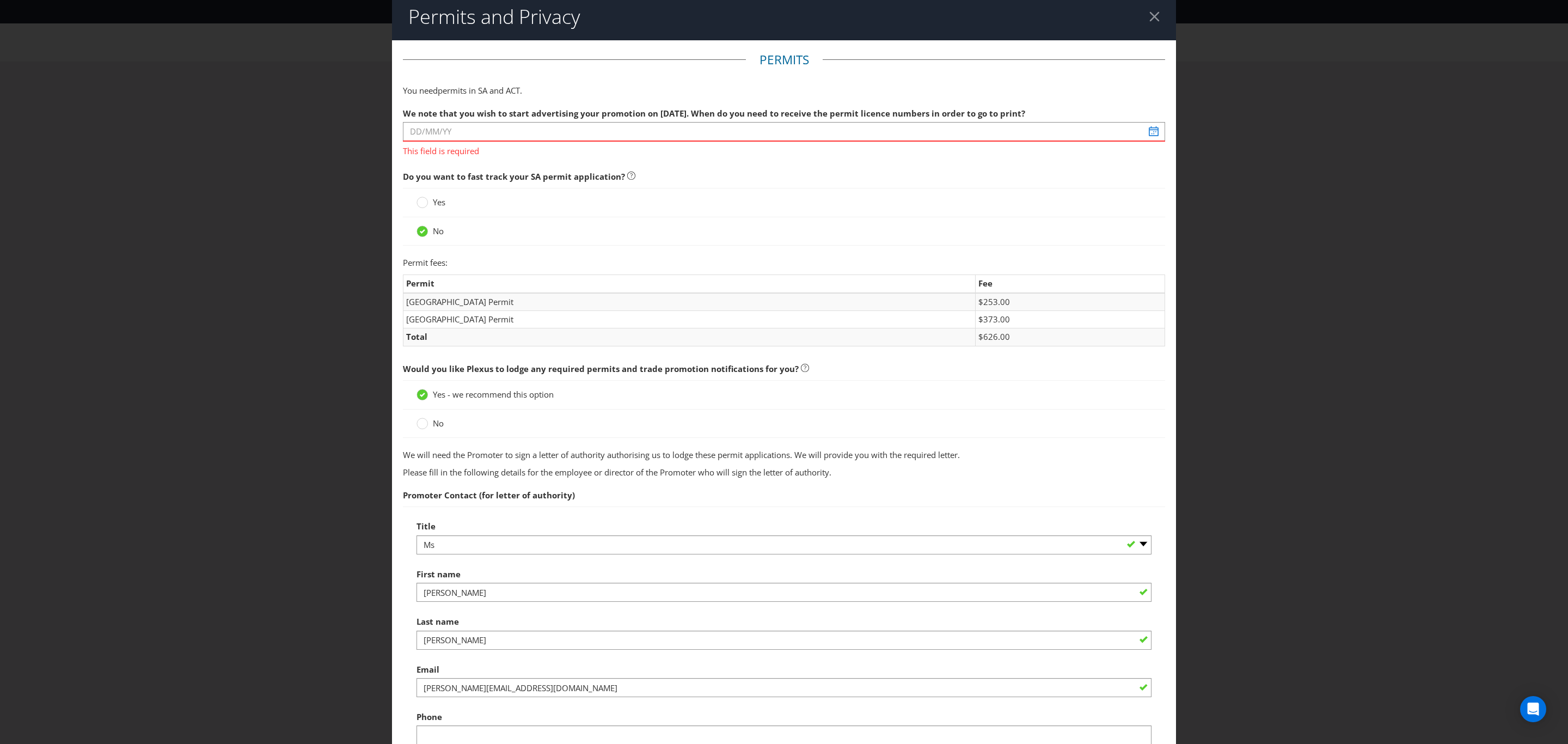
scroll to position [0, 0]
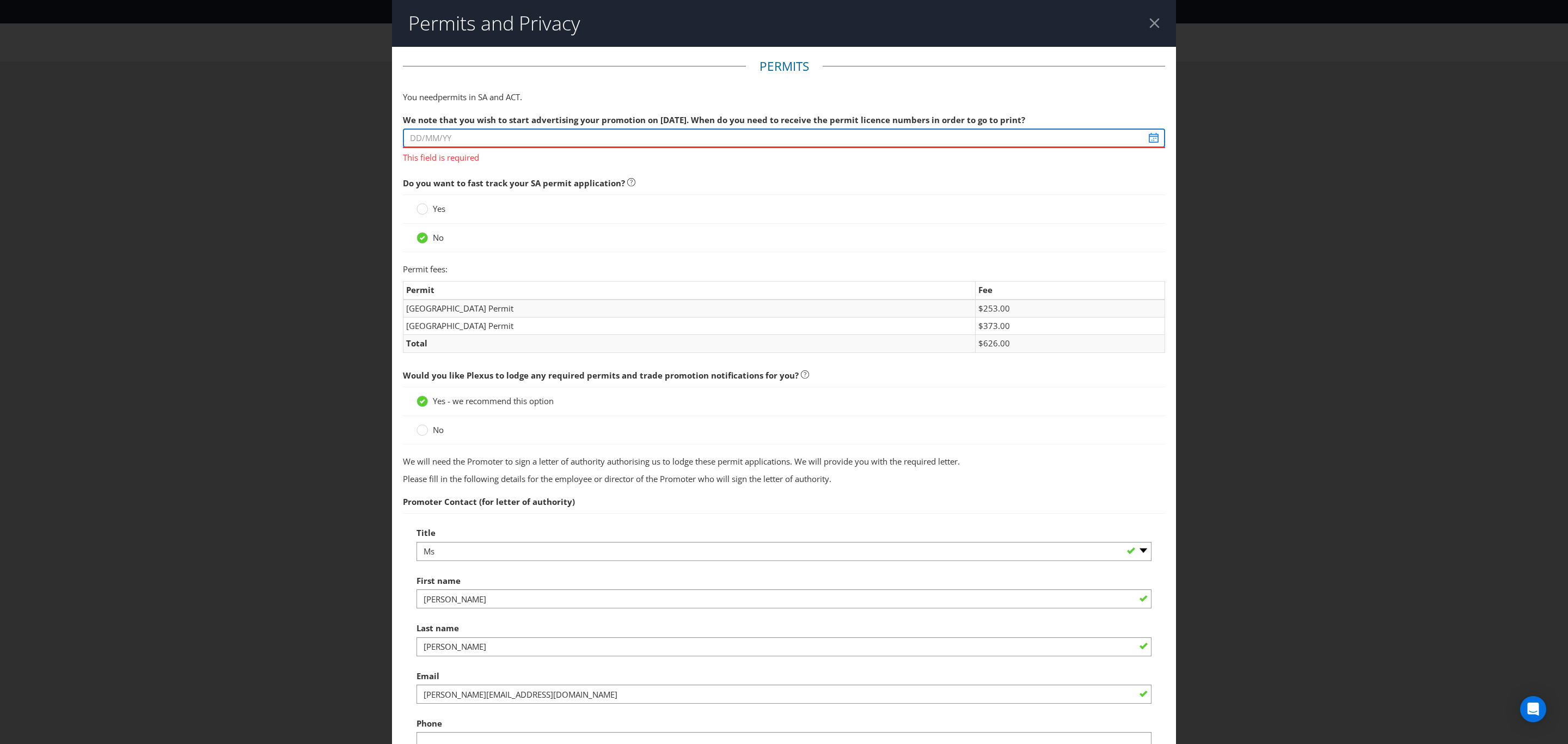
click at [455, 135] on input "text" at bounding box center [784, 138] width 762 height 19
click at [421, 165] on select "January February March April May June July August September October November De…" at bounding box center [400, 169] width 52 height 13
select select "11"
click at [374, 163] on select "January February March April May June July August September October November De…" at bounding box center [400, 169] width 52 height 13
click at [384, 198] on div "1" at bounding box center [387, 199] width 16 height 18
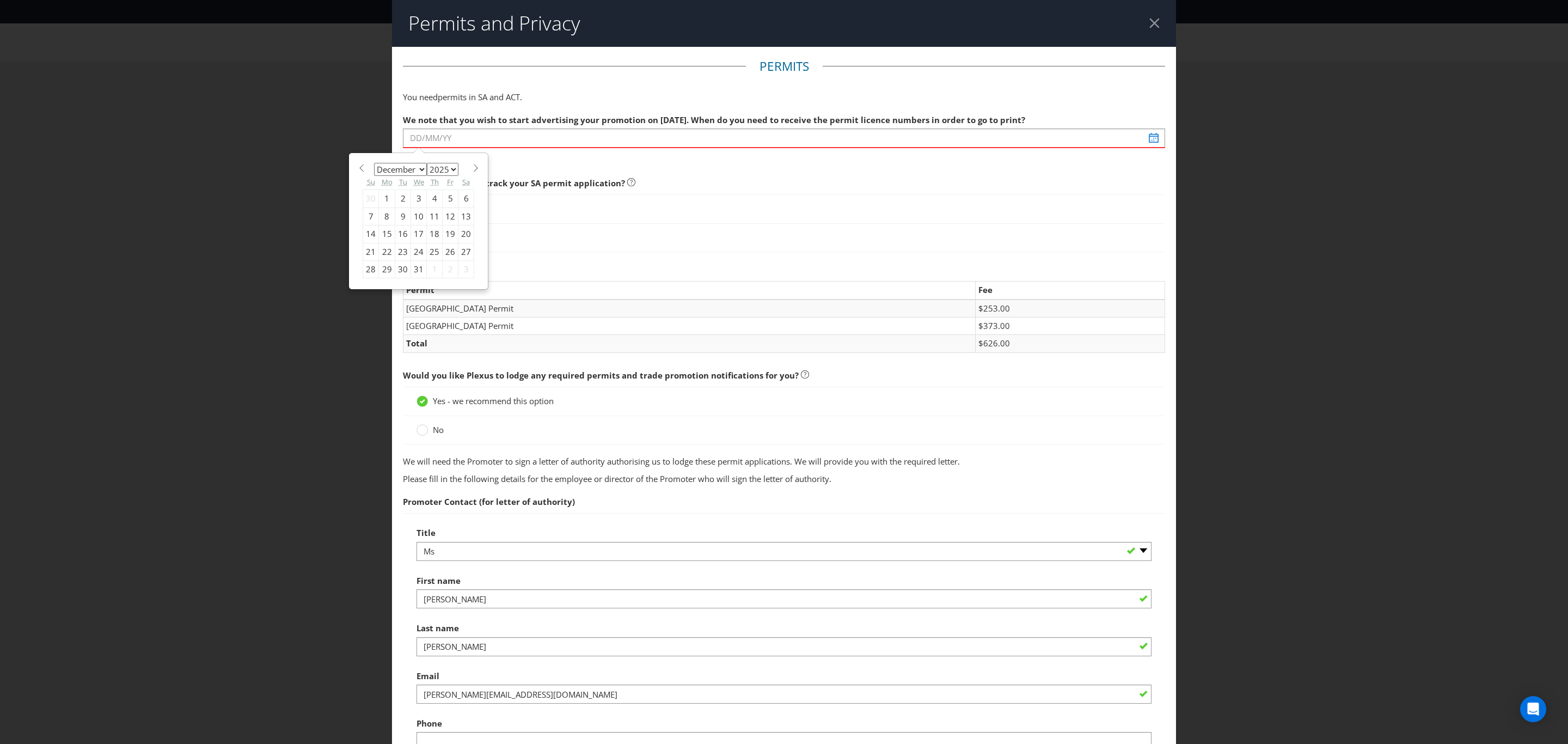
type input "[DATE]"
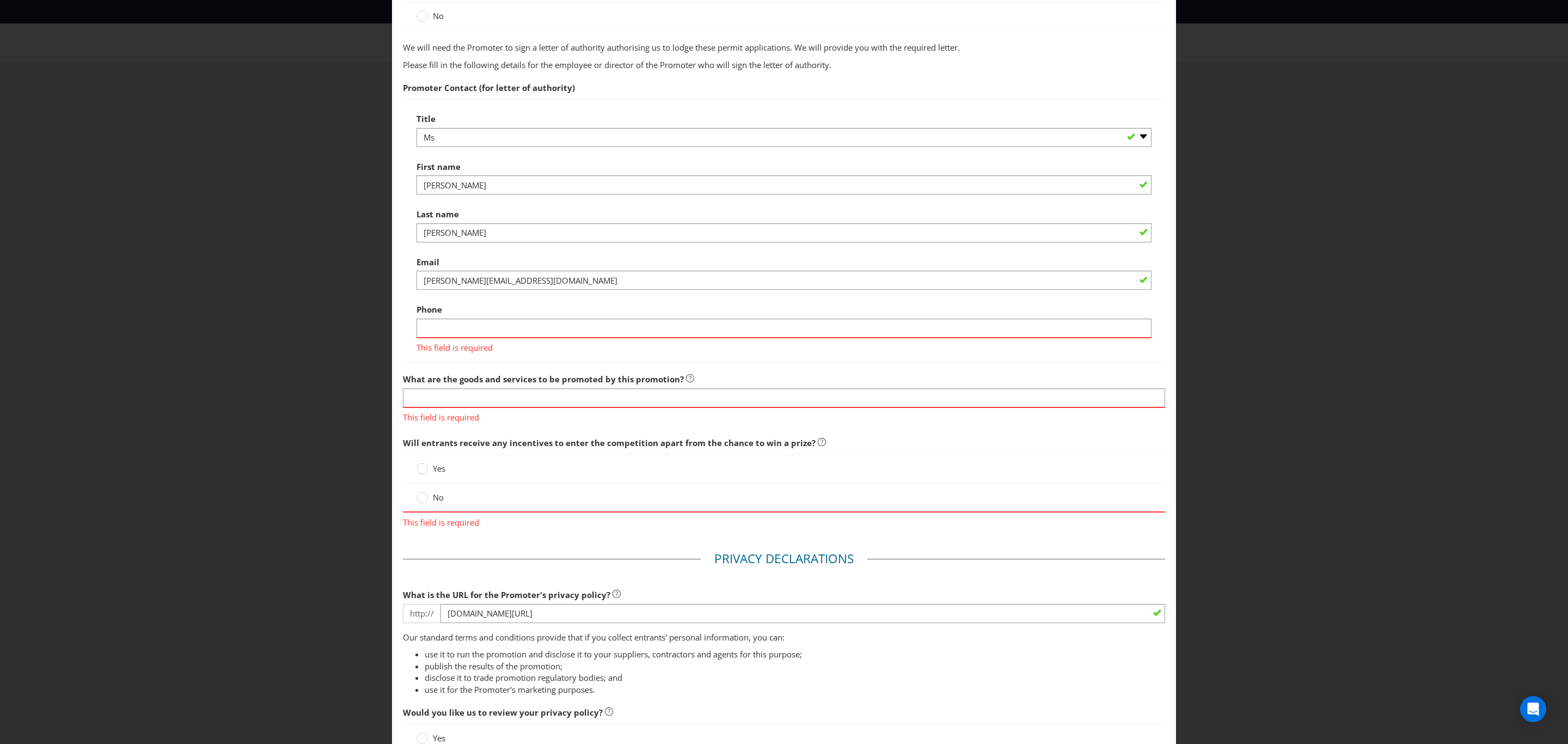
scroll to position [409, 0]
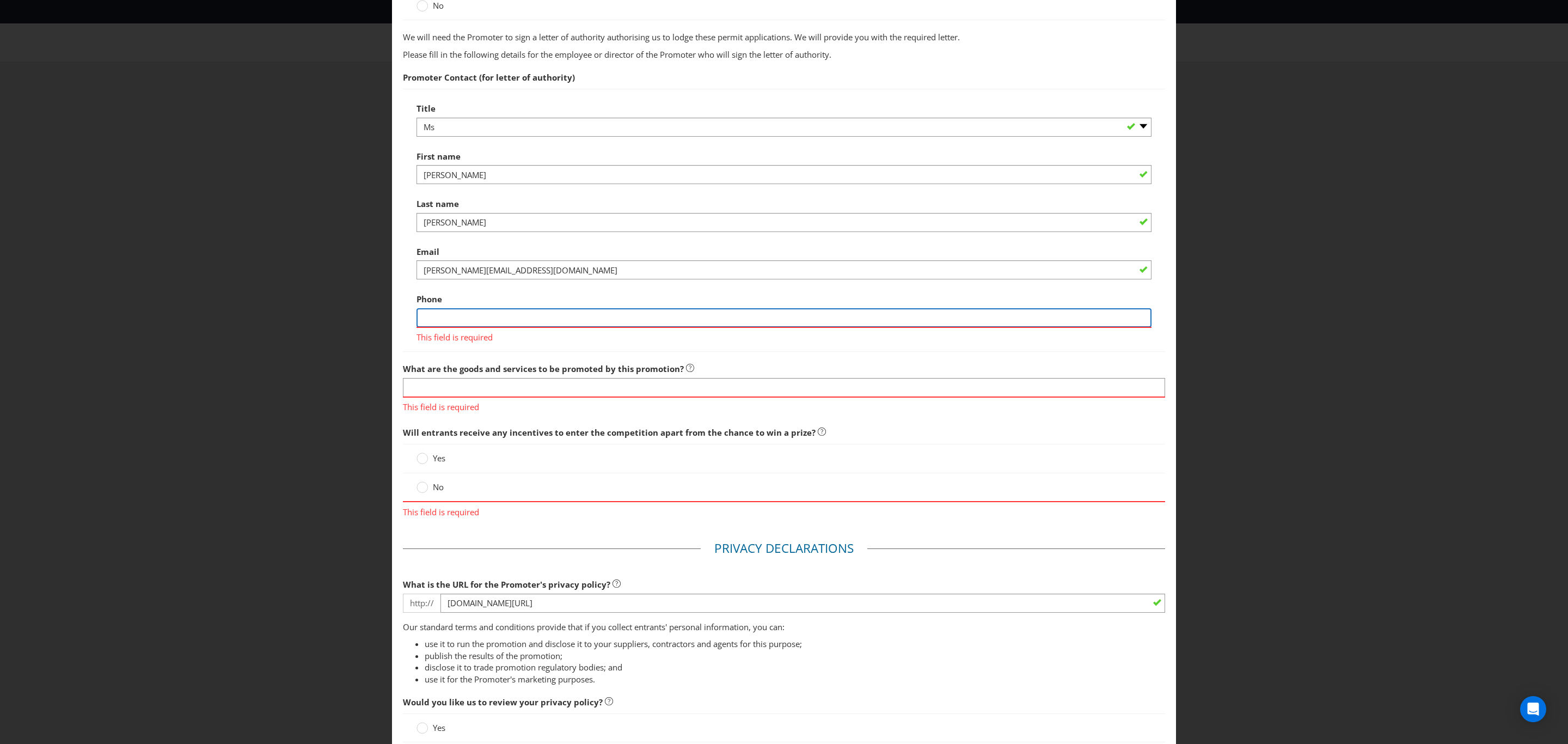
click at [501, 312] on input "text" at bounding box center [784, 318] width 735 height 19
click at [462, 314] on input "text" at bounding box center [784, 318] width 735 height 19
type input "0414469532"
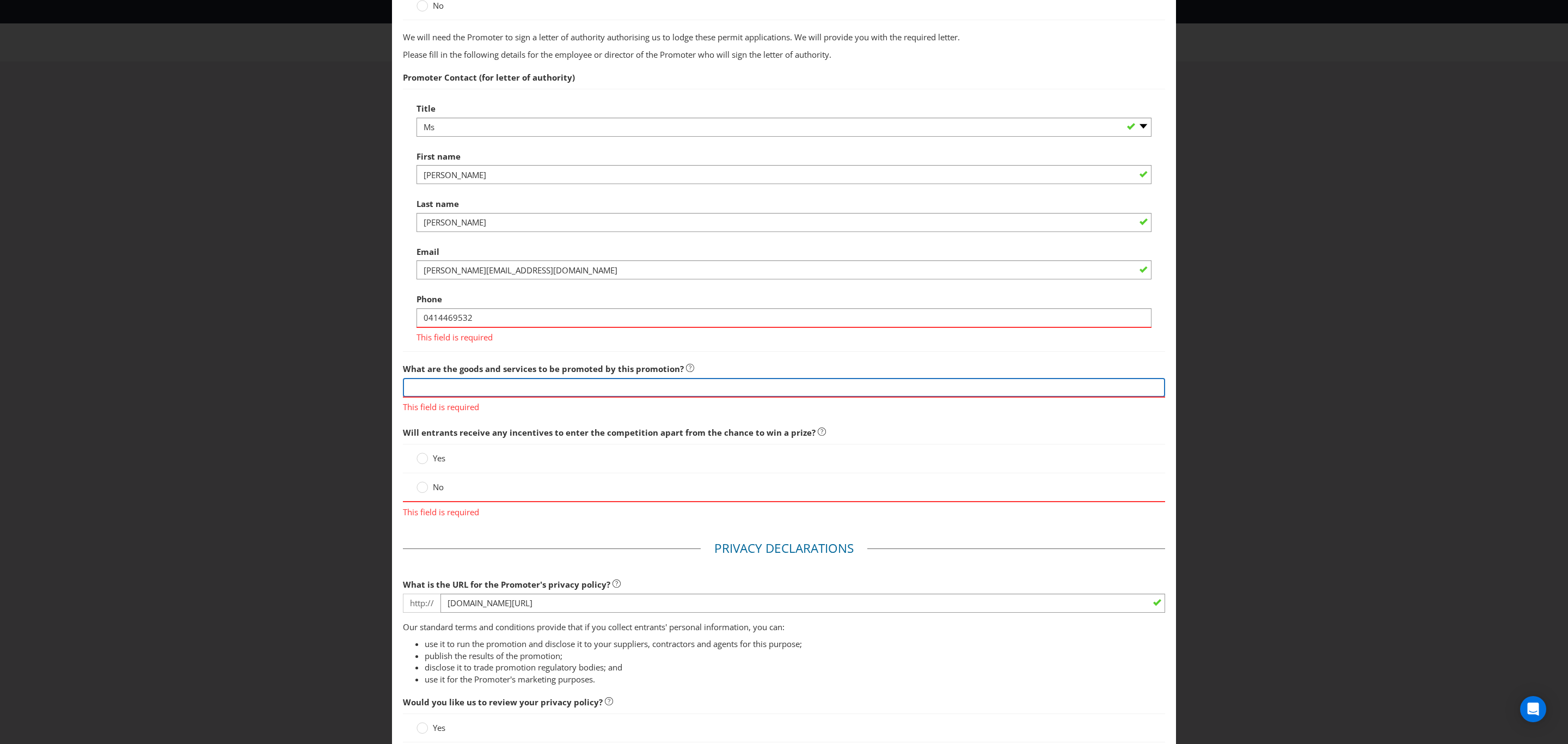
click at [446, 386] on div "What are the goods and services to be promoted by this promotion? This field is…" at bounding box center [784, 386] width 762 height 55
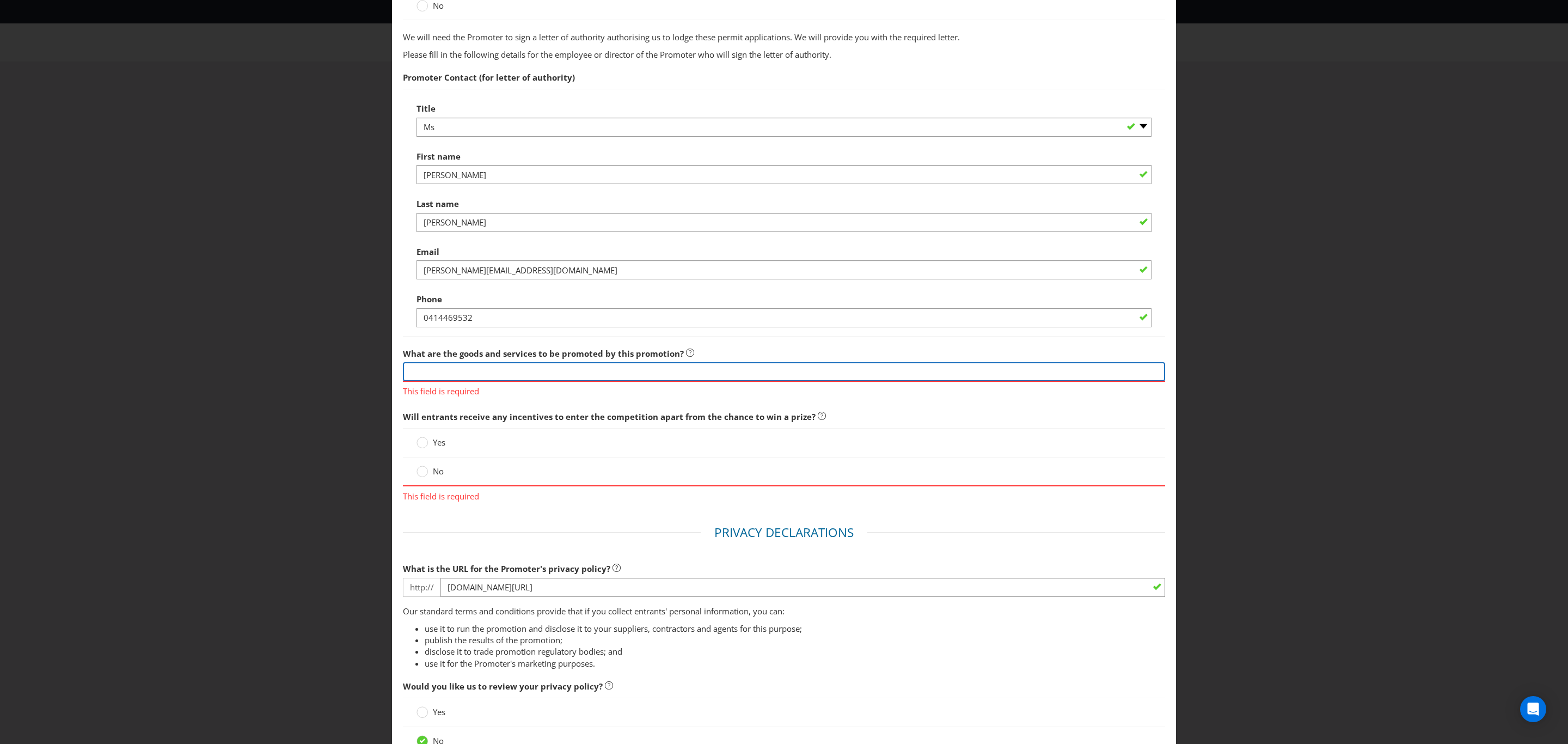
click at [468, 370] on input "text" at bounding box center [784, 372] width 762 height 19
type input "Adelaide Fringe Festival prize"
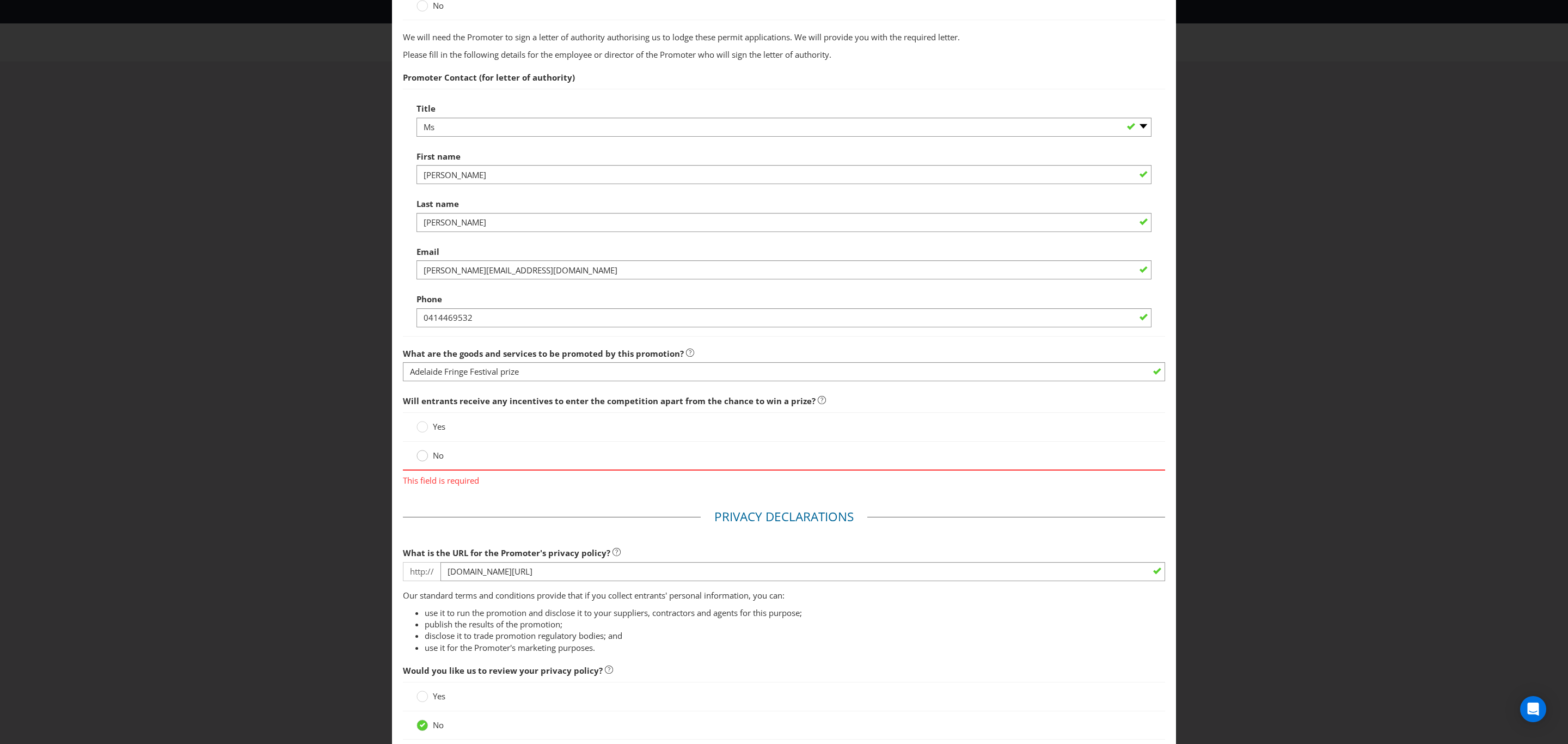
click at [415, 469] on div "Will entrants receive any incentives to enter the competition apart from the ch…" at bounding box center [784, 438] width 762 height 96
click at [419, 452] on circle at bounding box center [423, 456] width 11 height 11
click at [0, 0] on input "No" at bounding box center [0, 0] width 0 height 0
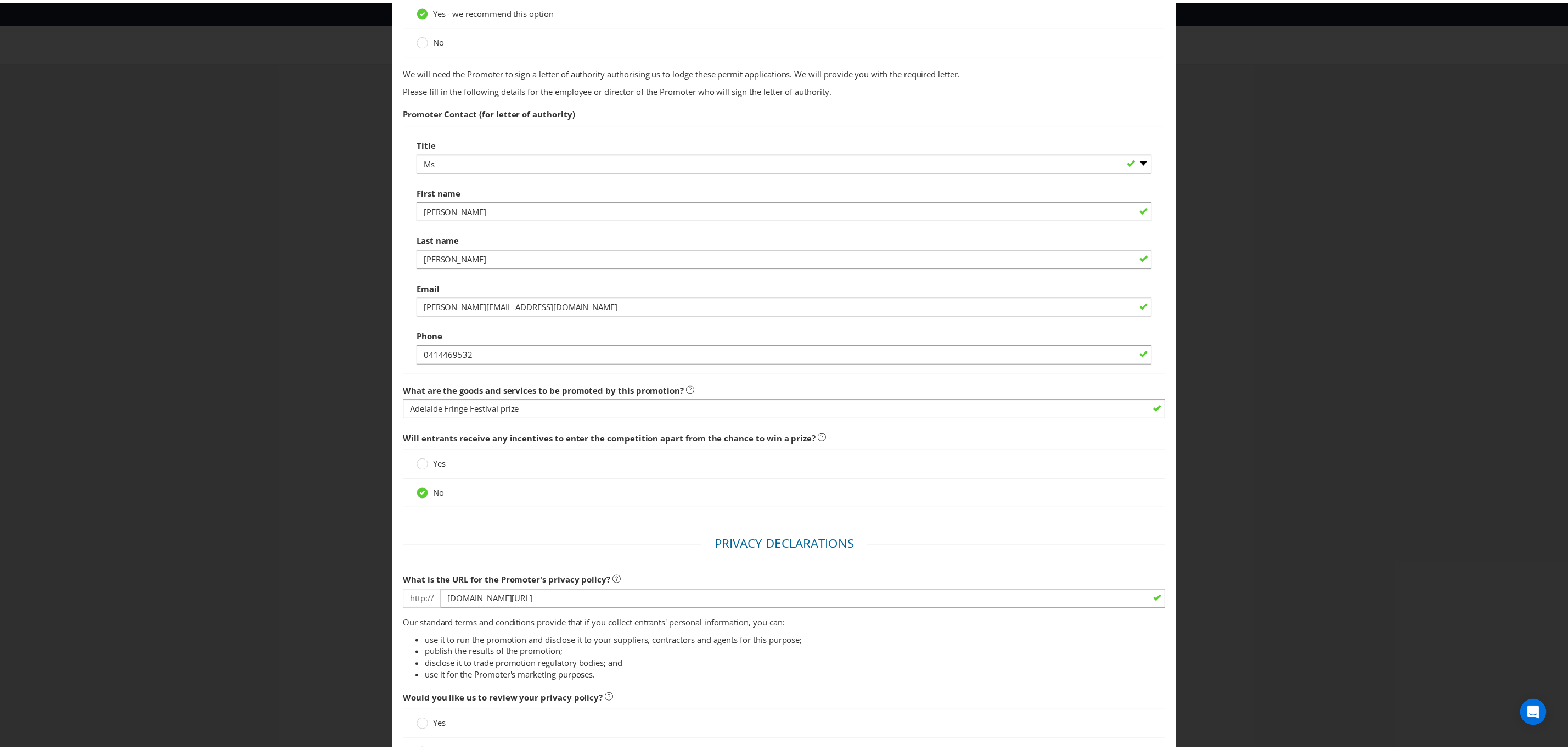
scroll to position [487, 0]
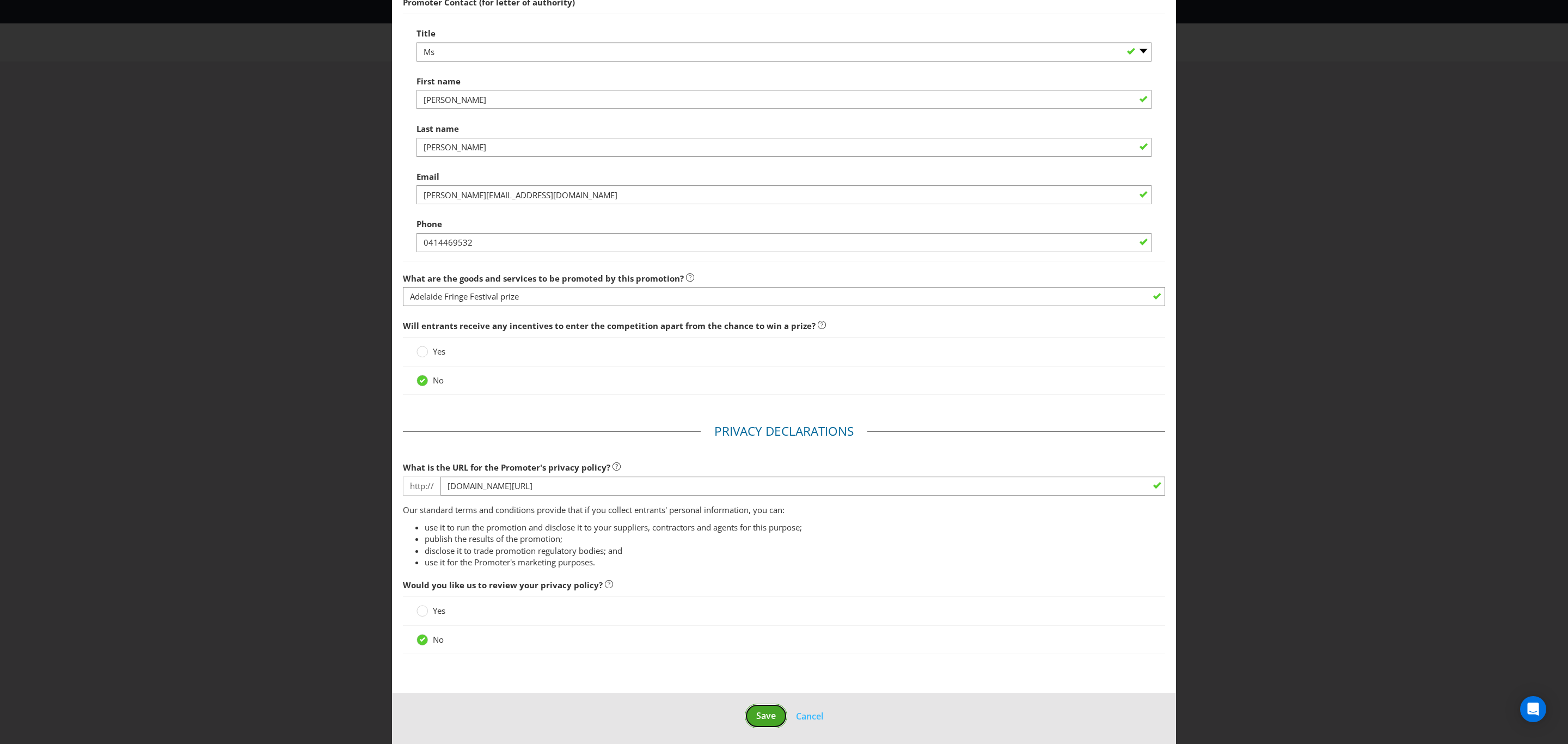
click at [756, 710] on span "Save" at bounding box center [766, 716] width 20 height 12
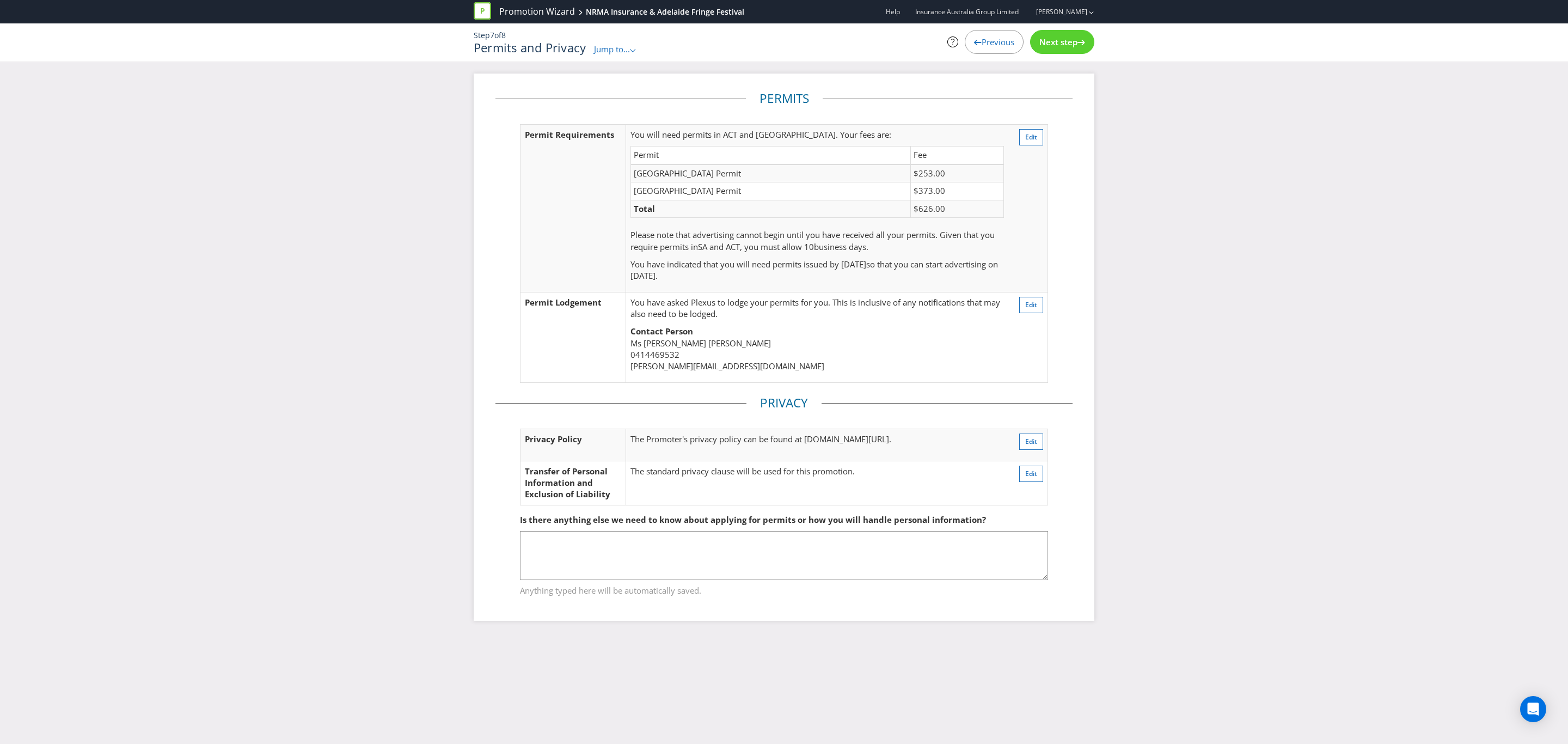
click at [1078, 35] on div "Next step" at bounding box center [1062, 42] width 64 height 24
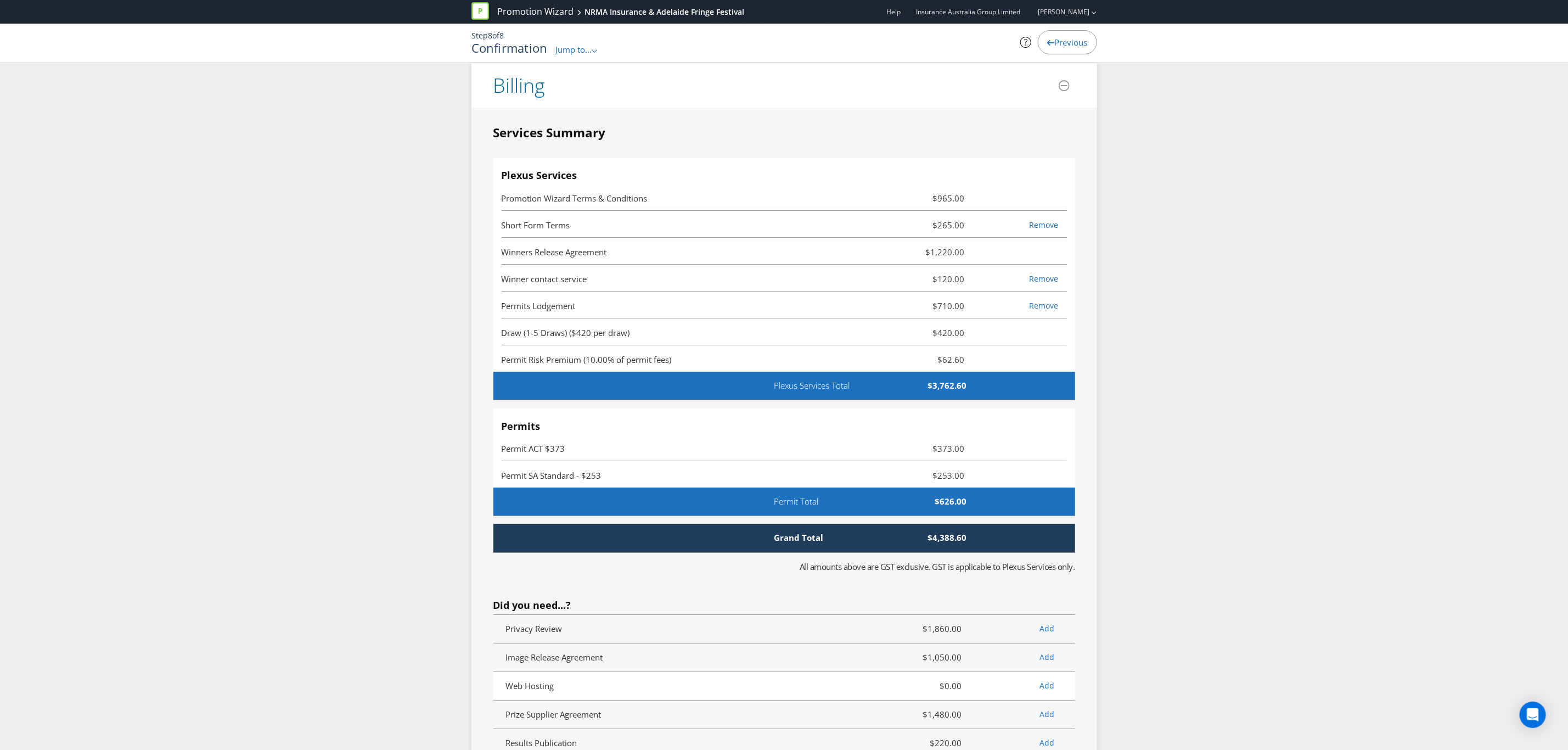
scroll to position [2720, 0]
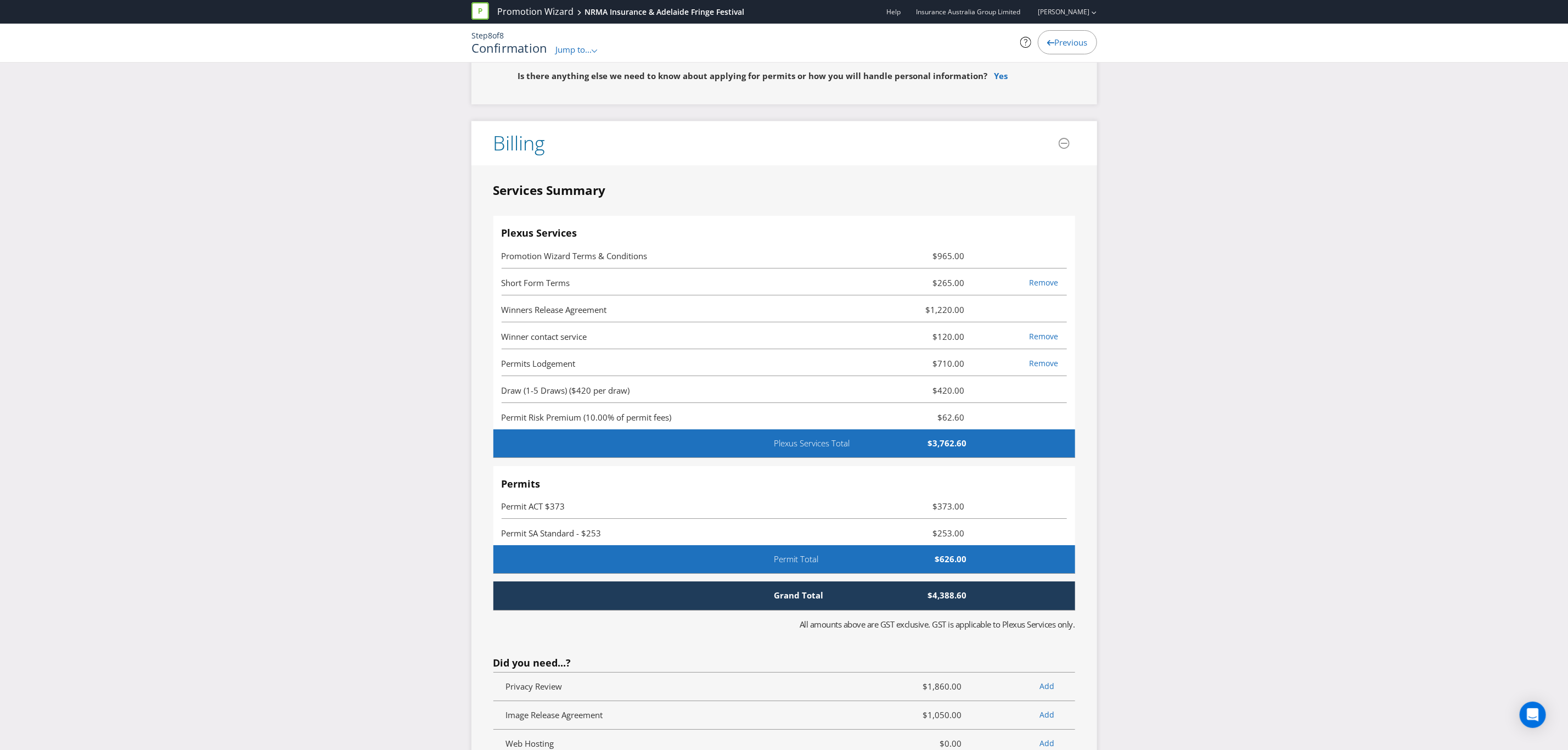
drag, startPoint x: 1293, startPoint y: 138, endPoint x: 1291, endPoint y: 145, distance: 7.3
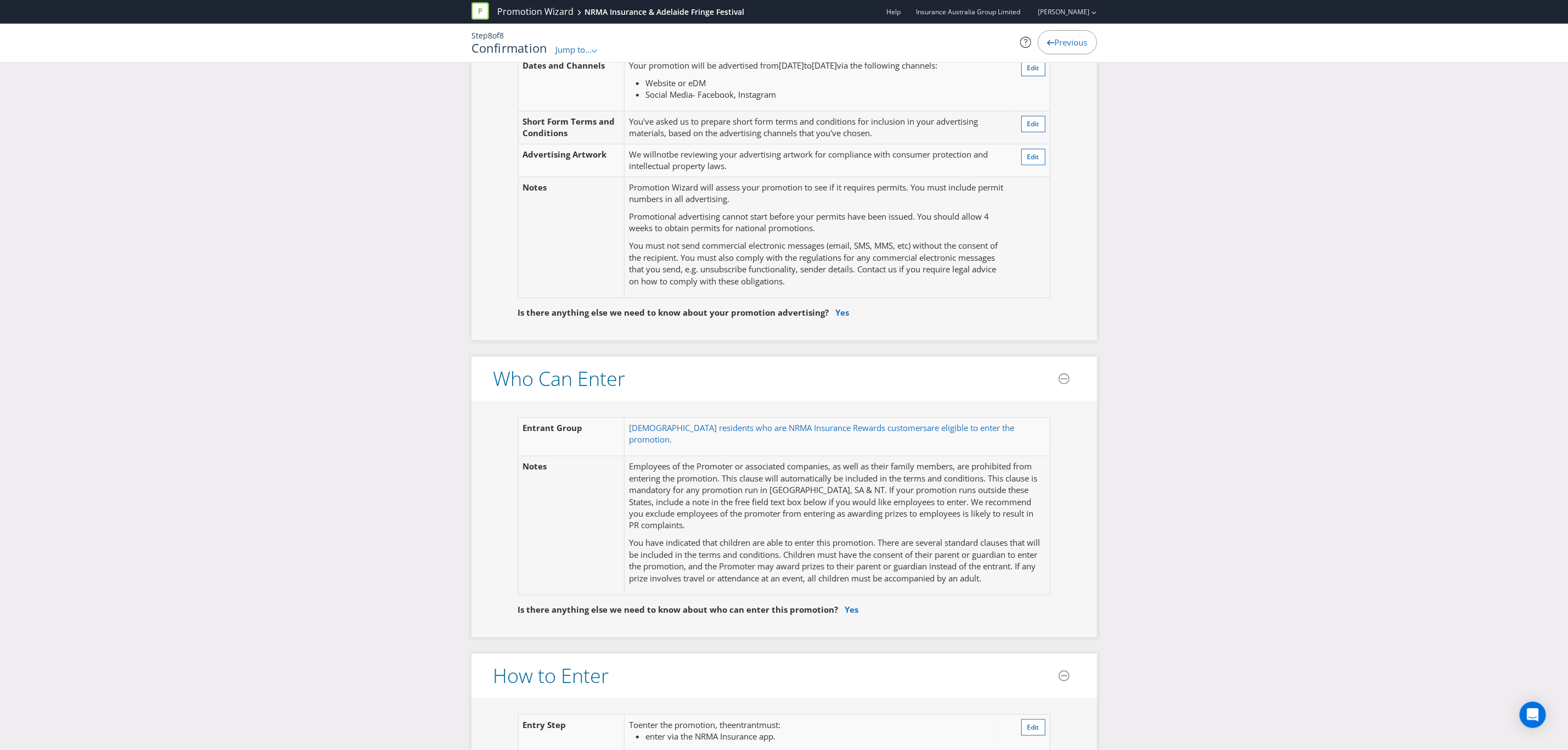
scroll to position [0, 0]
